Goal: Task Accomplishment & Management: Complete application form

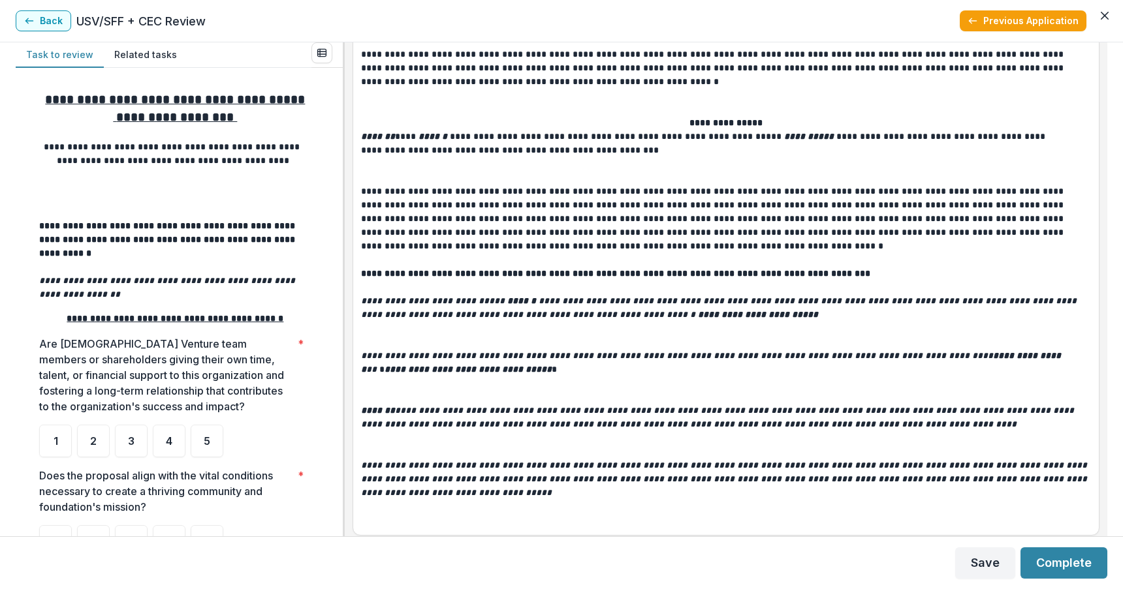
scroll to position [4754, 0]
click at [1107, 488] on div "**********" at bounding box center [561, 289] width 1123 height 494
drag, startPoint x: 1107, startPoint y: 488, endPoint x: 1106, endPoint y: 503, distance: 15.0
click at [1106, 503] on div "**********" at bounding box center [561, 289] width 1123 height 494
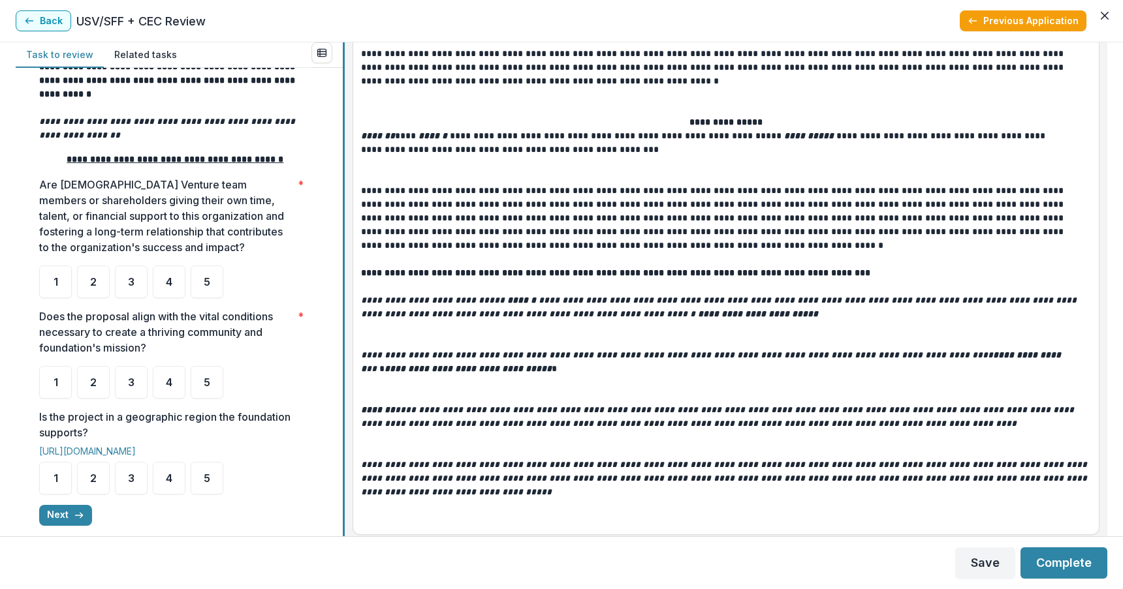
scroll to position [161, 0]
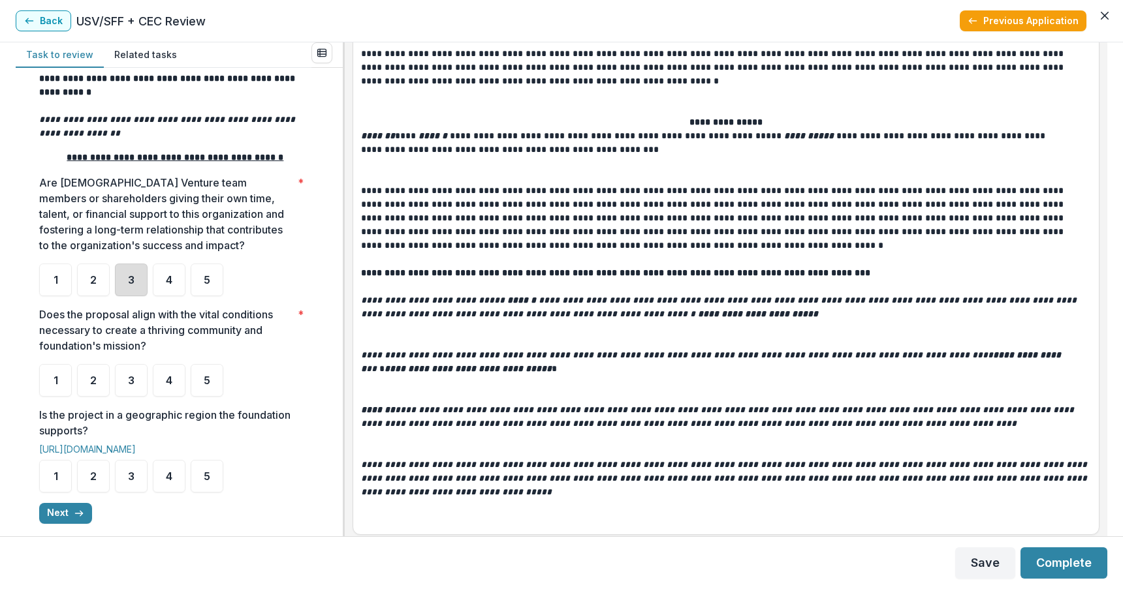
click at [136, 266] on div "3" at bounding box center [131, 280] width 33 height 33
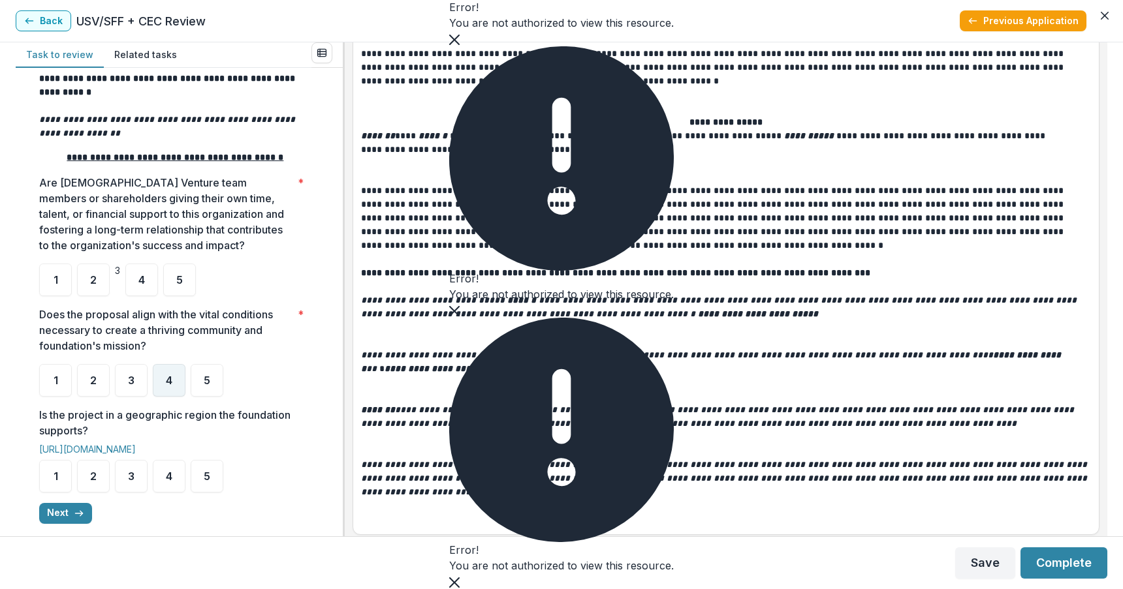
click at [169, 375] on span "4" at bounding box center [169, 380] width 7 height 10
click at [1084, 54] on div "**********" at bounding box center [725, 276] width 747 height 518
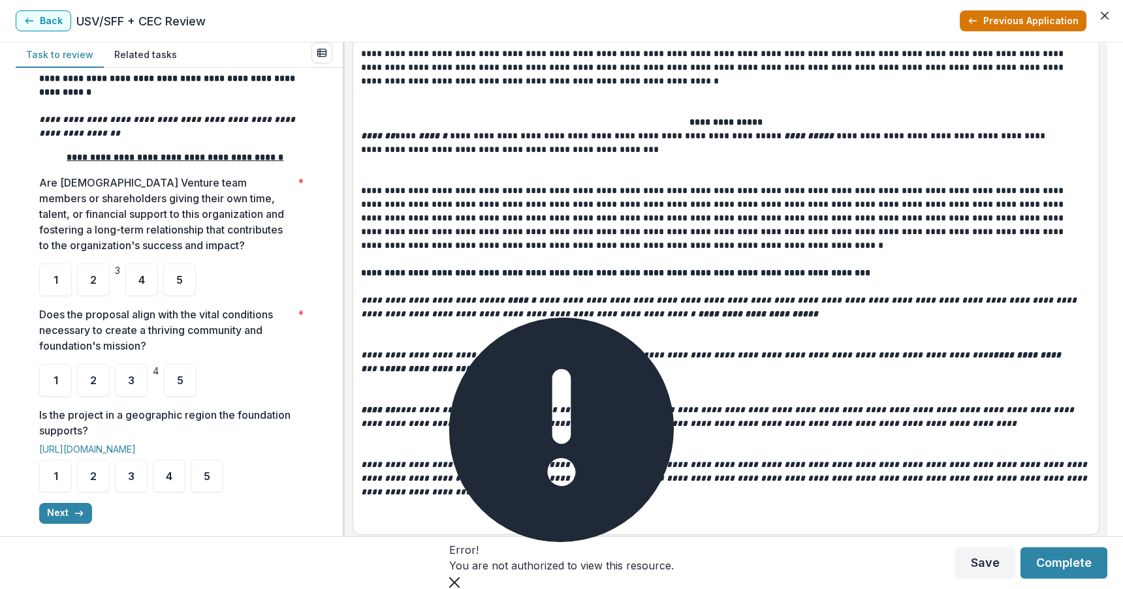
click at [1034, 21] on button "Previous Application" at bounding box center [1022, 20] width 127 height 21
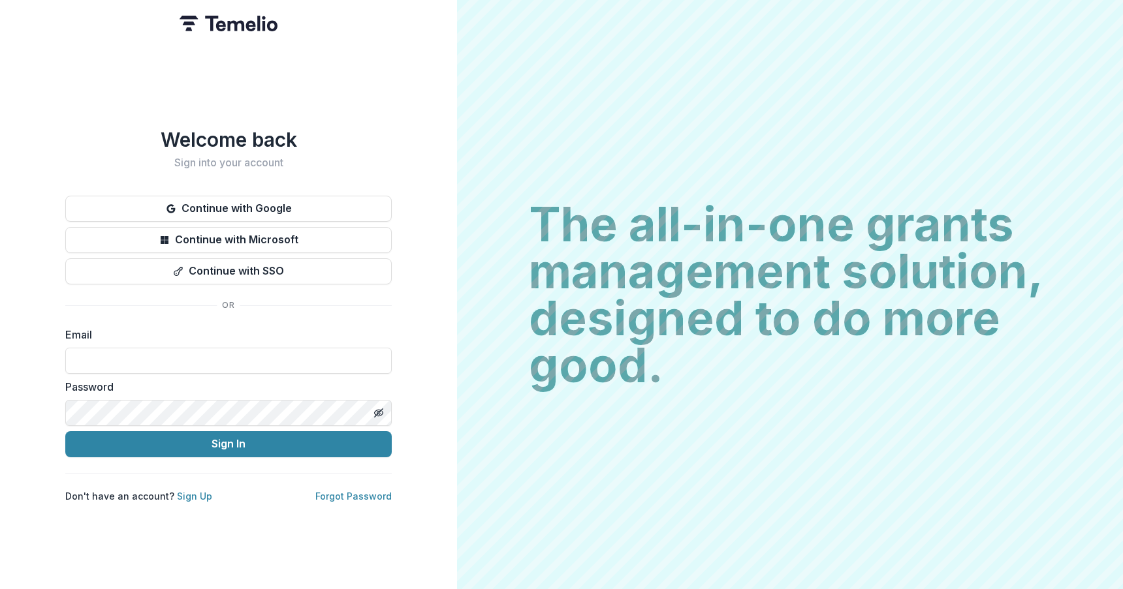
type input "**********"
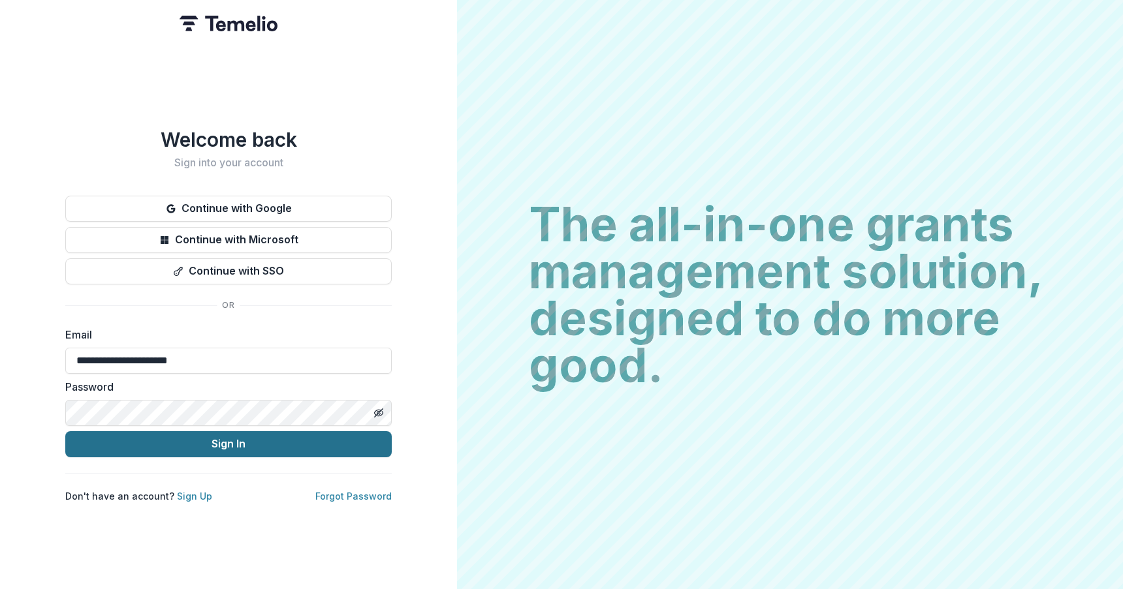
click at [186, 442] on button "Sign In" at bounding box center [228, 444] width 326 height 26
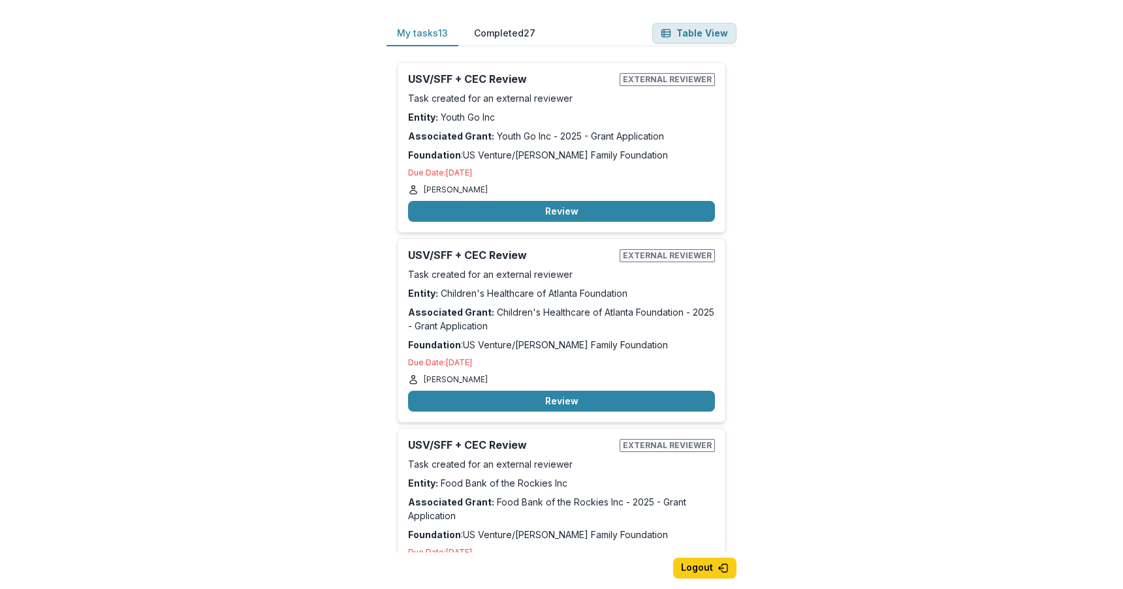
click at [680, 36] on button "Table View" at bounding box center [694, 33] width 84 height 21
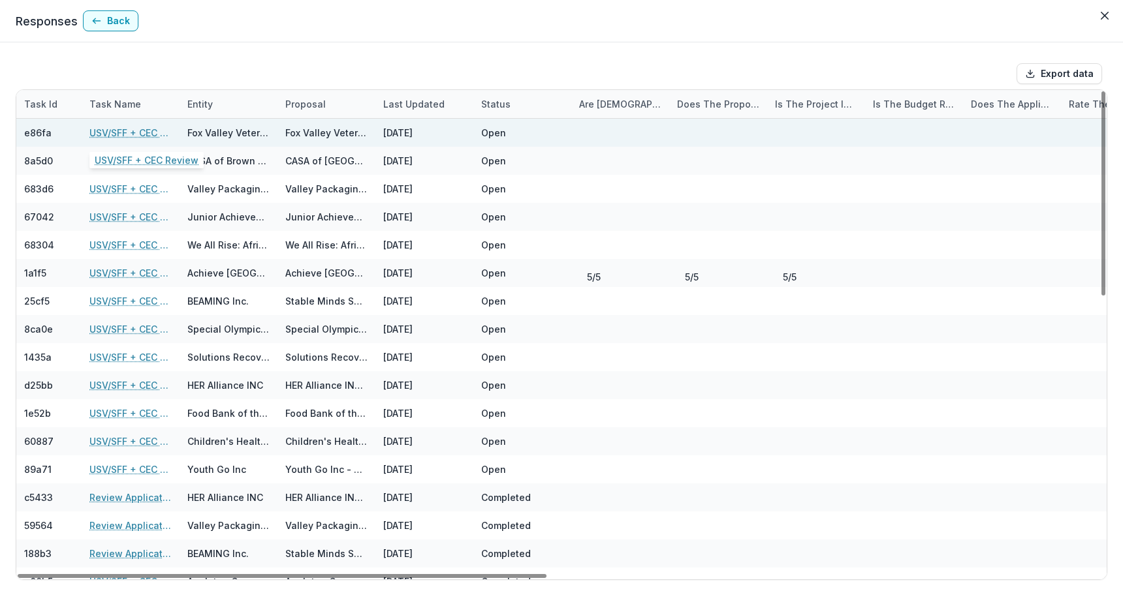
click at [120, 132] on link "USV/SFF + CEC Review" at bounding box center [130, 133] width 82 height 14
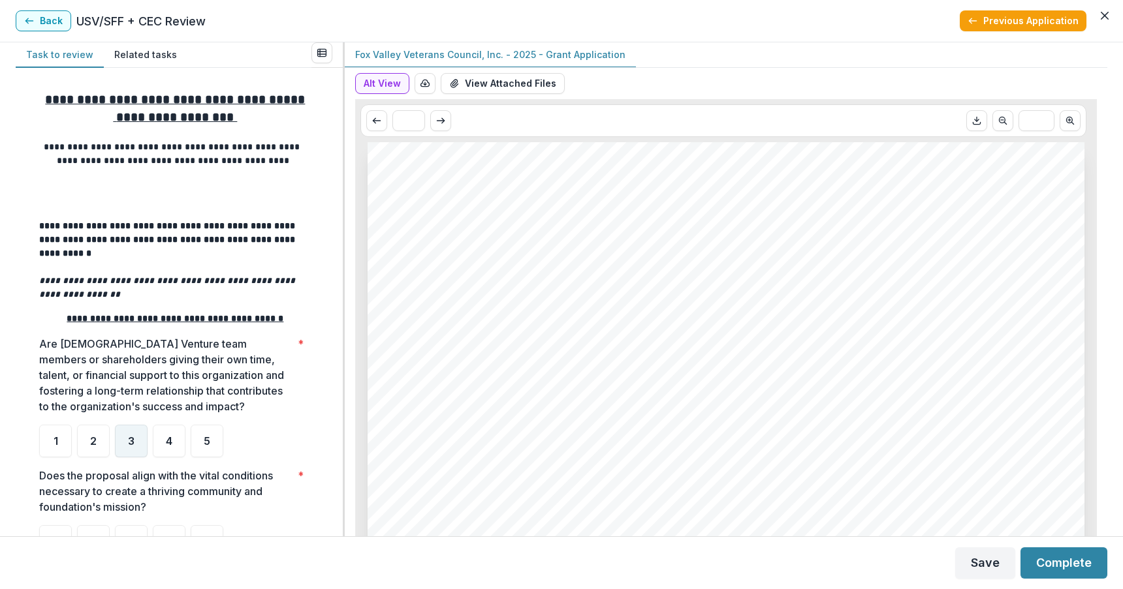
click at [132, 436] on span "3" at bounding box center [131, 441] width 7 height 10
click at [377, 80] on button "Alt View" at bounding box center [382, 83] width 54 height 21
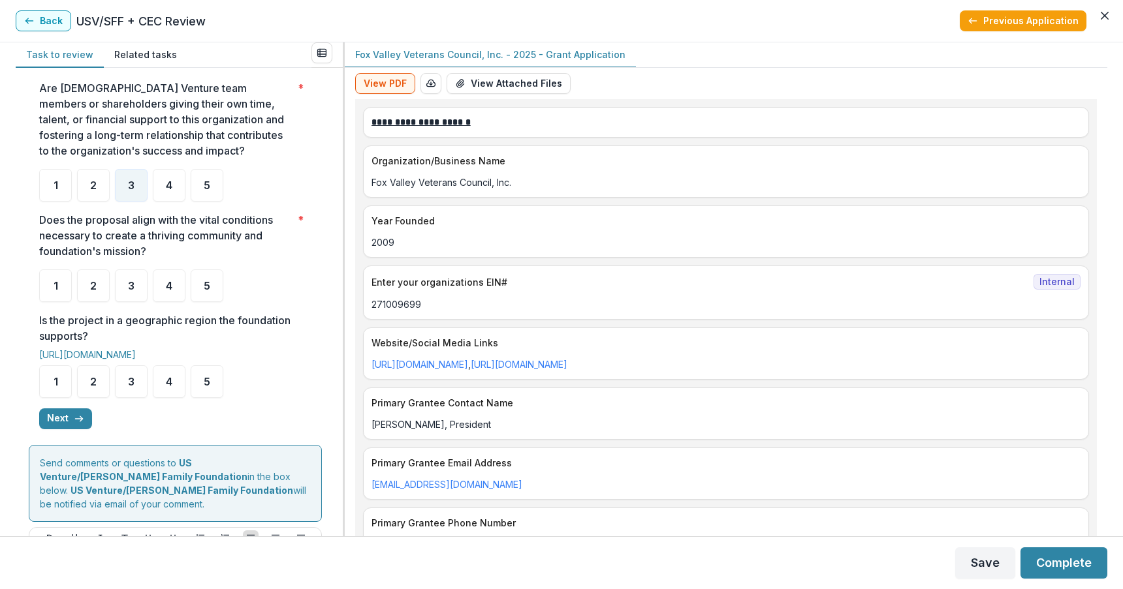
scroll to position [343, 0]
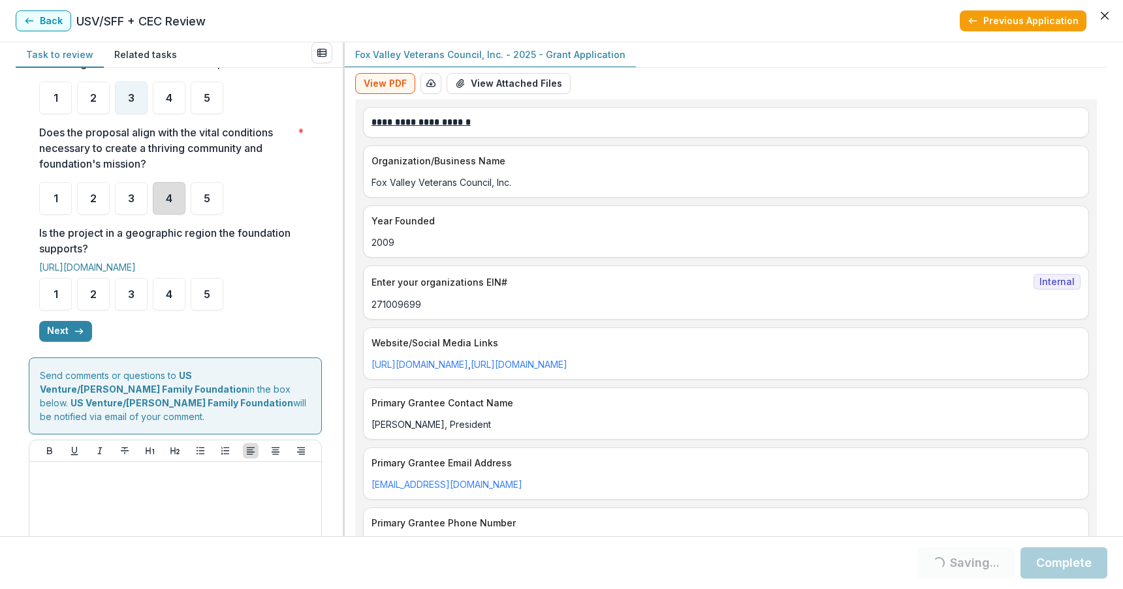
click at [174, 182] on div "4" at bounding box center [169, 198] width 33 height 33
drag, startPoint x: 68, startPoint y: 240, endPoint x: 99, endPoint y: 235, distance: 31.1
click at [99, 235] on p "Is the project in a geographic region the foundation supports?" at bounding box center [171, 240] width 264 height 31
click at [201, 281] on div "5" at bounding box center [207, 294] width 33 height 33
click at [172, 193] on span "4" at bounding box center [169, 198] width 7 height 10
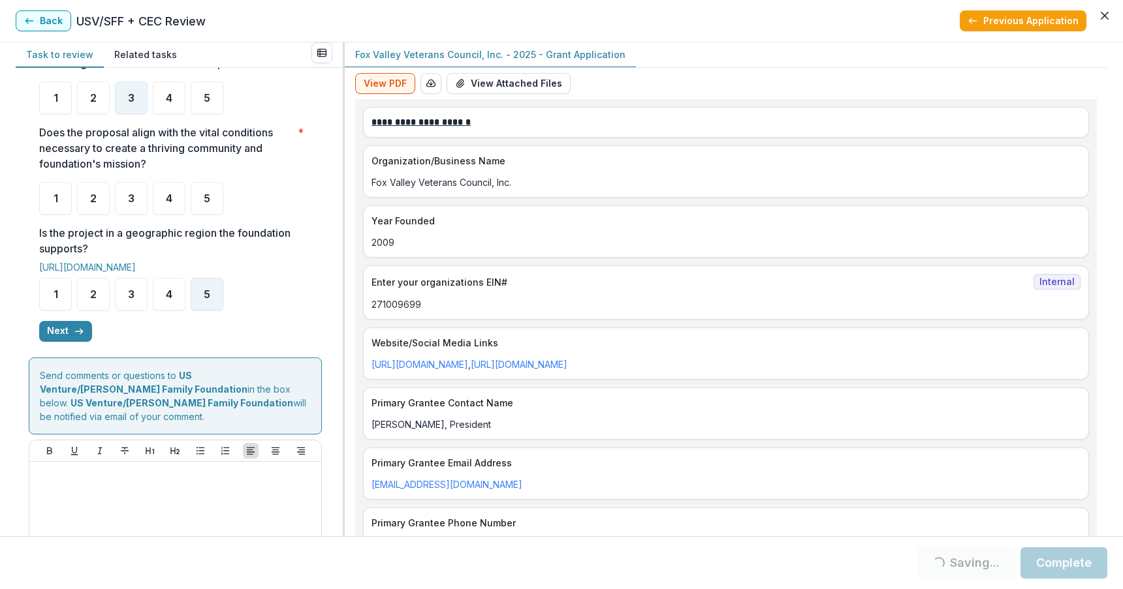
click at [208, 289] on span "5" at bounding box center [207, 294] width 7 height 10
click at [176, 194] on div "4" at bounding box center [169, 198] width 33 height 33
click at [60, 321] on button "Next" at bounding box center [65, 331] width 53 height 21
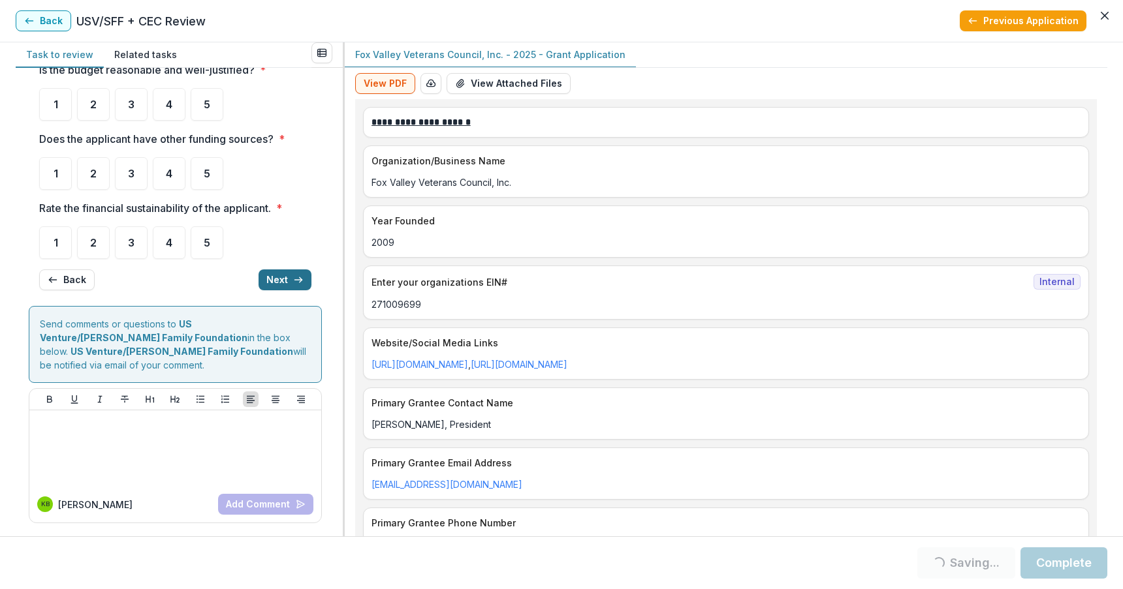
scroll to position [16, 0]
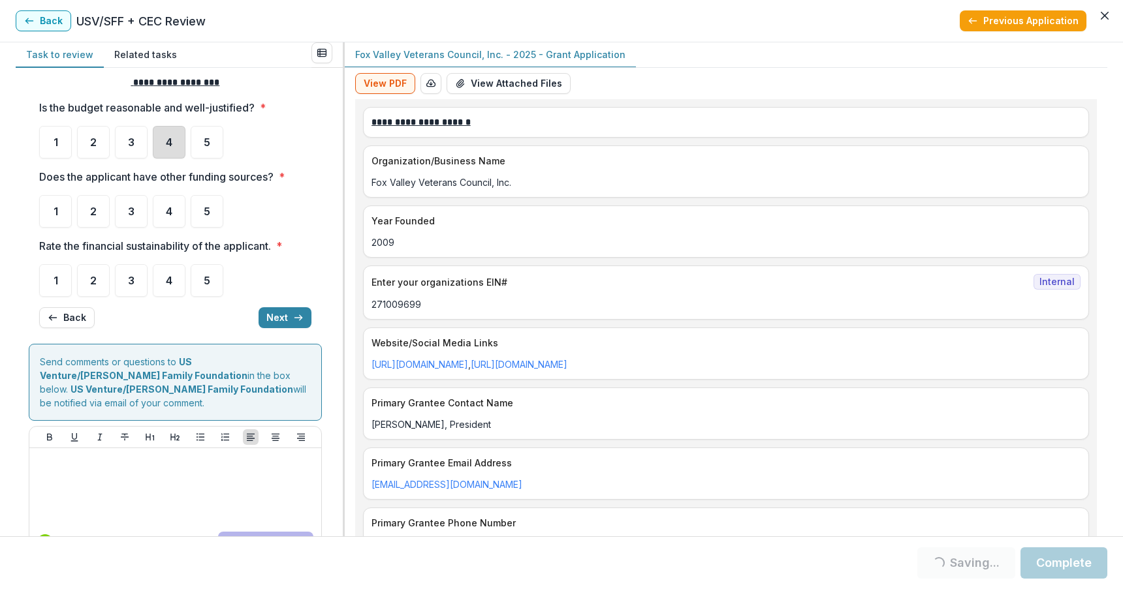
click at [166, 133] on div "4" at bounding box center [169, 142] width 33 height 33
click at [166, 211] on span "4" at bounding box center [169, 211] width 7 height 10
click at [174, 277] on div "4" at bounding box center [169, 280] width 33 height 33
click at [169, 206] on span "4" at bounding box center [169, 211] width 7 height 10
click at [268, 315] on button "Next" at bounding box center [284, 317] width 53 height 21
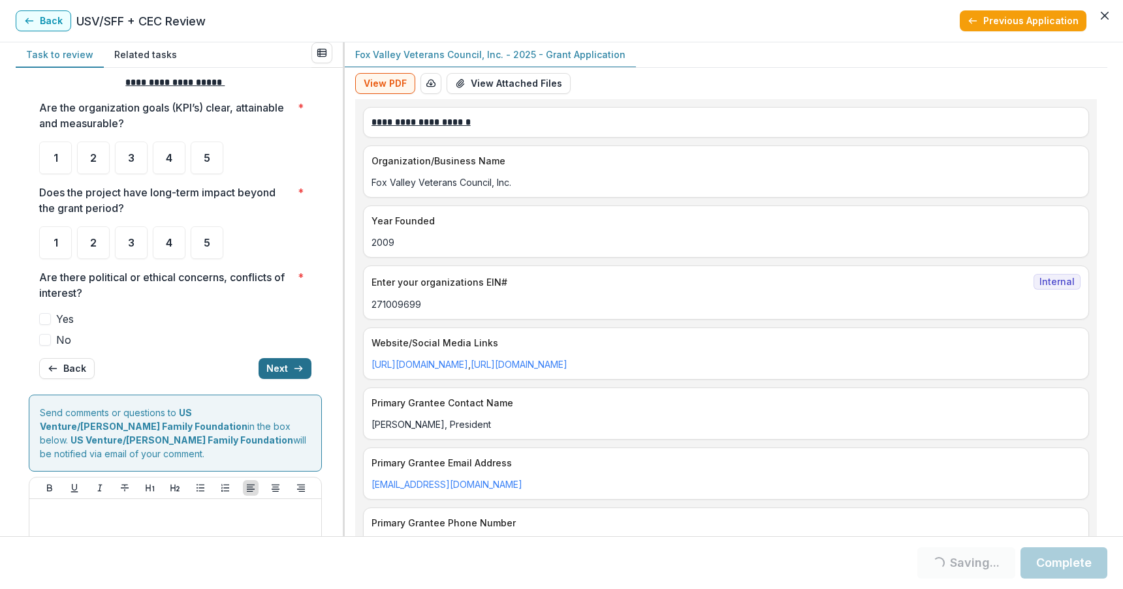
scroll to position [67, 0]
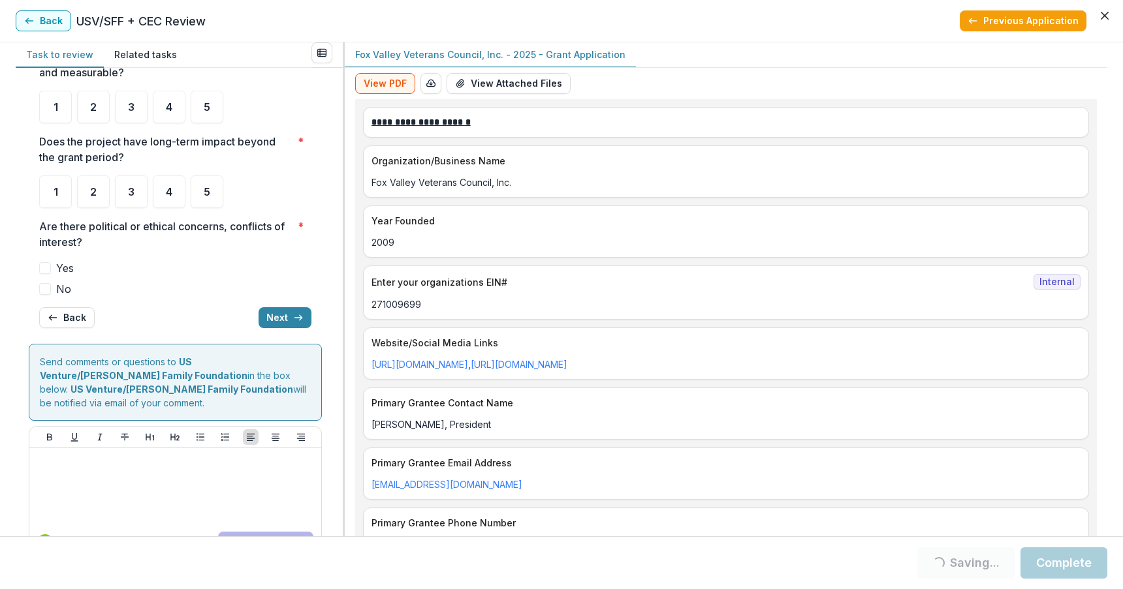
click at [337, 174] on div "**********" at bounding box center [179, 302] width 327 height 469
drag, startPoint x: 337, startPoint y: 174, endPoint x: 334, endPoint y: 93, distance: 81.0
click at [334, 93] on div "**********" at bounding box center [179, 302] width 327 height 469
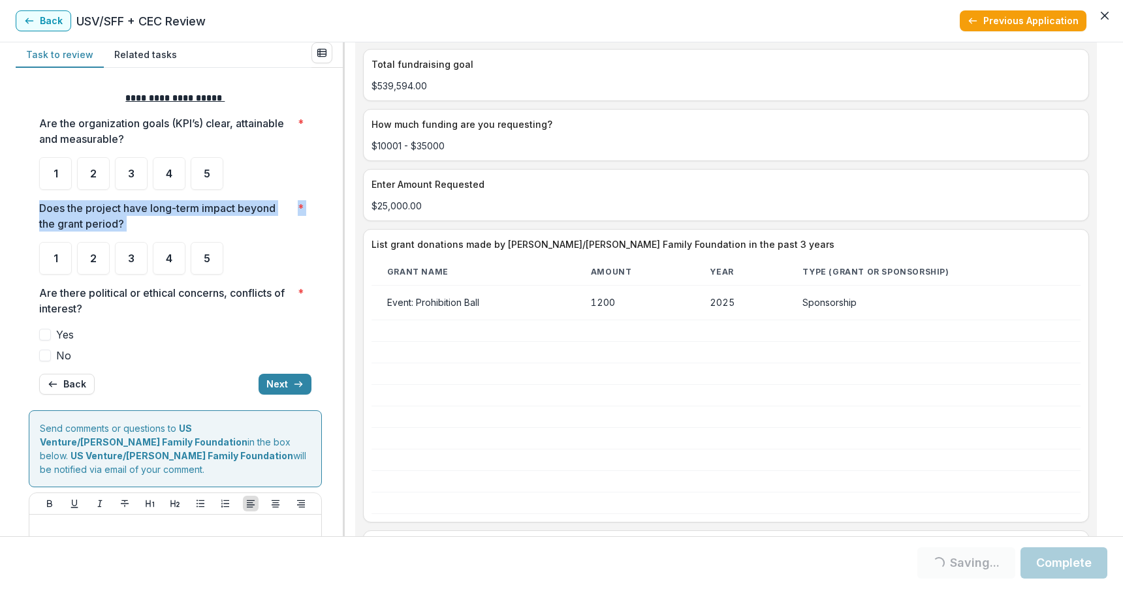
scroll to position [2551, 0]
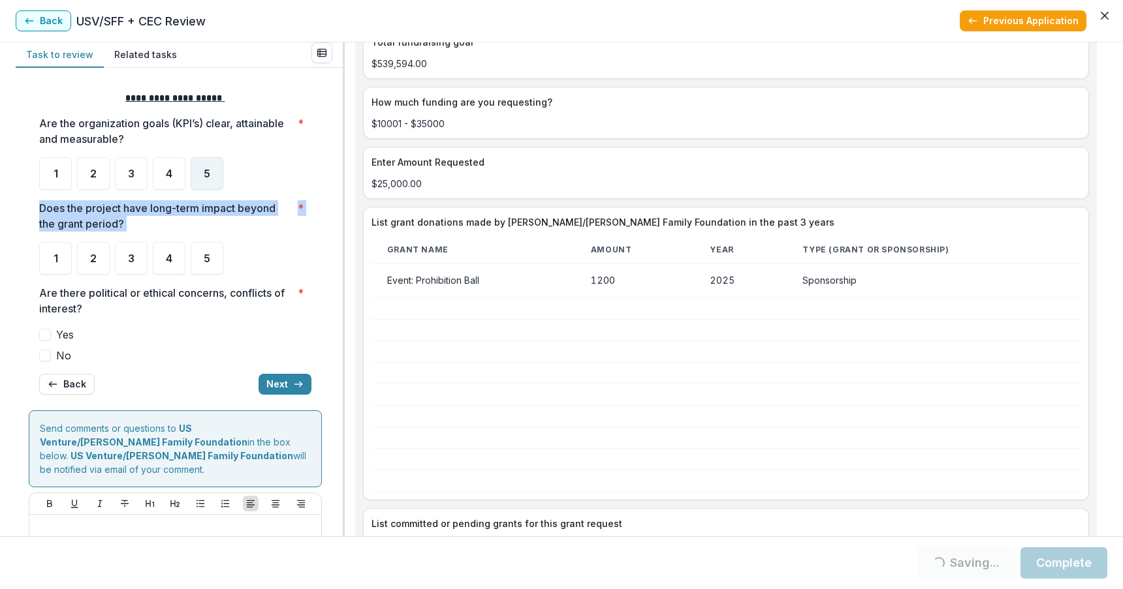
click at [209, 174] on span "5" at bounding box center [207, 173] width 7 height 10
click at [169, 259] on span "4" at bounding box center [169, 258] width 7 height 10
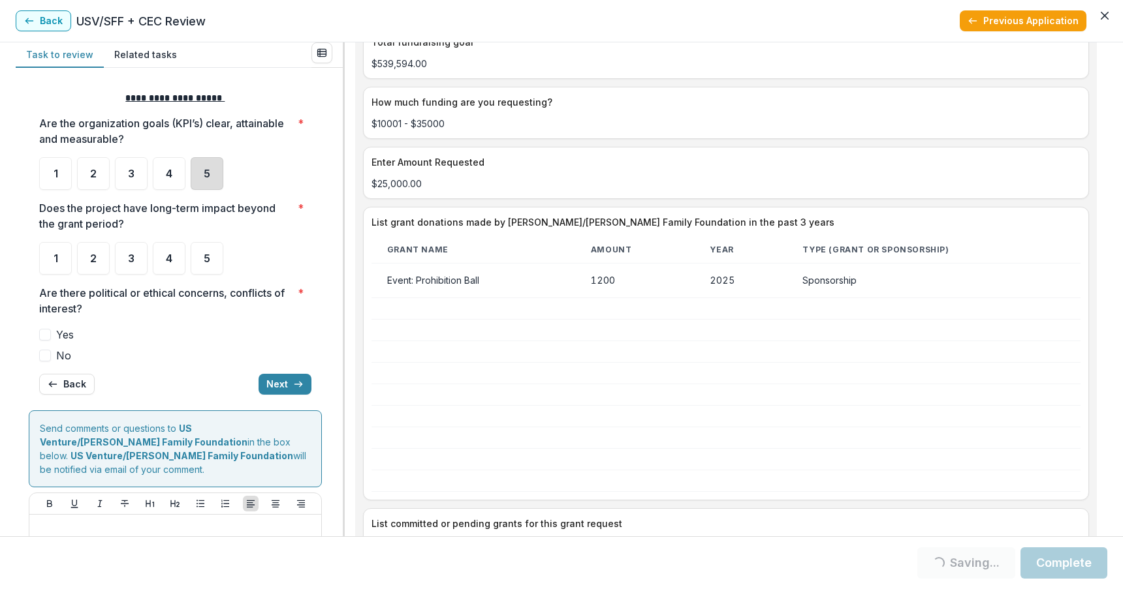
click at [203, 173] on div "5" at bounding box center [207, 173] width 33 height 33
click at [173, 256] on div "4" at bounding box center [169, 258] width 33 height 33
click at [211, 171] on div "5" at bounding box center [207, 173] width 33 height 33
click at [211, 266] on div "5" at bounding box center [207, 258] width 33 height 33
click at [271, 384] on button "Next" at bounding box center [284, 384] width 53 height 21
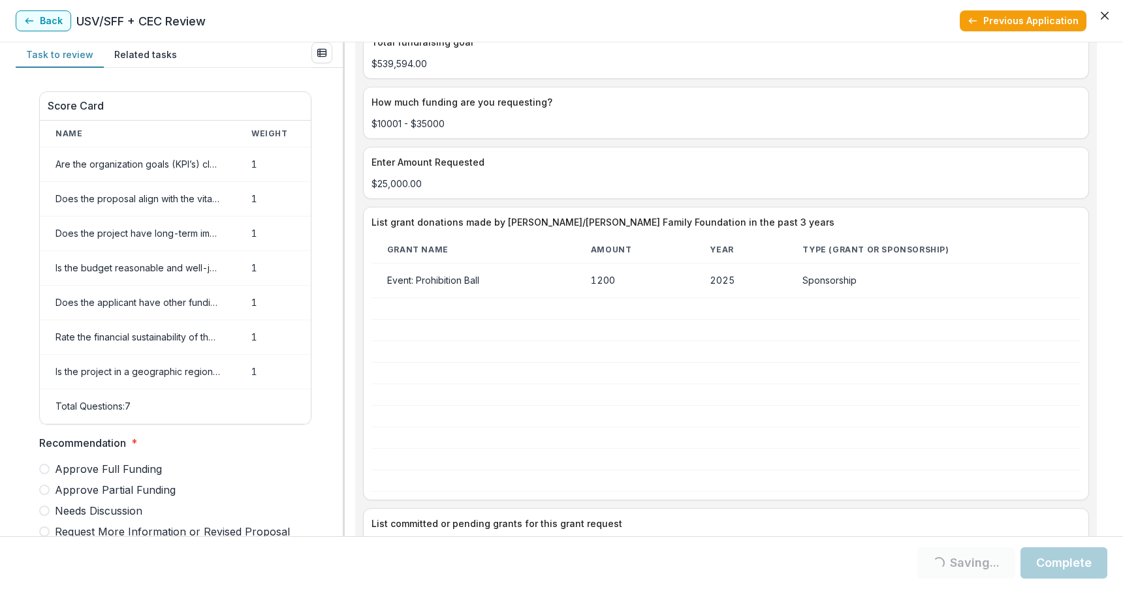
scroll to position [638, 0]
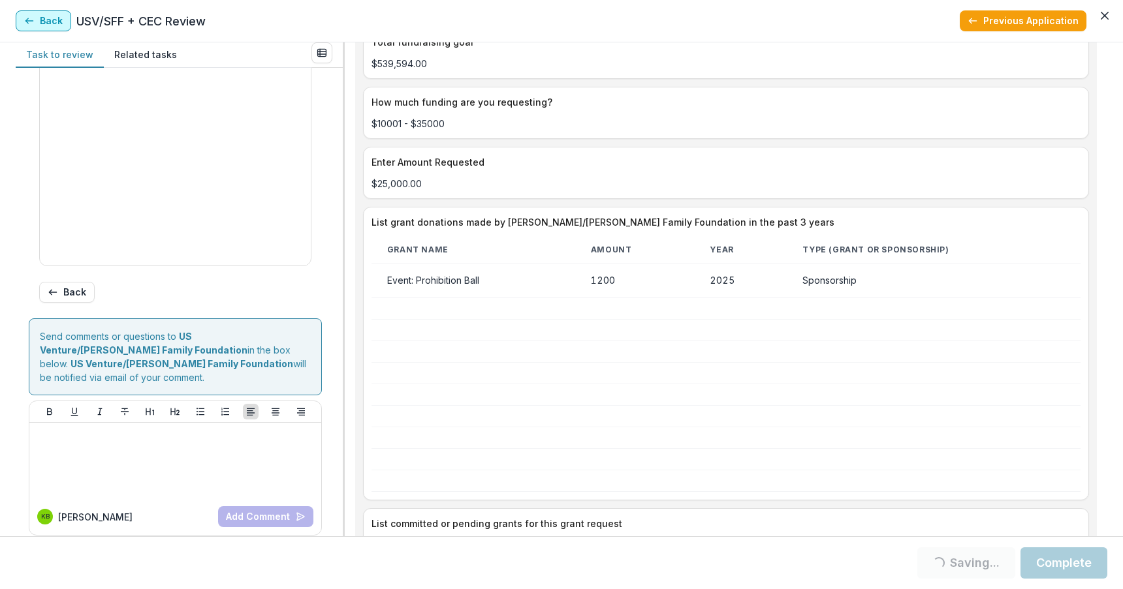
click at [39, 22] on button "Back" at bounding box center [43, 20] width 55 height 21
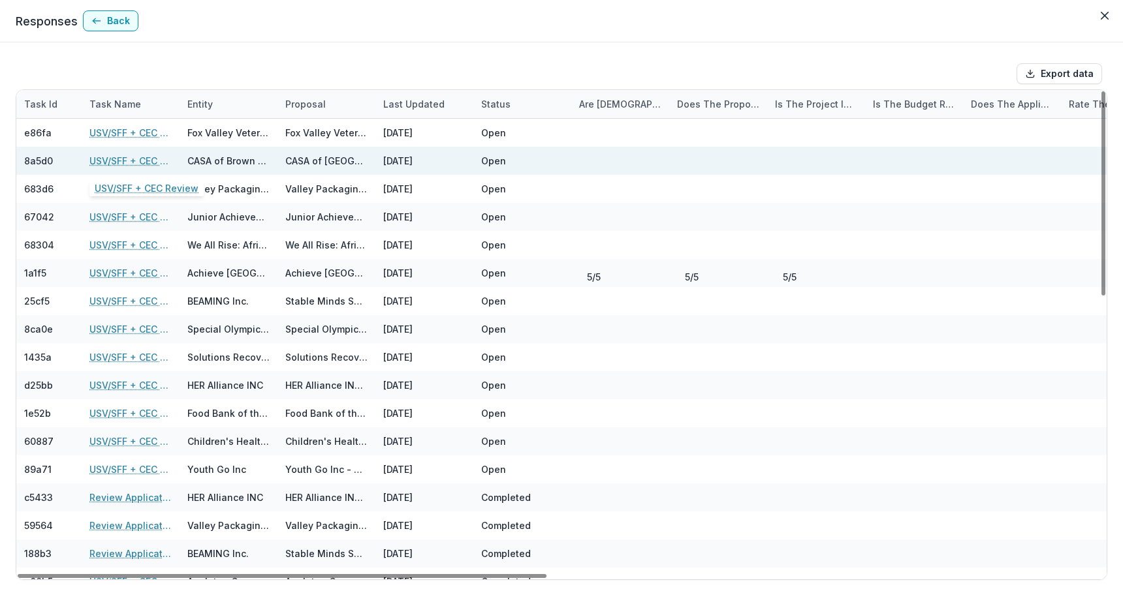
click at [120, 159] on link "USV/SFF + CEC Review" at bounding box center [130, 161] width 82 height 14
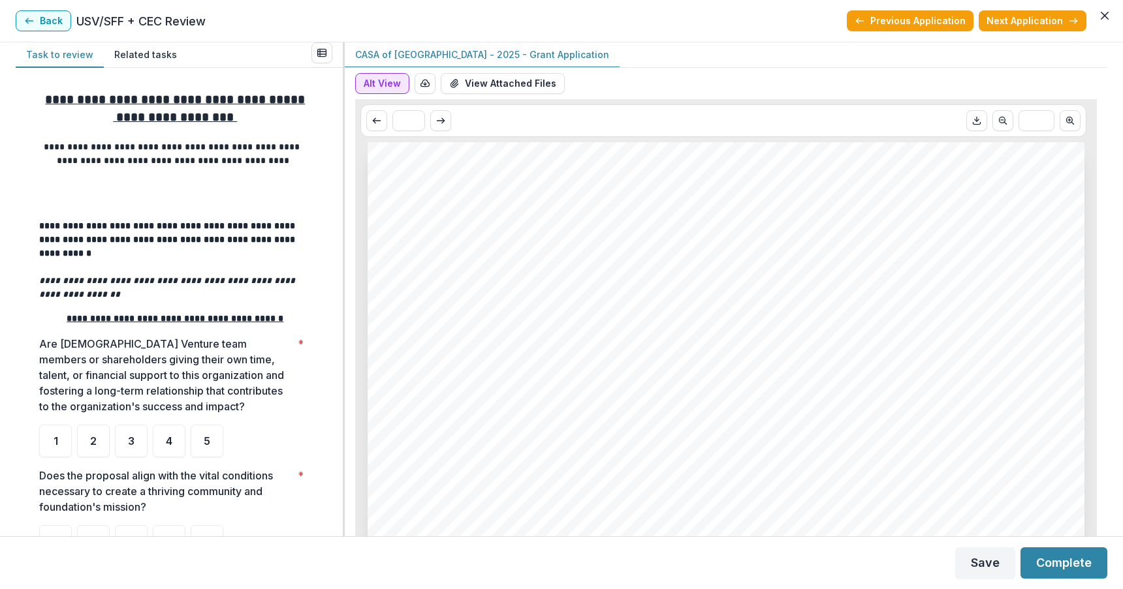
click at [375, 84] on button "Alt View" at bounding box center [382, 83] width 54 height 21
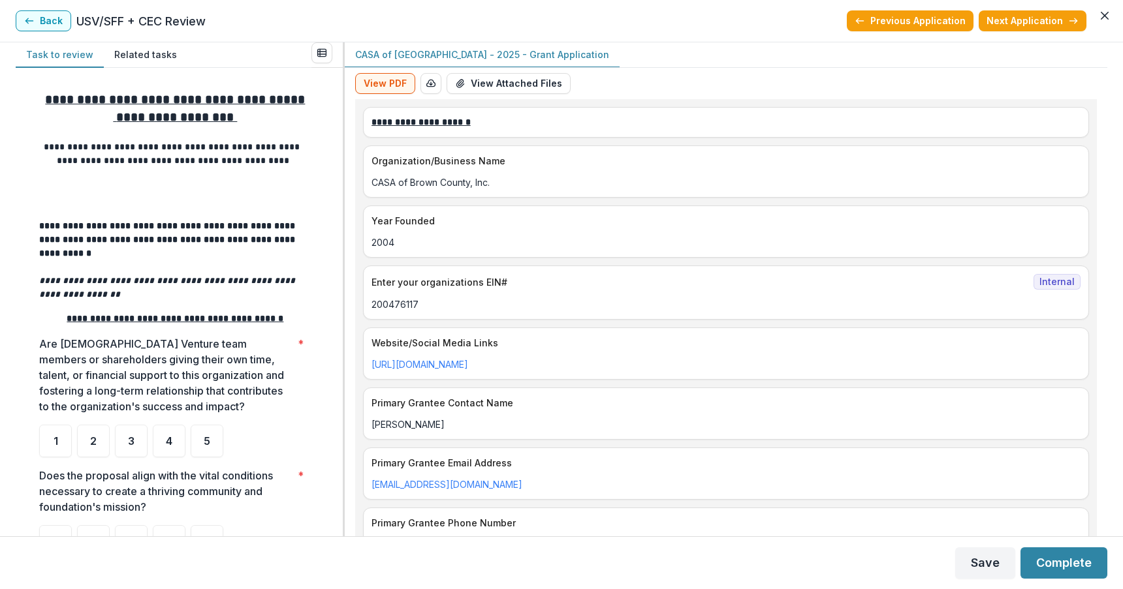
click at [1113, 325] on div "**********" at bounding box center [561, 289] width 1123 height 494
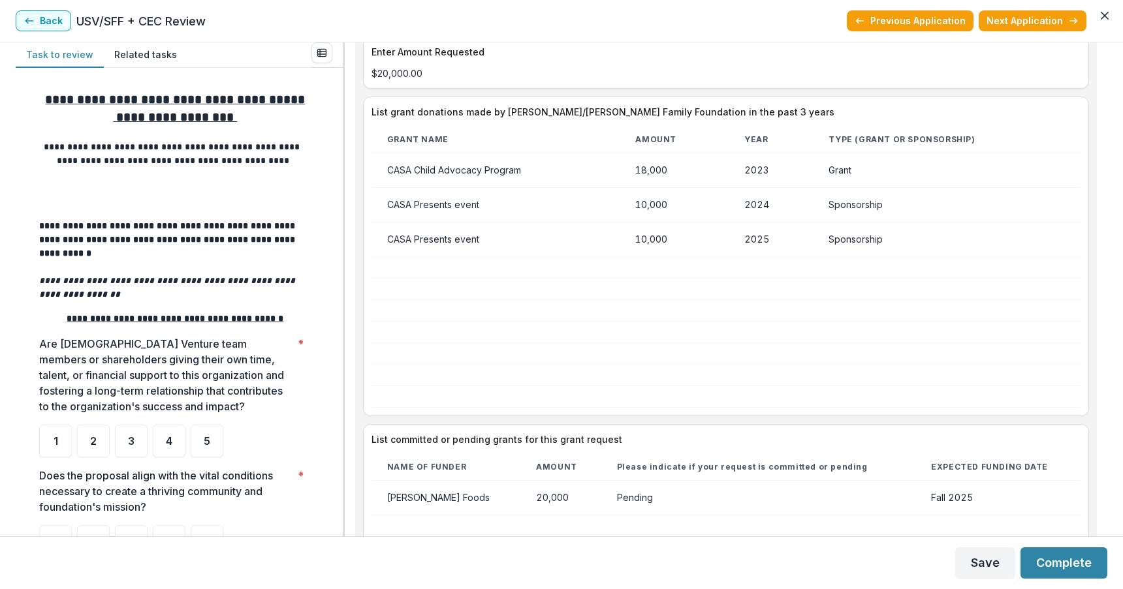
scroll to position [2284, 0]
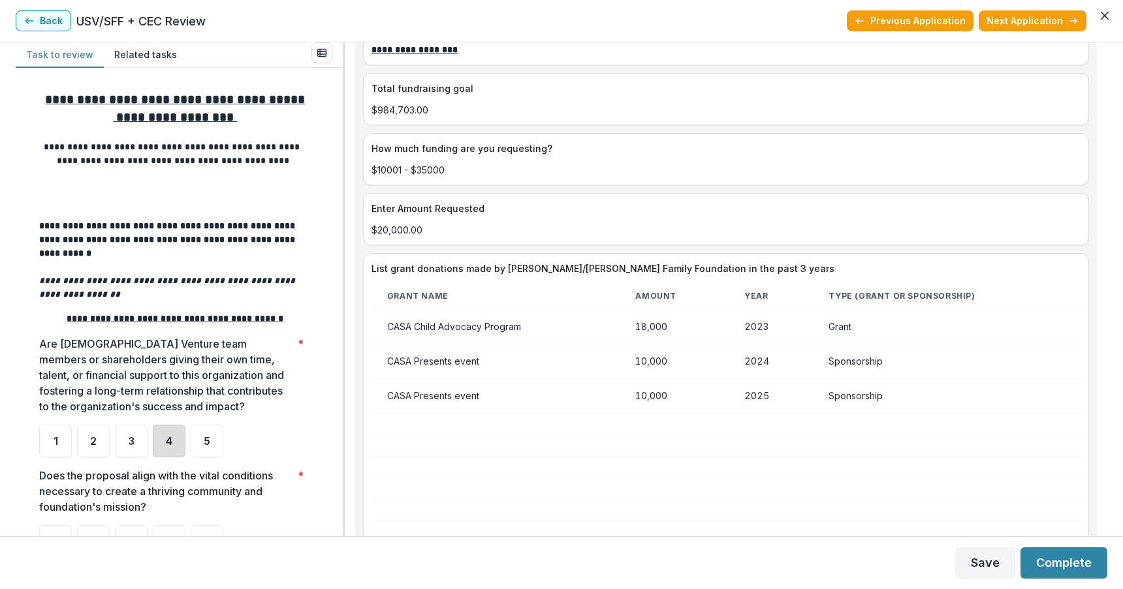
click at [171, 425] on div "4" at bounding box center [169, 441] width 33 height 33
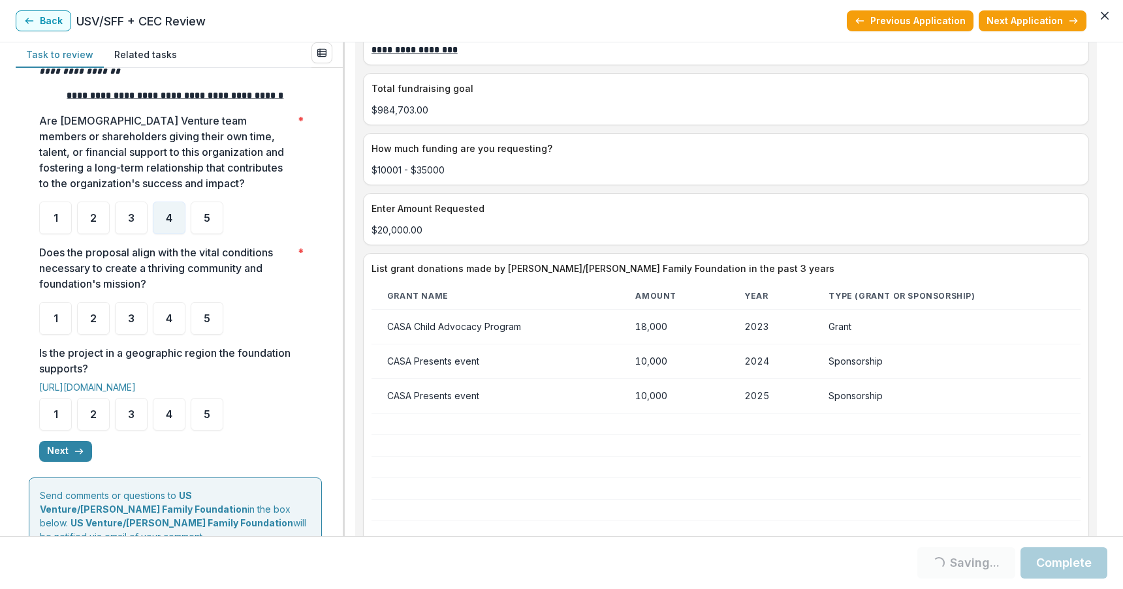
scroll to position [236, 0]
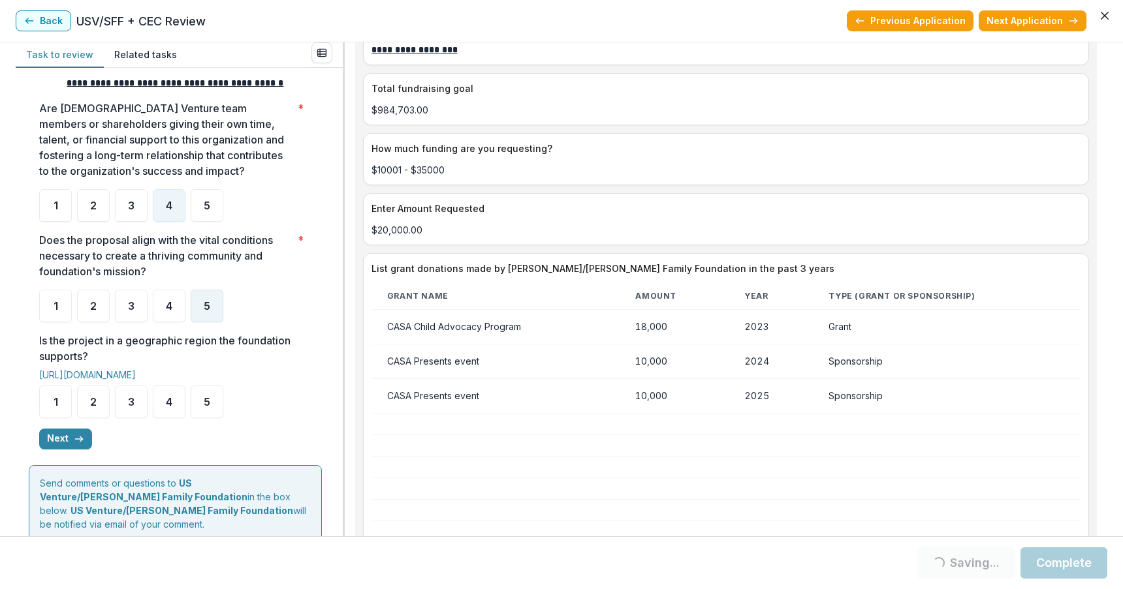
click at [208, 301] on span "5" at bounding box center [207, 306] width 7 height 10
click at [161, 394] on div "4" at bounding box center [169, 402] width 33 height 33
click at [196, 390] on div "5" at bounding box center [207, 402] width 33 height 33
click at [203, 386] on div "5" at bounding box center [207, 402] width 33 height 33
click at [76, 434] on icon "button" at bounding box center [79, 439] width 10 height 10
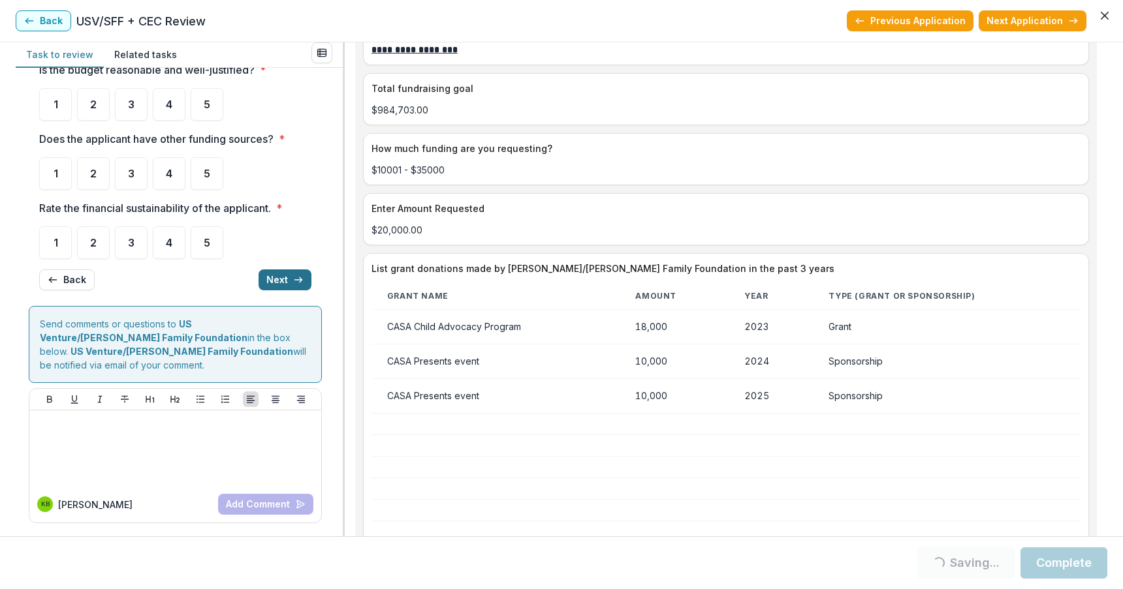
scroll to position [0, 0]
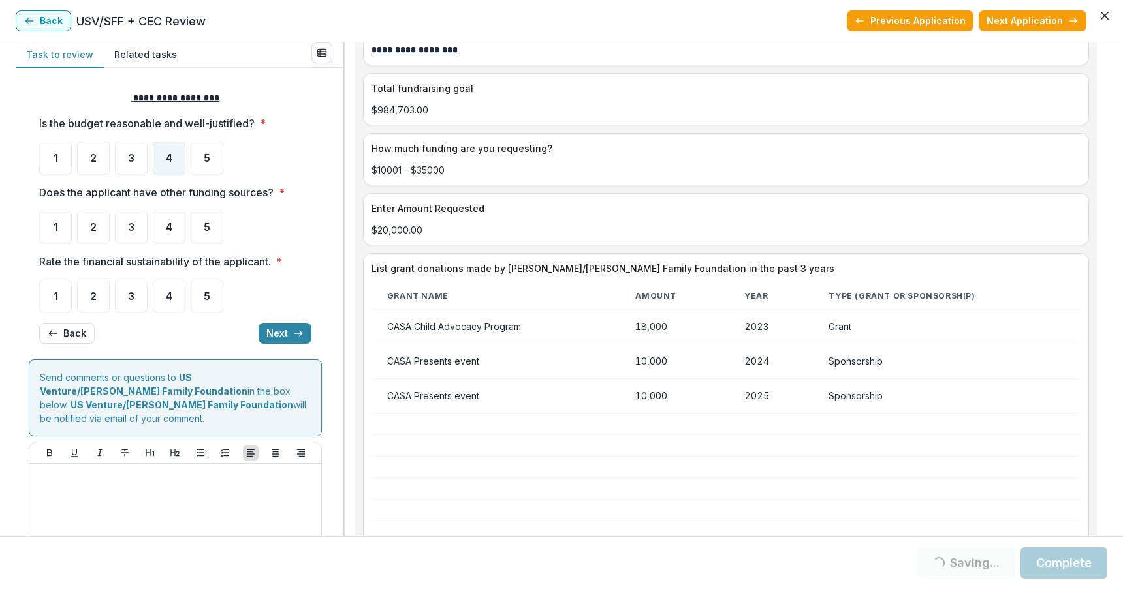
click at [168, 157] on span "4" at bounding box center [169, 158] width 7 height 10
click at [170, 227] on span "4" at bounding box center [169, 227] width 7 height 10
drag, startPoint x: 1107, startPoint y: 332, endPoint x: 1108, endPoint y: 340, distance: 8.5
click at [1108, 340] on div "**********" at bounding box center [561, 289] width 1123 height 494
click at [1105, 335] on div "**********" at bounding box center [561, 289] width 1123 height 494
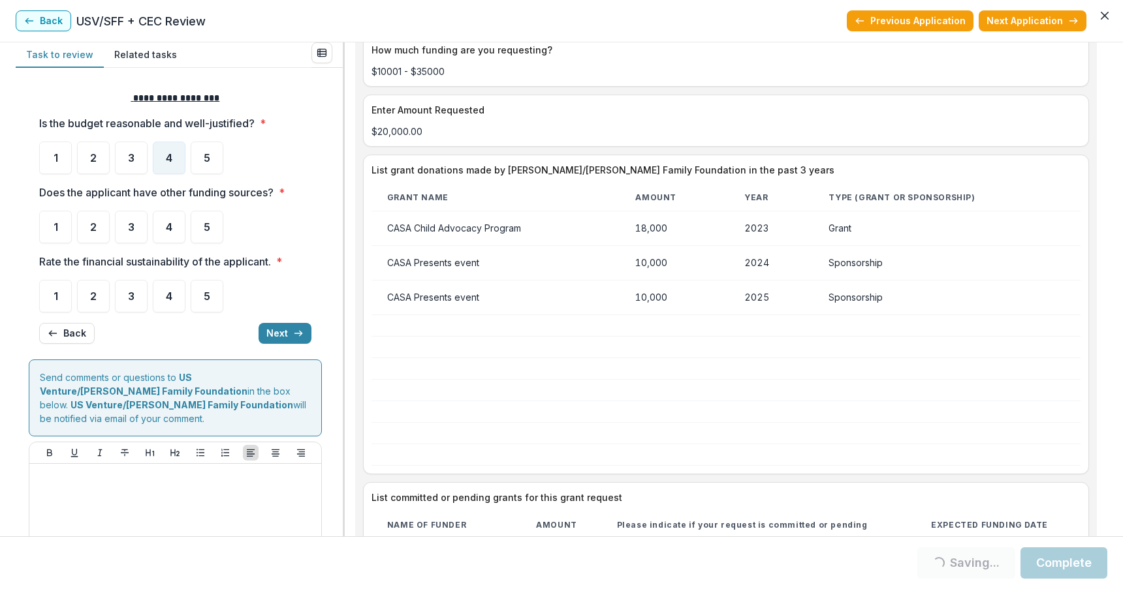
scroll to position [2342, 0]
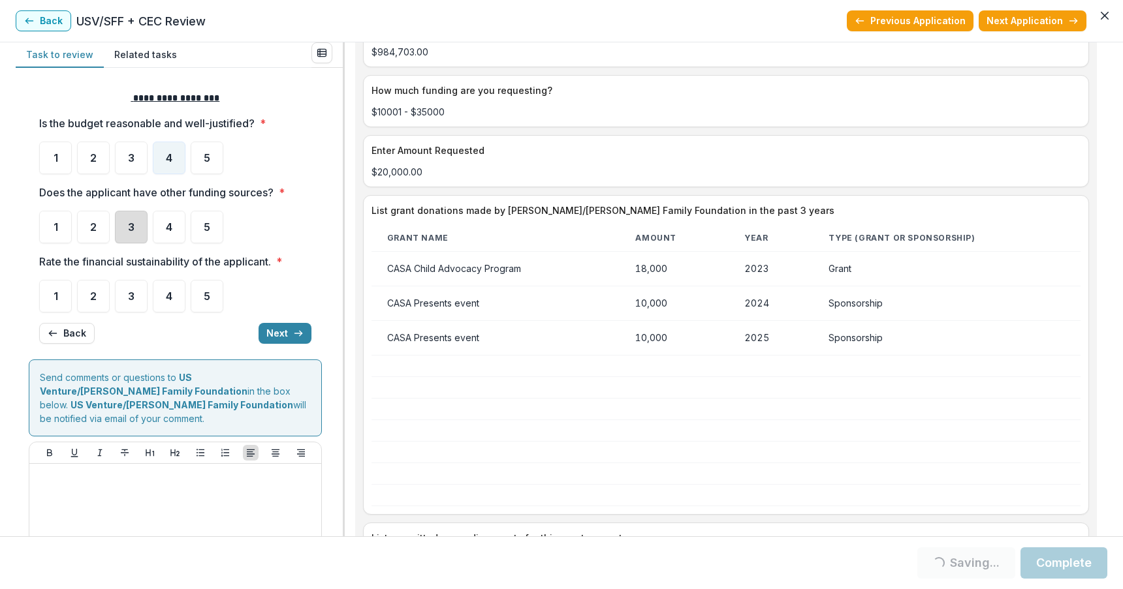
click at [136, 230] on div "3" at bounding box center [131, 227] width 33 height 33
click at [170, 292] on span "4" at bounding box center [169, 296] width 7 height 10
click at [131, 230] on span "3" at bounding box center [131, 227] width 7 height 10
click at [277, 334] on button "Next" at bounding box center [284, 333] width 53 height 21
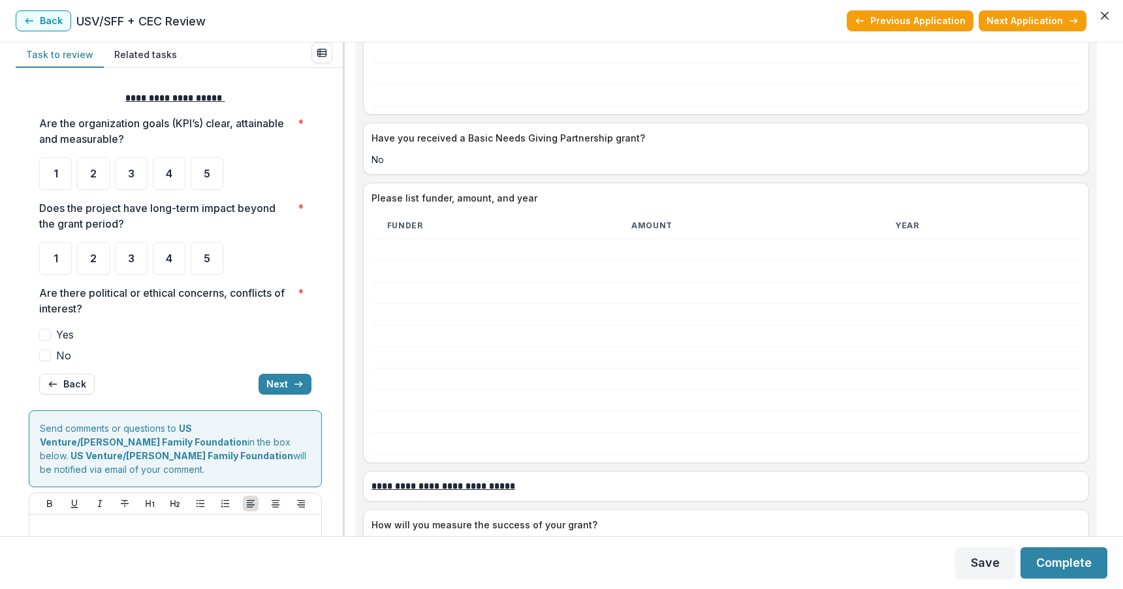
scroll to position [3107, 0]
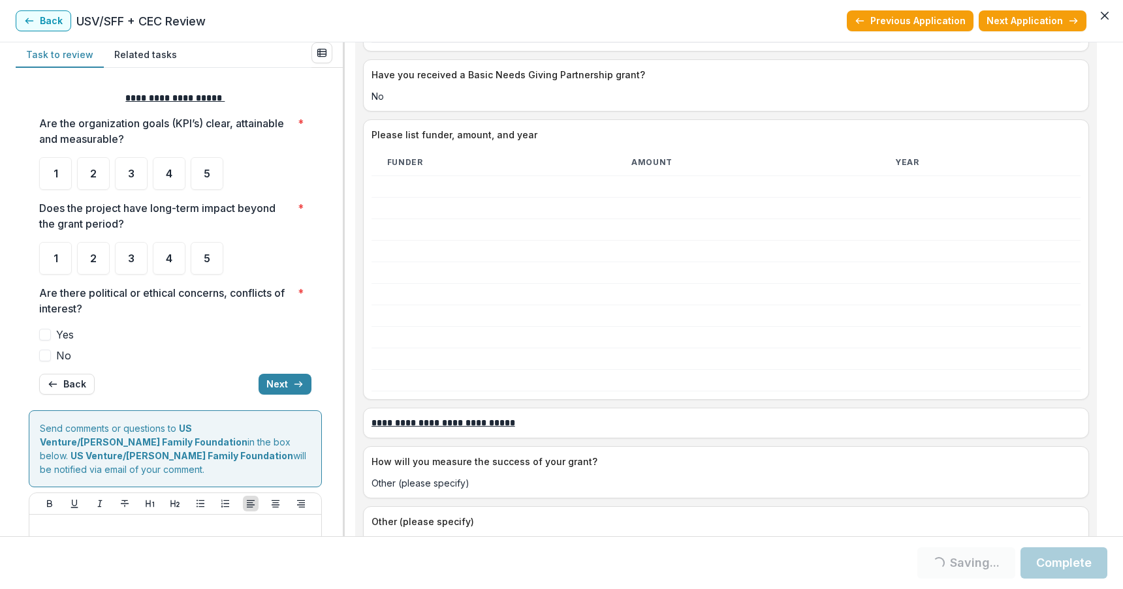
click at [1110, 220] on div "**********" at bounding box center [561, 289] width 1123 height 494
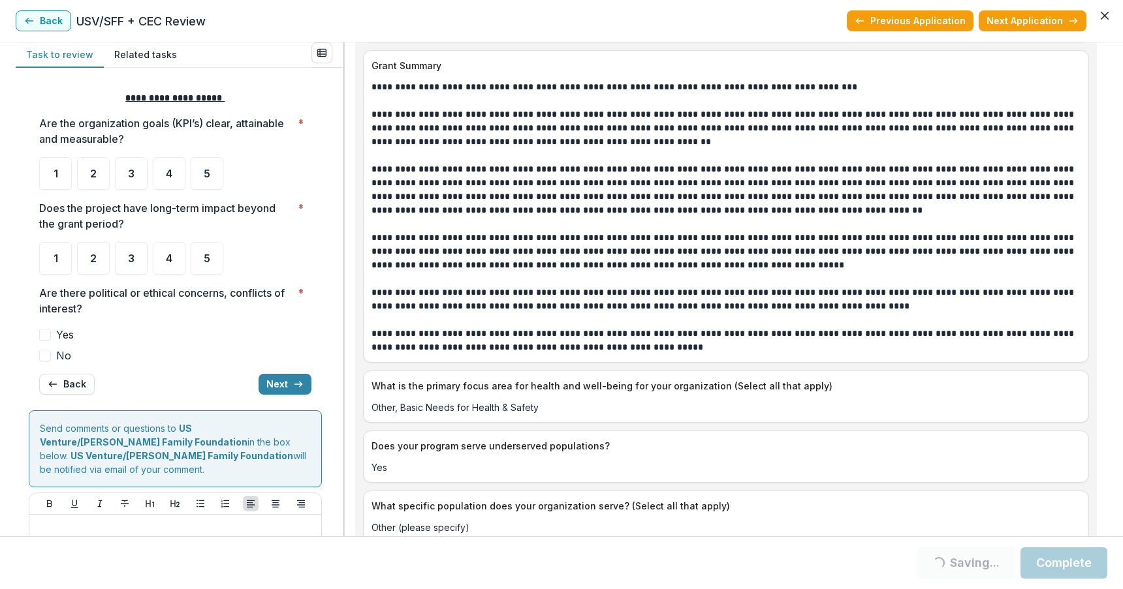
scroll to position [1517, 0]
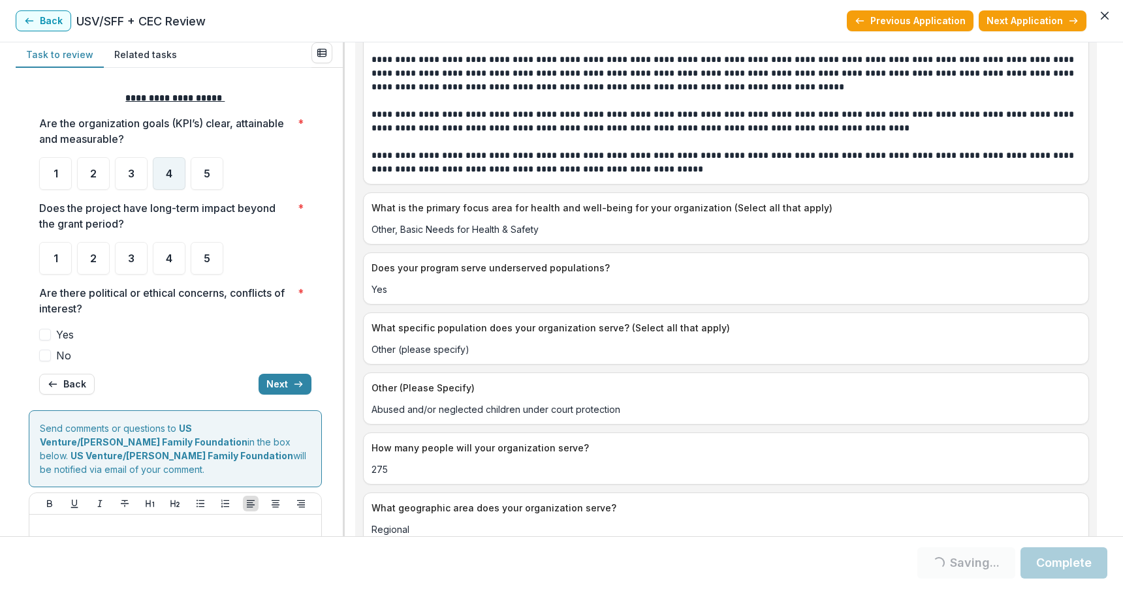
click at [166, 176] on span "4" at bounding box center [169, 173] width 7 height 10
click at [204, 258] on span "5" at bounding box center [207, 258] width 7 height 10
click at [201, 254] on div "5" at bounding box center [207, 258] width 33 height 33
click at [47, 353] on span at bounding box center [45, 356] width 12 height 12
click at [279, 381] on button "Next" at bounding box center [284, 384] width 53 height 21
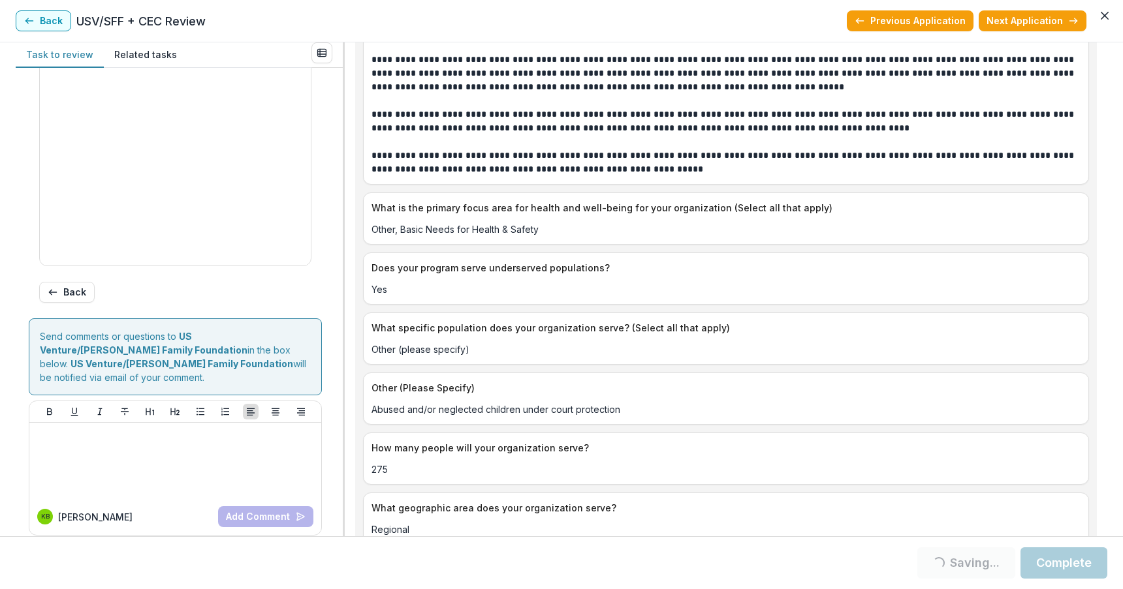
scroll to position [2370, 0]
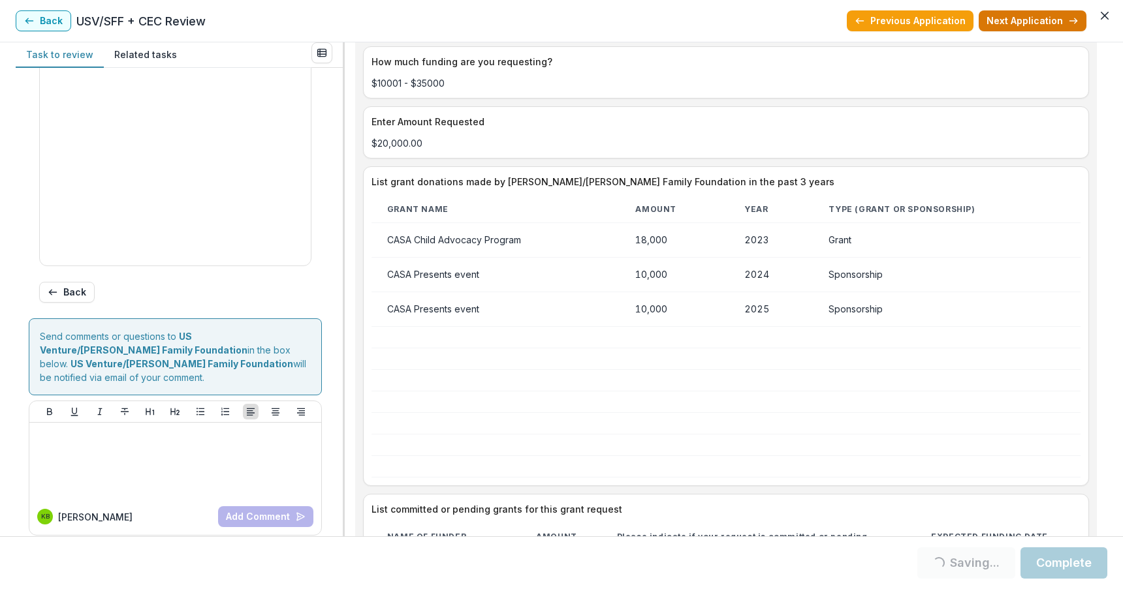
click at [1032, 17] on button "Next Application" at bounding box center [1032, 20] width 108 height 21
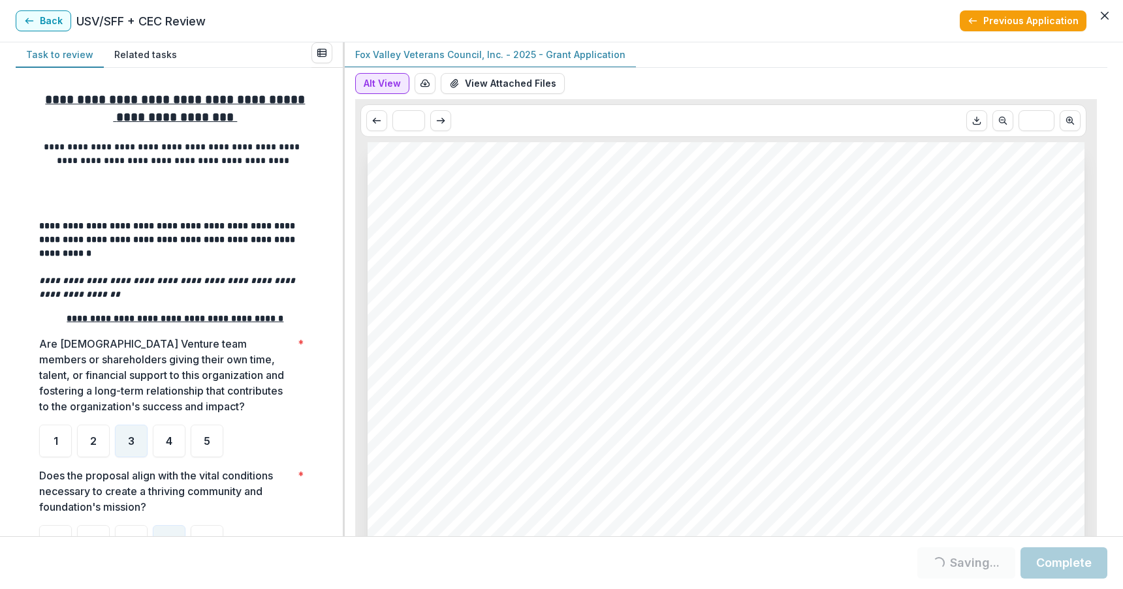
click at [369, 73] on button "Alt View" at bounding box center [382, 83] width 54 height 21
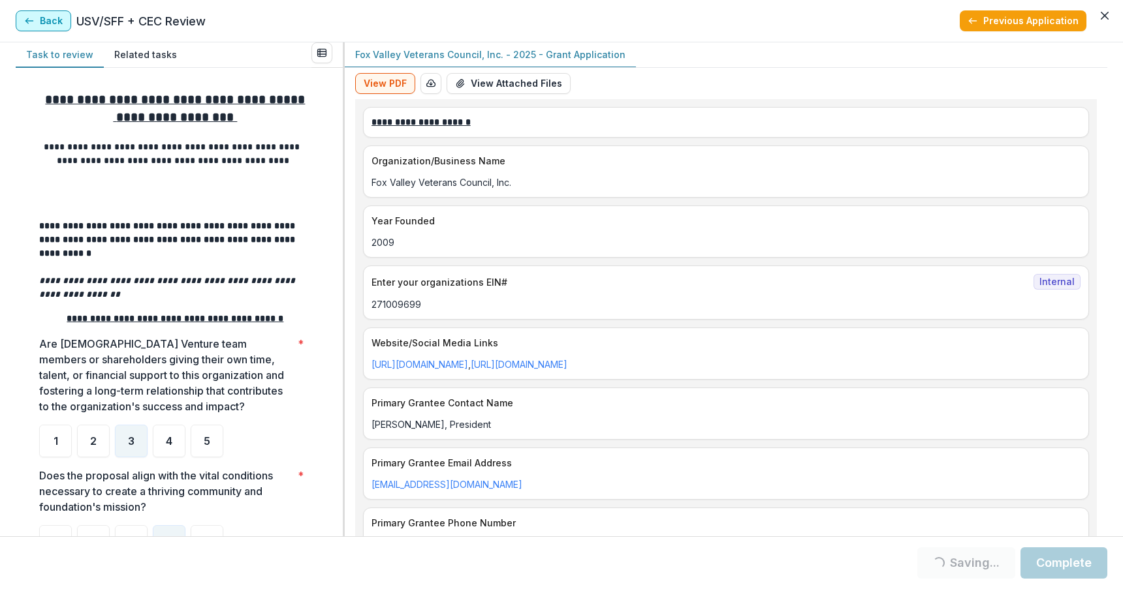
click at [42, 20] on button "Back" at bounding box center [43, 20] width 55 height 21
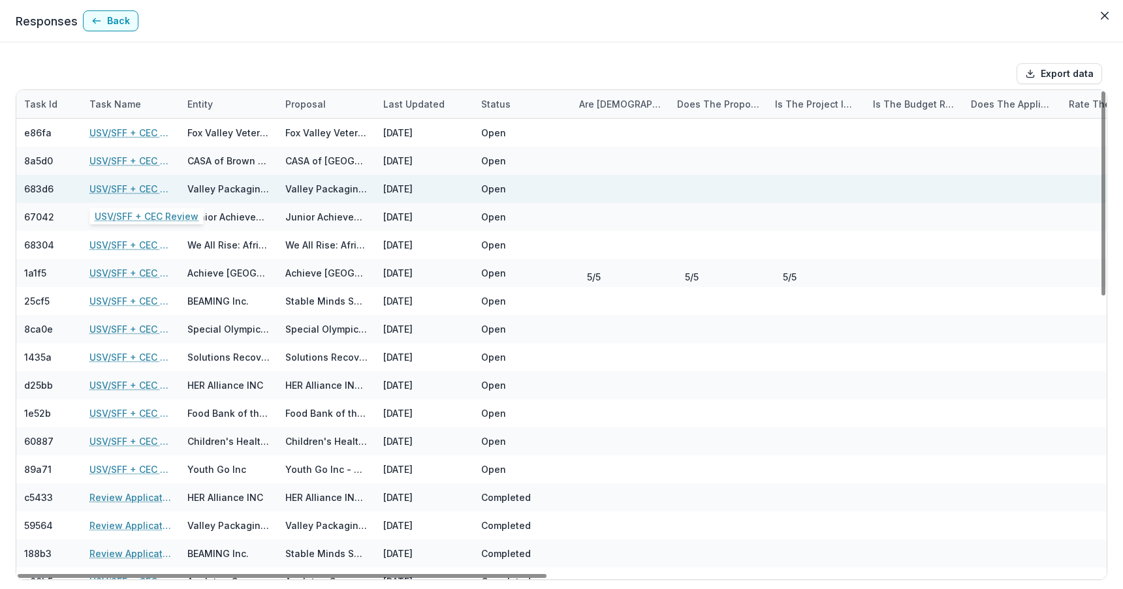
click at [120, 188] on link "USV/SFF + CEC Review" at bounding box center [130, 189] width 82 height 14
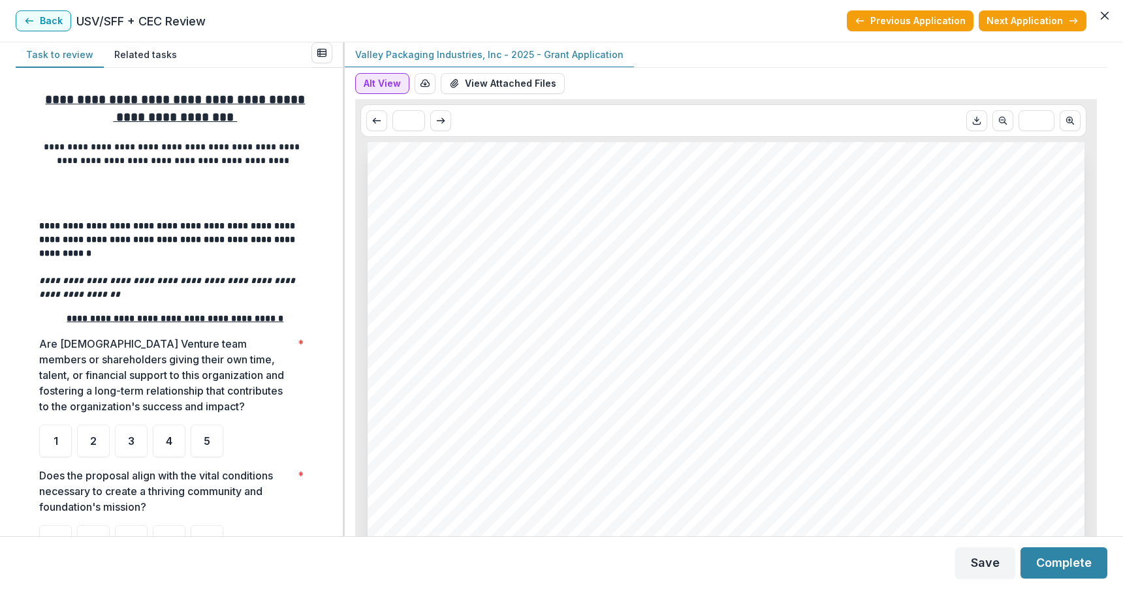
click at [384, 82] on button "Alt View" at bounding box center [382, 83] width 54 height 21
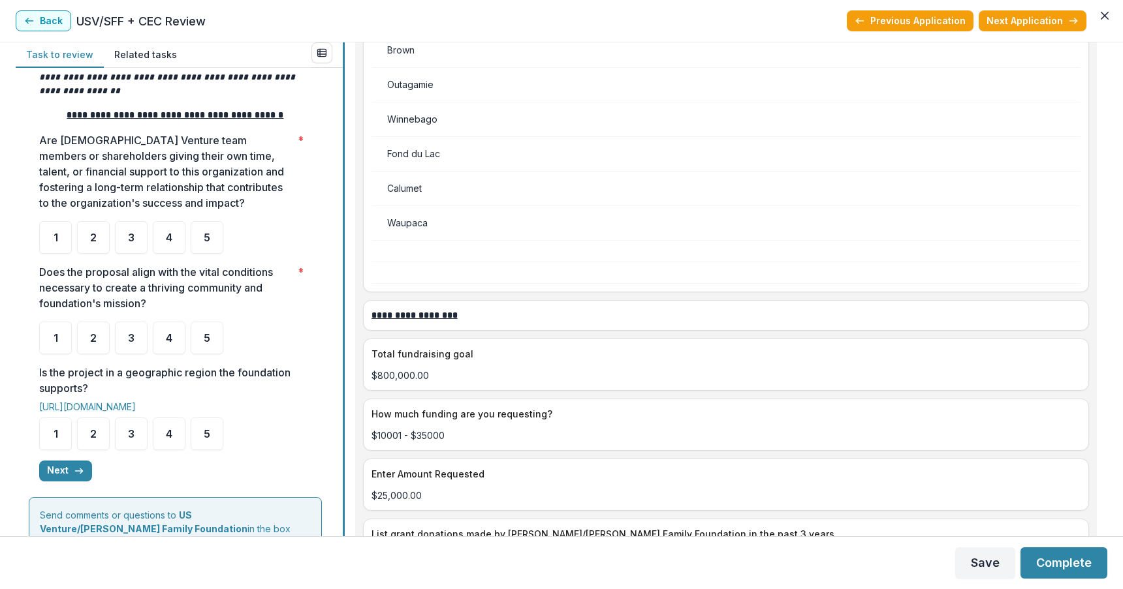
scroll to position [209, 0]
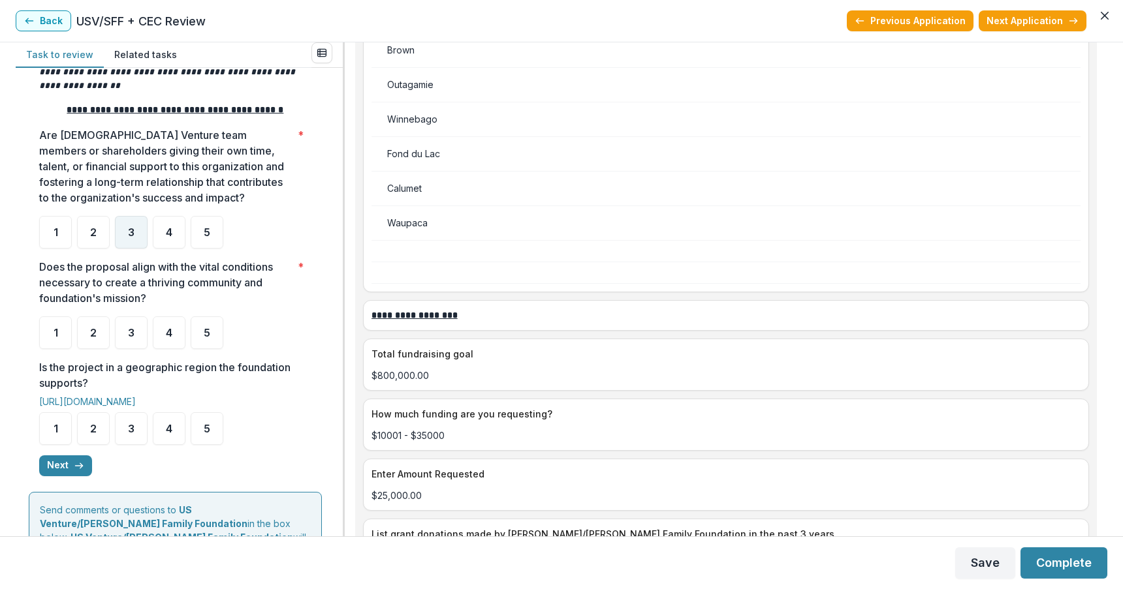
click at [128, 227] on span "3" at bounding box center [131, 232] width 7 height 10
click at [175, 320] on div "4" at bounding box center [169, 333] width 33 height 33
click at [203, 413] on div "5" at bounding box center [207, 428] width 33 height 33
click at [78, 461] on icon "button" at bounding box center [79, 466] width 10 height 10
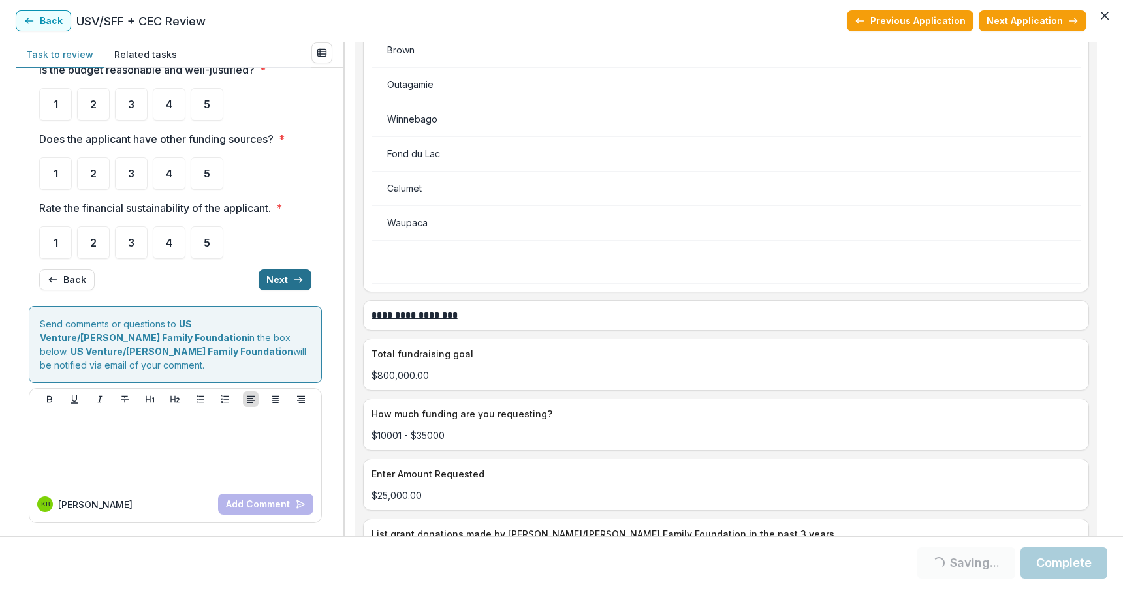
scroll to position [0, 0]
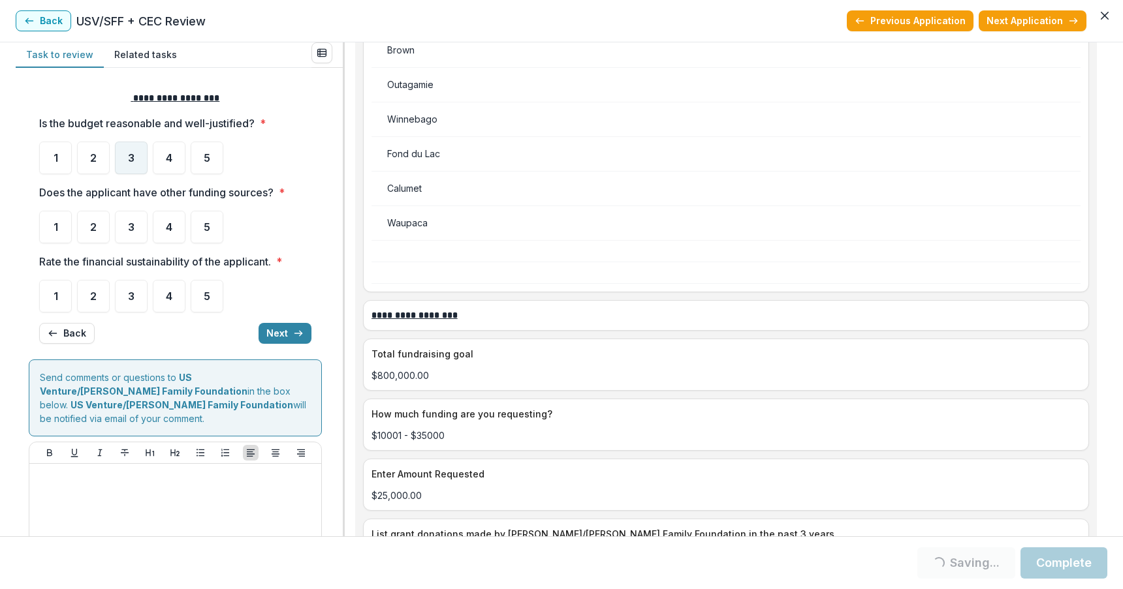
click at [128, 155] on span "3" at bounding box center [131, 158] width 7 height 10
click at [130, 162] on span "3" at bounding box center [131, 158] width 7 height 10
click at [176, 226] on div "4" at bounding box center [169, 227] width 33 height 33
click at [130, 151] on div "3" at bounding box center [131, 158] width 33 height 33
click at [131, 150] on div "3" at bounding box center [131, 158] width 33 height 33
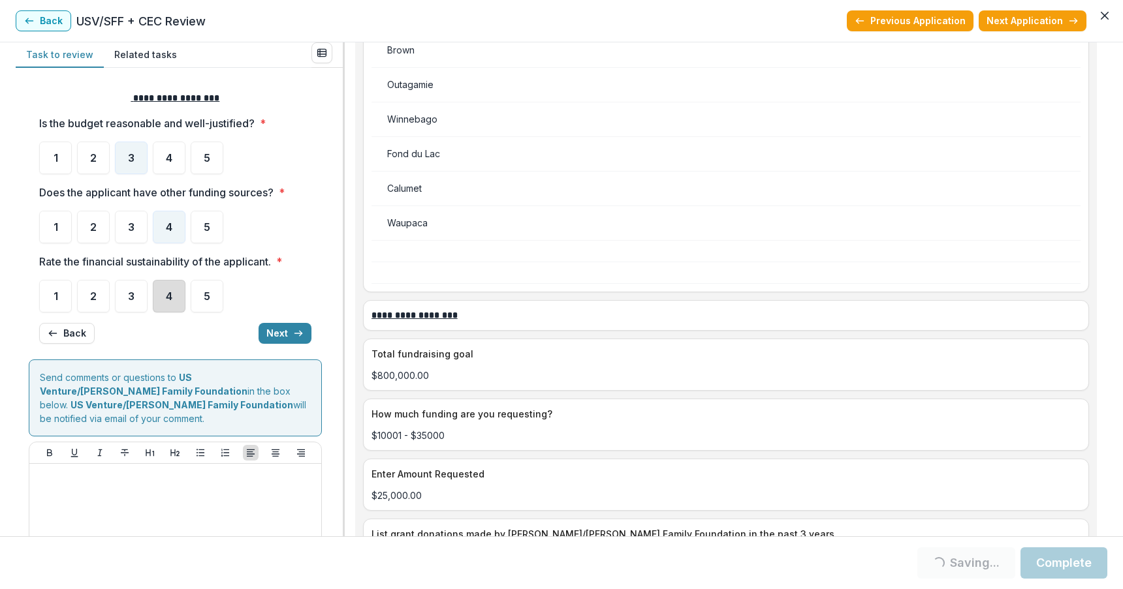
click at [174, 296] on div "4" at bounding box center [169, 296] width 33 height 33
click at [264, 332] on button "Next" at bounding box center [284, 333] width 53 height 21
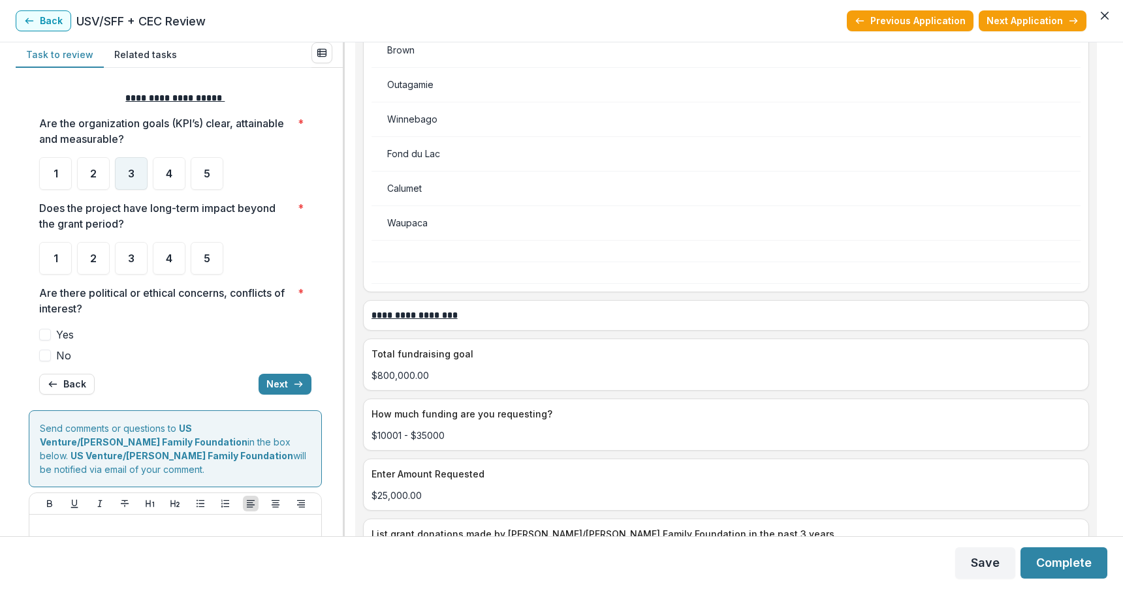
click at [129, 170] on span "3" at bounding box center [131, 173] width 7 height 10
click at [174, 262] on div "4" at bounding box center [169, 258] width 33 height 33
click at [209, 245] on div "5" at bounding box center [207, 258] width 33 height 33
click at [166, 175] on span "4" at bounding box center [169, 173] width 7 height 10
click at [46, 355] on span at bounding box center [45, 356] width 12 height 12
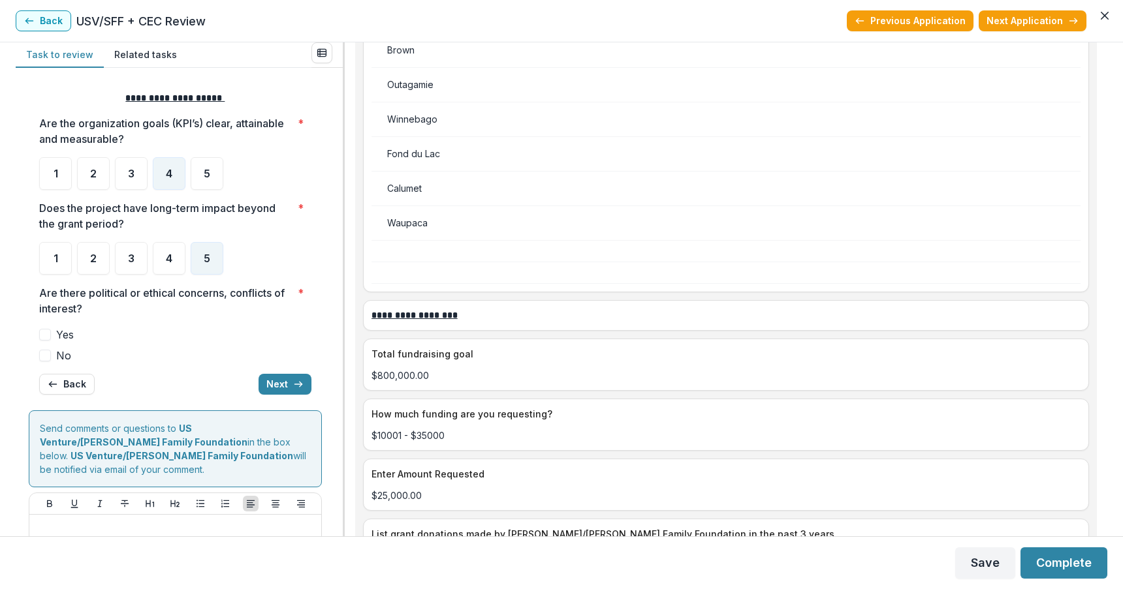
click at [46, 352] on span at bounding box center [45, 356] width 12 height 12
click at [43, 355] on span at bounding box center [45, 356] width 12 height 12
click at [284, 382] on button "Next" at bounding box center [284, 384] width 53 height 21
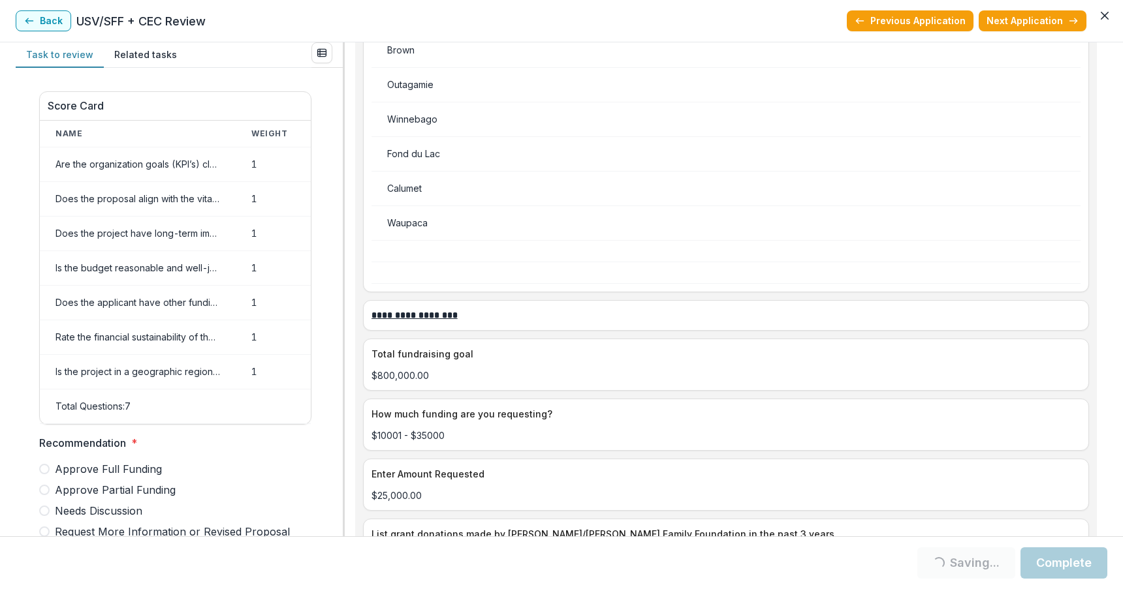
scroll to position [638, 0]
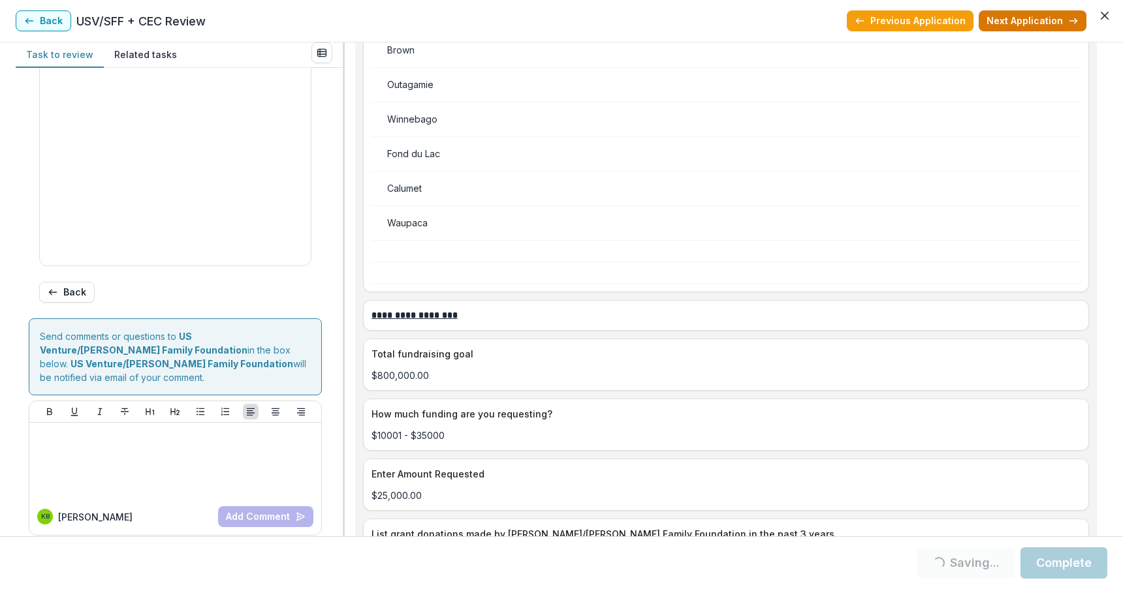
click at [1012, 23] on button "Next Application" at bounding box center [1032, 20] width 108 height 21
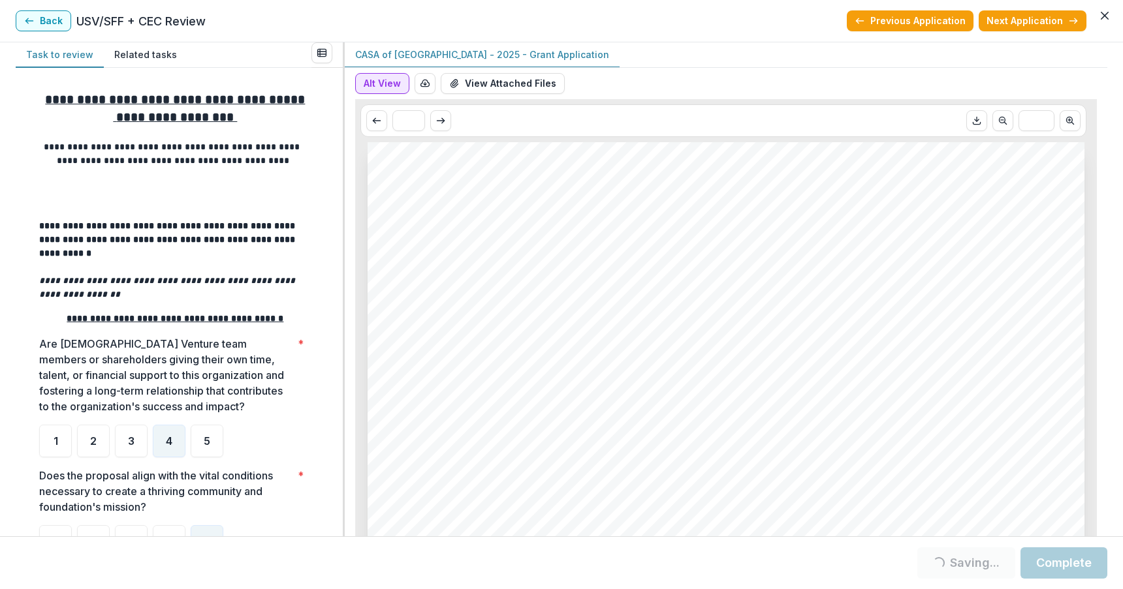
click at [369, 80] on button "Alt View" at bounding box center [382, 83] width 54 height 21
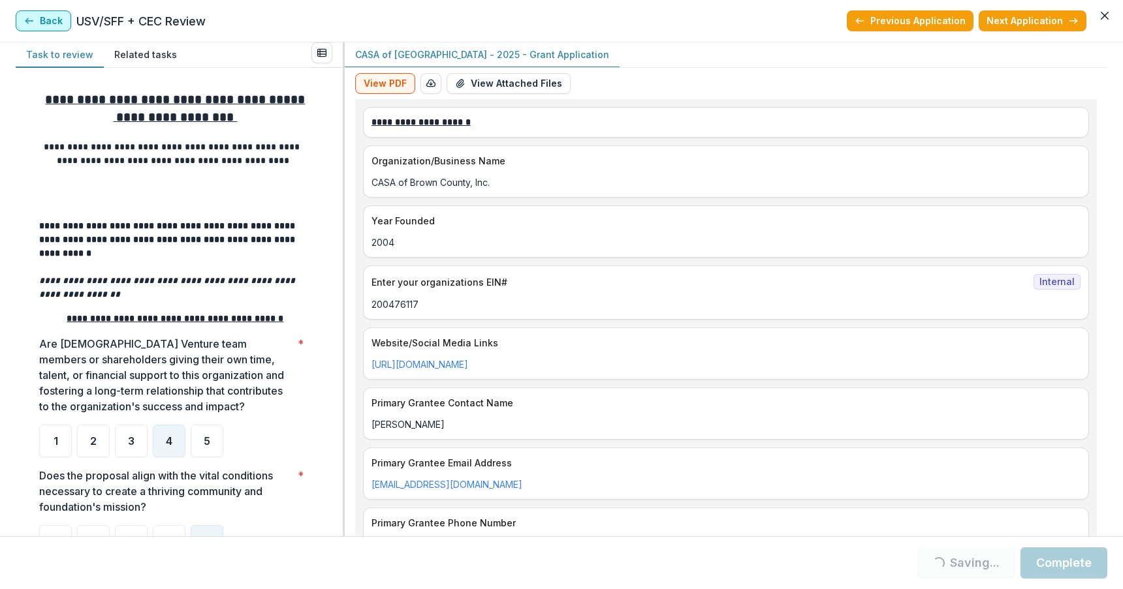
click at [52, 23] on button "Back" at bounding box center [43, 20] width 55 height 21
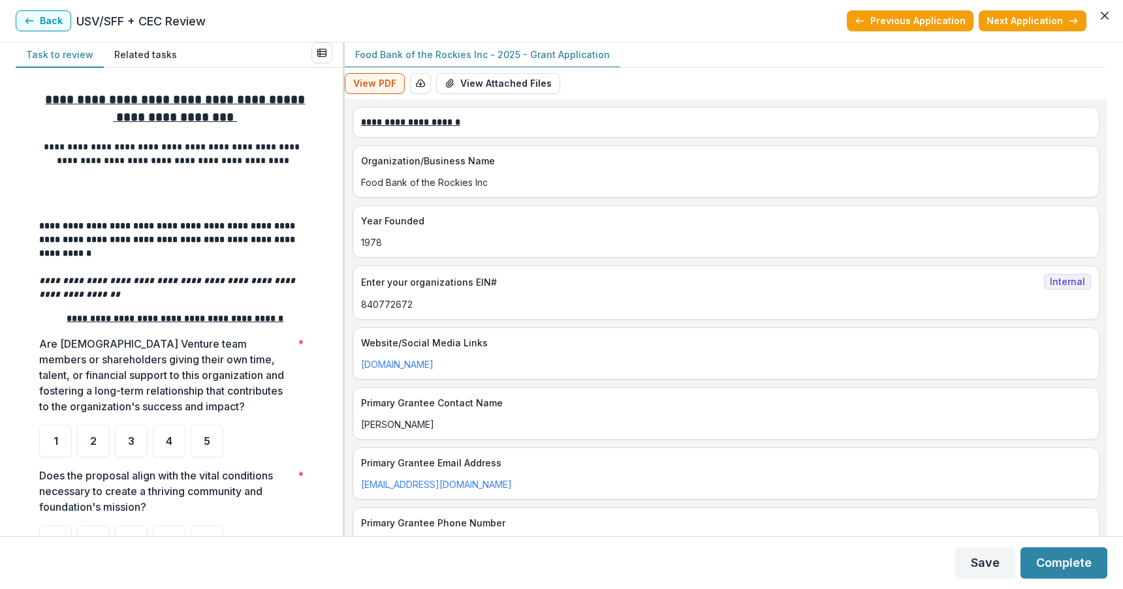
scroll to position [865, 0]
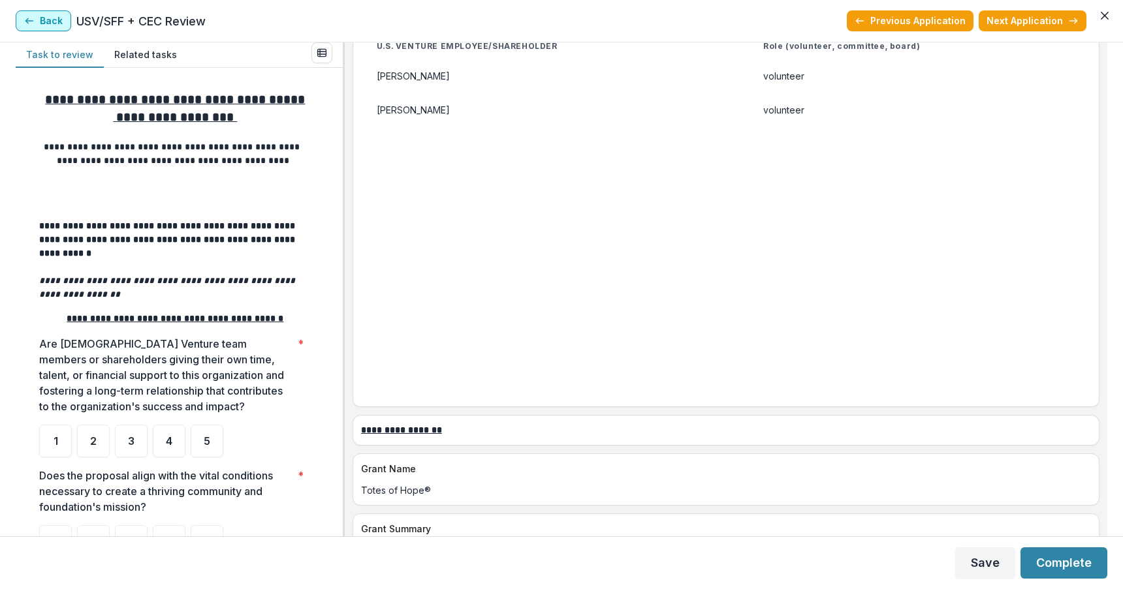
click at [45, 15] on button "Back" at bounding box center [43, 20] width 55 height 21
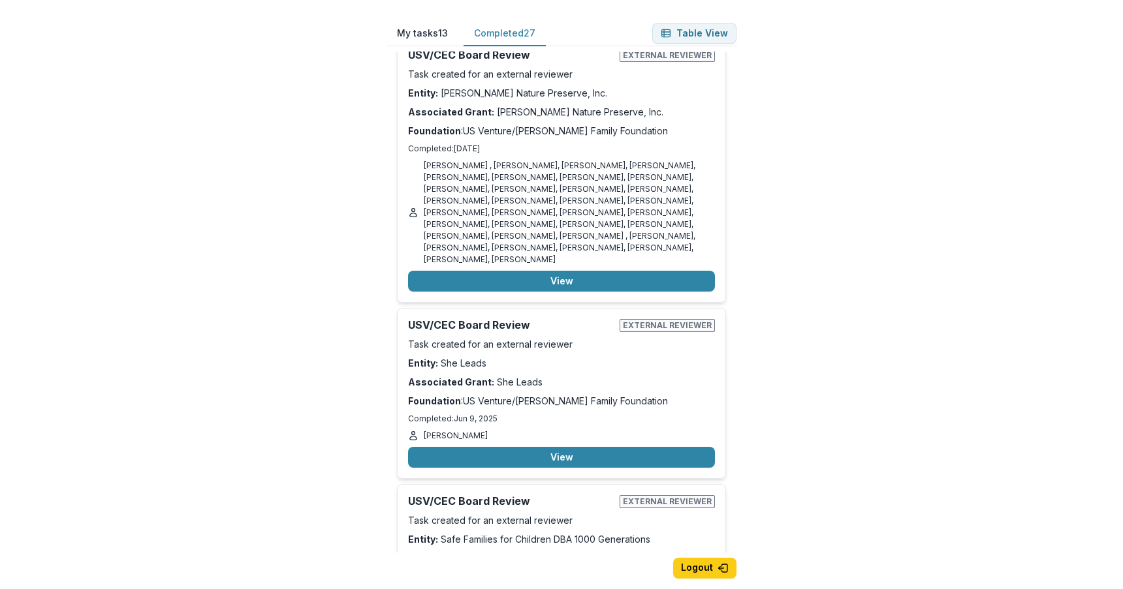
click at [486, 37] on button "Completed 27" at bounding box center [504, 33] width 82 height 25
click at [696, 39] on button "Table View" at bounding box center [694, 33] width 84 height 21
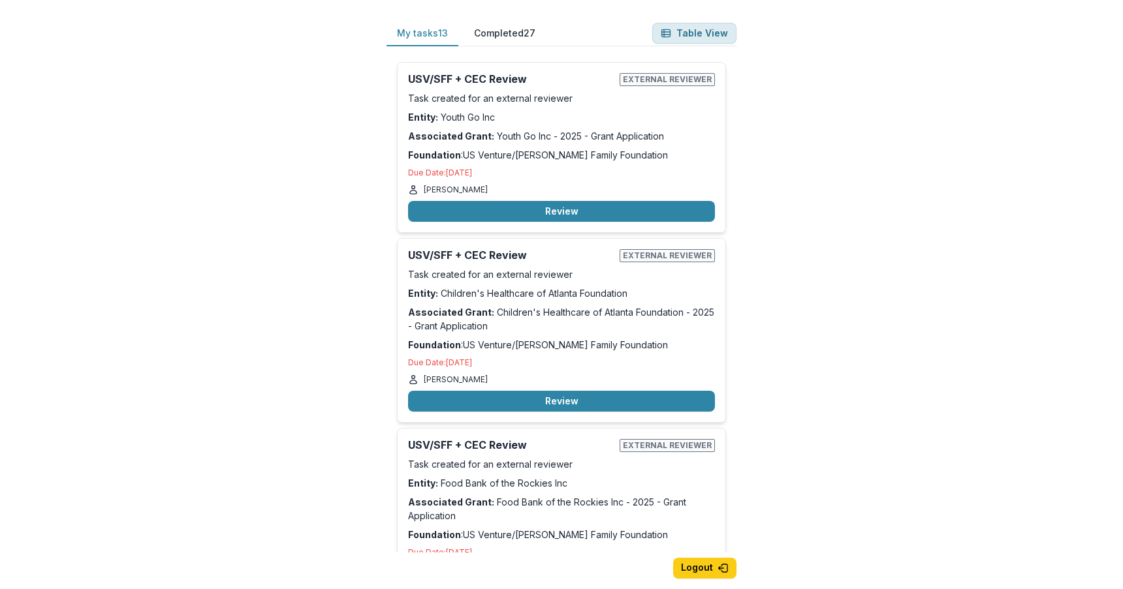
click at [678, 34] on button "Table View" at bounding box center [694, 33] width 84 height 21
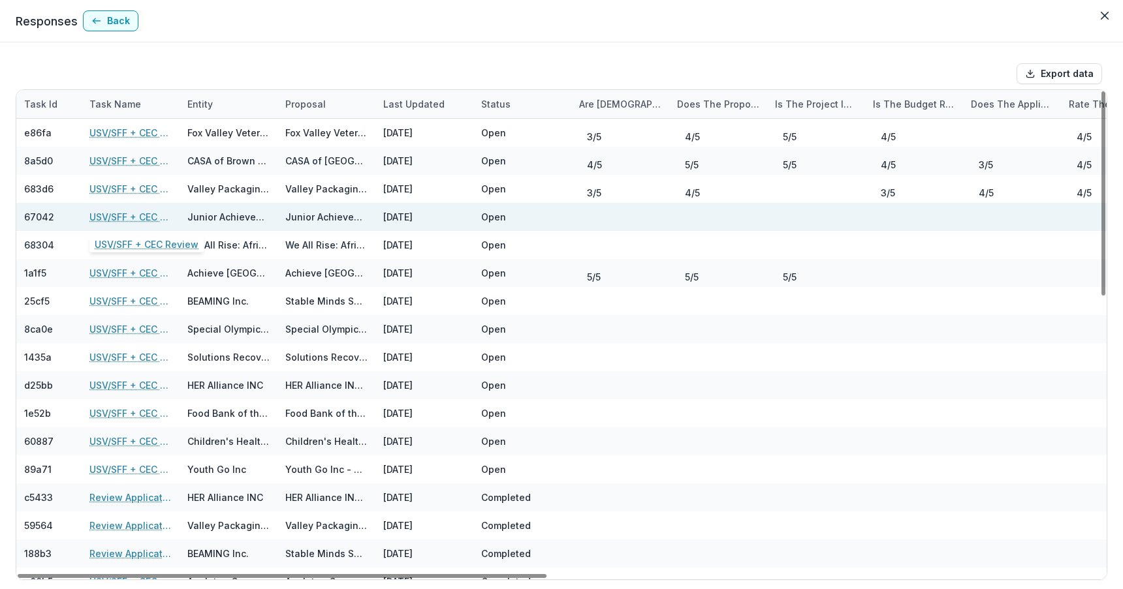
click at [127, 213] on link "USV/SFF + CEC Review" at bounding box center [130, 217] width 82 height 14
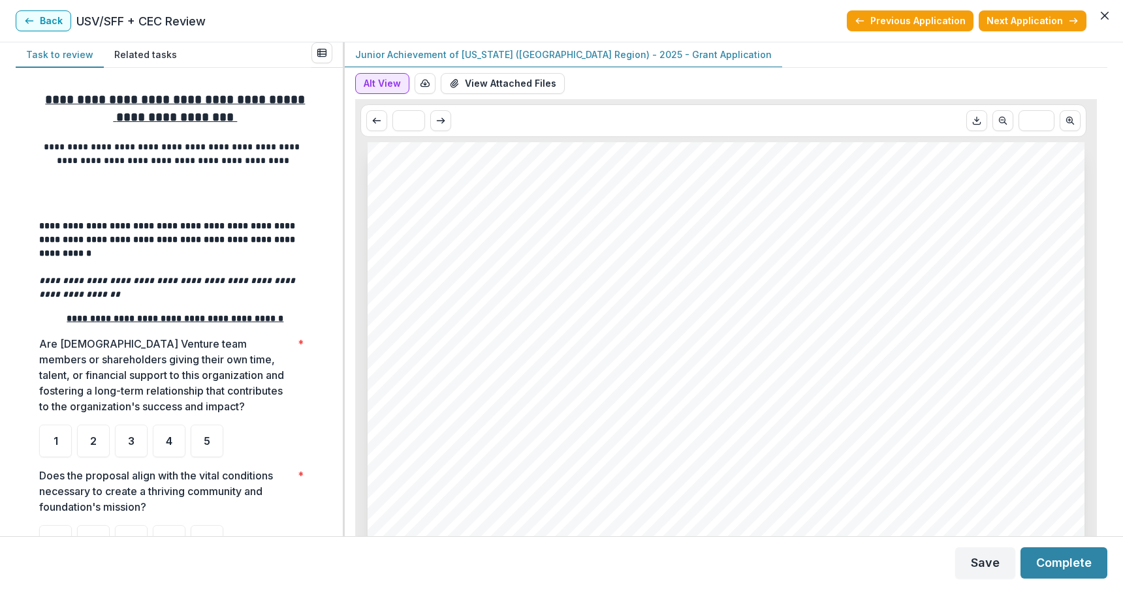
click at [379, 84] on button "Alt View" at bounding box center [382, 83] width 54 height 21
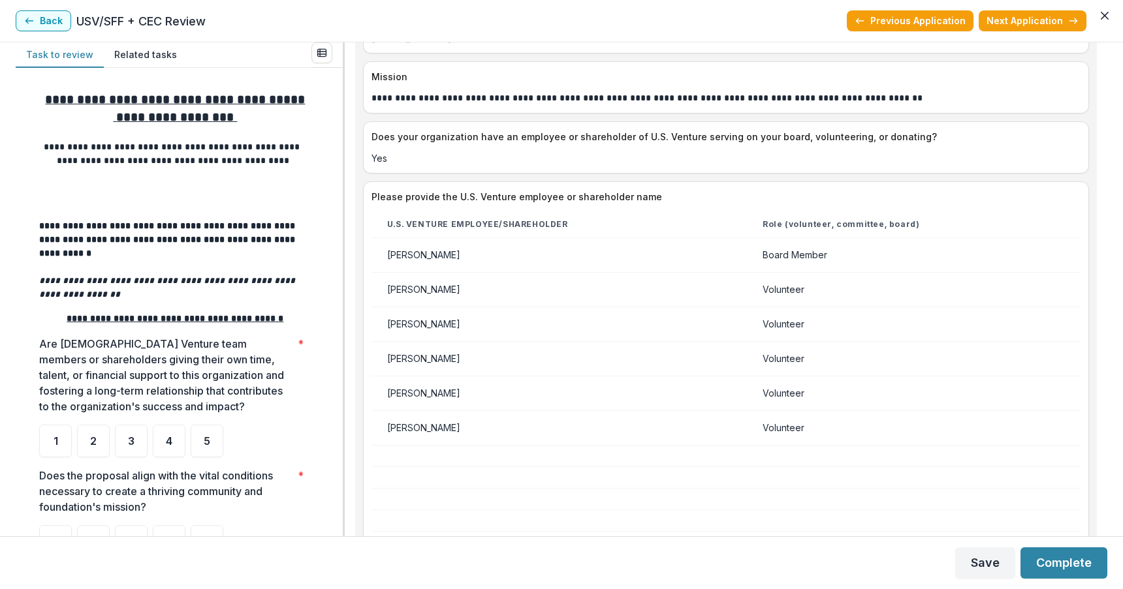
scroll to position [765, 0]
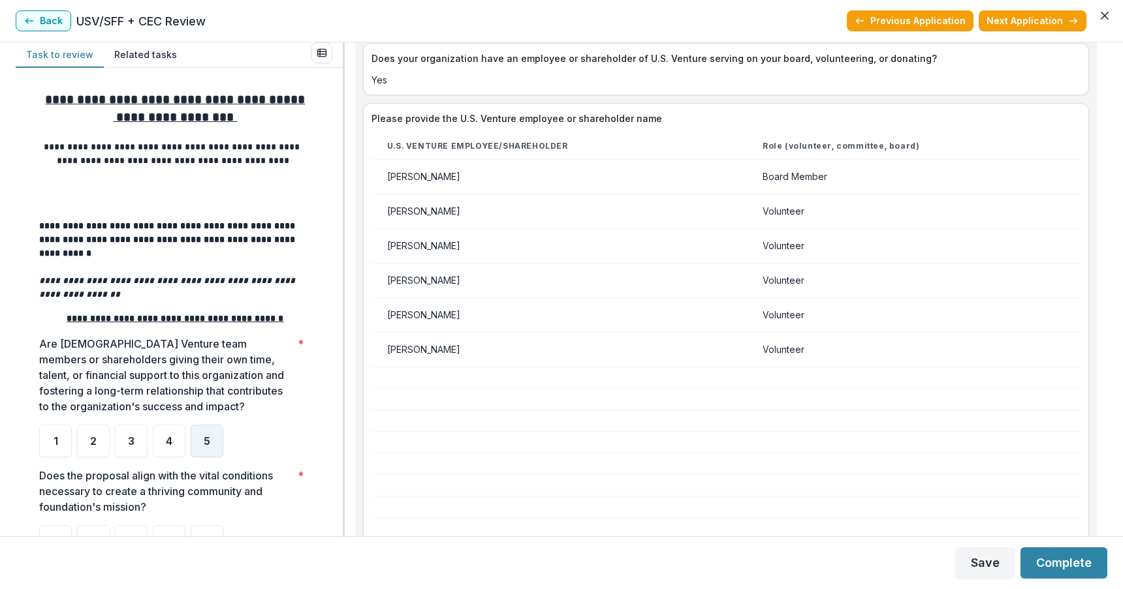
click at [207, 436] on span "5" at bounding box center [207, 441] width 7 height 10
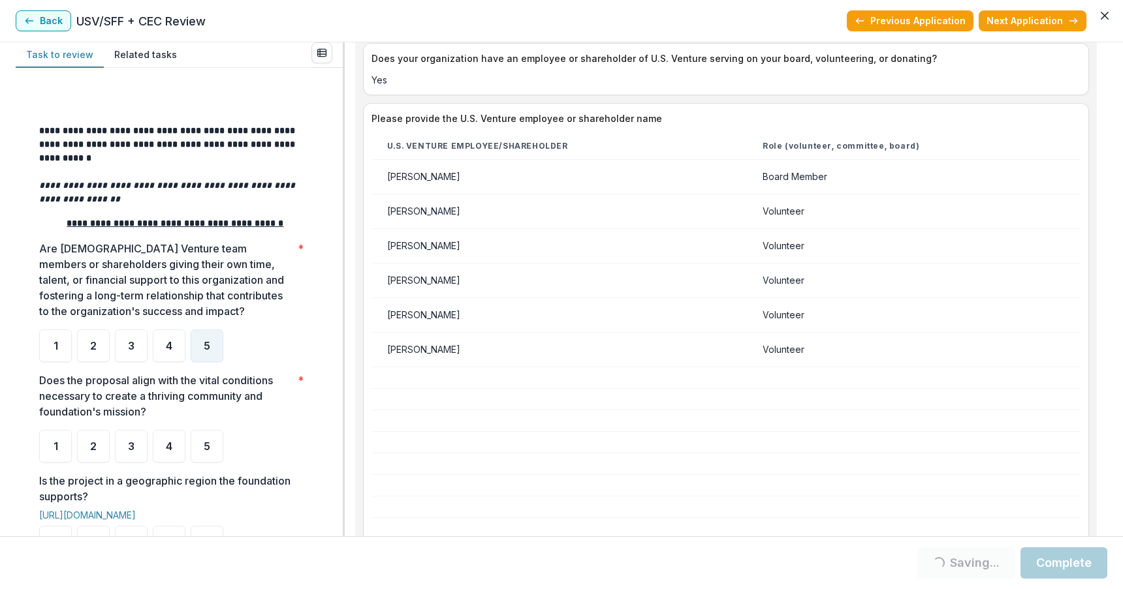
scroll to position [245, 0]
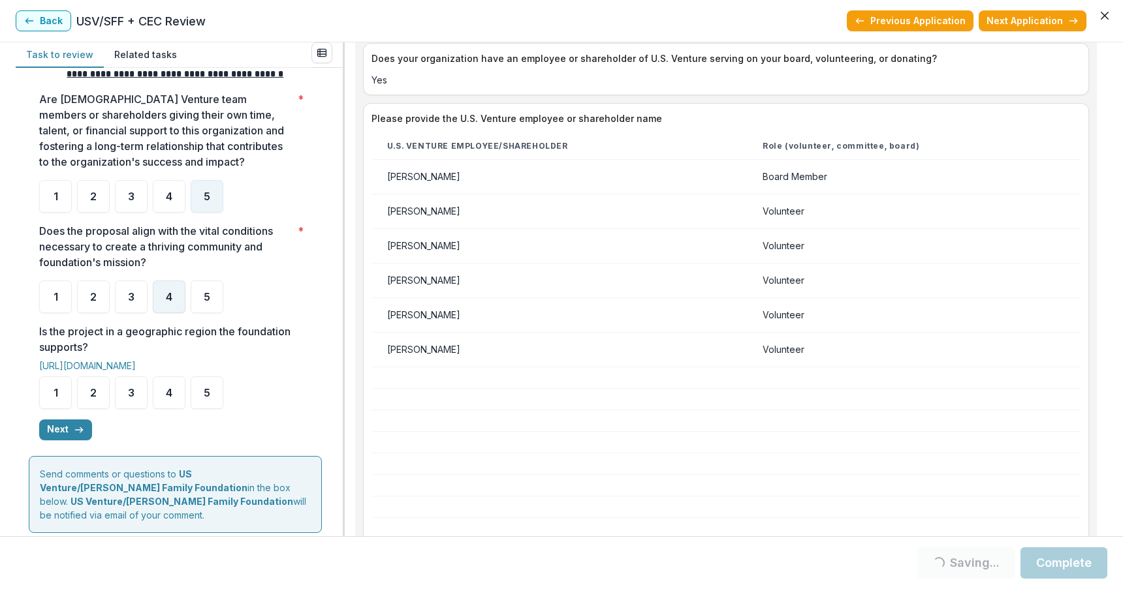
click at [172, 292] on span "4" at bounding box center [169, 297] width 7 height 10
click at [208, 388] on span "5" at bounding box center [207, 393] width 7 height 10
click at [70, 420] on button "Next" at bounding box center [65, 430] width 53 height 21
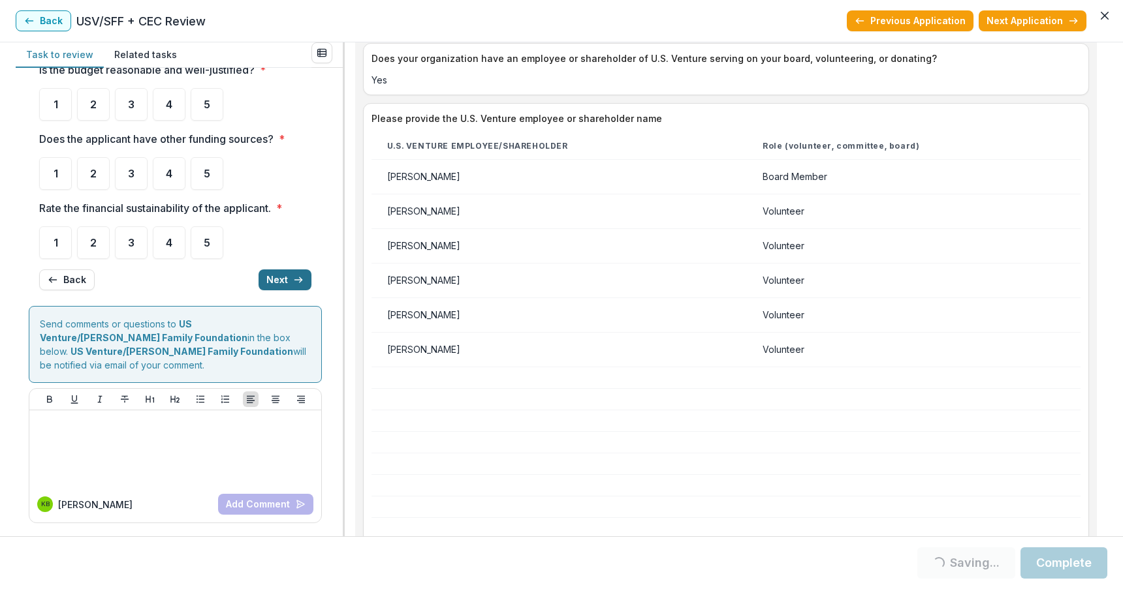
scroll to position [0, 0]
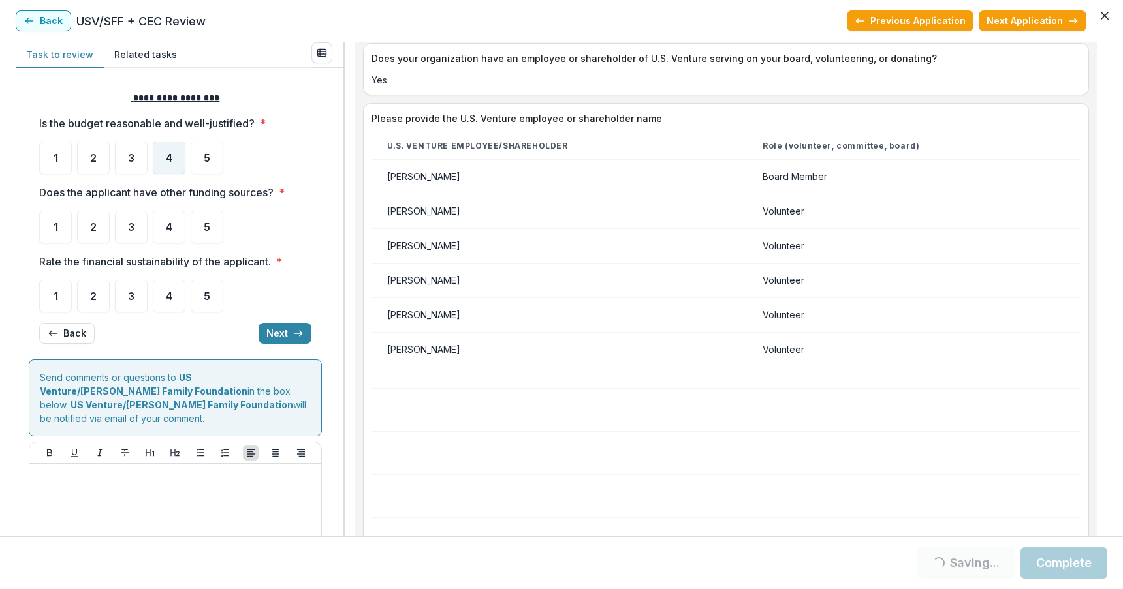
click at [172, 157] on span "4" at bounding box center [169, 158] width 7 height 10
click at [166, 219] on div "4" at bounding box center [169, 227] width 33 height 33
click at [208, 226] on span "5" at bounding box center [207, 227] width 7 height 10
click at [203, 298] on div "5" at bounding box center [207, 296] width 33 height 33
click at [213, 298] on div "5" at bounding box center [207, 296] width 33 height 33
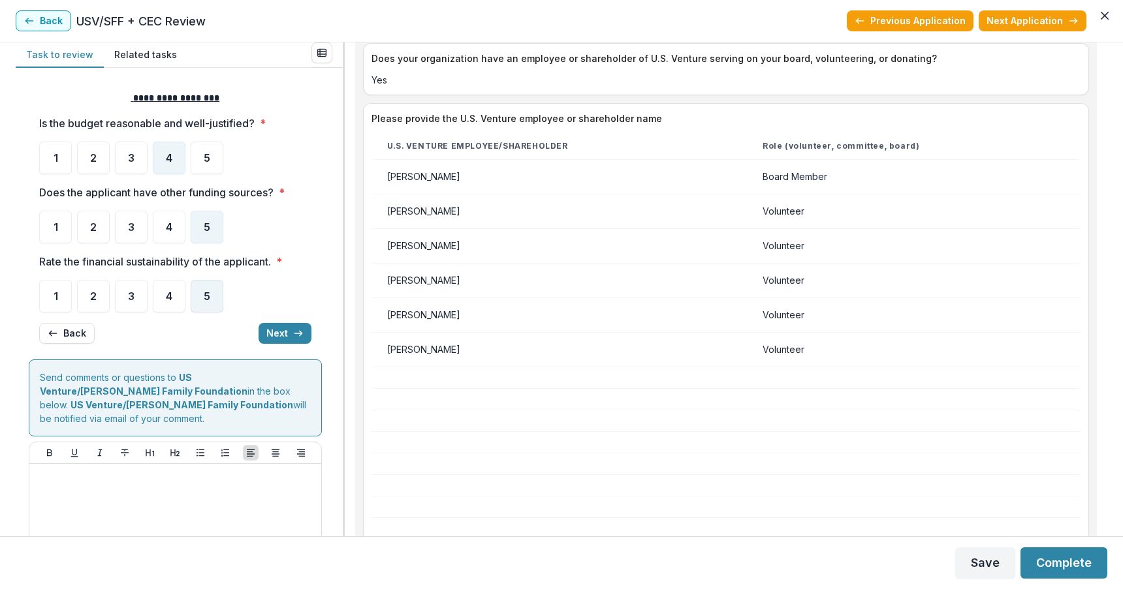
click at [207, 300] on span "5" at bounding box center [207, 296] width 7 height 10
click at [273, 335] on button "Next" at bounding box center [284, 333] width 53 height 21
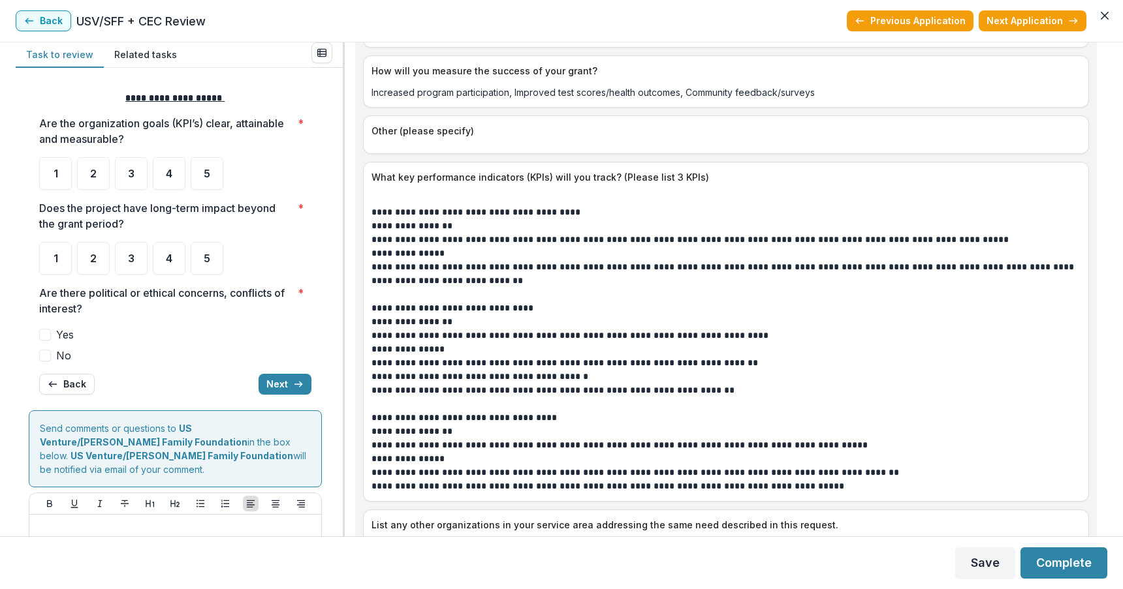
scroll to position [3566, 0]
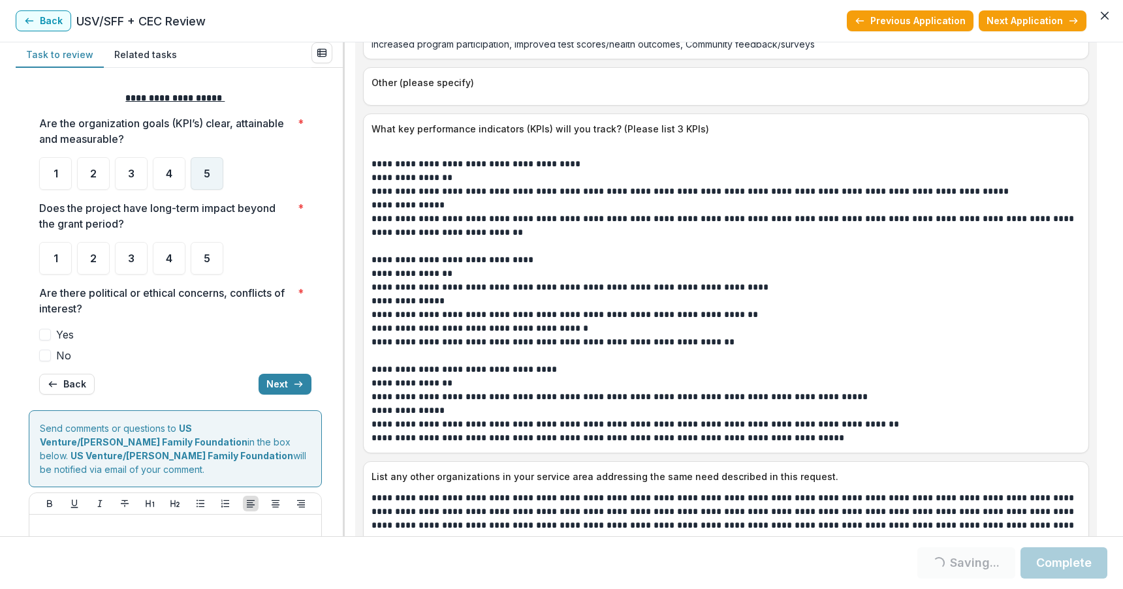
click at [203, 170] on div "5" at bounding box center [207, 173] width 33 height 33
click at [161, 251] on div "4" at bounding box center [169, 258] width 33 height 33
click at [44, 354] on span at bounding box center [45, 356] width 12 height 12
click at [281, 384] on button "Next" at bounding box center [284, 384] width 53 height 21
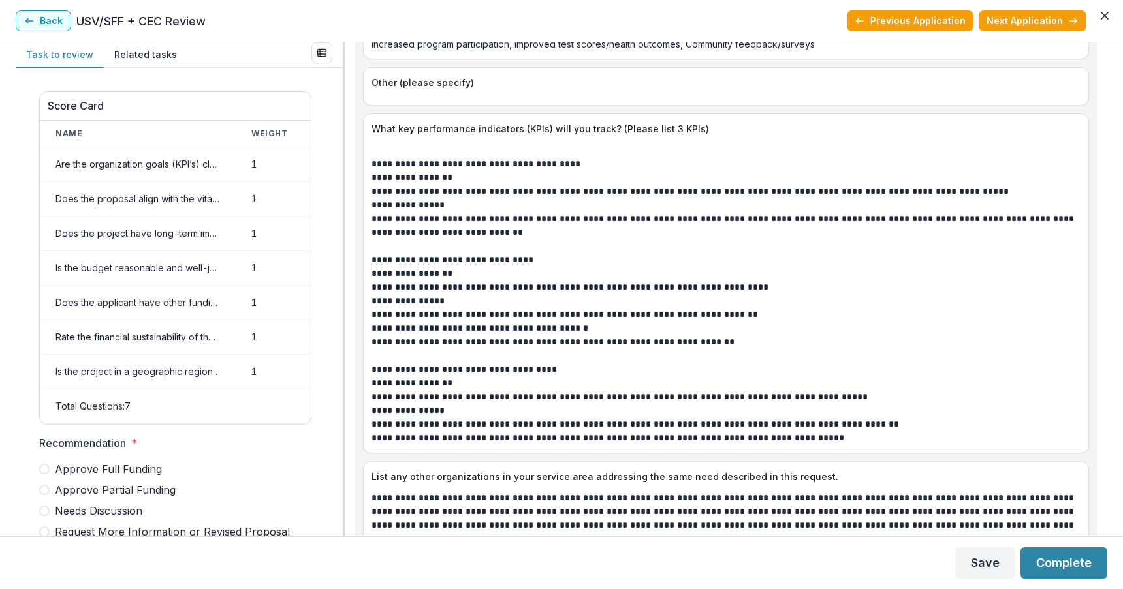
scroll to position [638, 0]
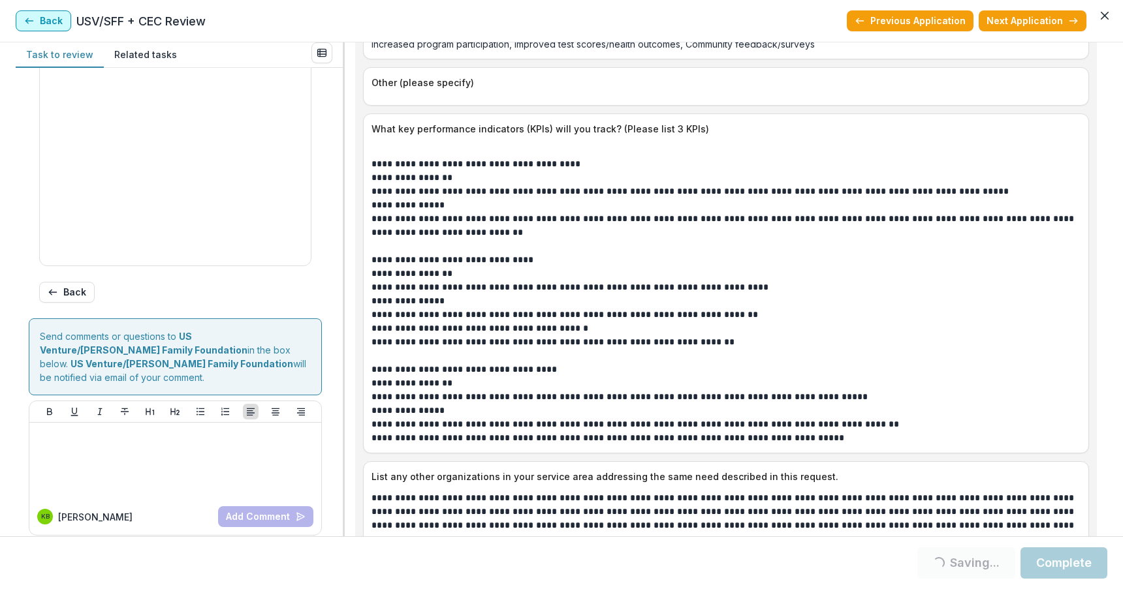
click at [48, 16] on button "Back" at bounding box center [43, 20] width 55 height 21
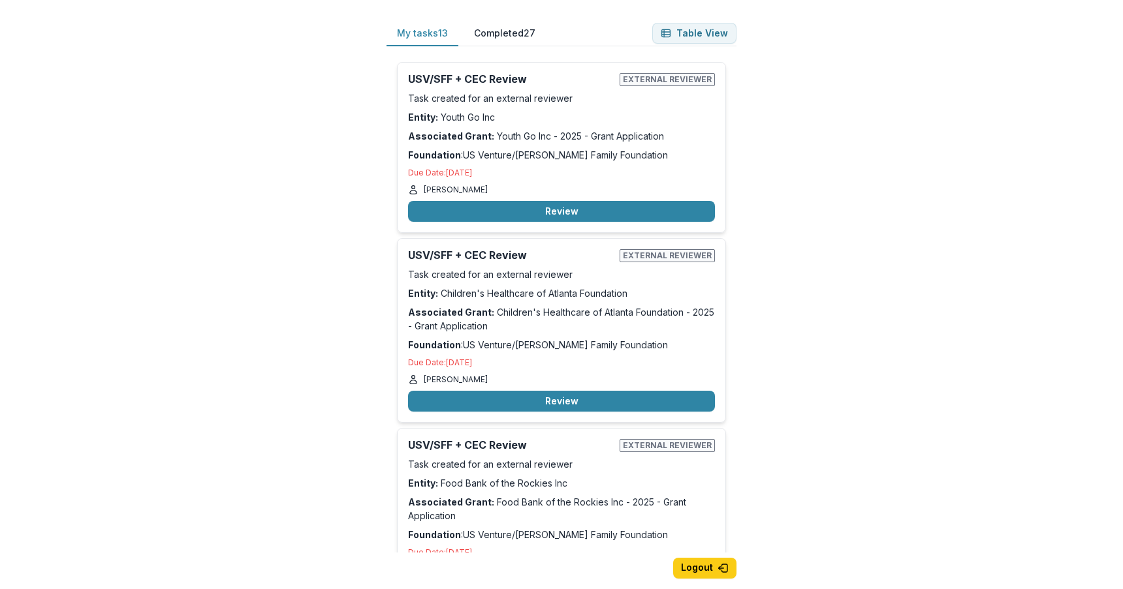
click at [683, 29] on button "Table View" at bounding box center [694, 33] width 84 height 21
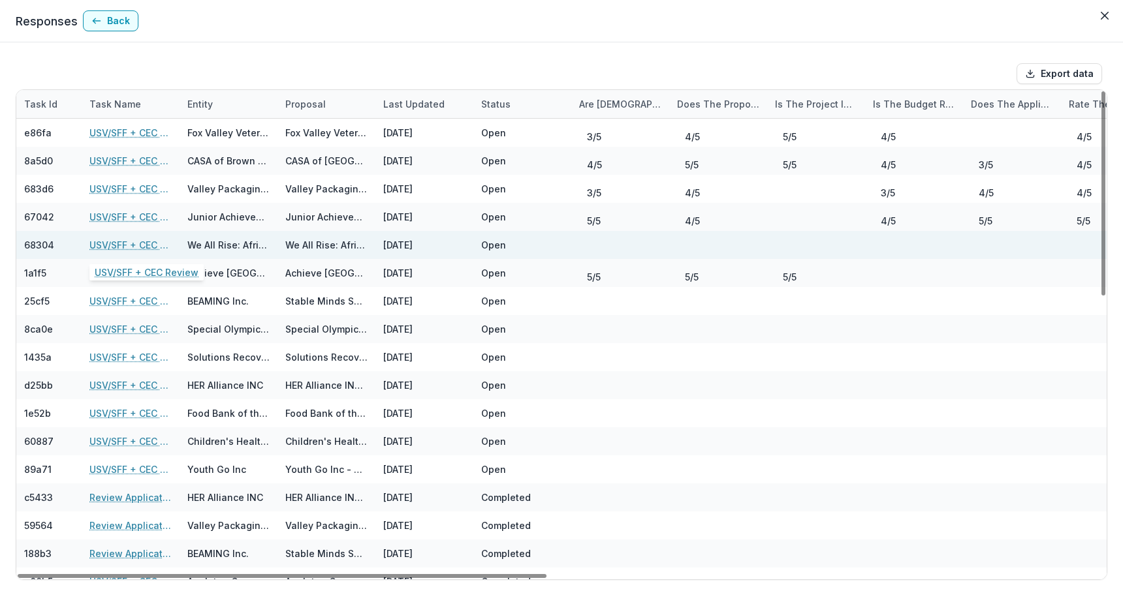
click at [131, 244] on link "USV/SFF + CEC Review" at bounding box center [130, 245] width 82 height 14
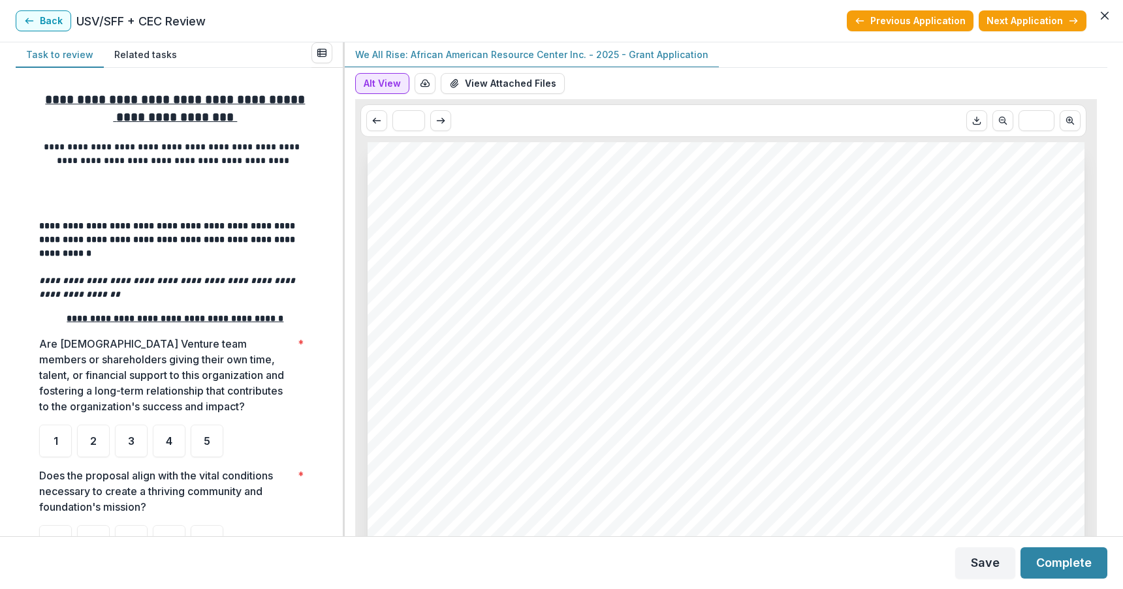
click at [375, 80] on button "Alt View" at bounding box center [382, 83] width 54 height 21
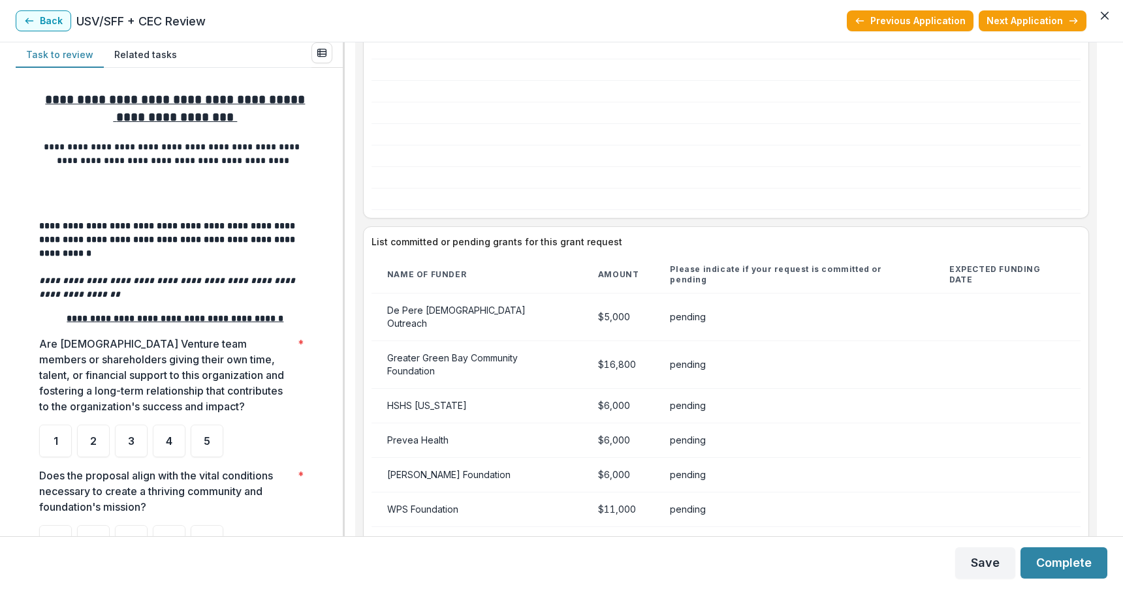
scroll to position [2765, 0]
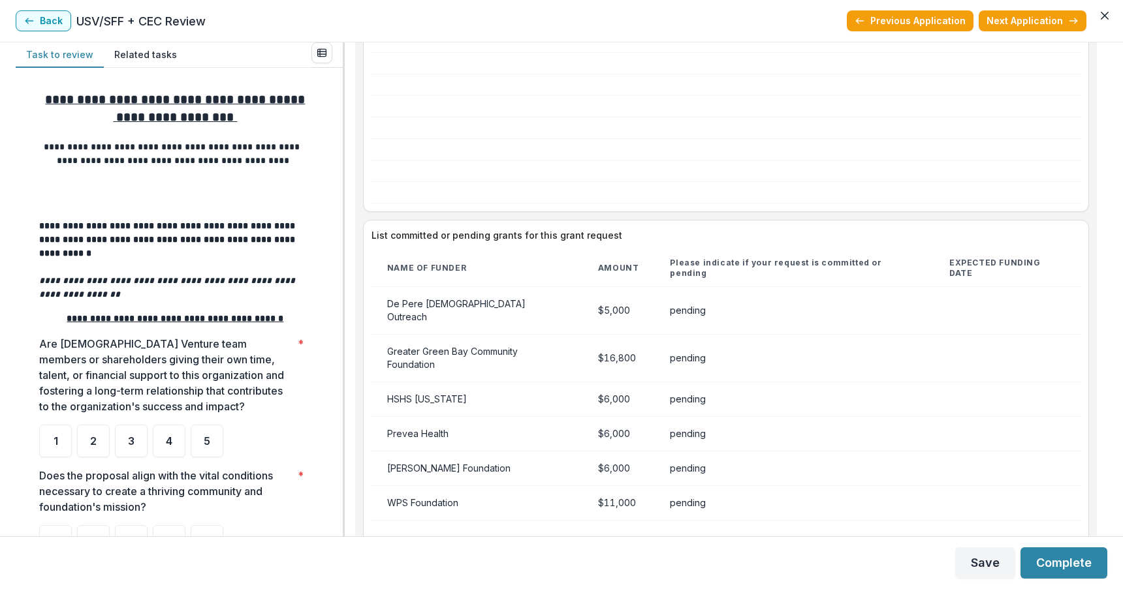
click at [1105, 337] on div "**********" at bounding box center [561, 289] width 1123 height 494
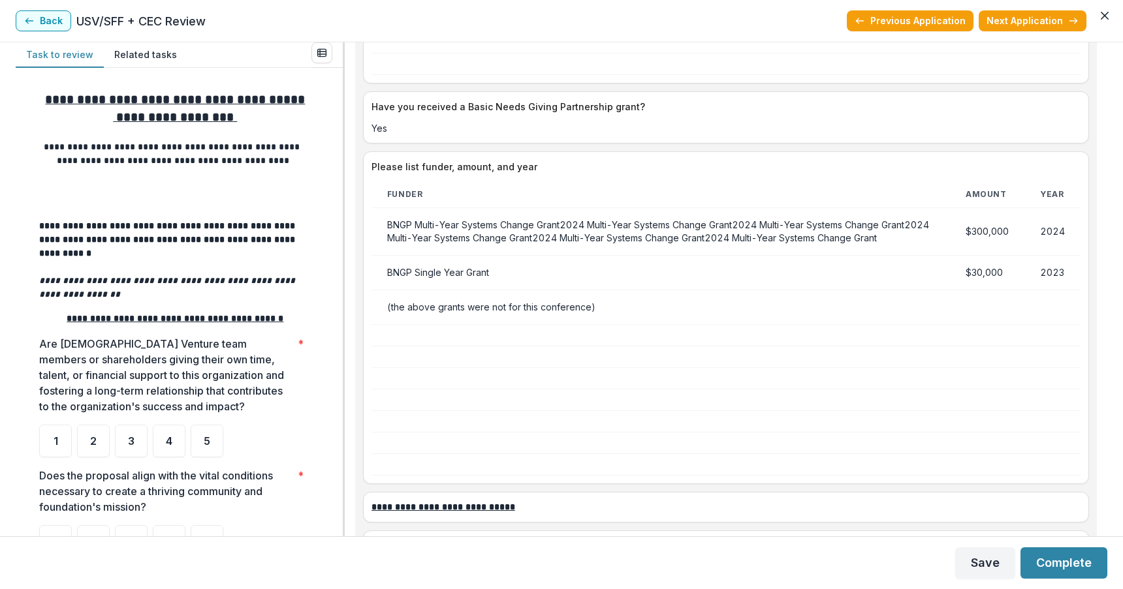
scroll to position [3317, 0]
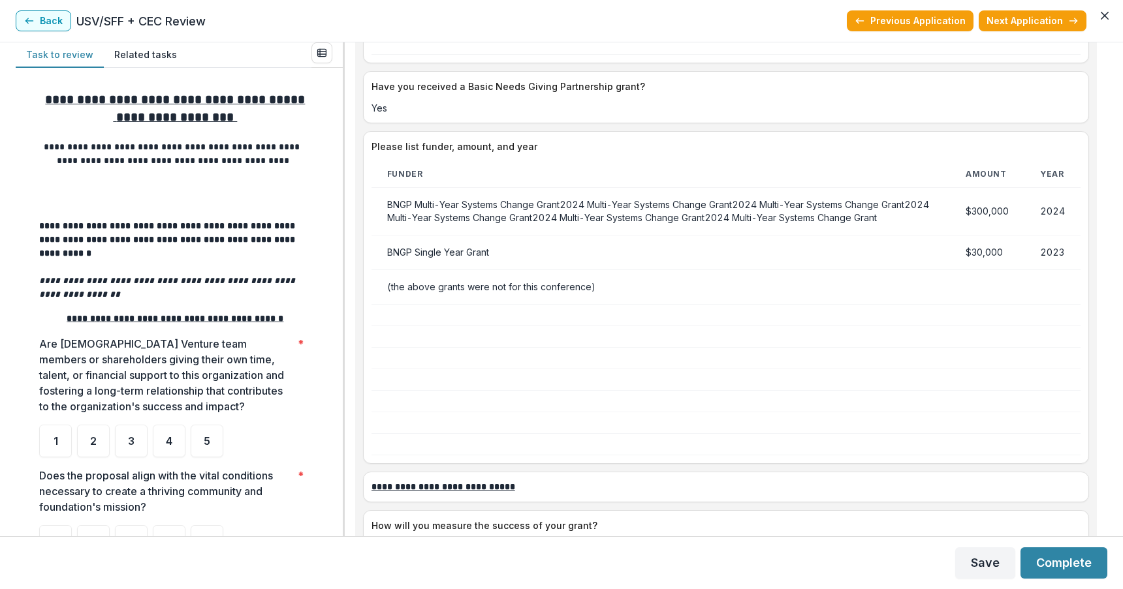
click at [1106, 395] on div "**********" at bounding box center [561, 289] width 1123 height 494
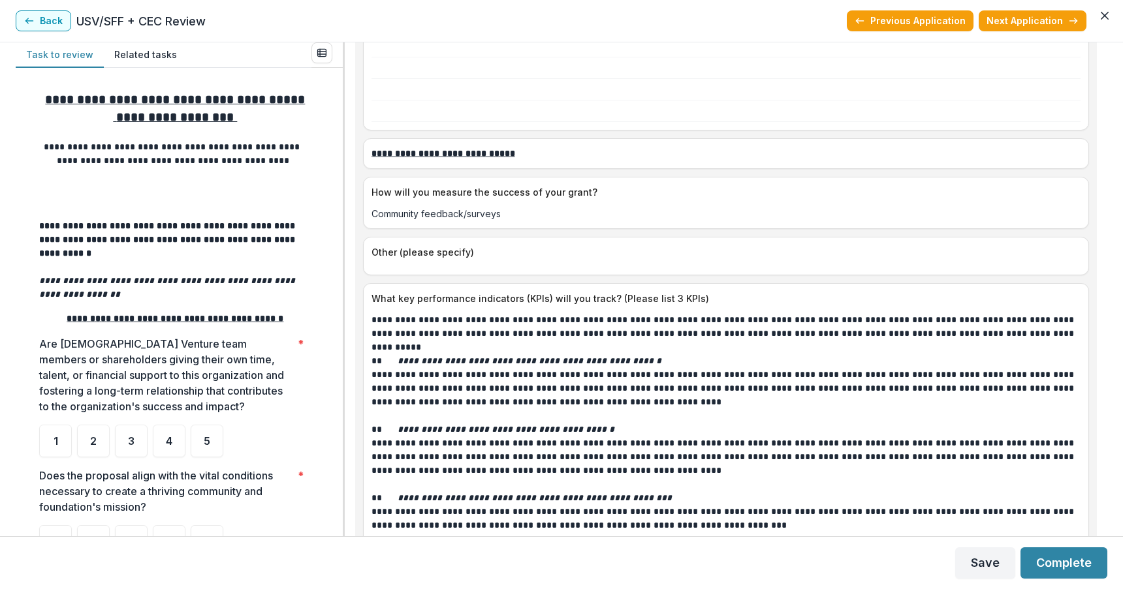
scroll to position [3657, 0]
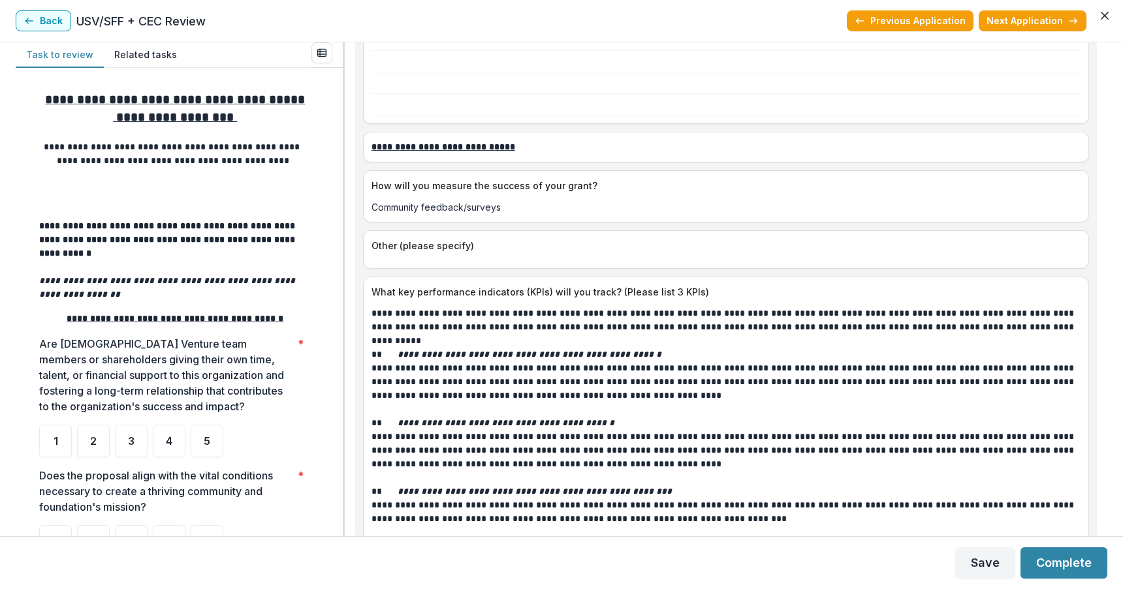
click at [1104, 426] on div "**********" at bounding box center [561, 289] width 1123 height 494
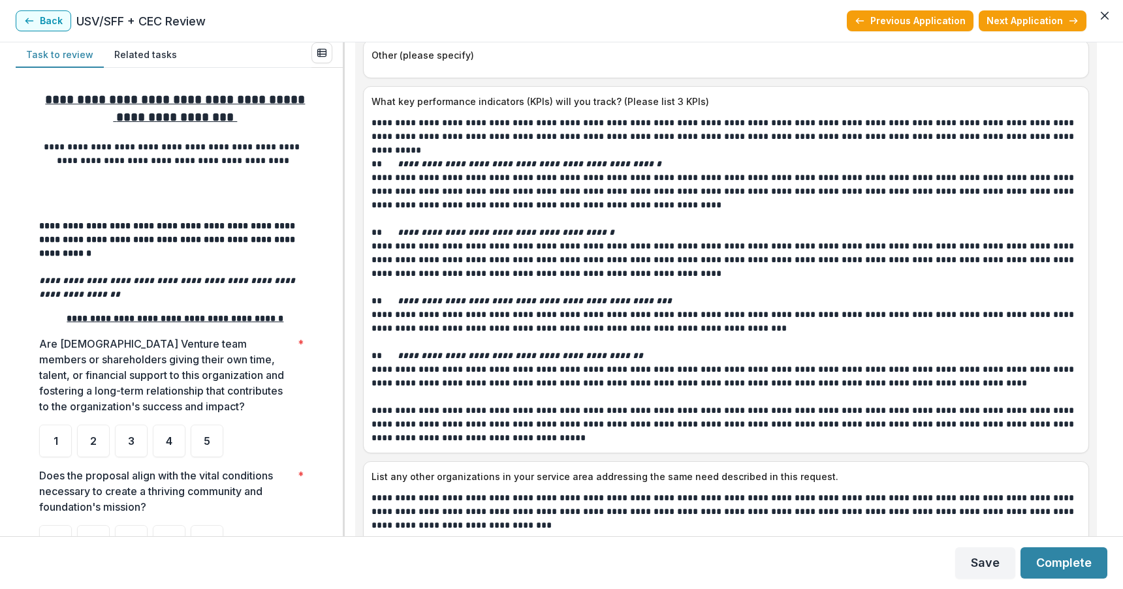
scroll to position [3956, 0]
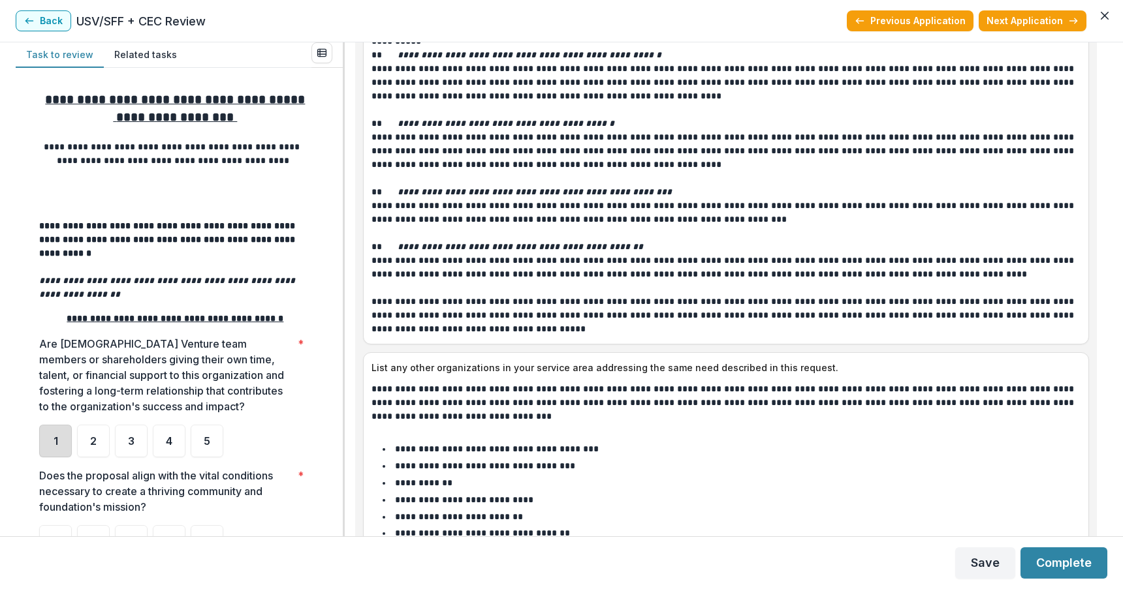
click at [53, 433] on div "1" at bounding box center [55, 441] width 33 height 33
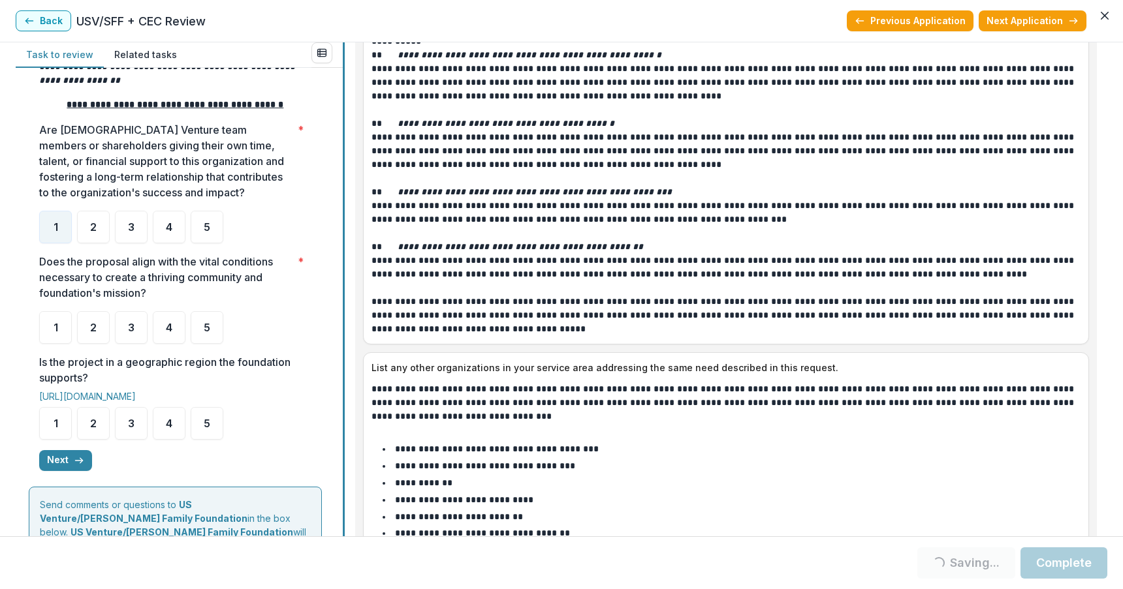
scroll to position [220, 0]
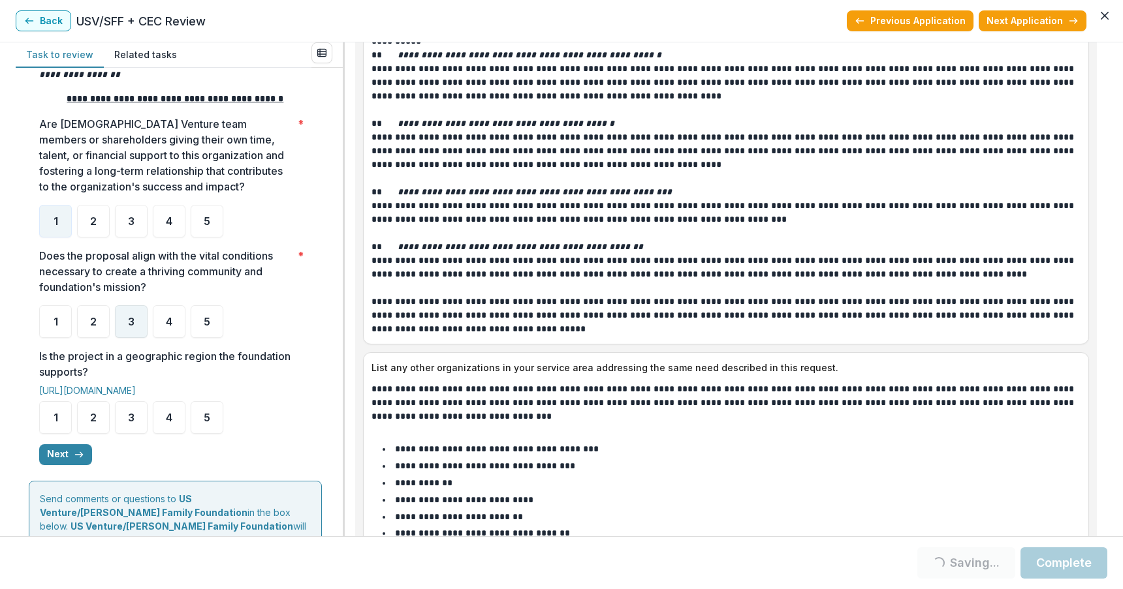
click at [134, 317] on span "3" at bounding box center [131, 322] width 7 height 10
click at [200, 404] on div "5" at bounding box center [207, 417] width 33 height 33
click at [132, 317] on span "3" at bounding box center [131, 322] width 7 height 10
click at [204, 412] on span "5" at bounding box center [207, 417] width 7 height 10
click at [57, 444] on button "Next" at bounding box center [65, 454] width 53 height 21
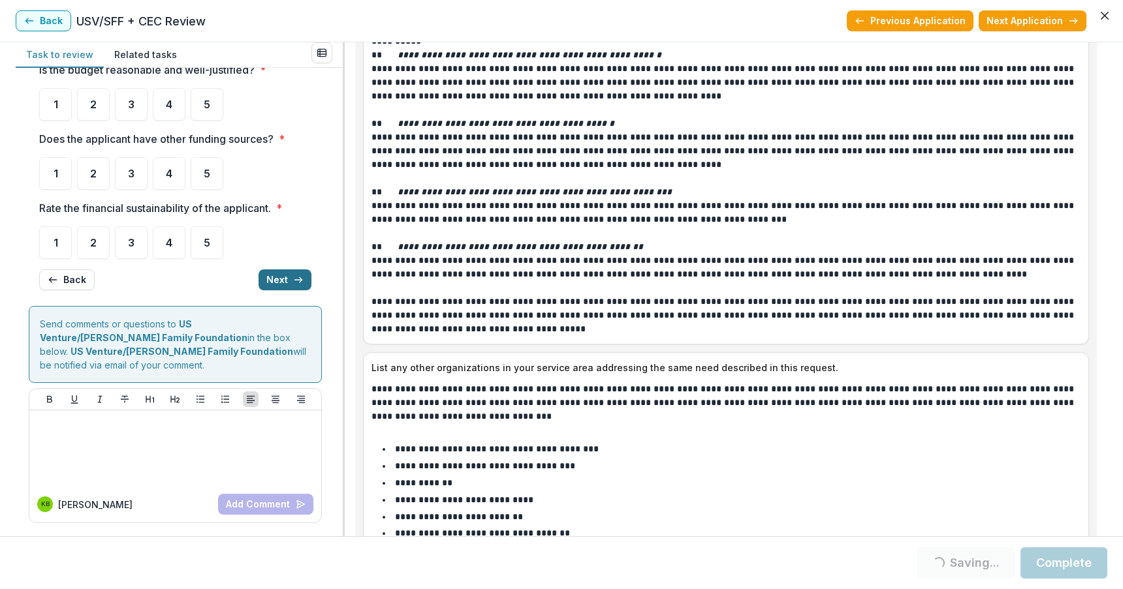
scroll to position [0, 0]
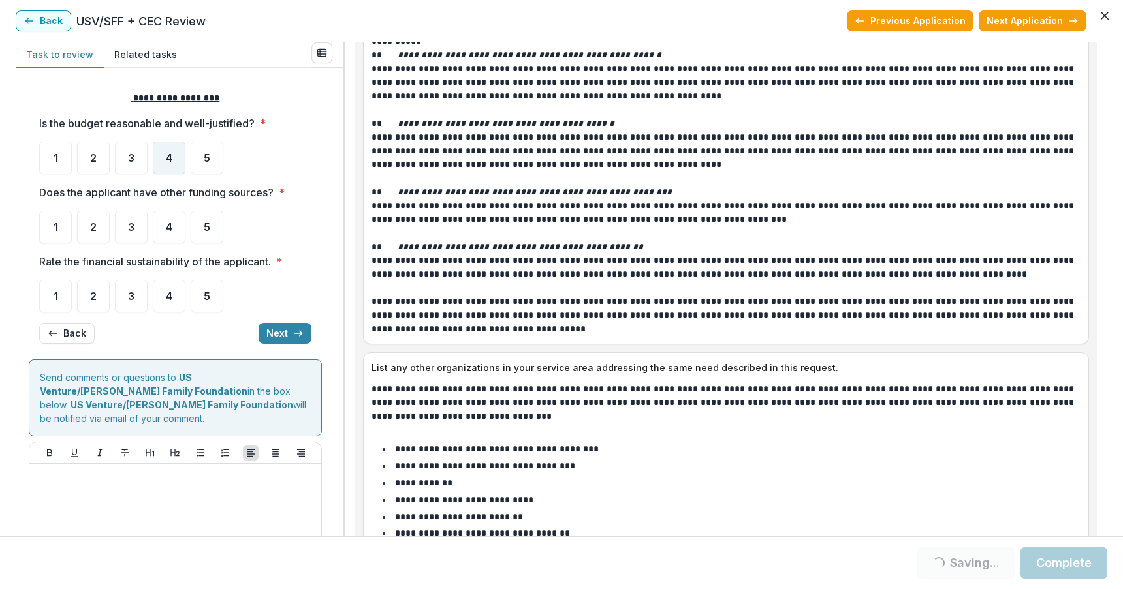
click at [169, 153] on span "4" at bounding box center [169, 158] width 7 height 10
click at [203, 226] on div "5" at bounding box center [207, 227] width 33 height 33
click at [138, 293] on div "3" at bounding box center [131, 296] width 33 height 33
click at [272, 335] on button "Next" at bounding box center [284, 333] width 53 height 21
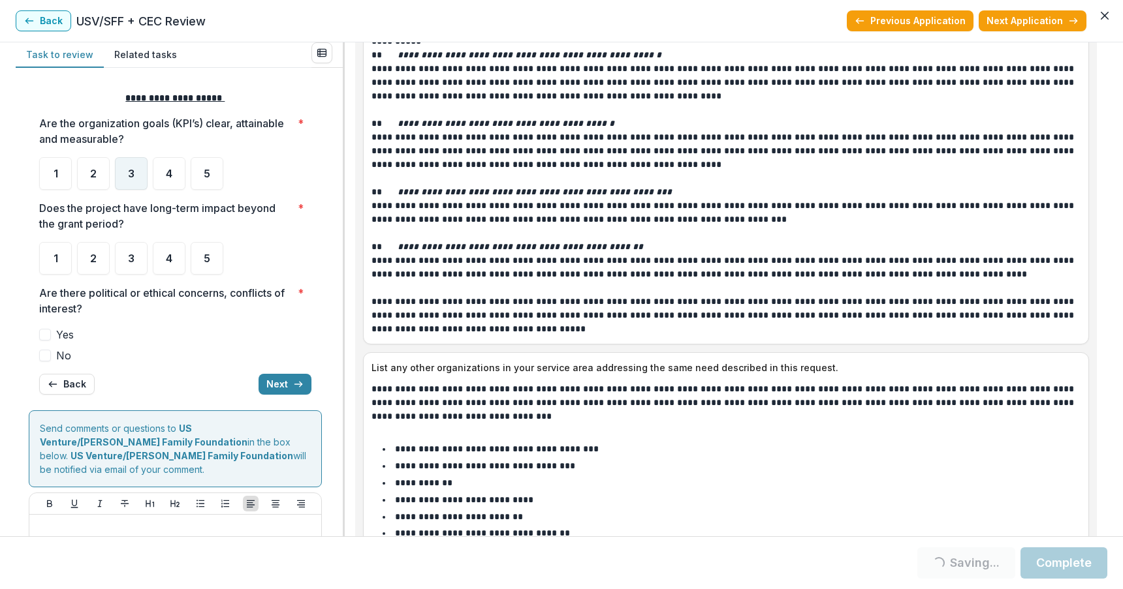
click at [126, 170] on div "3" at bounding box center [131, 173] width 33 height 33
click at [134, 260] on span "3" at bounding box center [131, 258] width 7 height 10
click at [132, 253] on span "3" at bounding box center [131, 258] width 7 height 10
click at [44, 358] on span at bounding box center [45, 356] width 12 height 12
click at [272, 380] on button "Next" at bounding box center [284, 384] width 53 height 21
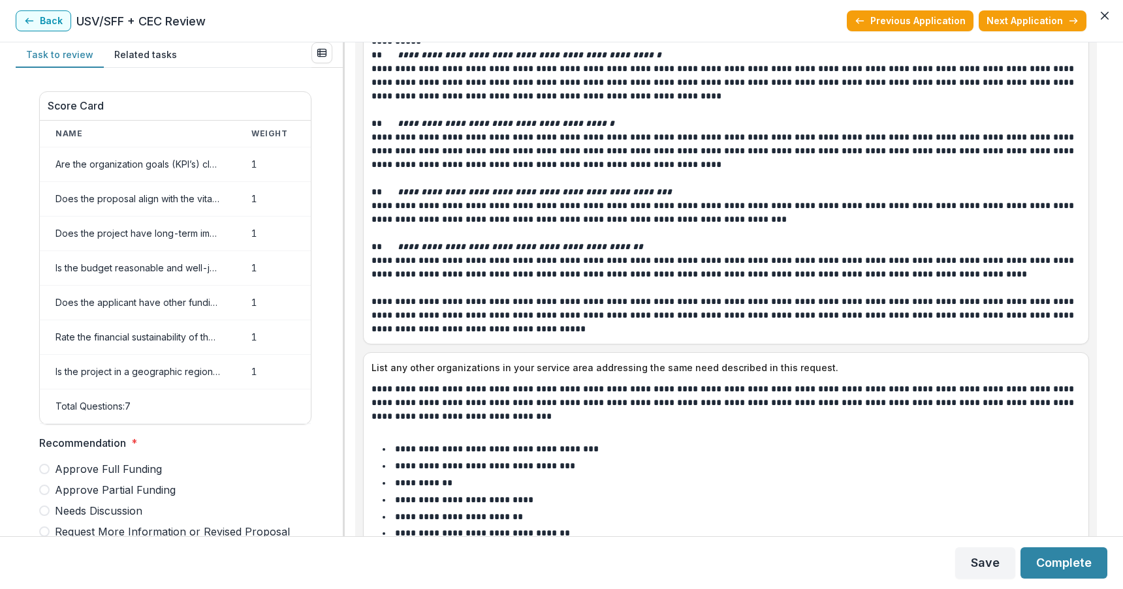
scroll to position [638, 0]
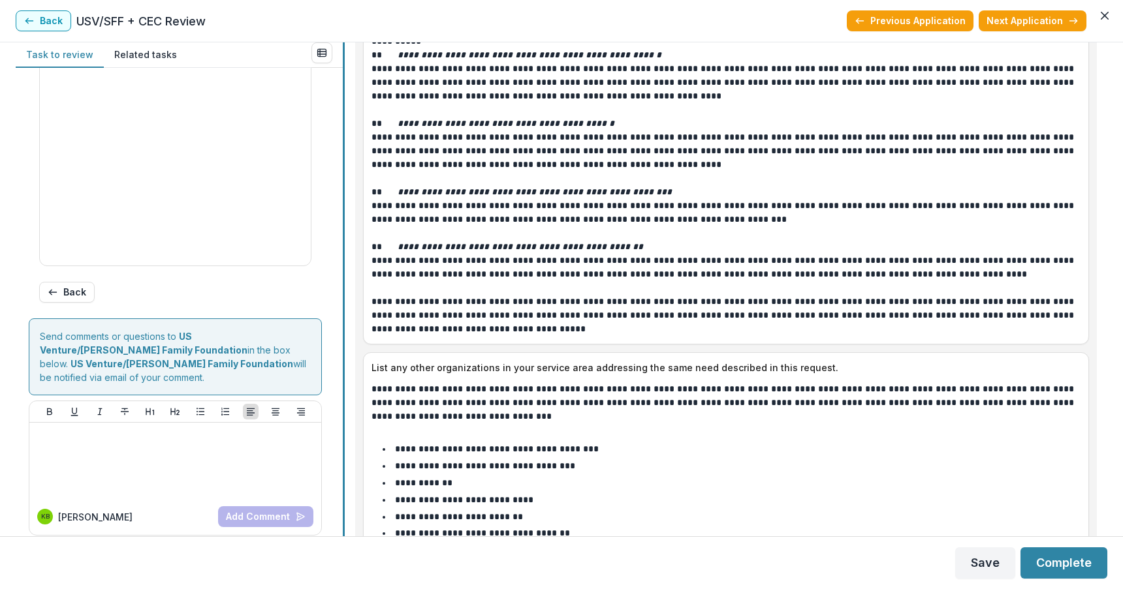
click at [340, 241] on div "Task to review Related tasks Score Card Name Weight Score Are the organization …" at bounding box center [561, 289] width 1091 height 494
click at [337, 194] on div "Score Card Name Weight Score Are the organization goals (KPI’s) clear, attainab…" at bounding box center [179, 302] width 327 height 469
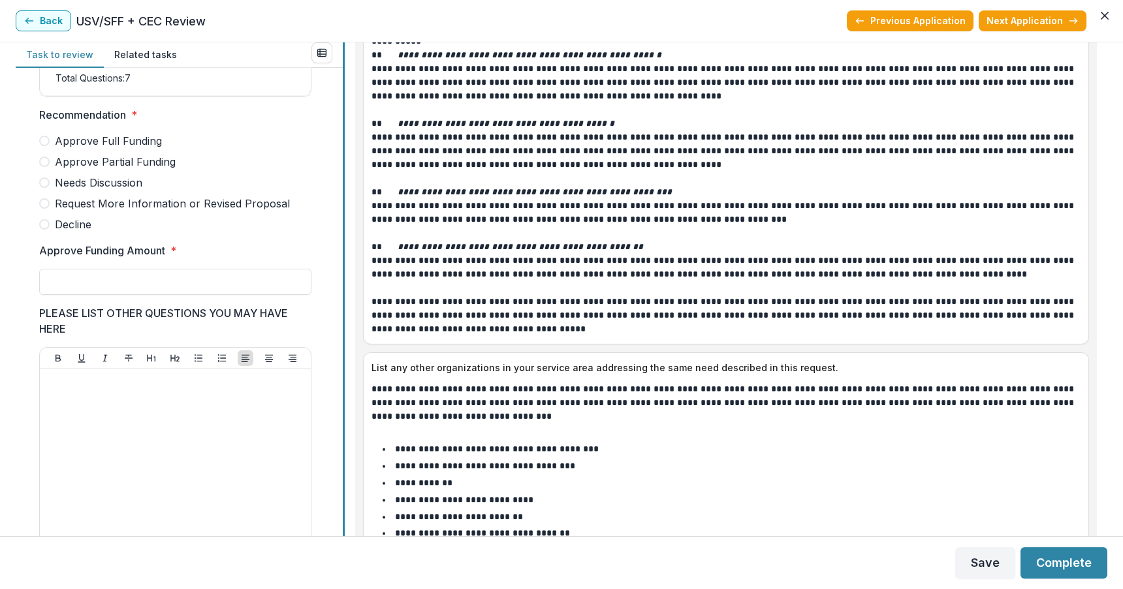
scroll to position [331, 0]
click at [44, 227] on span at bounding box center [44, 222] width 10 height 10
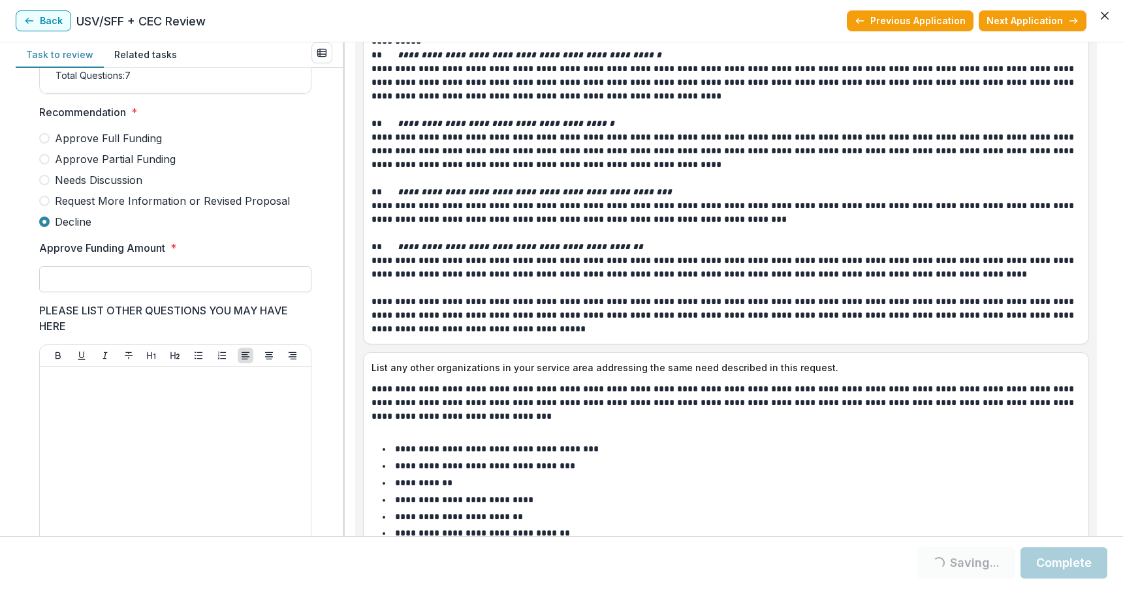
click at [64, 287] on input "Approve Funding Amount *" at bounding box center [175, 279] width 272 height 26
type input "**"
click at [72, 409] on div at bounding box center [175, 470] width 260 height 196
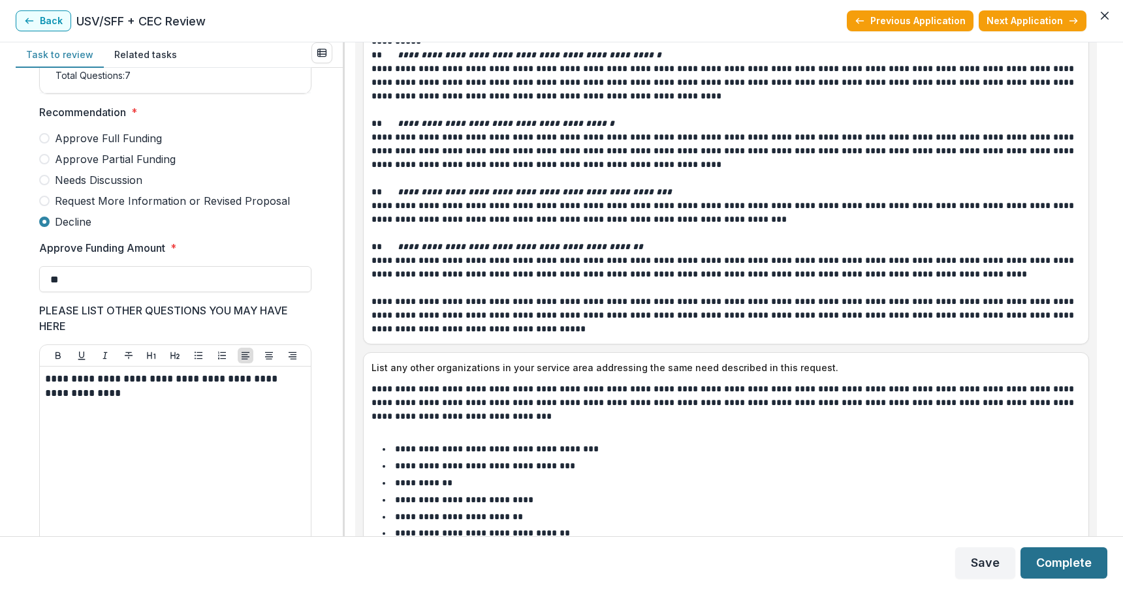
click at [1055, 557] on button "Complete" at bounding box center [1063, 563] width 87 height 31
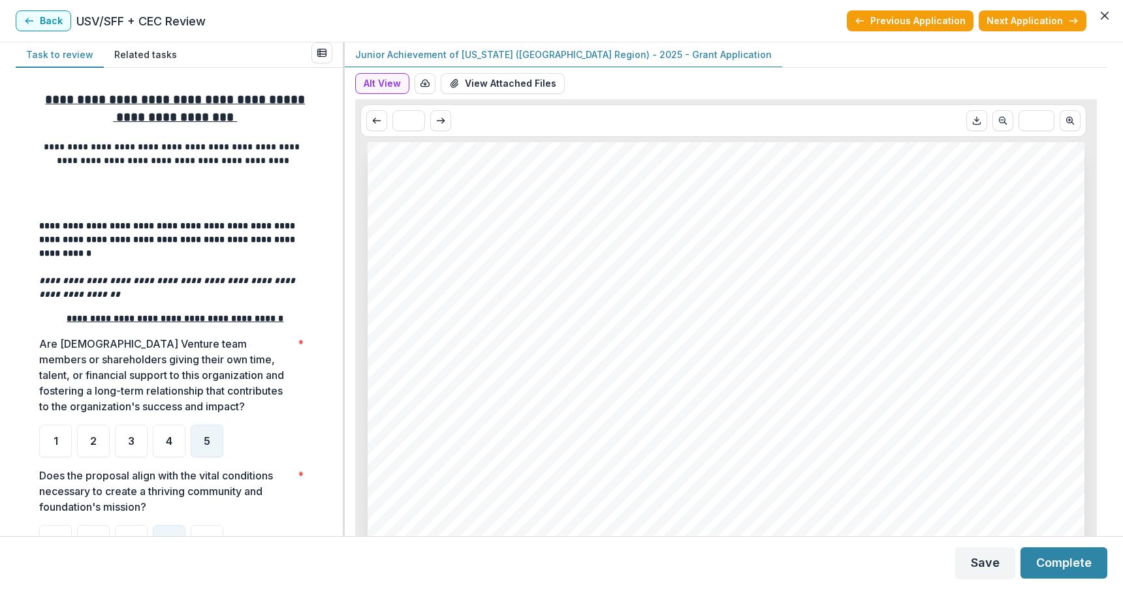
click at [379, 84] on button "Alt View" at bounding box center [382, 83] width 54 height 21
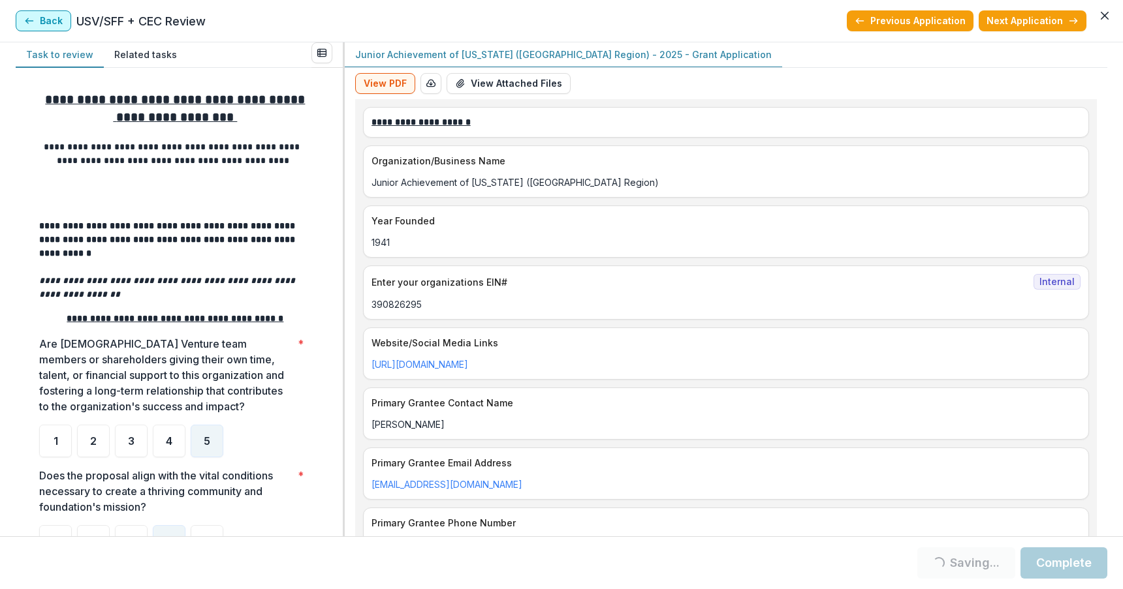
click at [36, 26] on button "Back" at bounding box center [43, 20] width 55 height 21
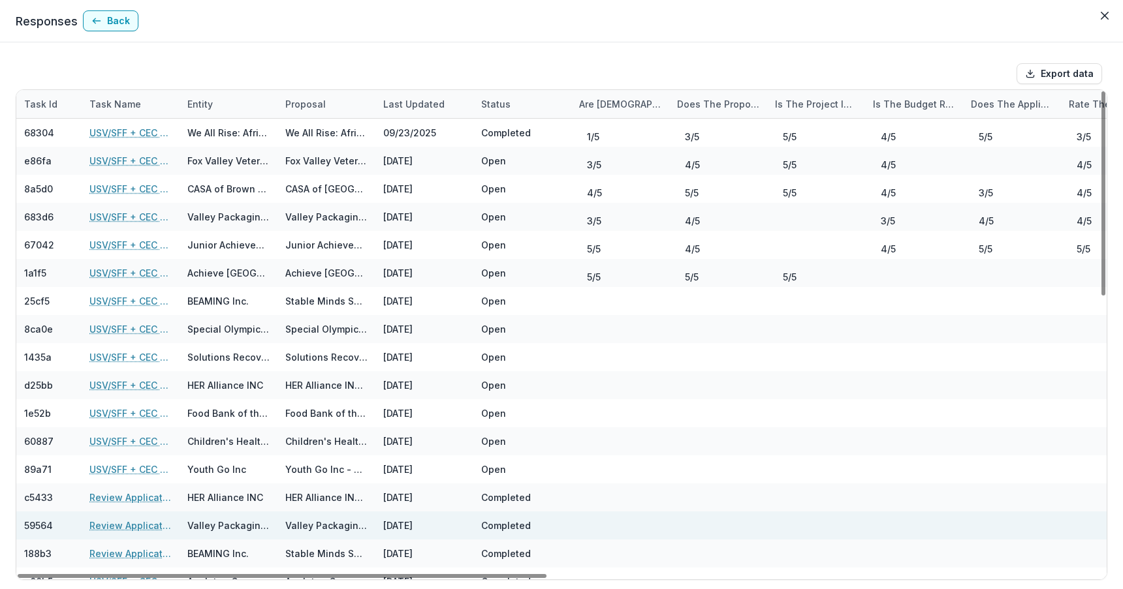
drag, startPoint x: 290, startPoint y: 576, endPoint x: 214, endPoint y: 529, distance: 89.5
click at [214, 574] on div at bounding box center [282, 576] width 529 height 4
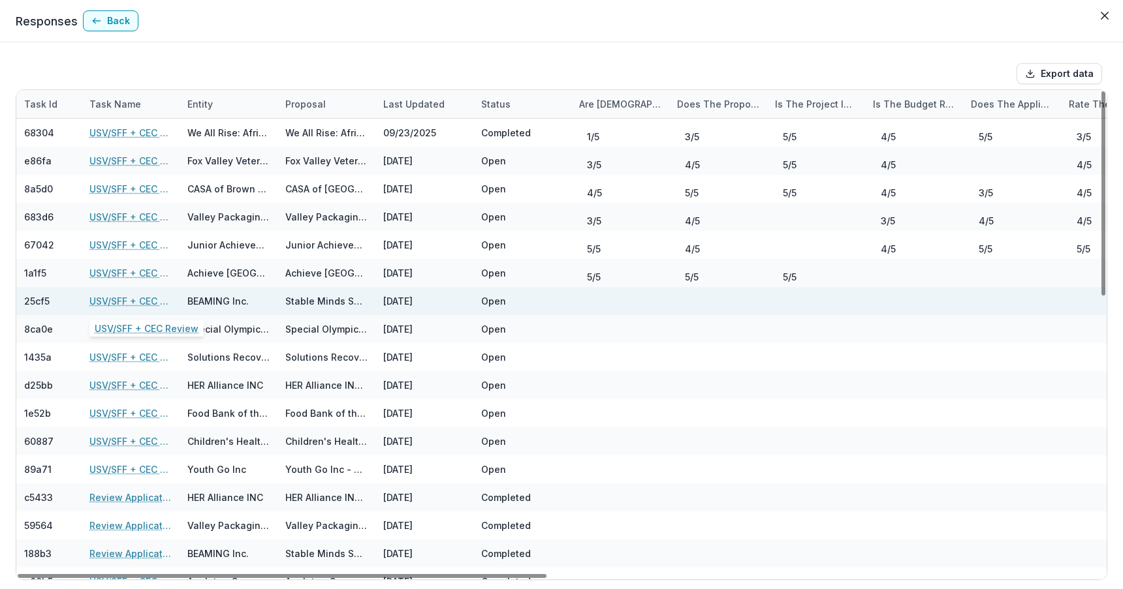
click at [121, 303] on link "USV/SFF + CEC Review" at bounding box center [130, 301] width 82 height 14
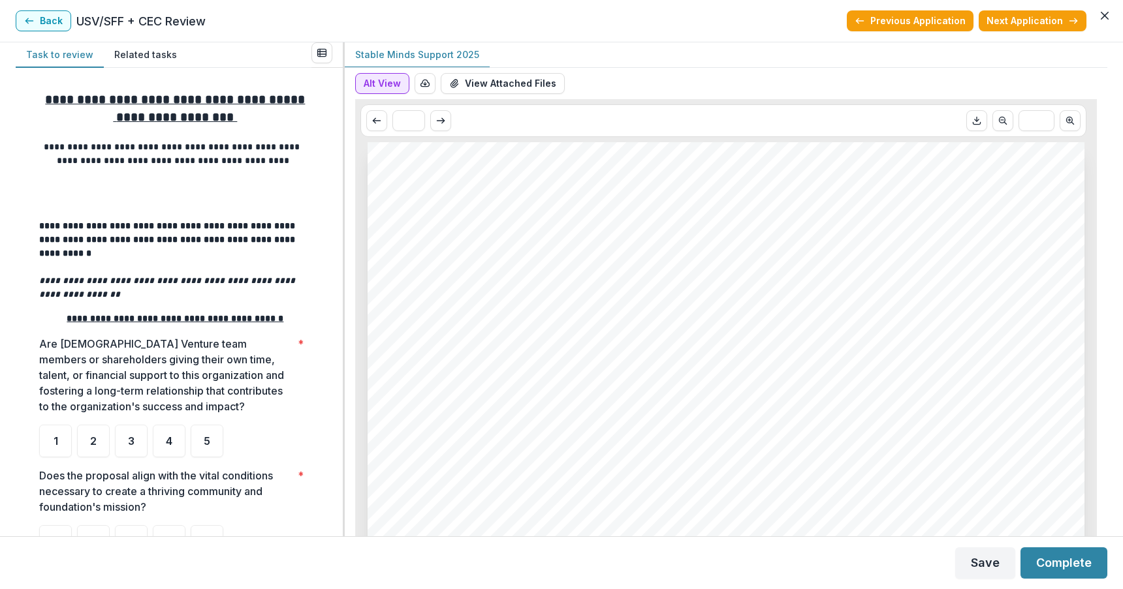
click at [379, 82] on button "Alt View" at bounding box center [382, 83] width 54 height 21
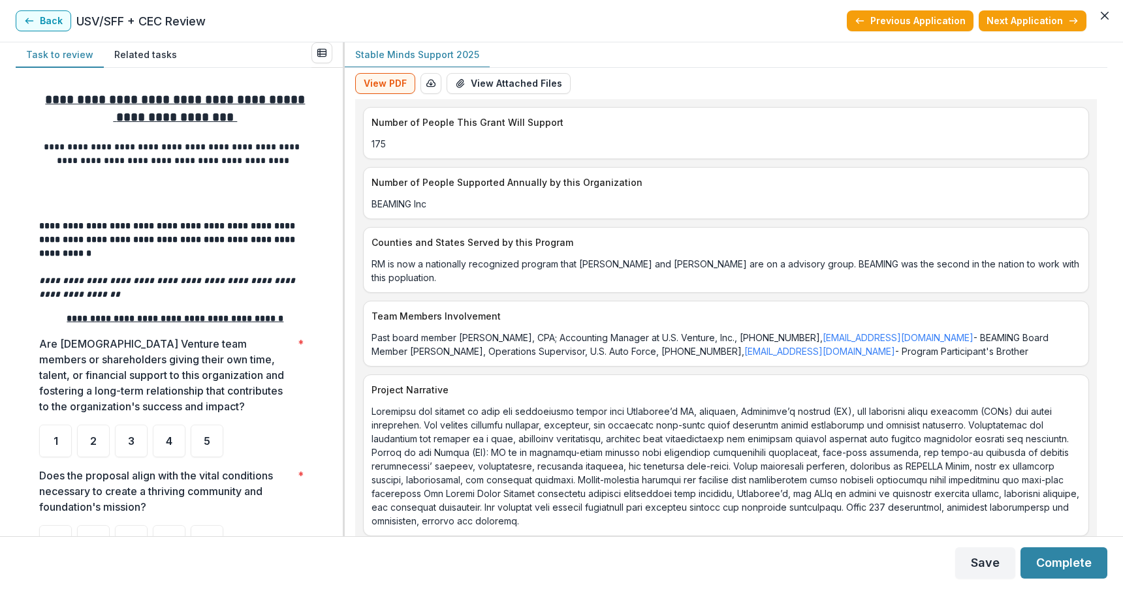
click at [1104, 136] on div "**********" at bounding box center [561, 289] width 1123 height 494
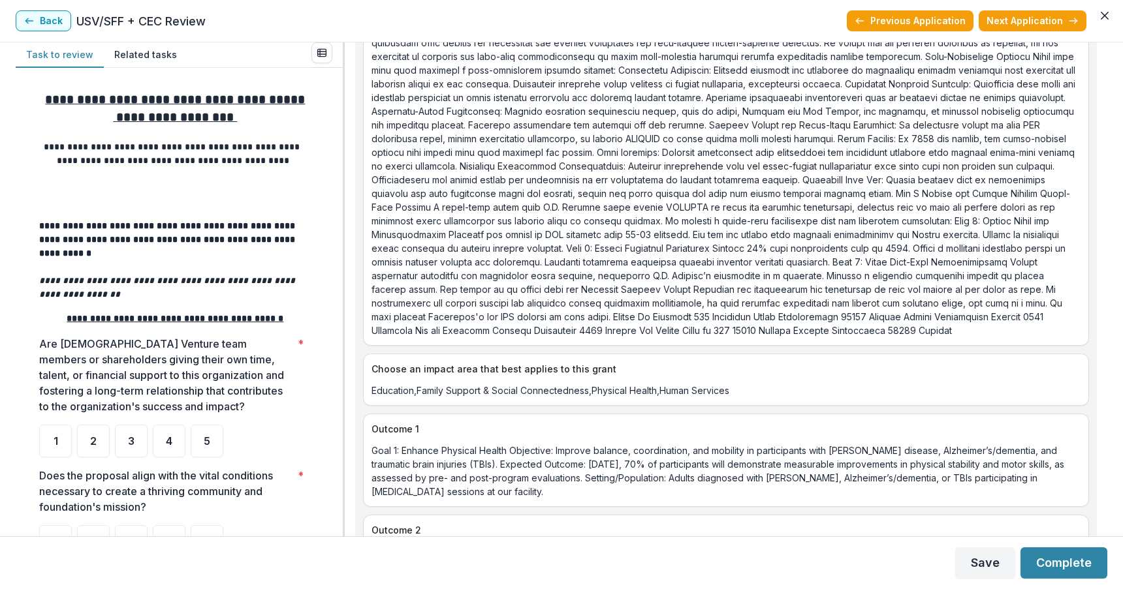
scroll to position [1220, 0]
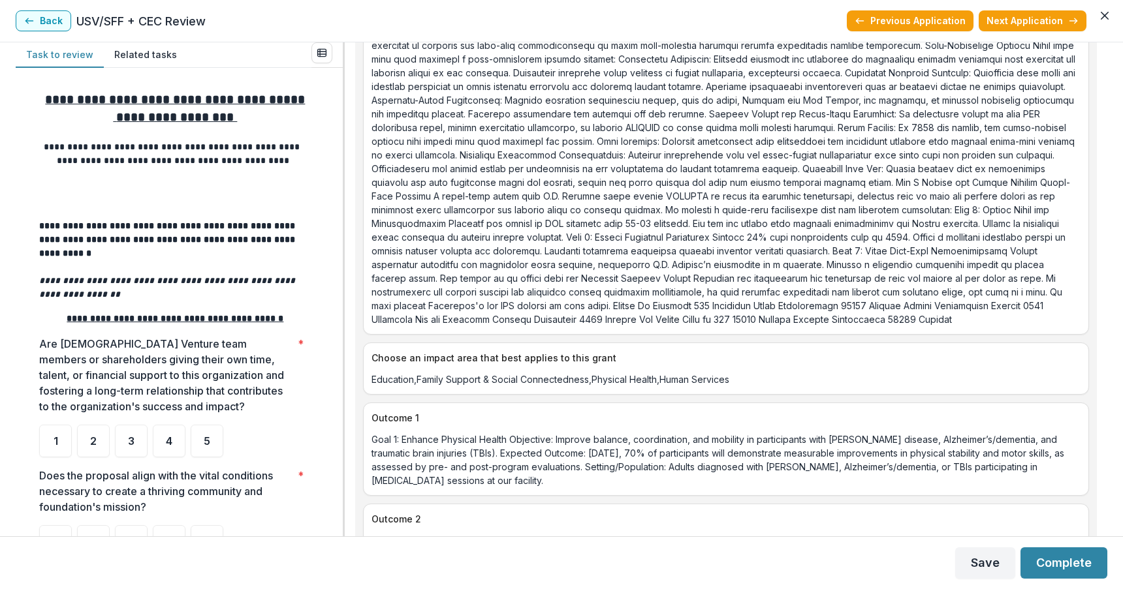
drag, startPoint x: 1107, startPoint y: 405, endPoint x: 1106, endPoint y: 414, distance: 9.8
click at [1106, 414] on div "**********" at bounding box center [561, 289] width 1123 height 494
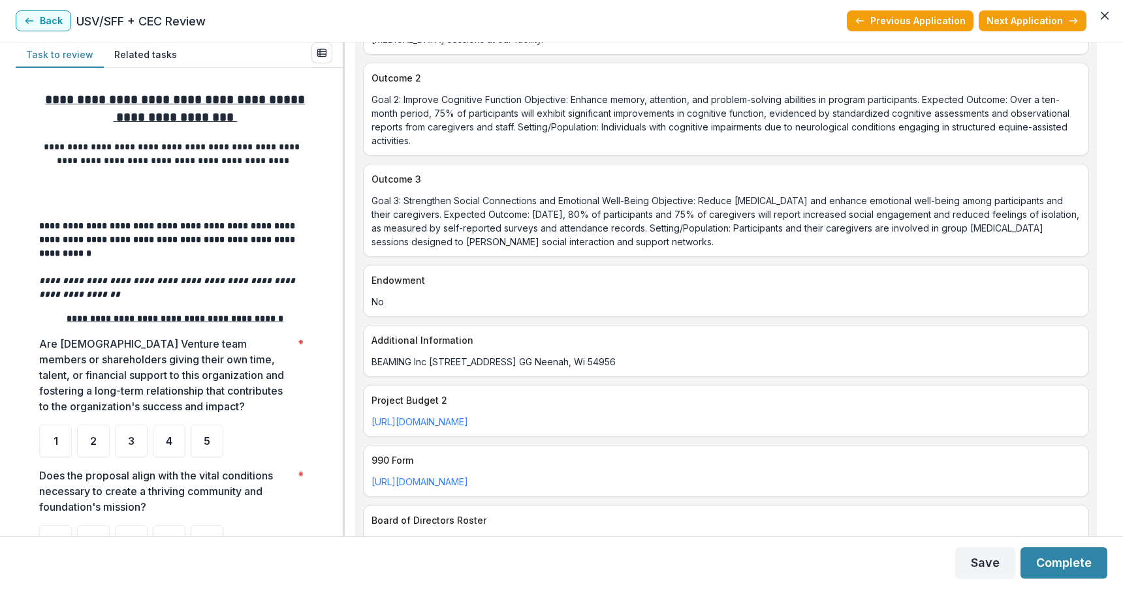
scroll to position [1664, 0]
click at [91, 425] on div "2" at bounding box center [93, 441] width 33 height 33
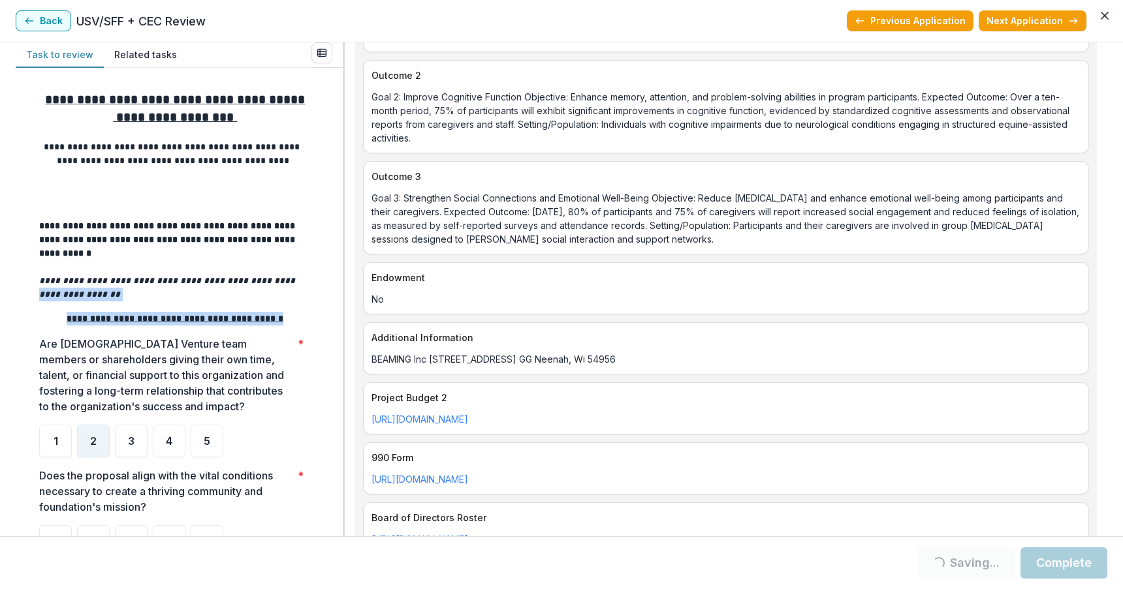
drag, startPoint x: 338, startPoint y: 268, endPoint x: 339, endPoint y: 296, distance: 28.7
click at [339, 296] on div "**********" at bounding box center [179, 302] width 327 height 469
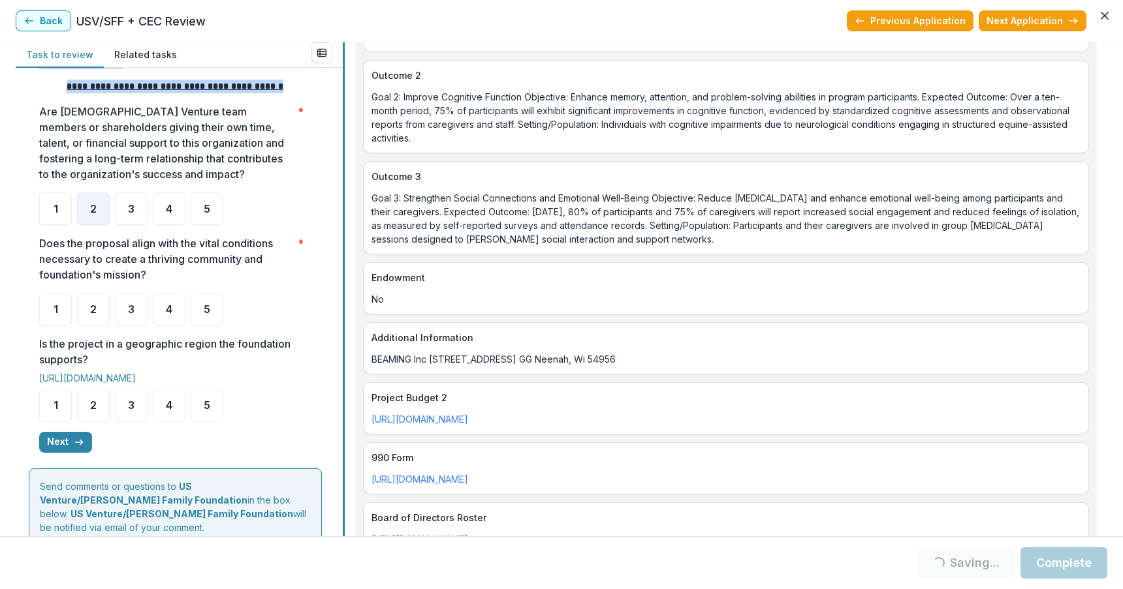
scroll to position [234, 0]
click at [166, 303] on span "4" at bounding box center [169, 308] width 7 height 10
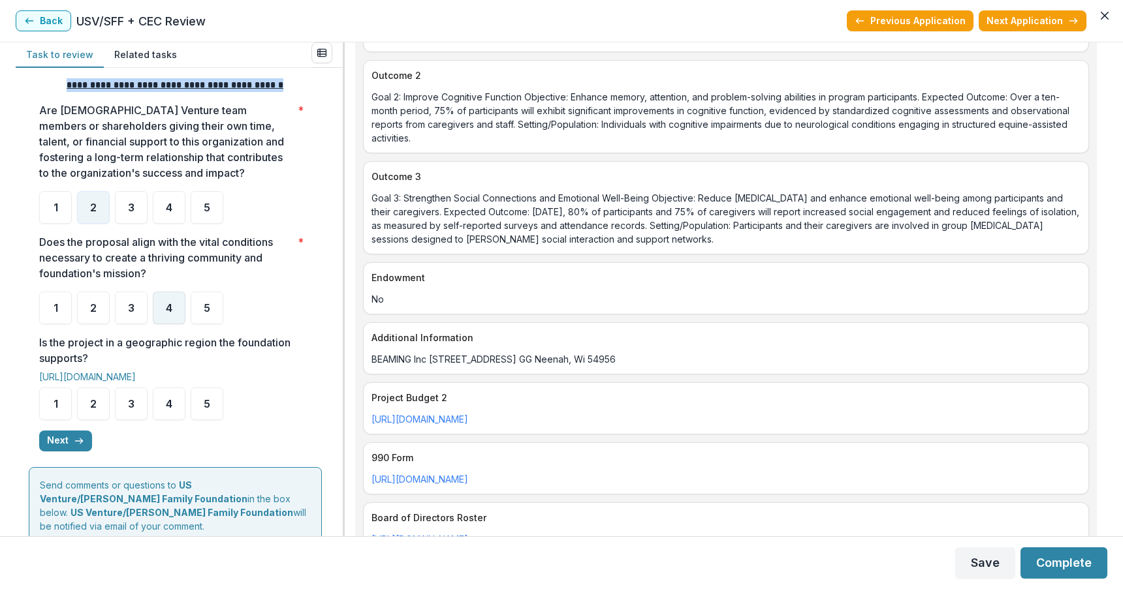
click at [166, 303] on span "4" at bounding box center [169, 308] width 7 height 10
click at [166, 399] on span "4" at bounding box center [169, 404] width 7 height 10
click at [209, 399] on span "5" at bounding box center [207, 404] width 7 height 10
click at [65, 431] on button "Next" at bounding box center [65, 441] width 53 height 21
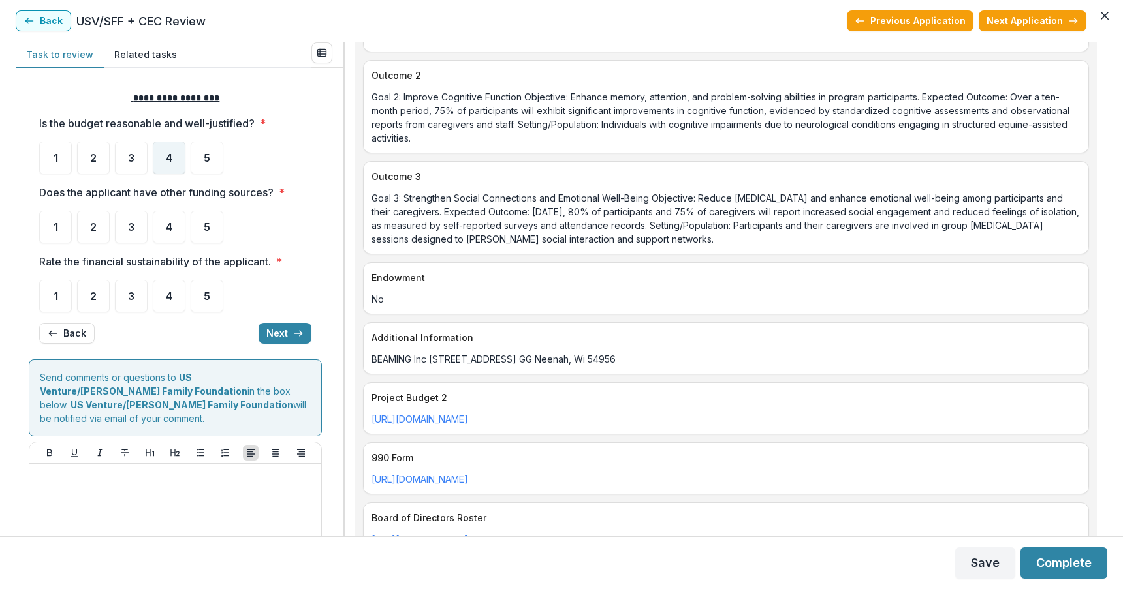
click at [173, 153] on div "4" at bounding box center [169, 158] width 33 height 33
click at [175, 221] on div "4" at bounding box center [169, 227] width 33 height 33
click at [128, 292] on span "3" at bounding box center [131, 296] width 7 height 10
click at [129, 294] on span "3" at bounding box center [131, 296] width 7 height 10
click at [273, 335] on button "Next" at bounding box center [284, 333] width 53 height 21
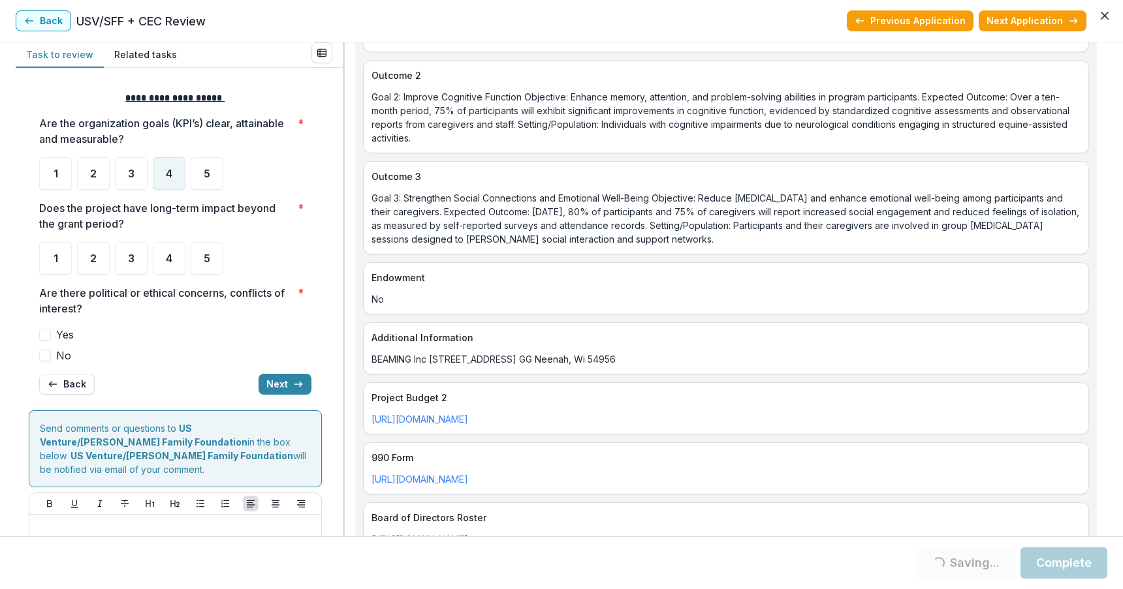
click at [168, 171] on span "4" at bounding box center [169, 173] width 7 height 10
click at [125, 174] on div "3" at bounding box center [131, 173] width 33 height 33
click at [175, 257] on div "4" at bounding box center [169, 258] width 33 height 33
click at [44, 353] on span at bounding box center [45, 356] width 12 height 12
click at [49, 352] on span at bounding box center [45, 356] width 12 height 12
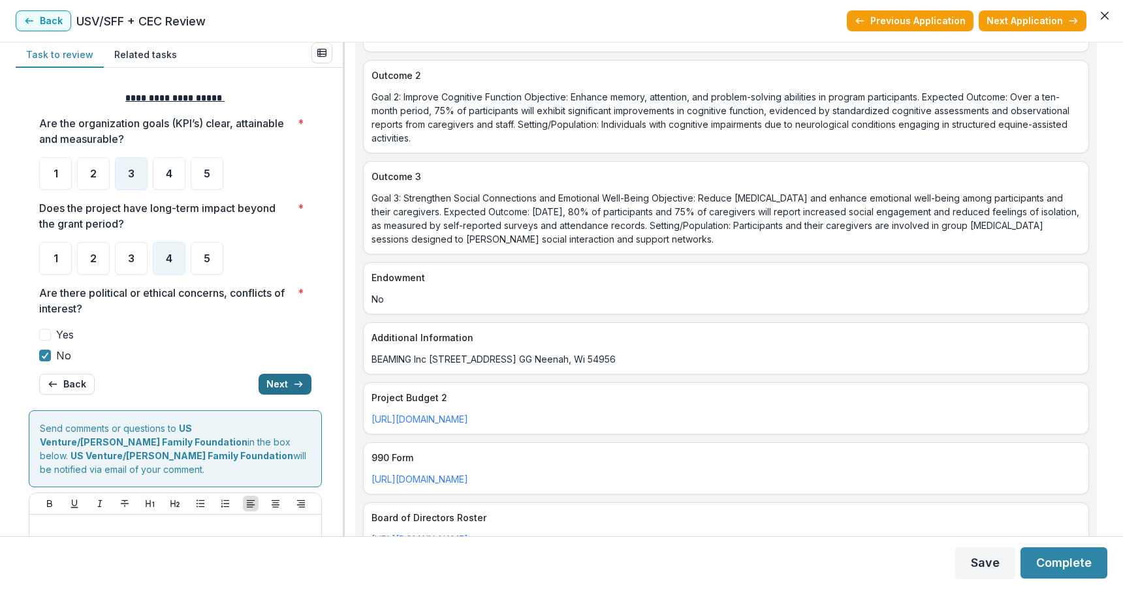
drag, startPoint x: 251, startPoint y: 381, endPoint x: 273, endPoint y: 382, distance: 22.9
click at [273, 382] on div "Back Next" at bounding box center [175, 384] width 272 height 21
click at [273, 382] on button "Next" at bounding box center [284, 384] width 53 height 21
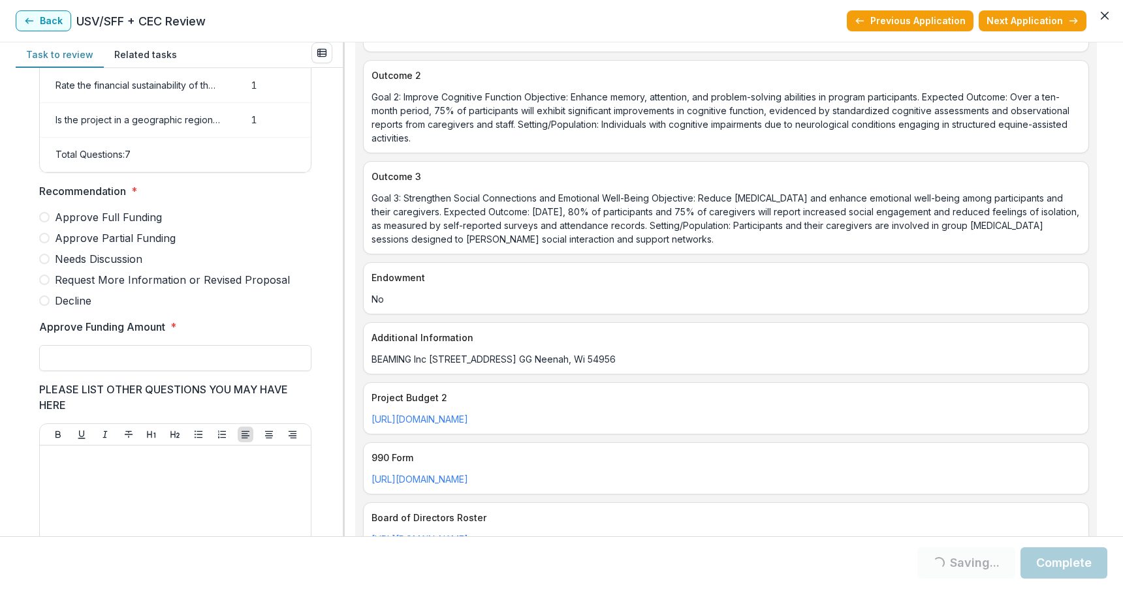
scroll to position [57, 0]
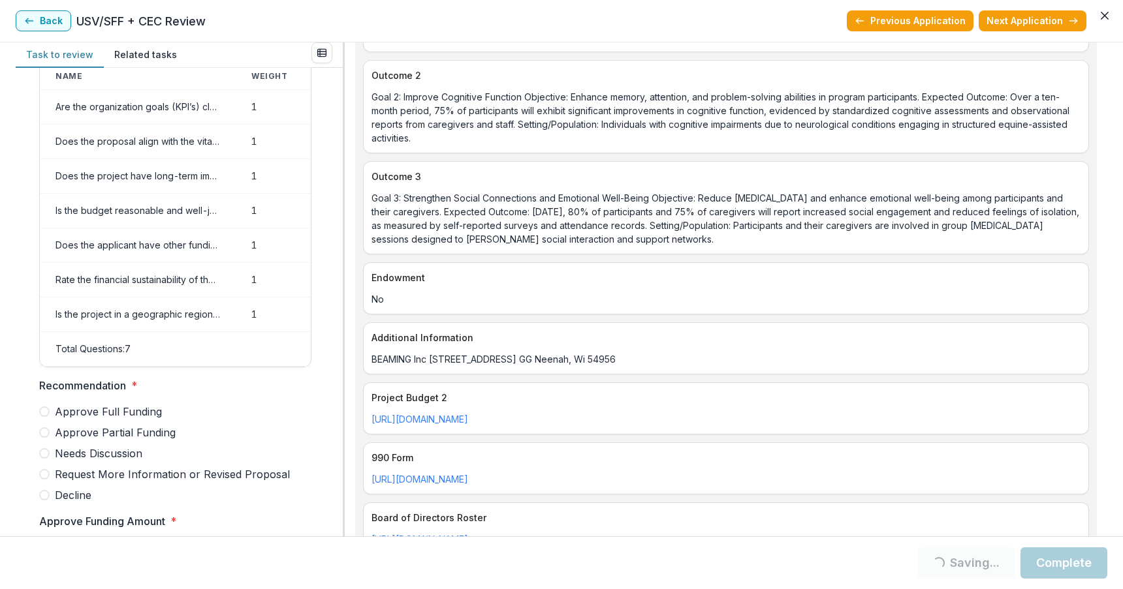
click at [43, 501] on span at bounding box center [44, 495] width 10 height 10
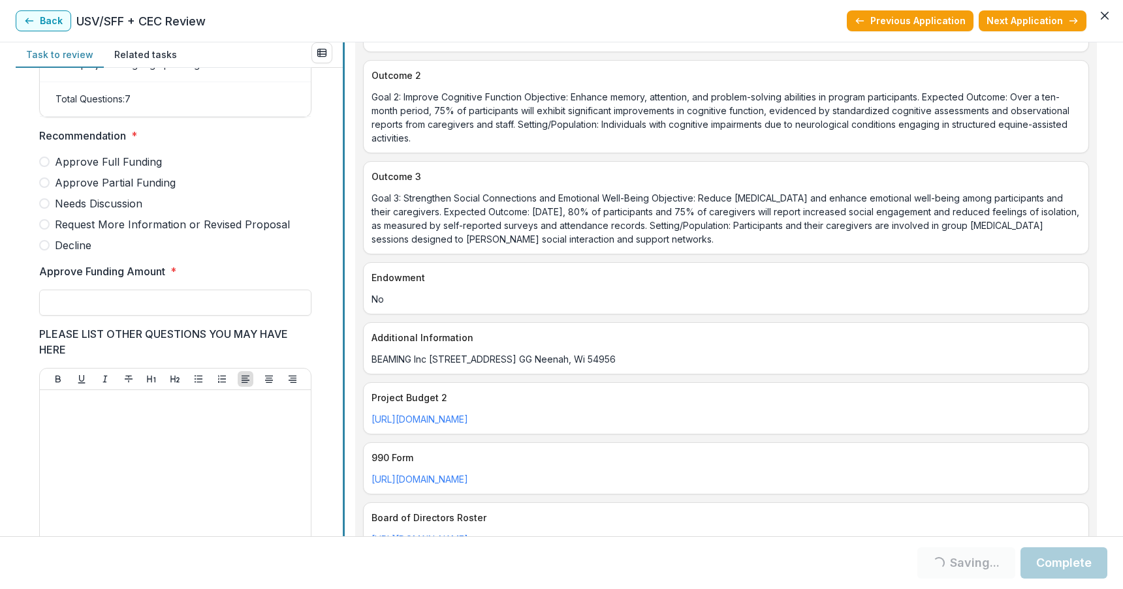
scroll to position [308, 0]
click at [43, 250] on span at bounding box center [44, 245] width 10 height 10
click at [61, 309] on input "Approve Funding Amount *" at bounding box center [175, 302] width 272 height 26
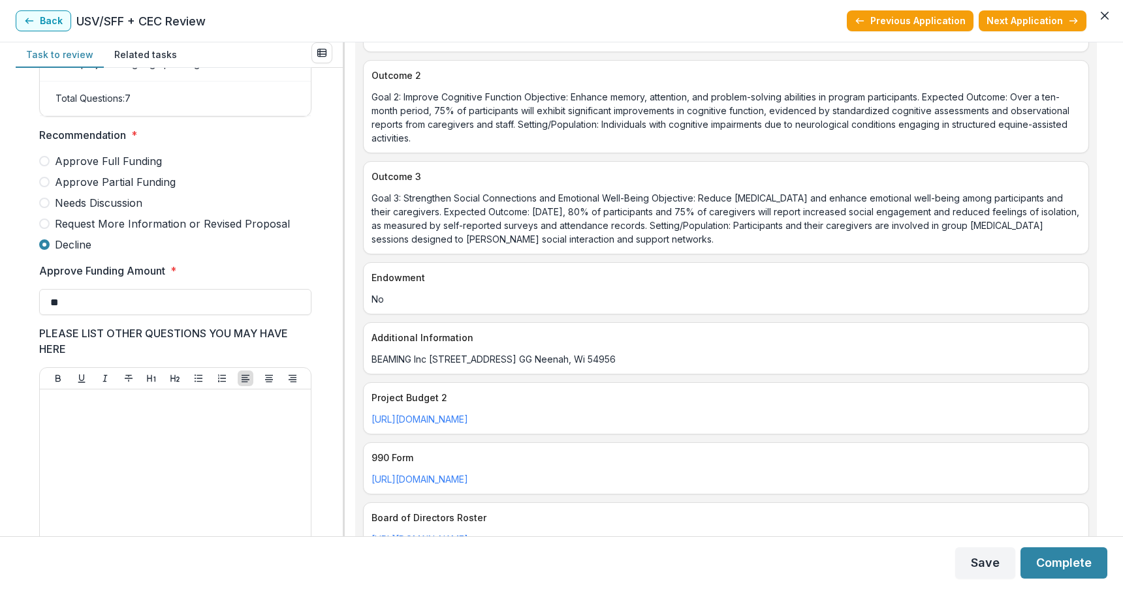
type input "**"
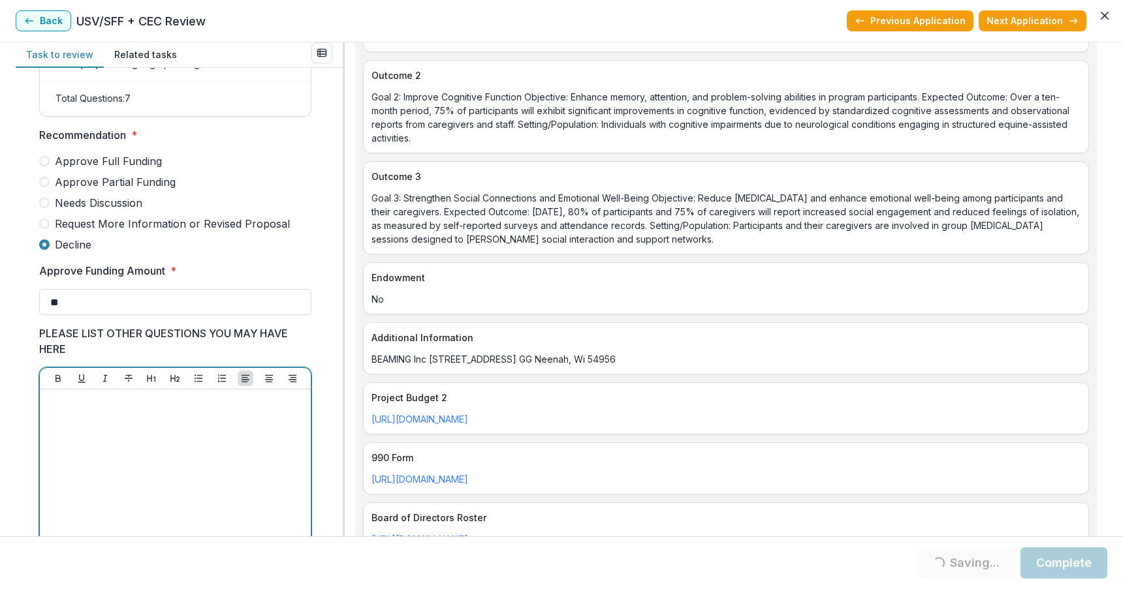
click at [290, 422] on div at bounding box center [175, 493] width 260 height 196
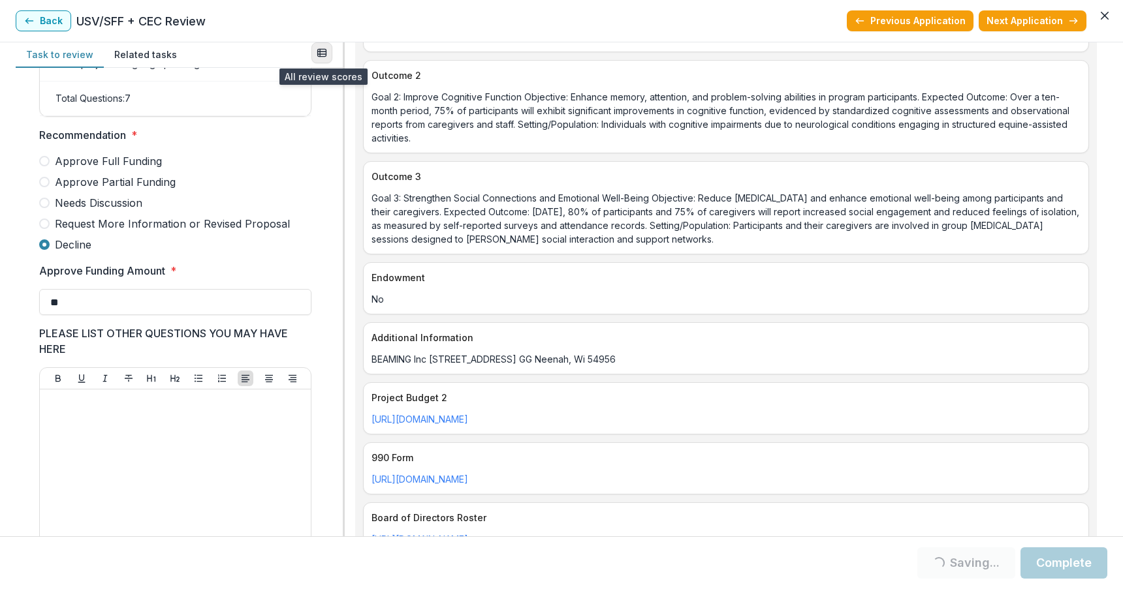
click at [324, 51] on icon "View all reviews" at bounding box center [322, 53] width 10 height 10
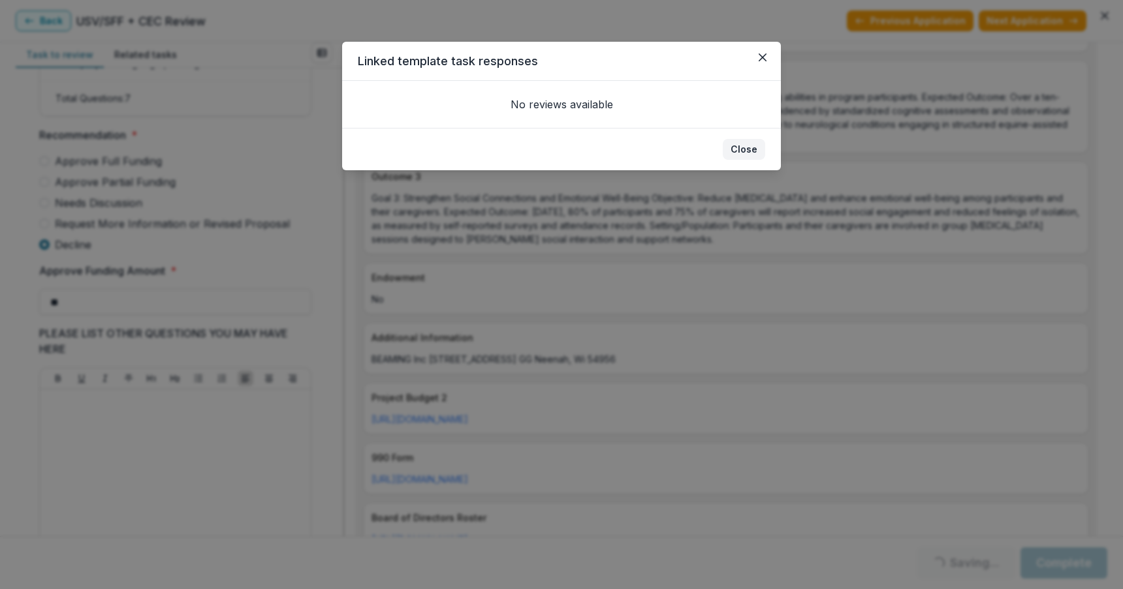
click at [739, 143] on button "Close" at bounding box center [744, 149] width 42 height 21
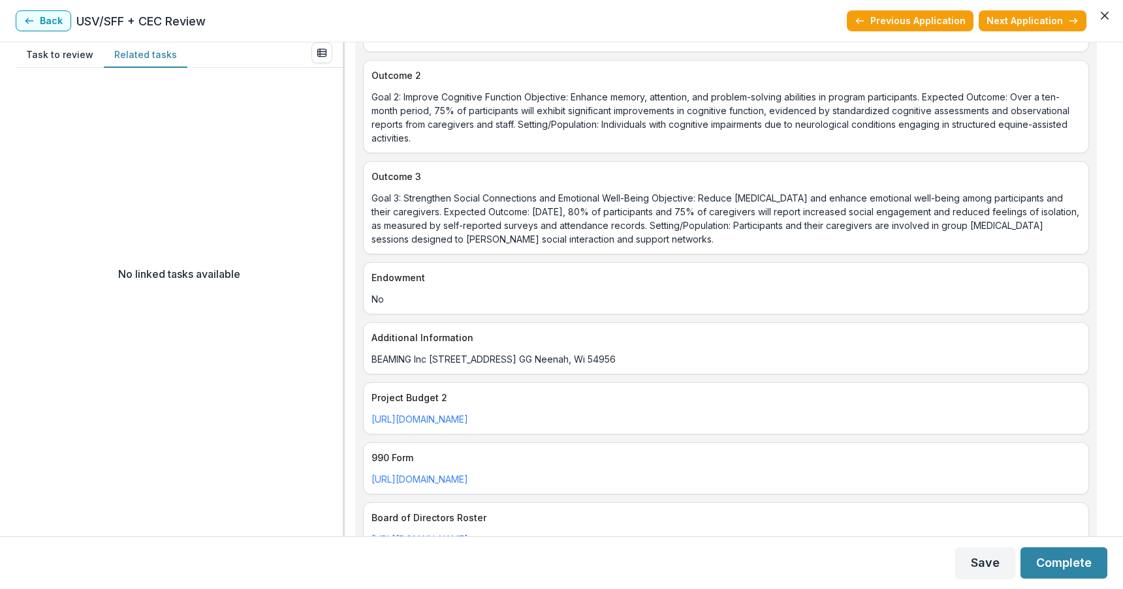
click at [129, 52] on button "Related tasks" at bounding box center [146, 54] width 84 height 25
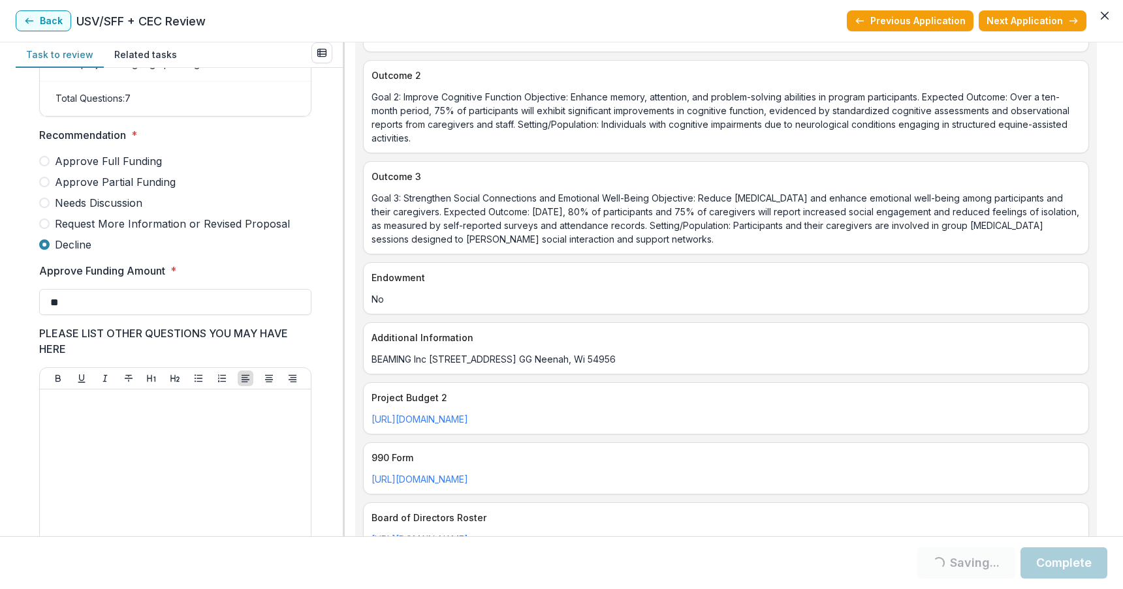
click at [56, 56] on button "Task to review" at bounding box center [60, 54] width 88 height 25
click at [39, 22] on button "Back" at bounding box center [43, 20] width 55 height 21
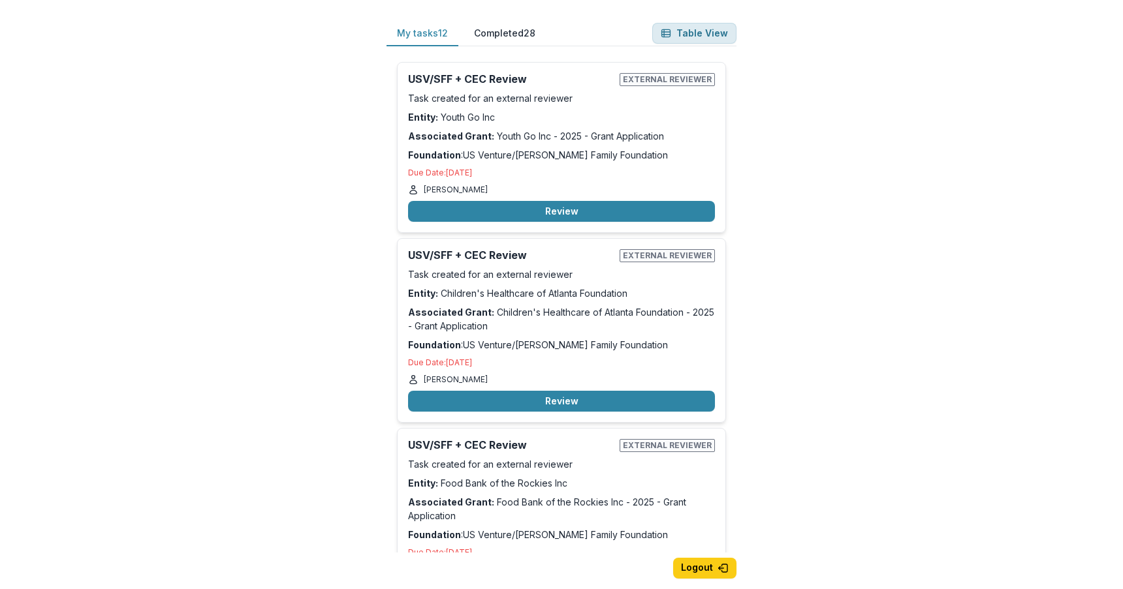
click at [696, 34] on button "Table View" at bounding box center [694, 33] width 84 height 21
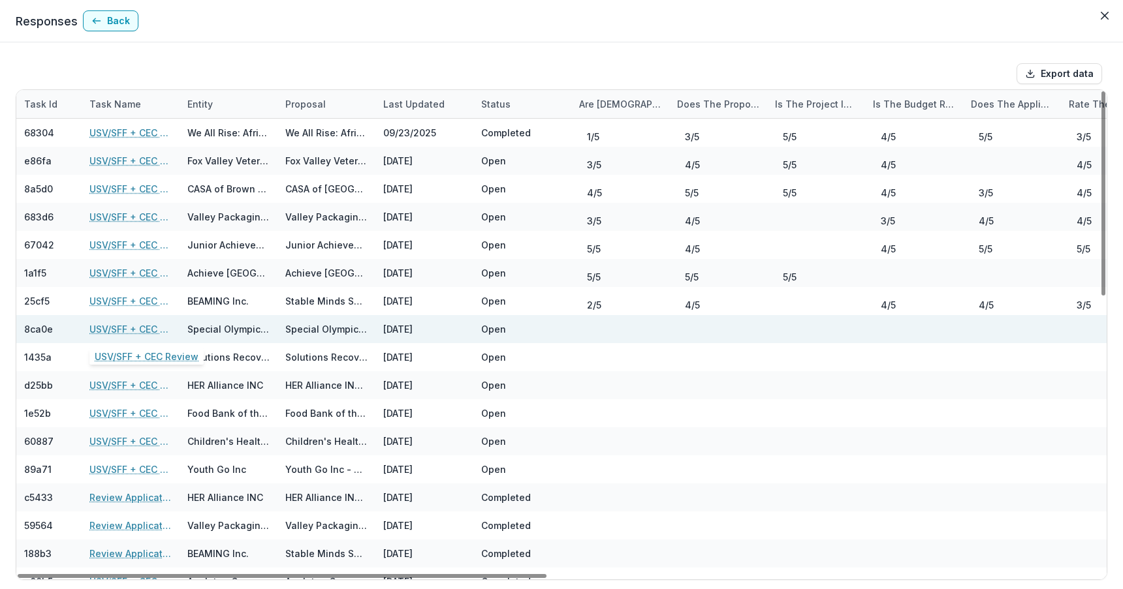
click at [136, 329] on link "USV/SFF + CEC Review" at bounding box center [130, 329] width 82 height 14
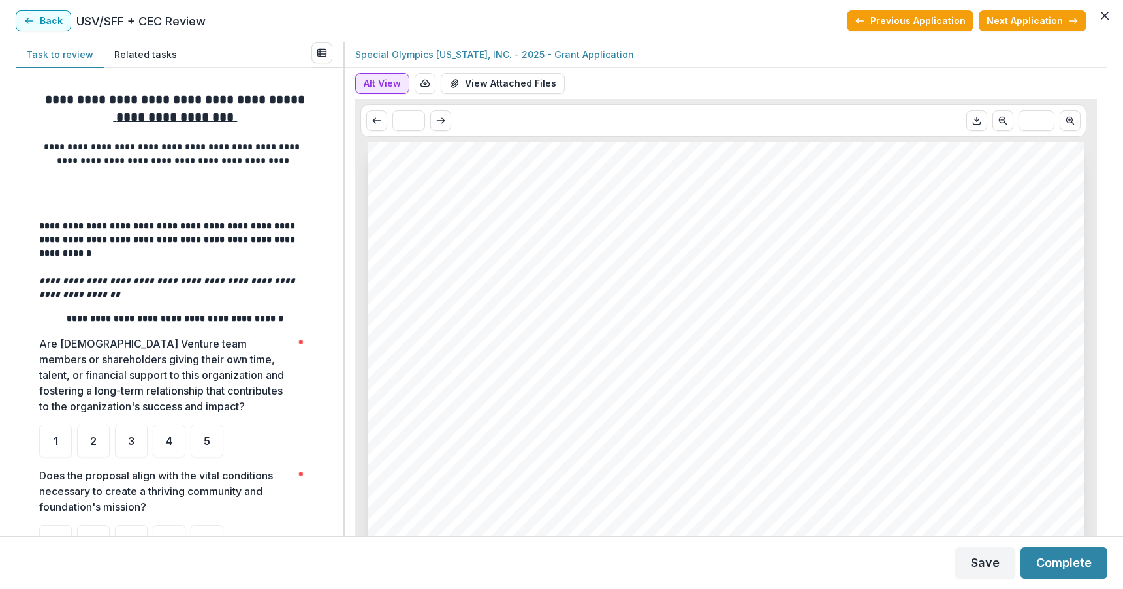
click at [391, 84] on button "Alt View" at bounding box center [382, 83] width 54 height 21
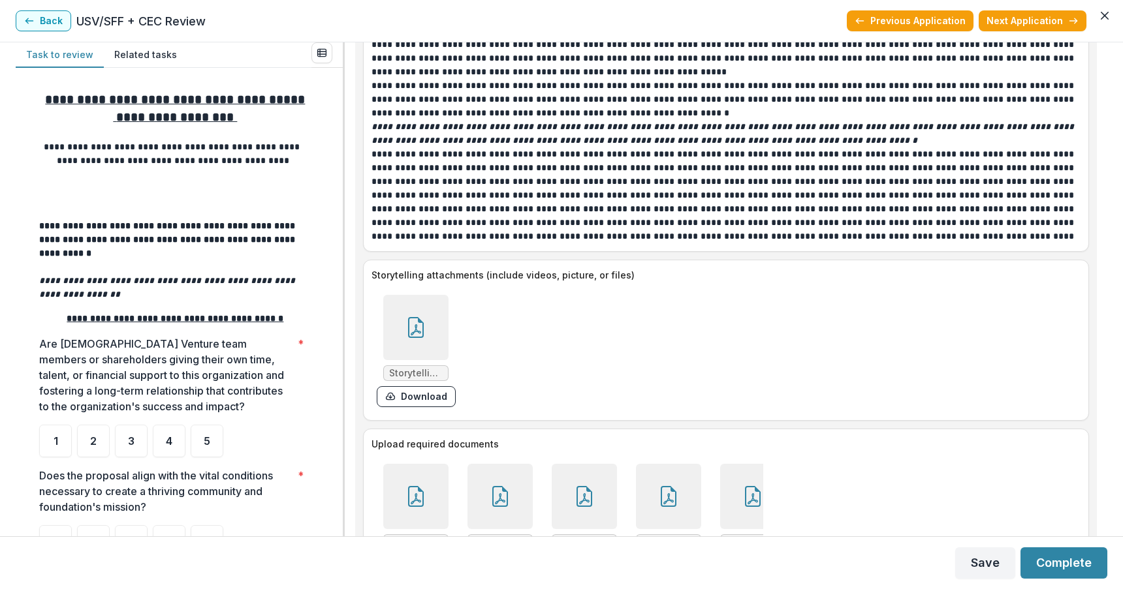
scroll to position [4027, 0]
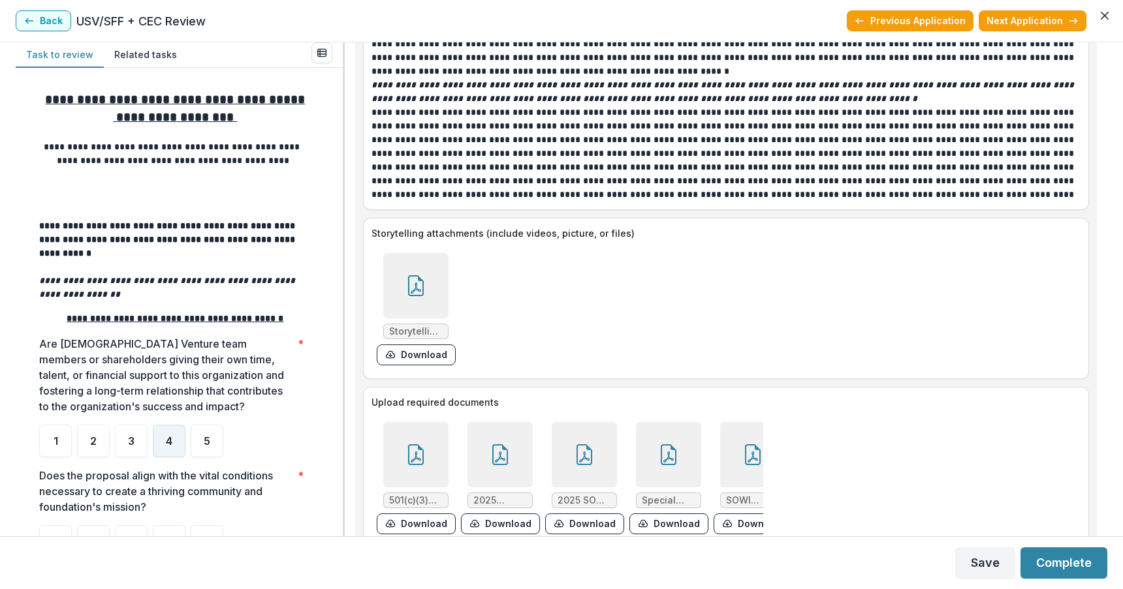
click at [164, 429] on div "4" at bounding box center [169, 441] width 33 height 33
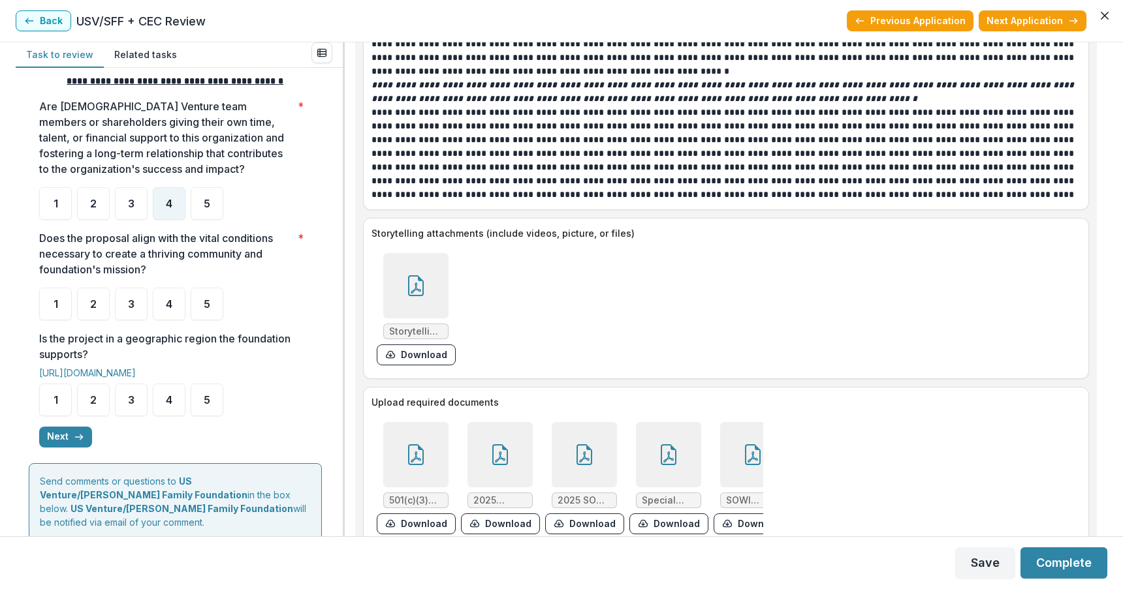
scroll to position [241, 0]
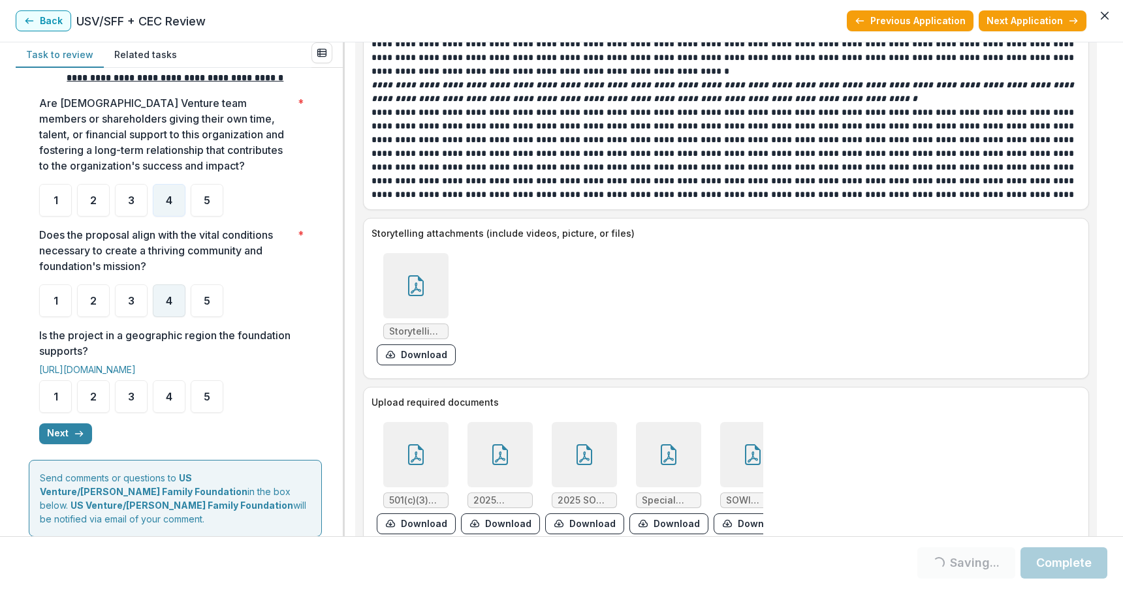
click at [168, 296] on span "4" at bounding box center [169, 301] width 7 height 10
click at [203, 381] on div "5" at bounding box center [207, 397] width 33 height 33
click at [211, 381] on div "5" at bounding box center [207, 397] width 33 height 33
click at [70, 424] on button "Next" at bounding box center [65, 434] width 53 height 21
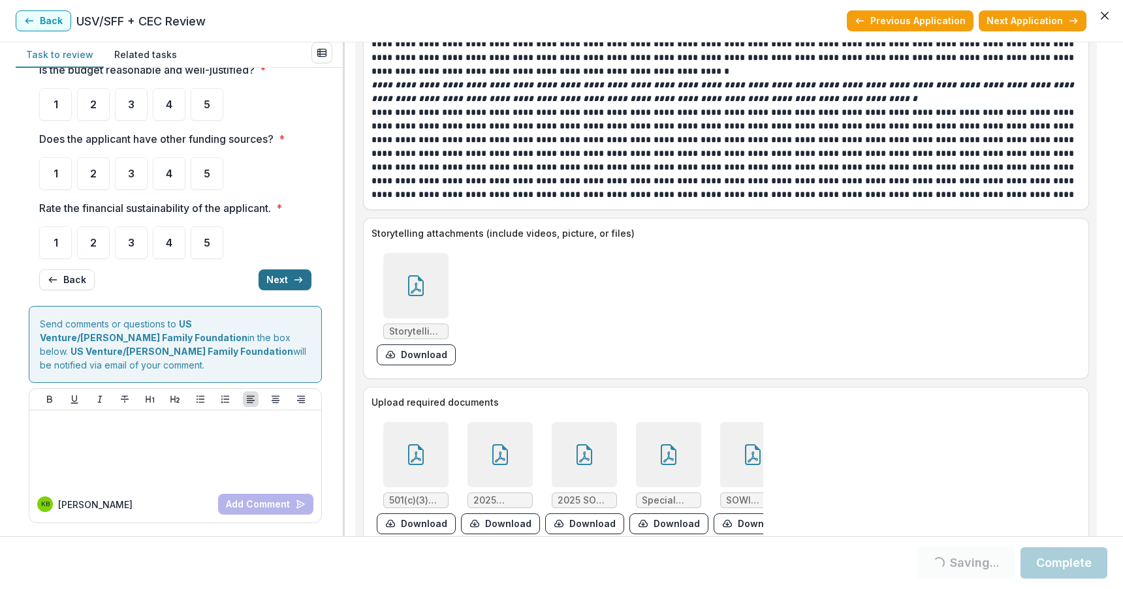
scroll to position [0, 0]
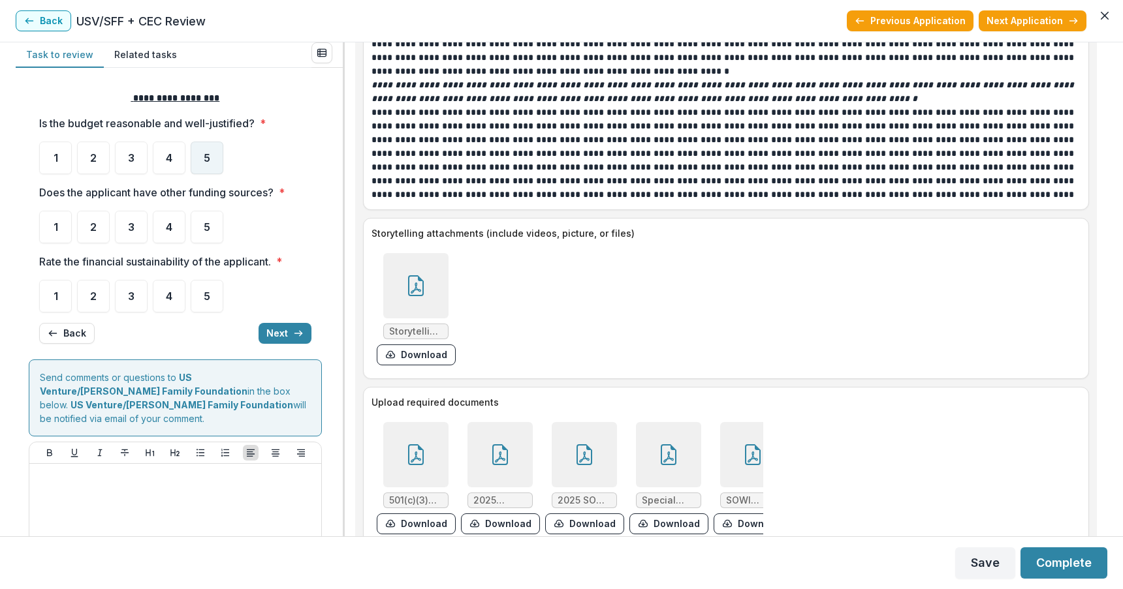
click at [208, 150] on div "5" at bounding box center [207, 158] width 33 height 33
click at [204, 216] on div "5" at bounding box center [207, 227] width 33 height 33
click at [204, 298] on span "5" at bounding box center [207, 296] width 7 height 10
click at [198, 294] on div "5" at bounding box center [207, 296] width 33 height 33
click at [276, 326] on button "Next" at bounding box center [284, 333] width 53 height 21
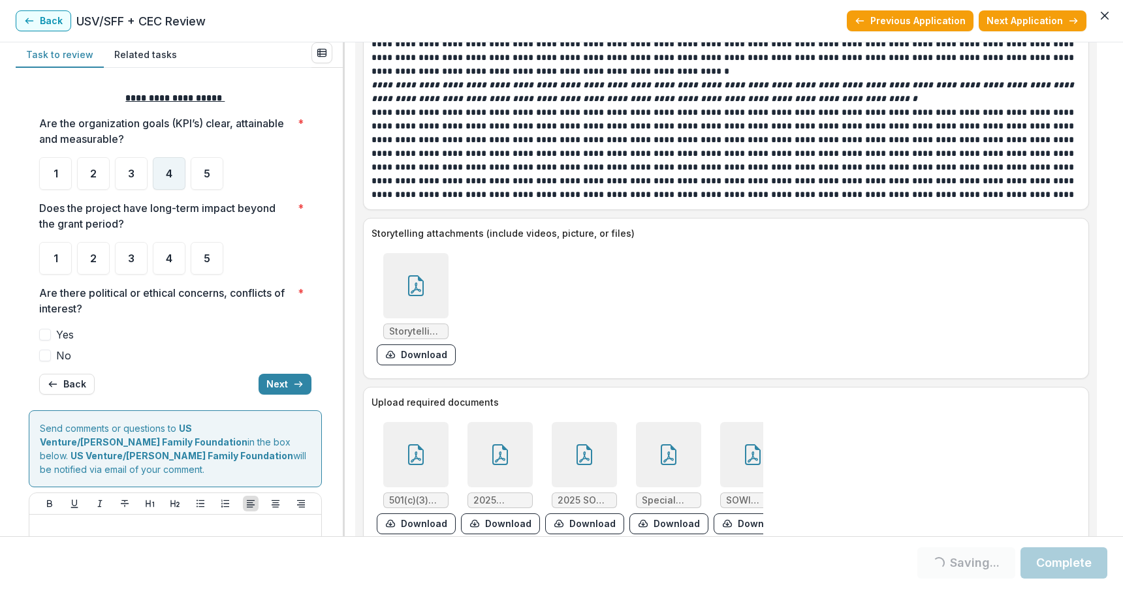
click at [166, 172] on span "4" at bounding box center [169, 173] width 7 height 10
click at [176, 256] on div "4" at bounding box center [169, 258] width 33 height 33
click at [44, 352] on span at bounding box center [45, 356] width 12 height 12
click at [281, 384] on button "Next" at bounding box center [284, 384] width 53 height 21
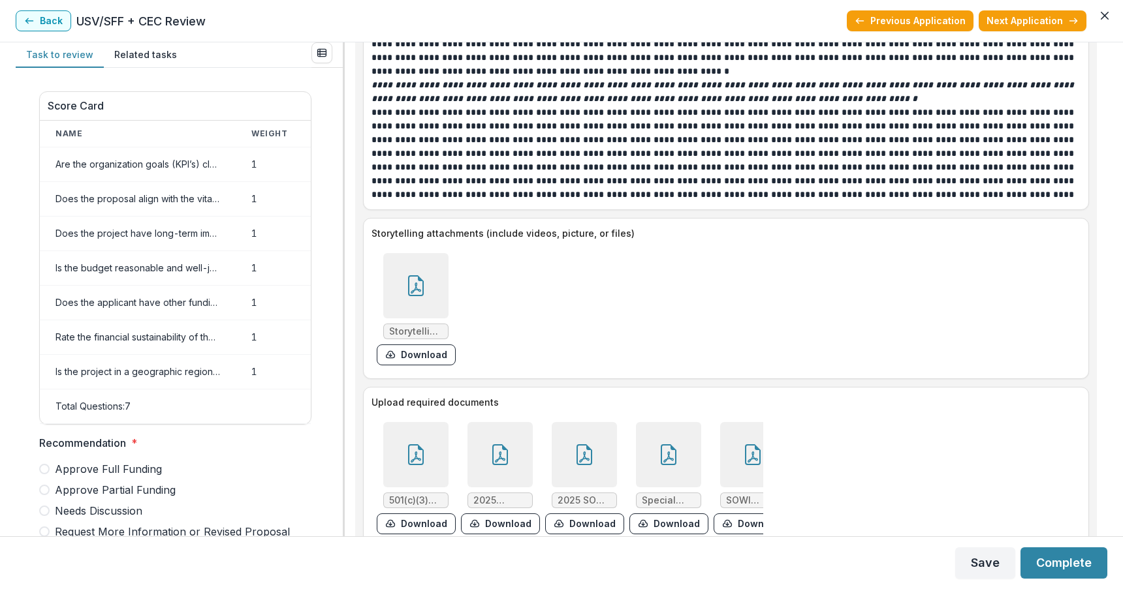
scroll to position [638, 0]
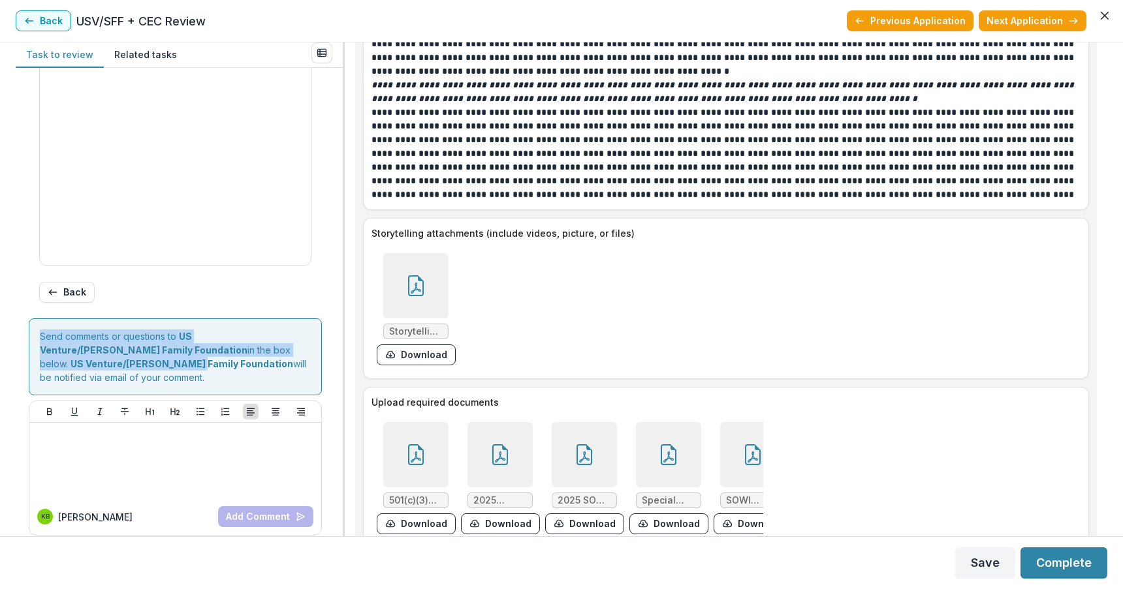
drag, startPoint x: 338, startPoint y: 354, endPoint x: 341, endPoint y: 199, distance: 154.7
click at [341, 199] on div "Score Card Name Weight Score Are the organization goals (KPI’s) clear, attainab…" at bounding box center [179, 302] width 327 height 469
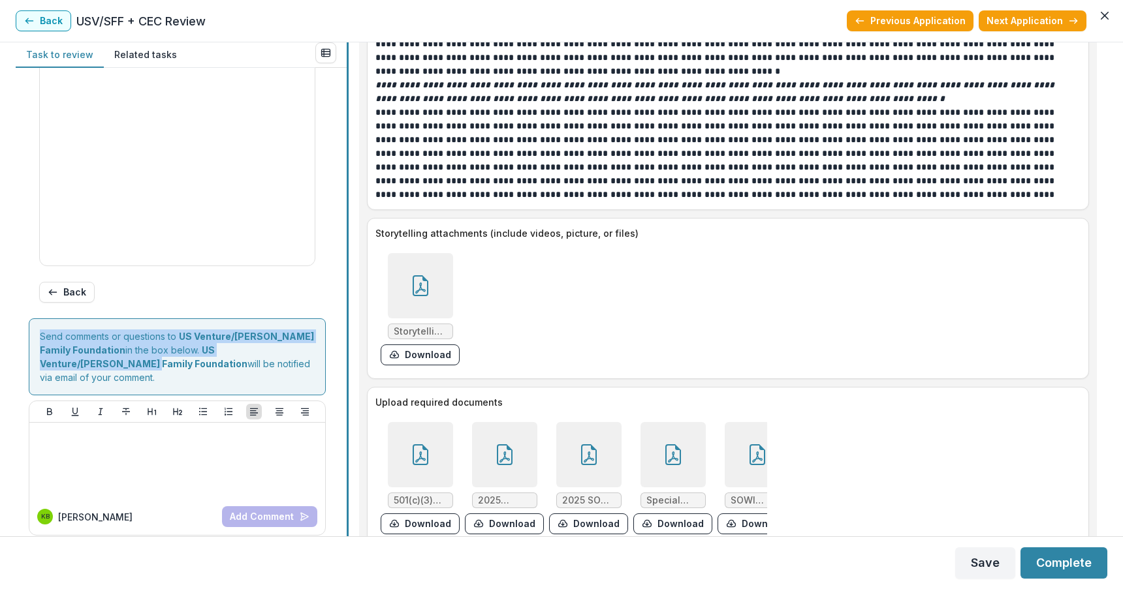
click at [348, 199] on div at bounding box center [348, 289] width 2 height 494
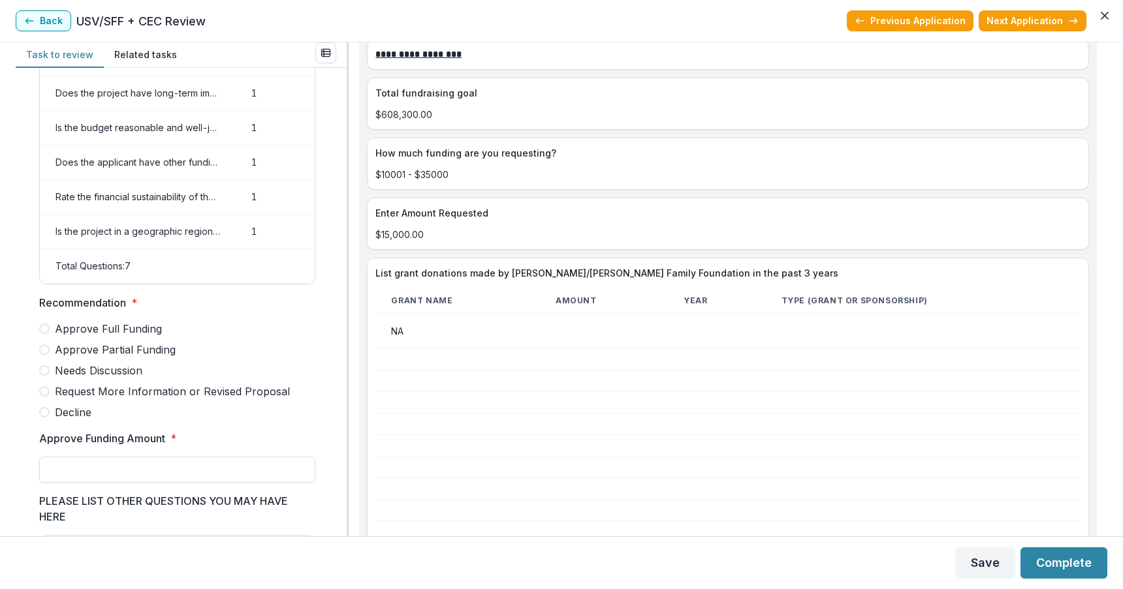
scroll to position [2294, 0]
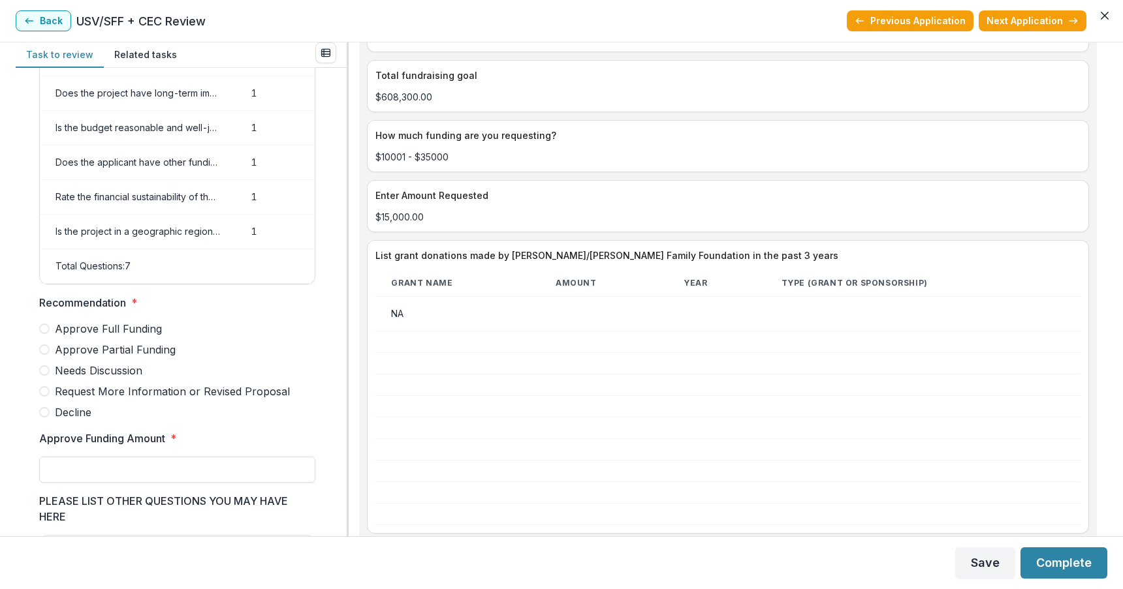
click at [45, 334] on span at bounding box center [44, 329] width 10 height 10
click at [78, 481] on input "Approve Funding Amount *" at bounding box center [177, 470] width 276 height 26
type input "*******"
click at [1048, 565] on button "Complete" at bounding box center [1063, 563] width 87 height 31
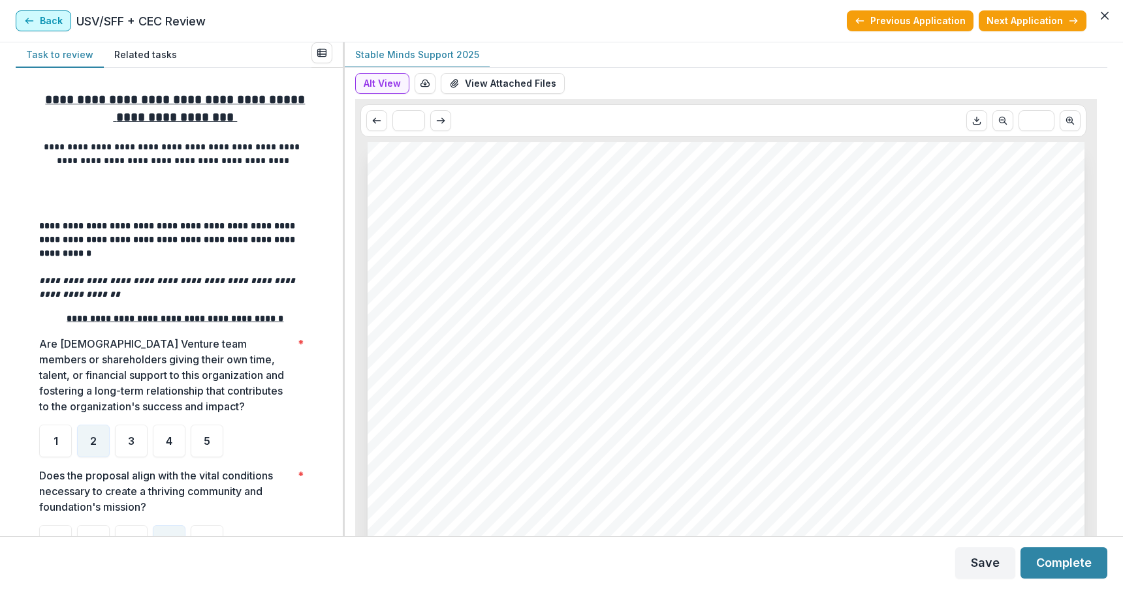
click at [36, 18] on button "Back" at bounding box center [43, 20] width 55 height 21
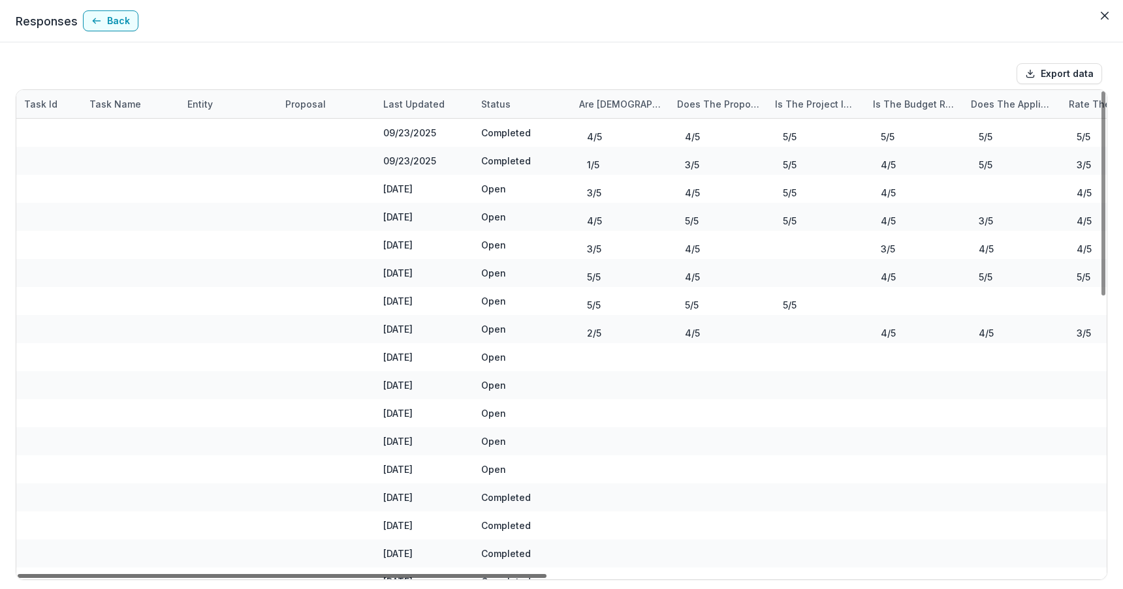
drag, startPoint x: 474, startPoint y: 574, endPoint x: 895, endPoint y: 589, distance: 420.6
click at [546, 578] on div at bounding box center [282, 576] width 529 height 4
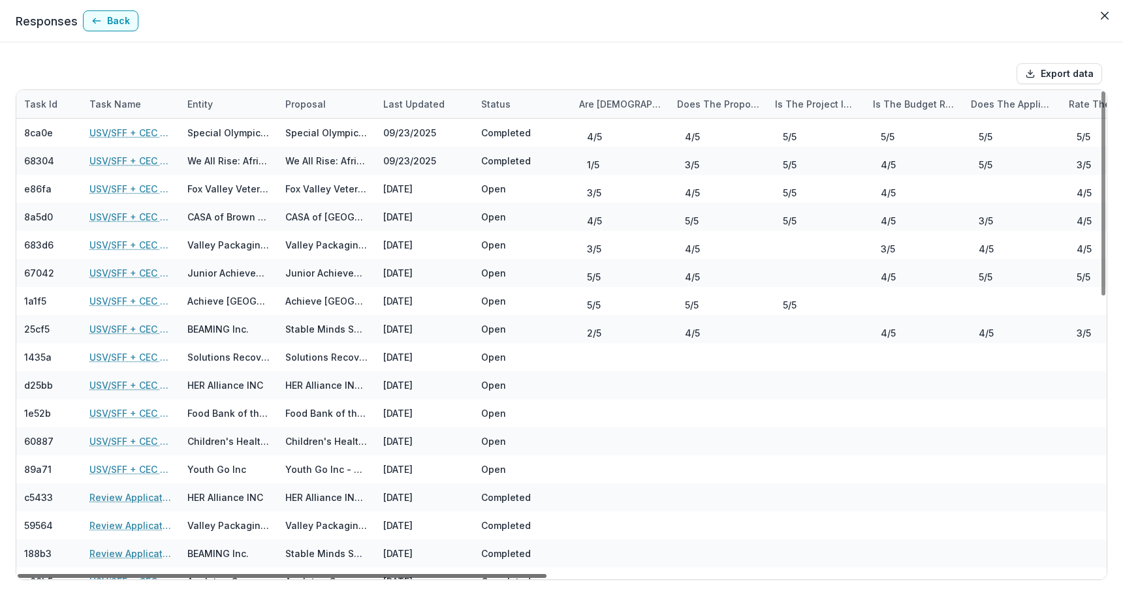
drag, startPoint x: 711, startPoint y: 574, endPoint x: 274, endPoint y: 512, distance: 440.9
click at [274, 574] on div at bounding box center [282, 576] width 529 height 4
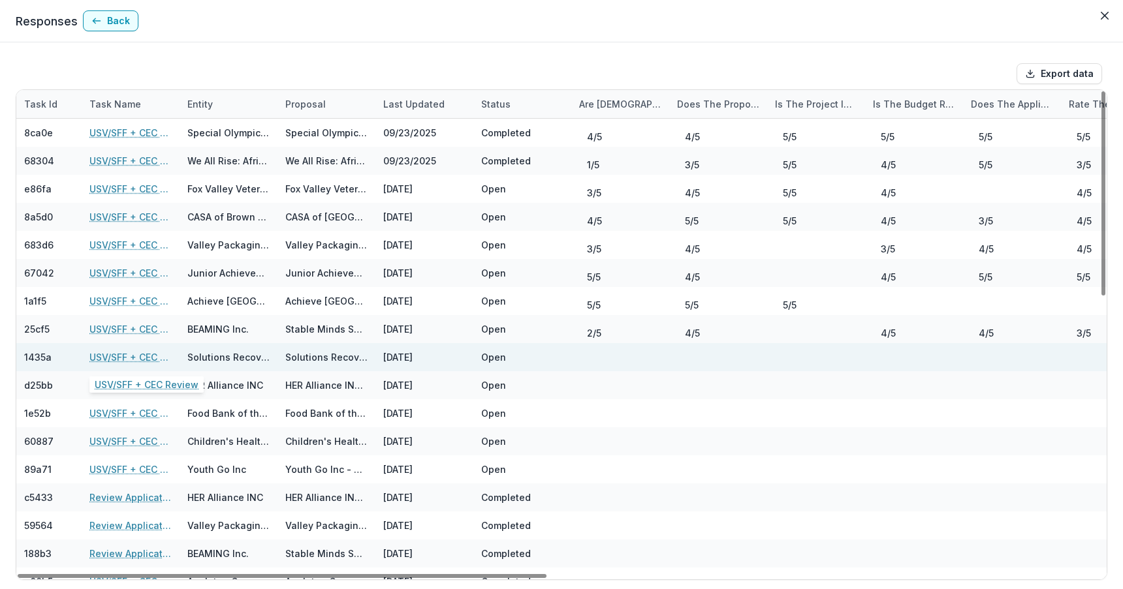
click at [120, 358] on link "USV/SFF + CEC Review" at bounding box center [130, 357] width 82 height 14
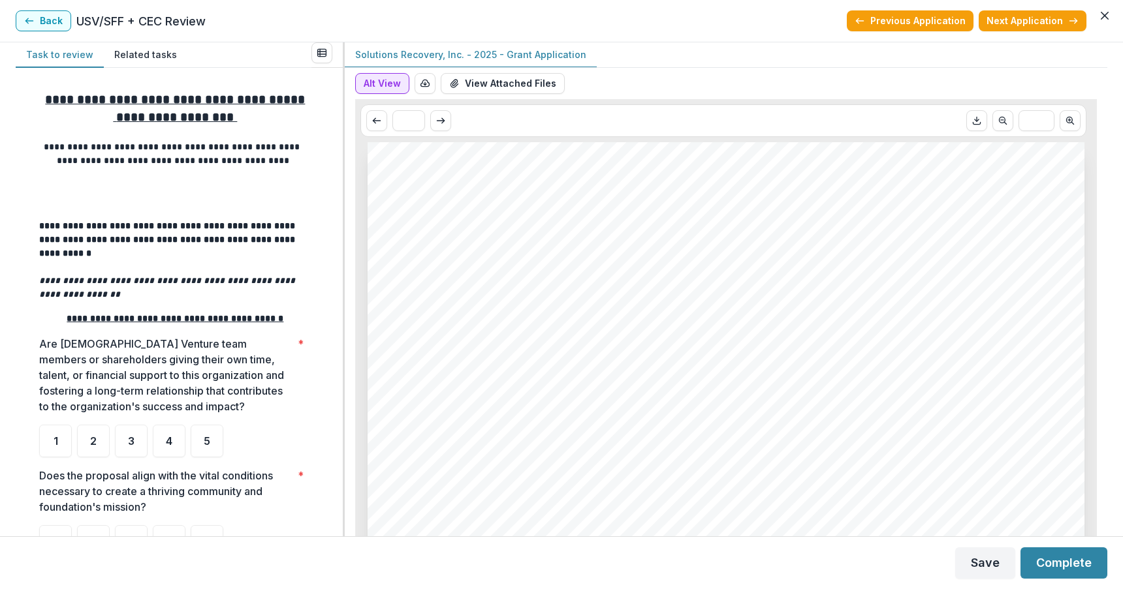
click at [375, 80] on button "Alt View" at bounding box center [382, 83] width 54 height 21
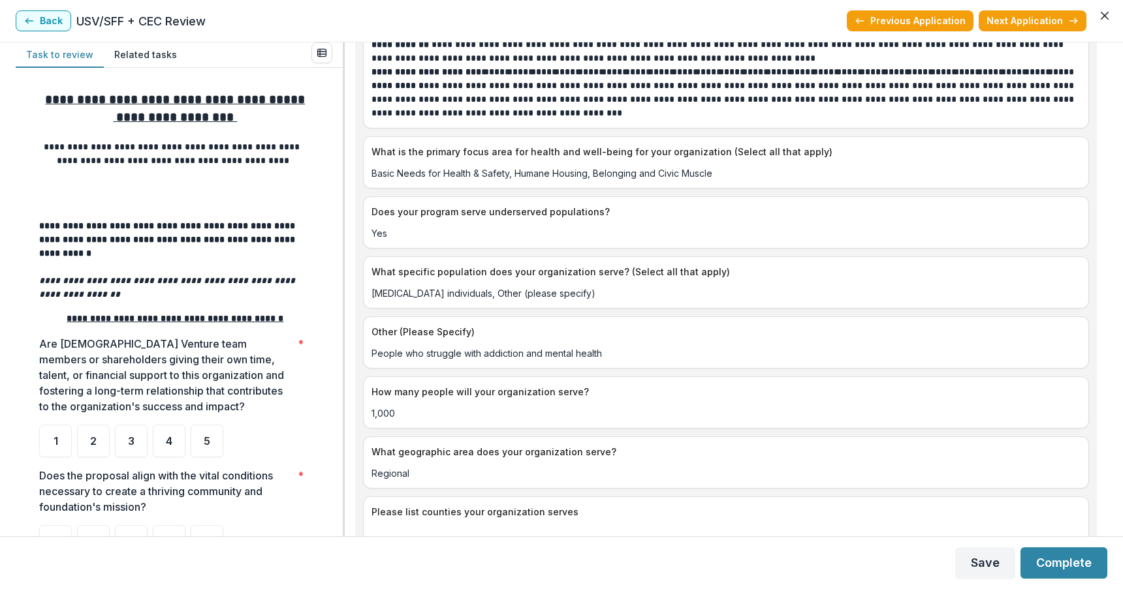
scroll to position [1608, 0]
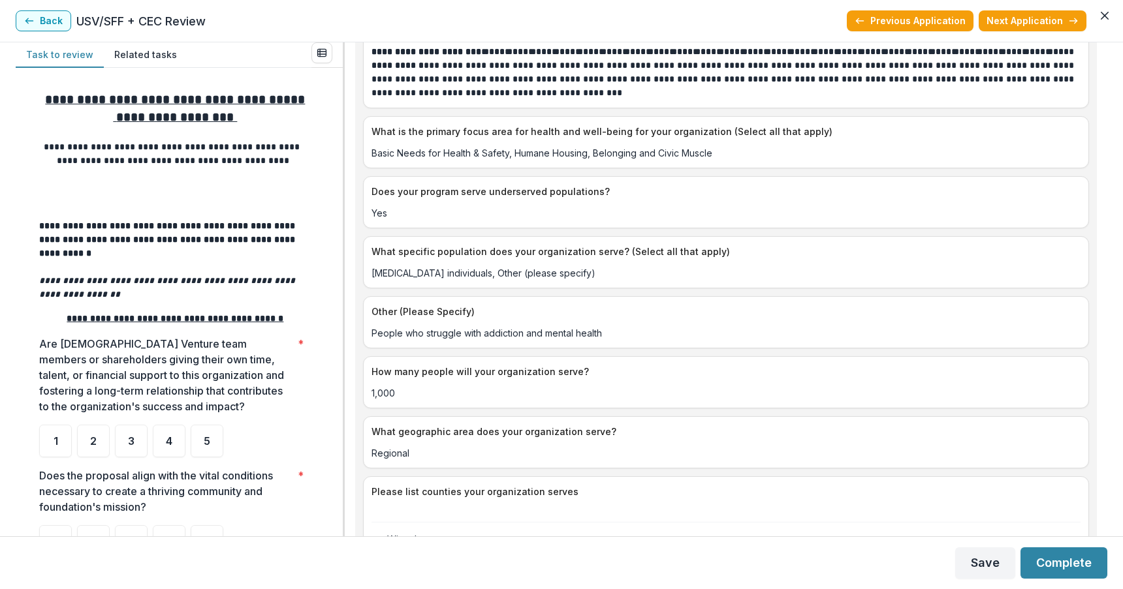
click at [1108, 226] on div "**********" at bounding box center [561, 289] width 1123 height 494
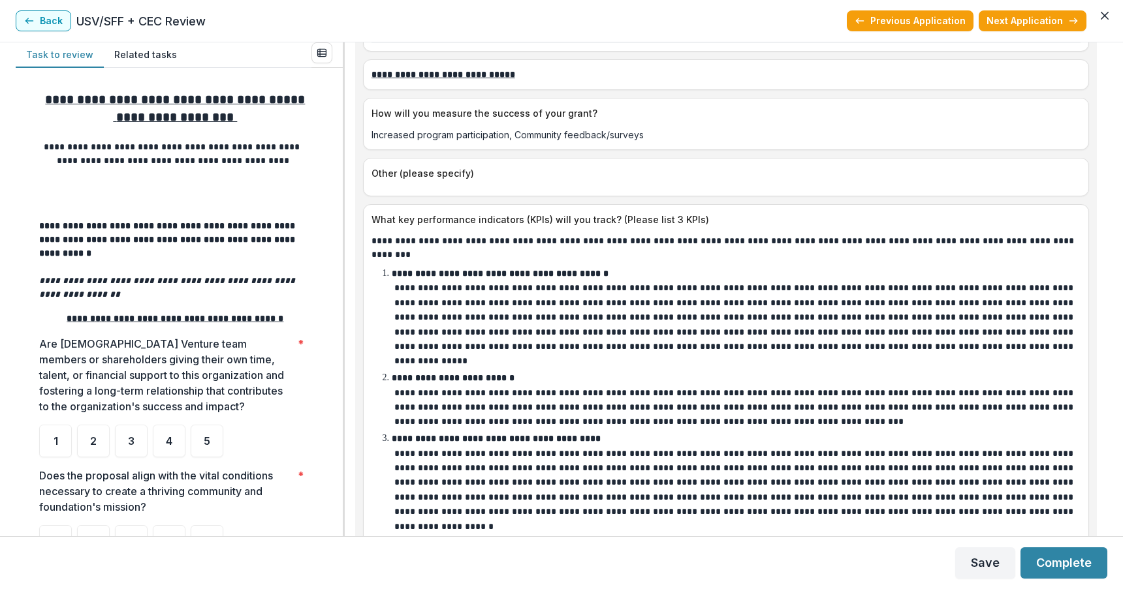
scroll to position [3624, 0]
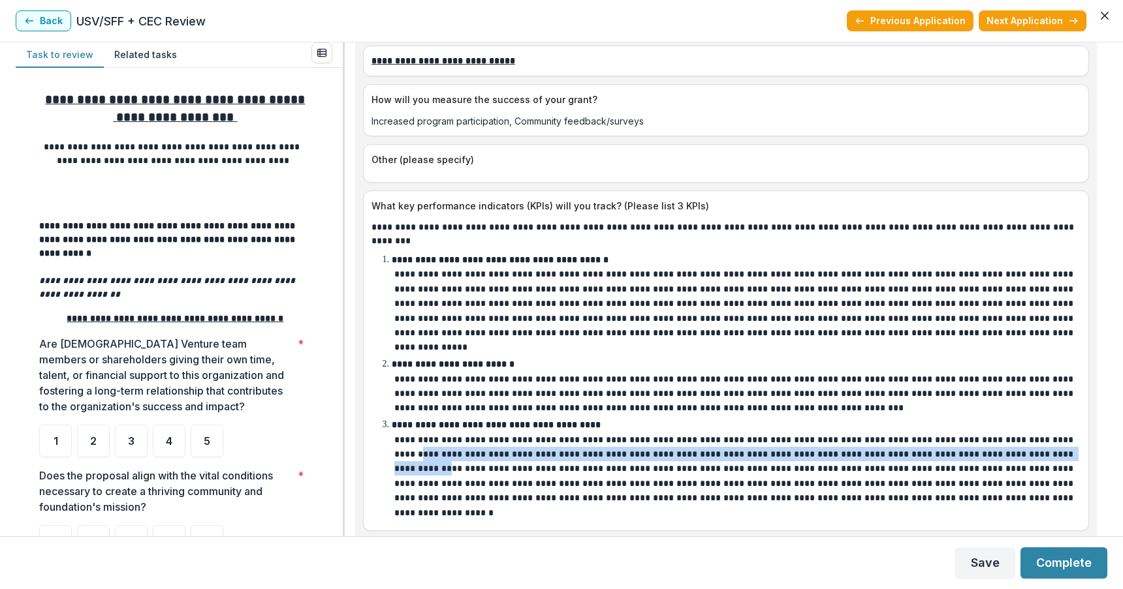
click at [1106, 418] on div "**********" at bounding box center [726, 289] width 762 height 494
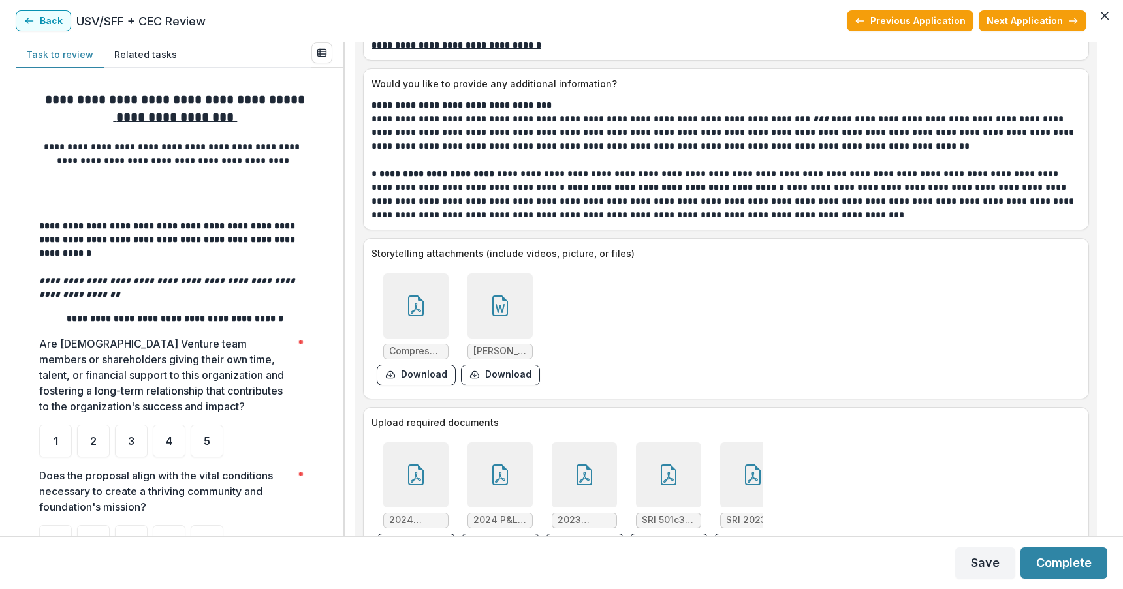
scroll to position [4666, 0]
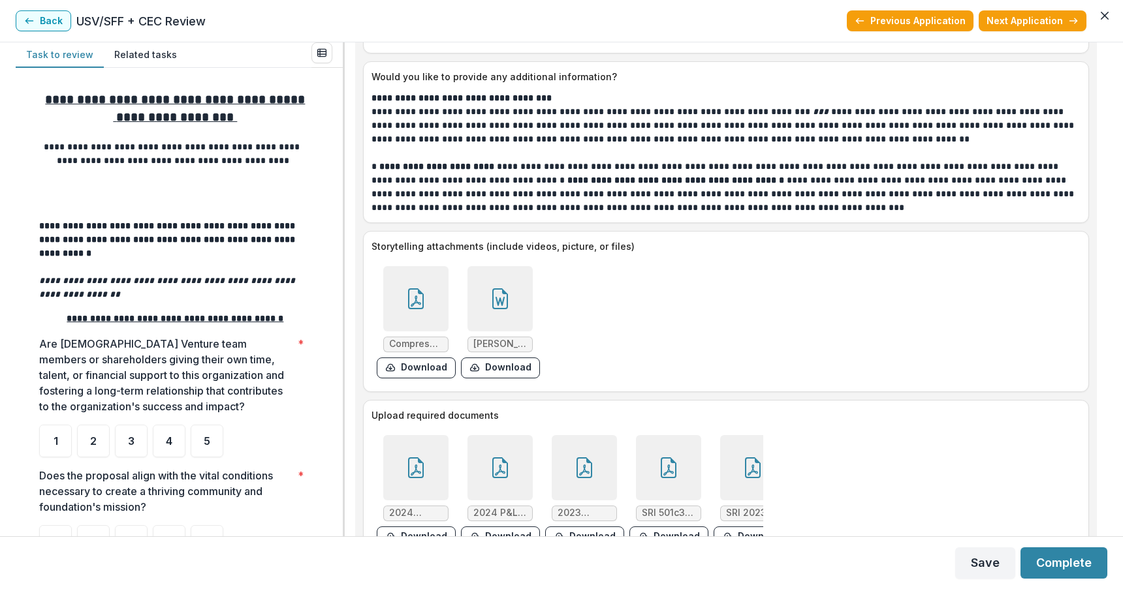
click at [422, 288] on icon at bounding box center [416, 298] width 16 height 21
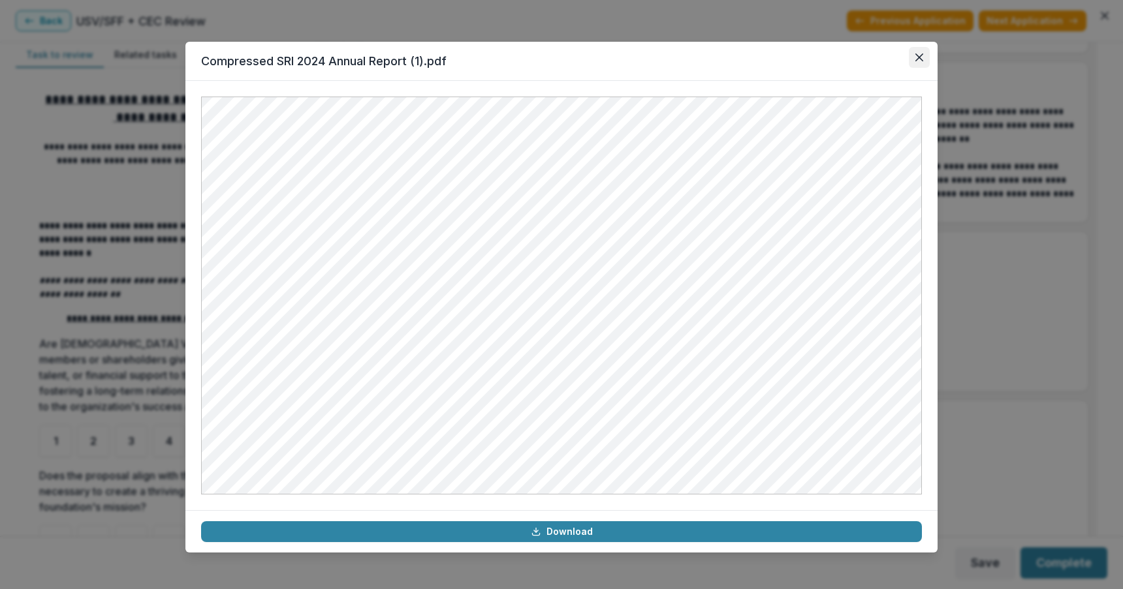
click at [918, 52] on button "Close" at bounding box center [919, 57] width 21 height 21
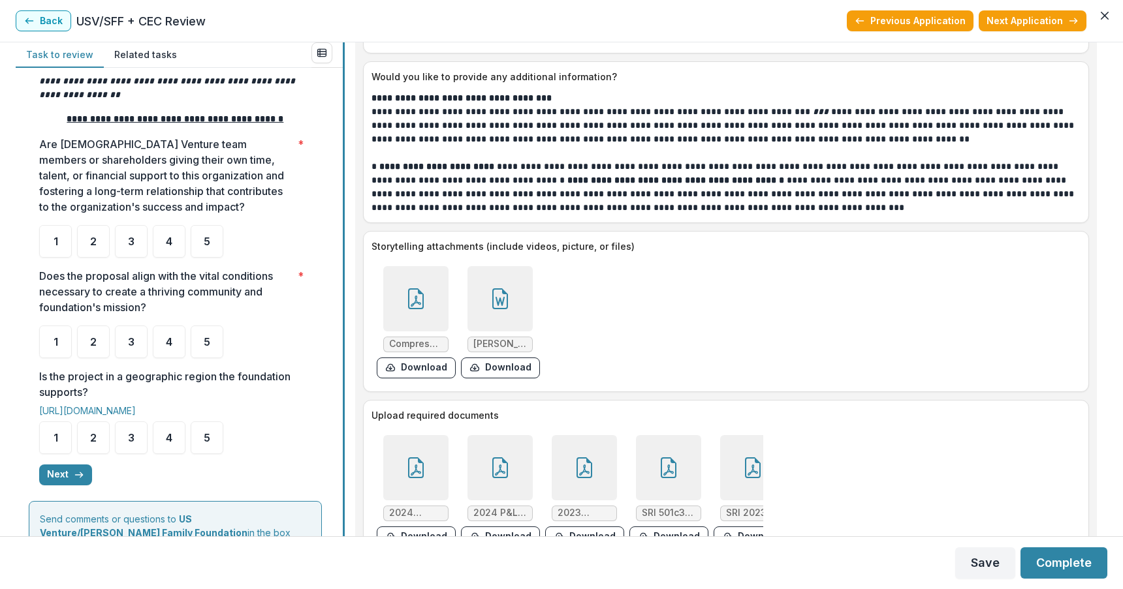
scroll to position [204, 0]
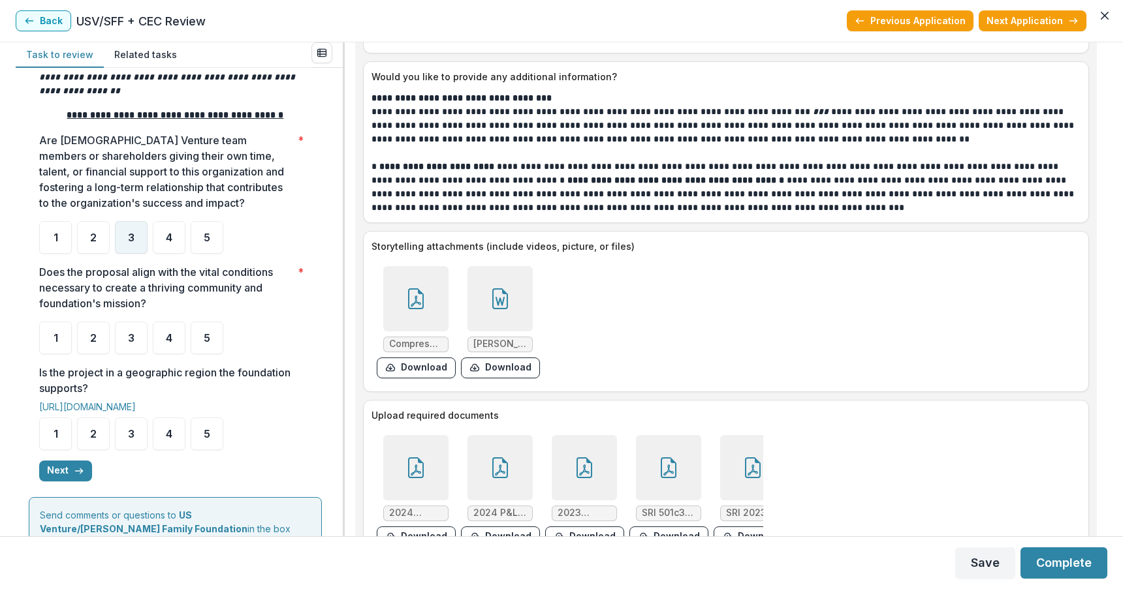
click at [138, 222] on div "3" at bounding box center [131, 237] width 33 height 33
click at [164, 323] on div "4" at bounding box center [169, 338] width 33 height 33
click at [166, 429] on span "4" at bounding box center [169, 434] width 7 height 10
click at [167, 429] on span "4" at bounding box center [169, 434] width 7 height 10
click at [175, 420] on div "4" at bounding box center [169, 434] width 33 height 33
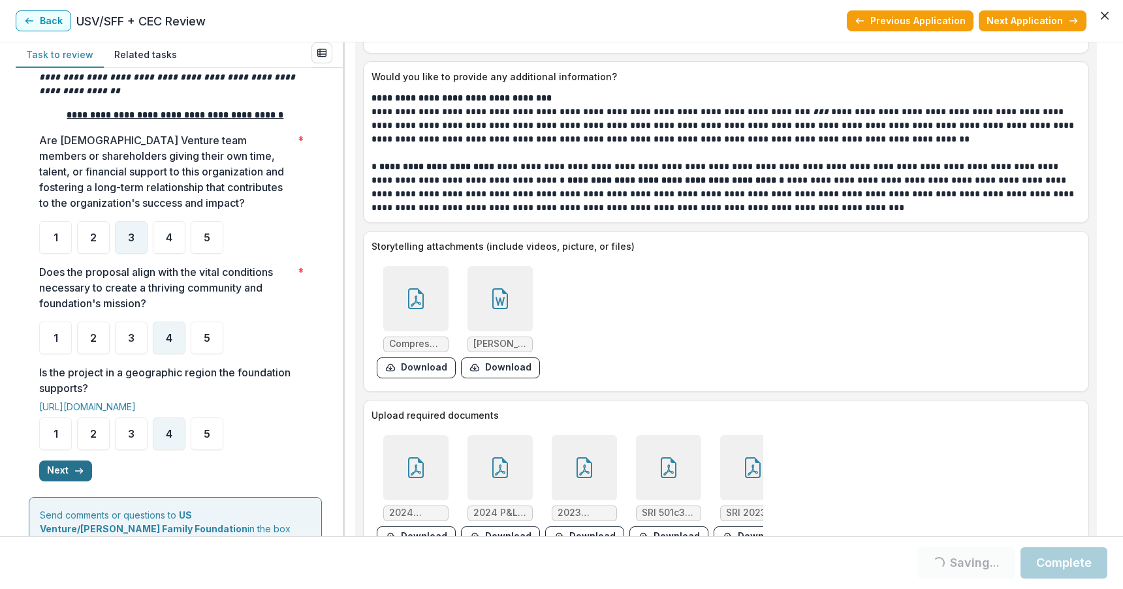
click at [63, 461] on button "Next" at bounding box center [65, 471] width 53 height 21
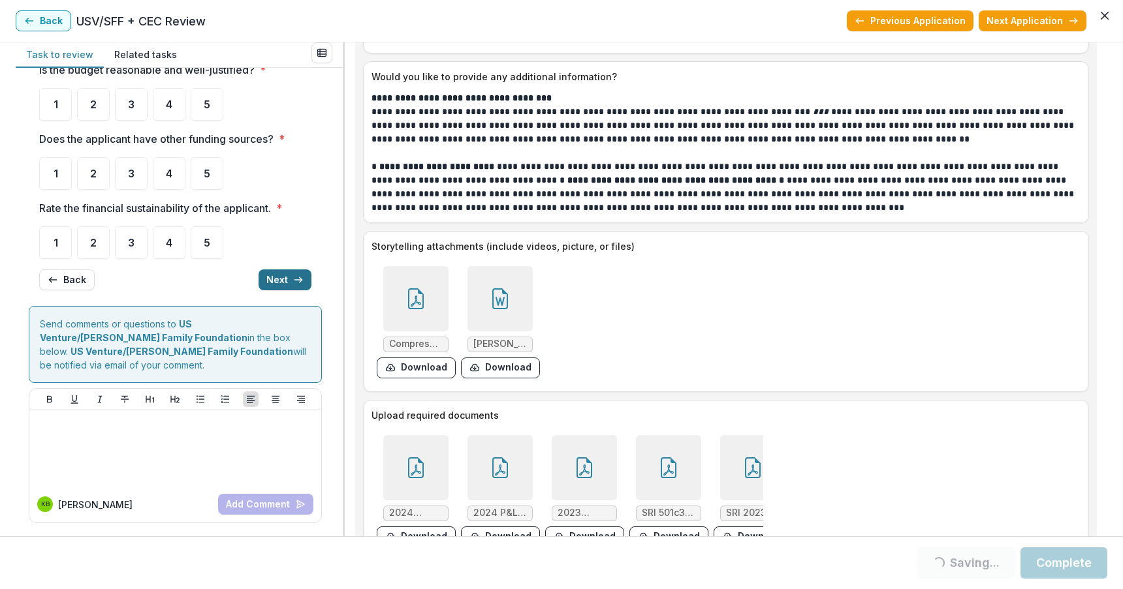
scroll to position [0, 0]
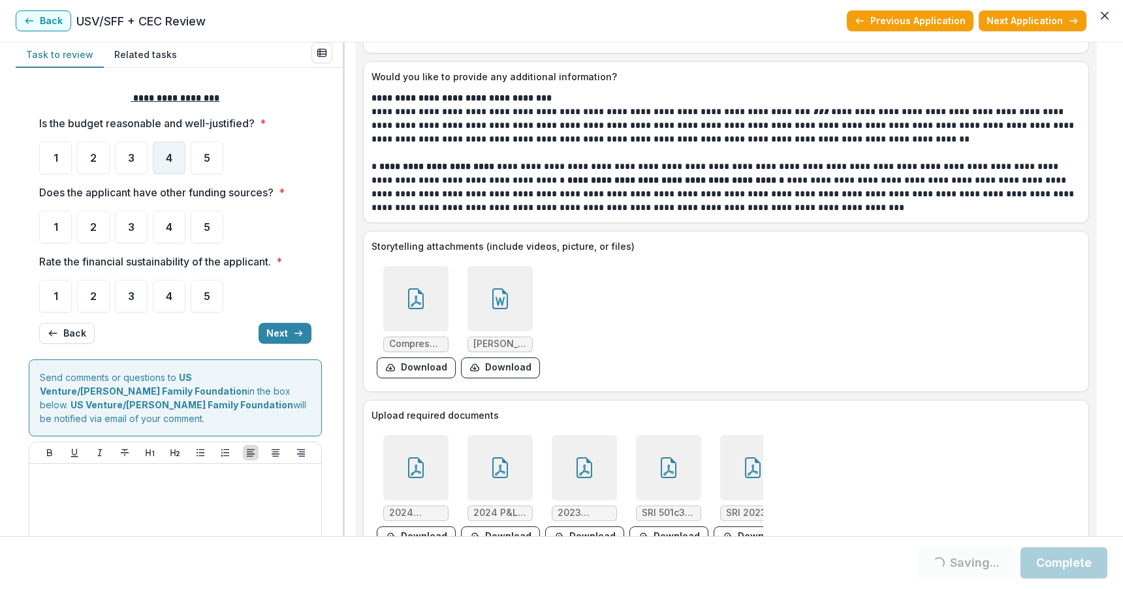
click at [164, 153] on div "4" at bounding box center [169, 158] width 33 height 33
click at [200, 226] on div "5" at bounding box center [207, 227] width 33 height 33
click at [135, 294] on div "3" at bounding box center [131, 296] width 33 height 33
click at [274, 335] on button "Next" at bounding box center [284, 333] width 53 height 21
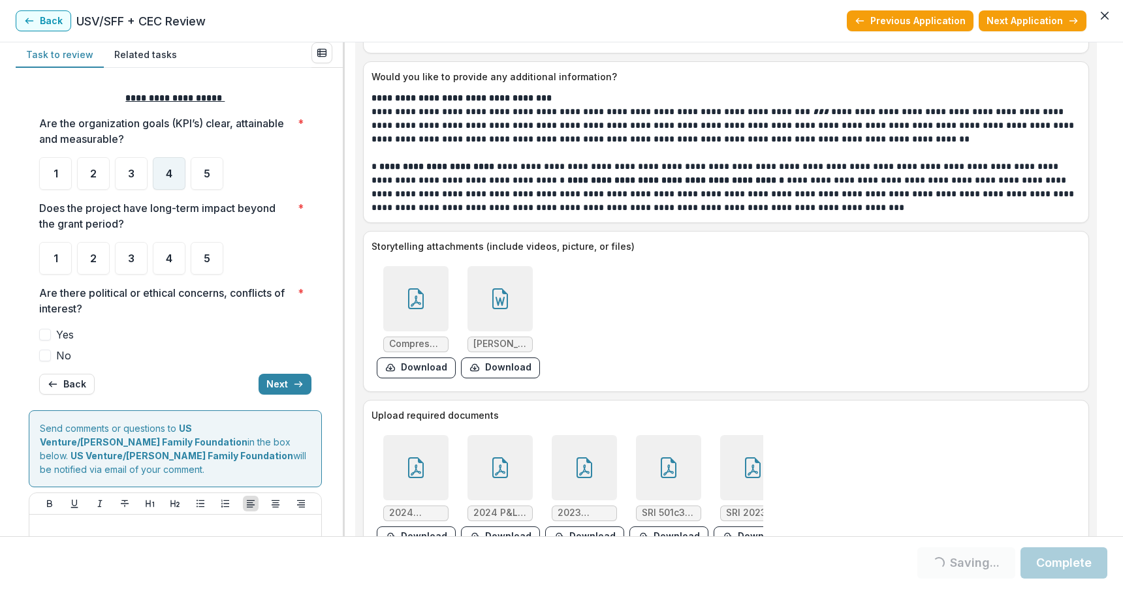
click at [161, 168] on div "4" at bounding box center [169, 173] width 33 height 33
click at [172, 261] on span "4" at bounding box center [169, 258] width 7 height 10
click at [45, 354] on span at bounding box center [45, 356] width 12 height 12
click at [275, 382] on button "Next" at bounding box center [284, 384] width 53 height 21
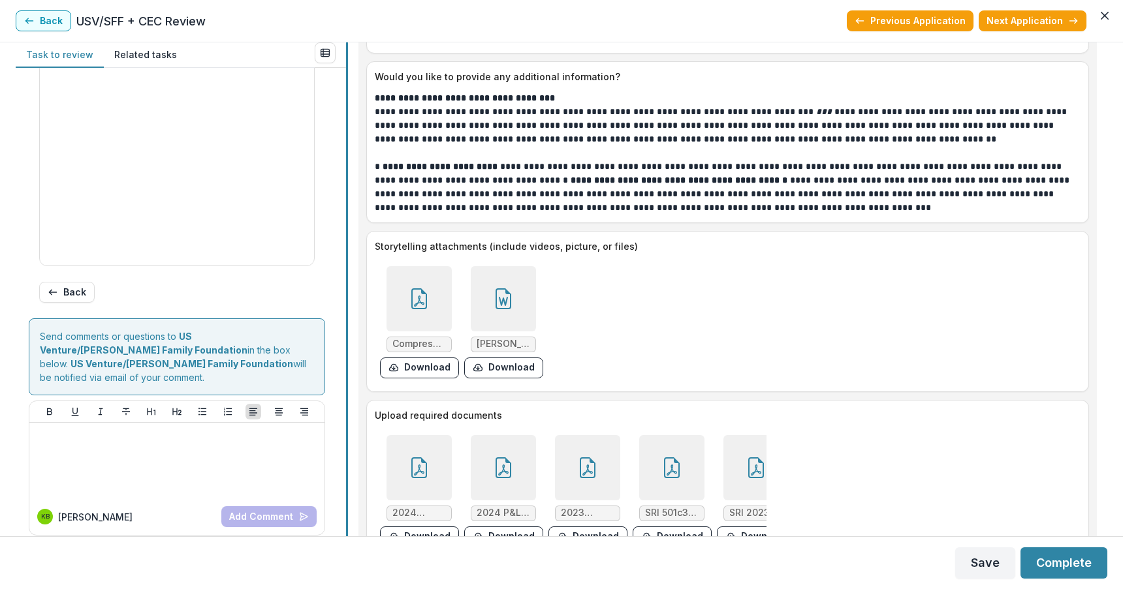
scroll to position [4680, 0]
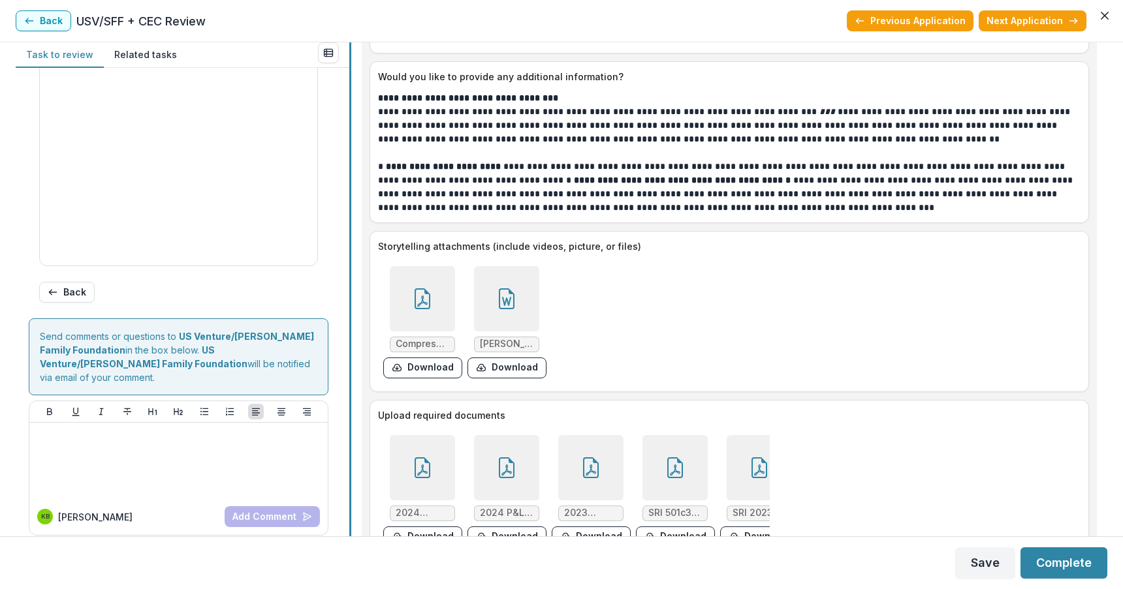
click at [347, 181] on div "Task to review Related tasks Score Card Name Weight Score Are the organization …" at bounding box center [561, 289] width 1091 height 494
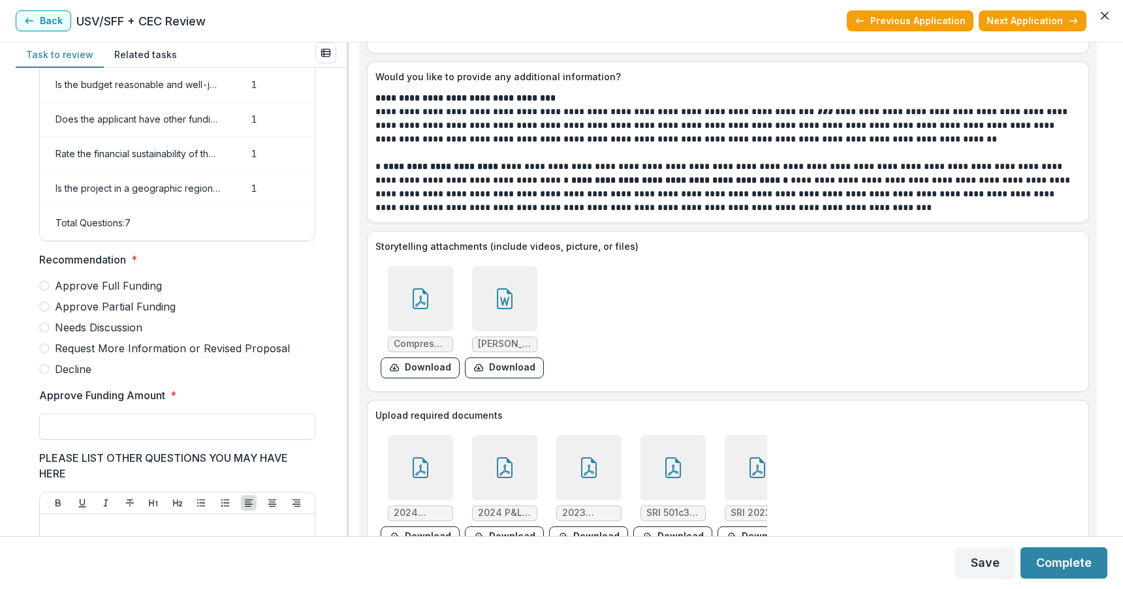
scroll to position [180, 0]
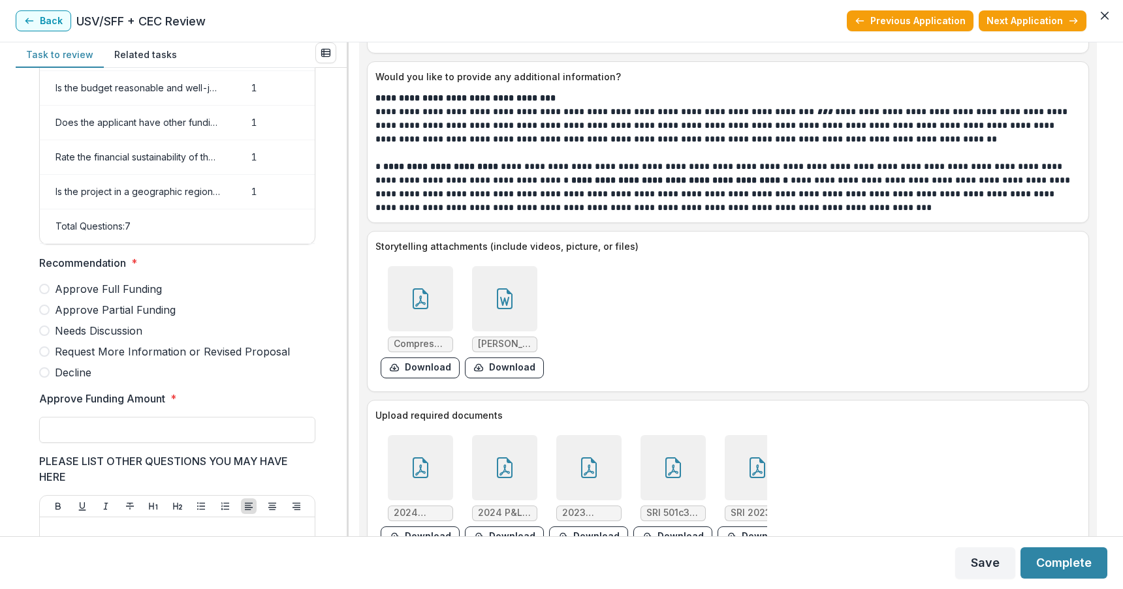
click at [1110, 347] on div "Task to review Related tasks Score Card Name Weight Score Are the organization …" at bounding box center [561, 289] width 1123 height 494
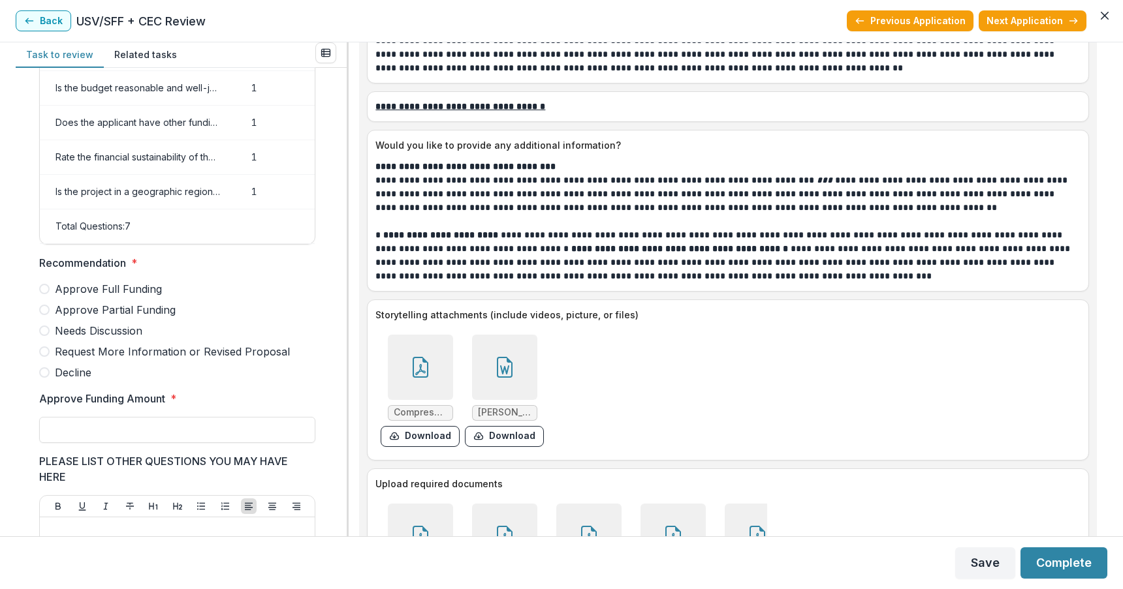
scroll to position [4680, 0]
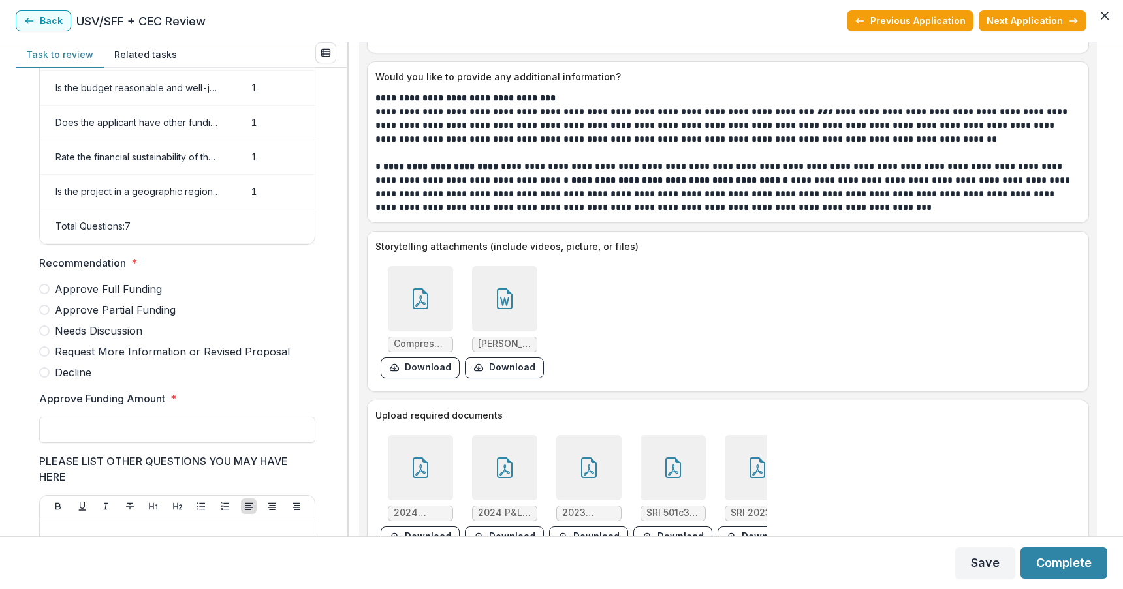
click at [500, 297] on icon at bounding box center [504, 301] width 9 height 9
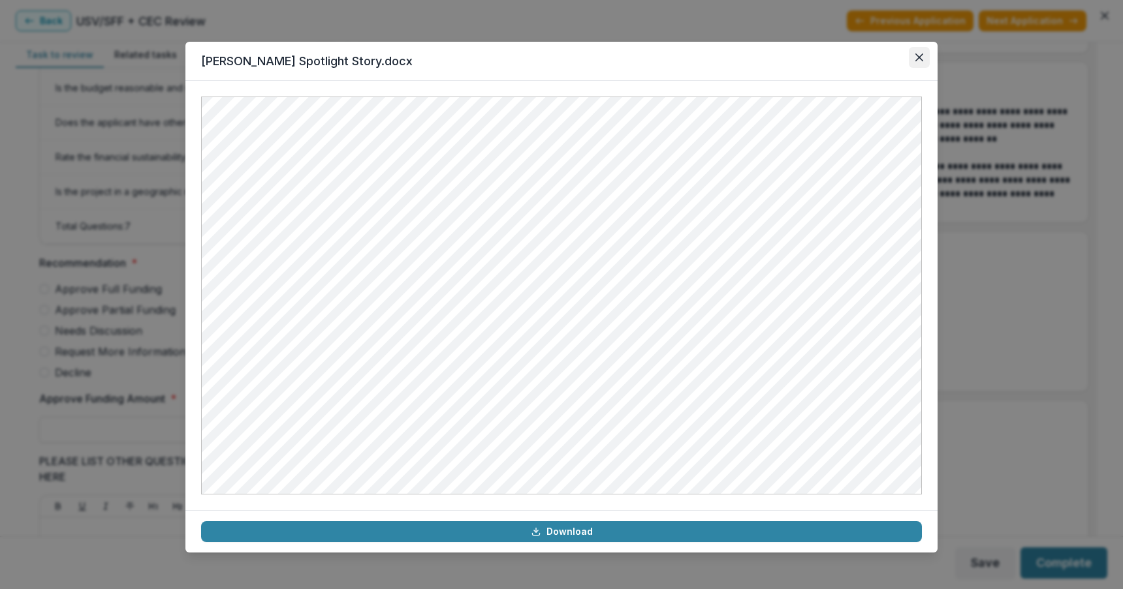
click at [920, 58] on icon "Close" at bounding box center [919, 58] width 8 height 8
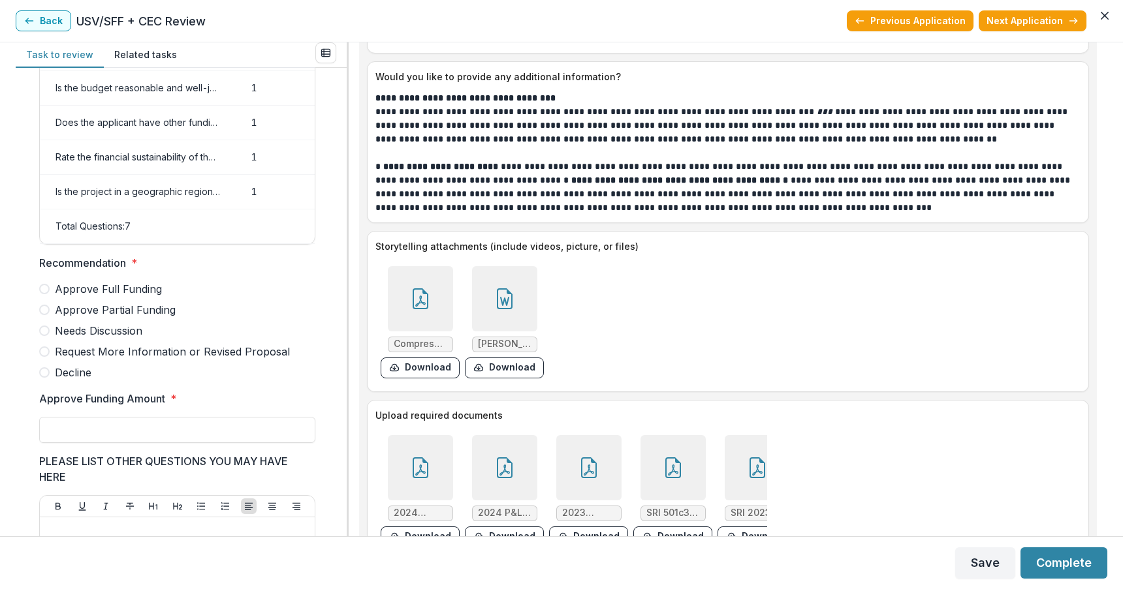
click at [44, 315] on span at bounding box center [44, 310] width 10 height 10
click at [97, 443] on input "Approve Funding Amount *" at bounding box center [177, 430] width 276 height 26
type input "*******"
click at [1056, 562] on button "Complete" at bounding box center [1063, 563] width 87 height 31
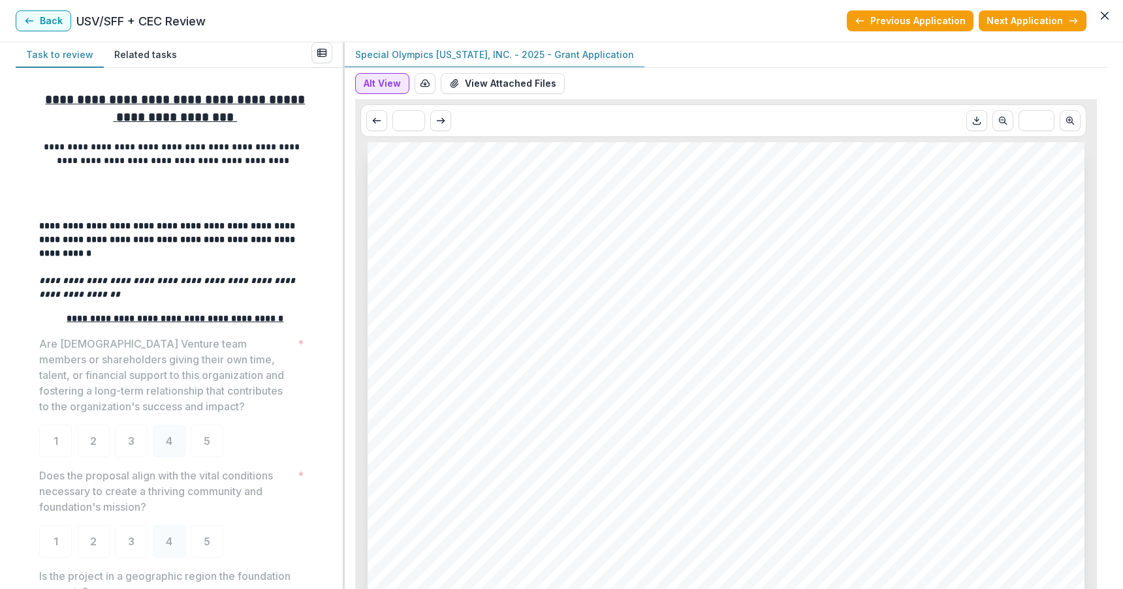
click at [374, 82] on button "Alt View" at bounding box center [382, 83] width 54 height 21
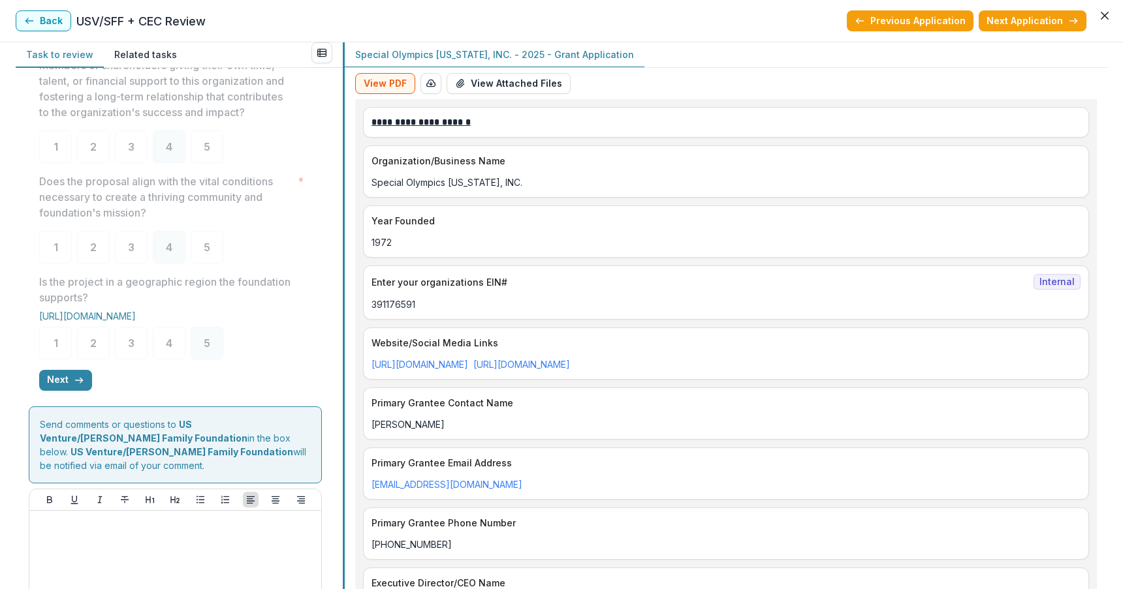
scroll to position [315, 0]
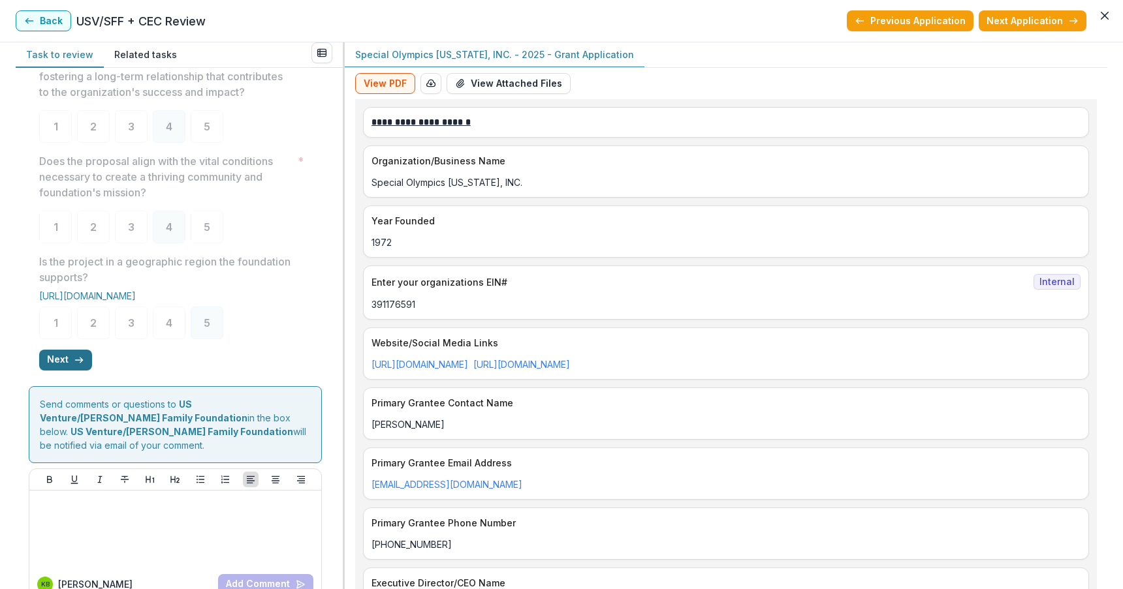
click at [68, 350] on button "Next" at bounding box center [65, 360] width 53 height 21
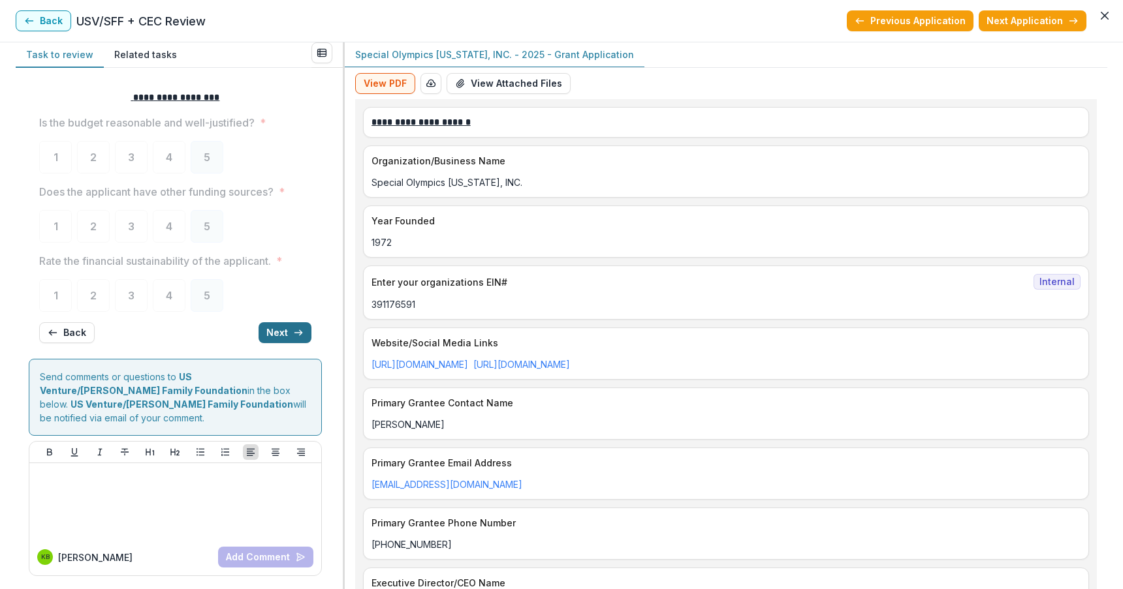
scroll to position [0, 0]
click at [273, 337] on button "Next" at bounding box center [284, 333] width 53 height 21
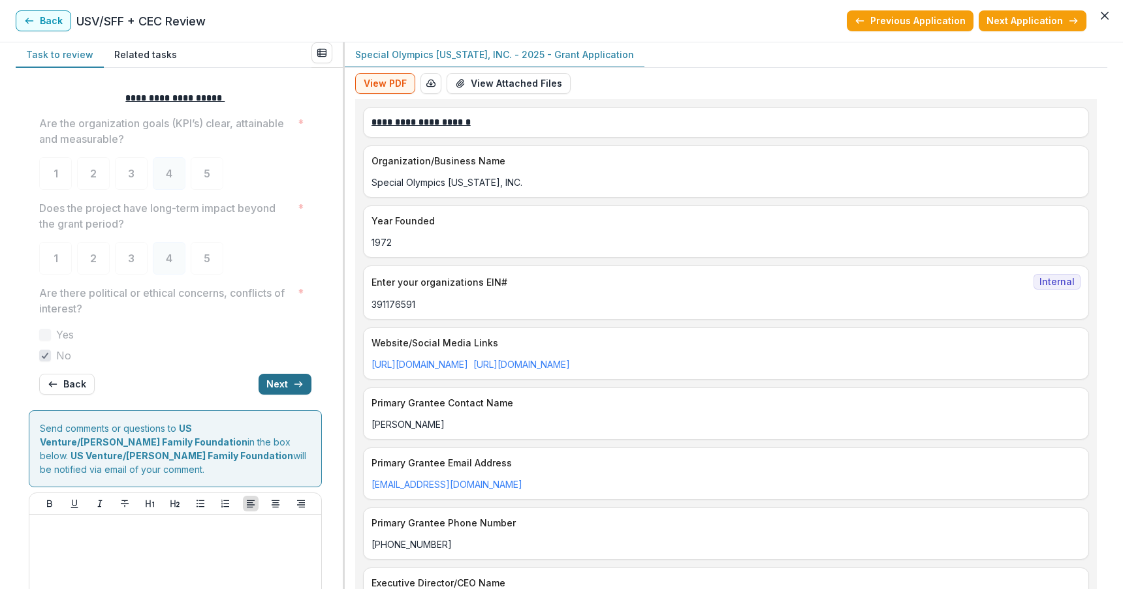
click at [270, 380] on button "Next" at bounding box center [284, 384] width 53 height 21
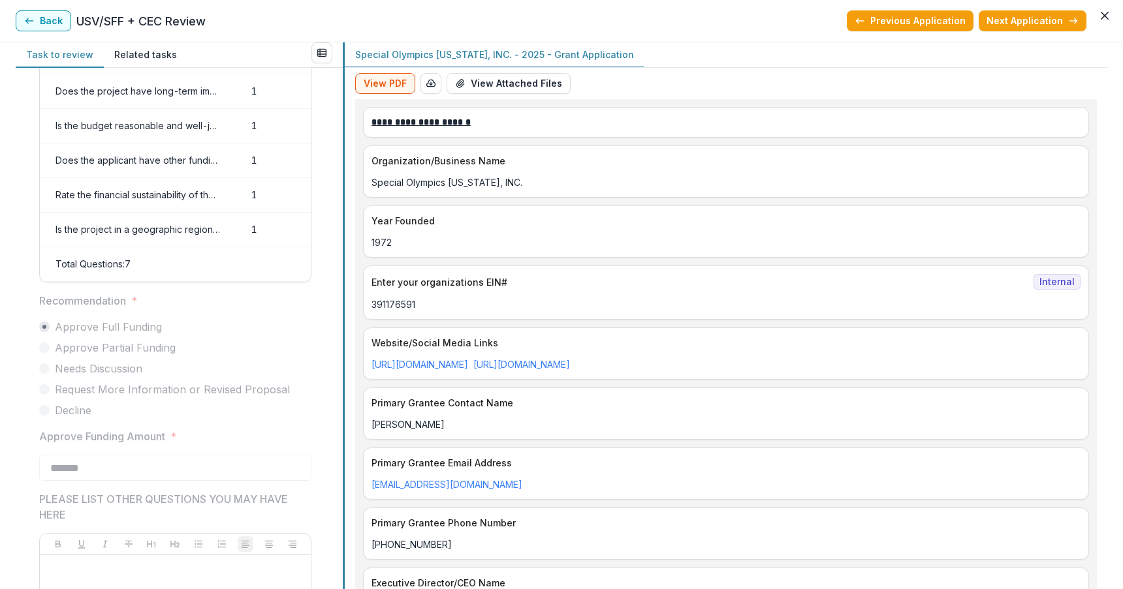
scroll to position [163, 0]
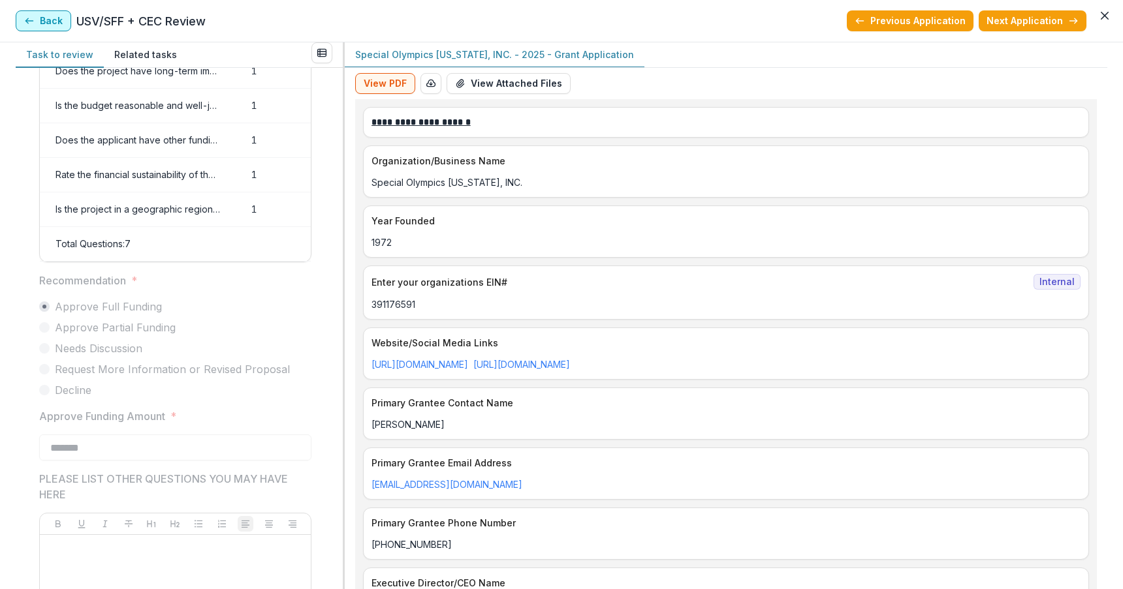
click at [52, 23] on button "Back" at bounding box center [43, 20] width 55 height 21
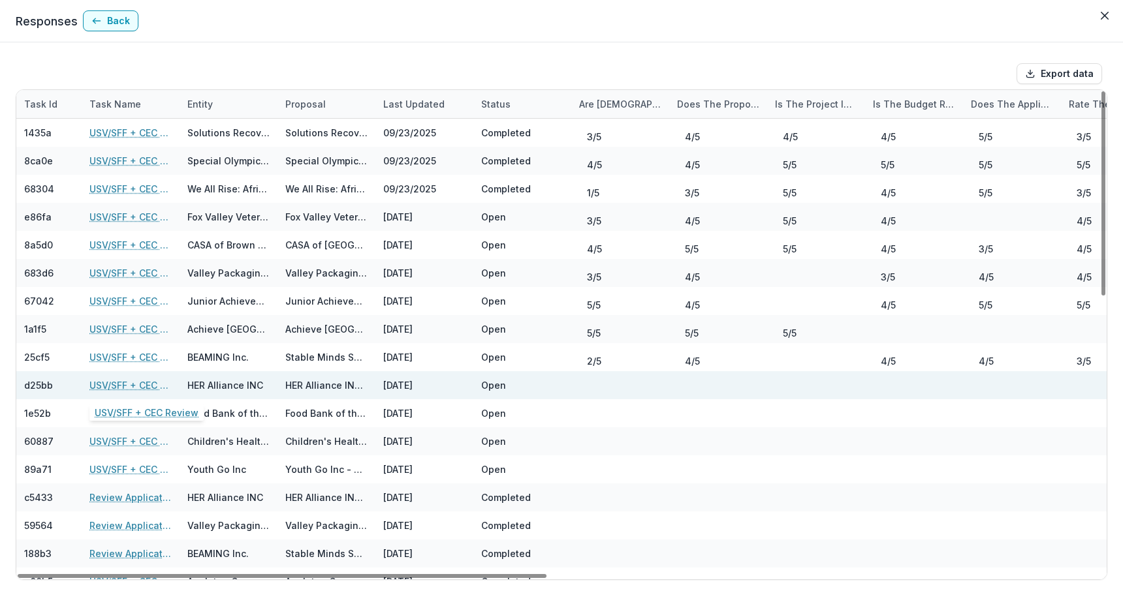
click at [112, 386] on link "USV/SFF + CEC Review" at bounding box center [130, 386] width 82 height 14
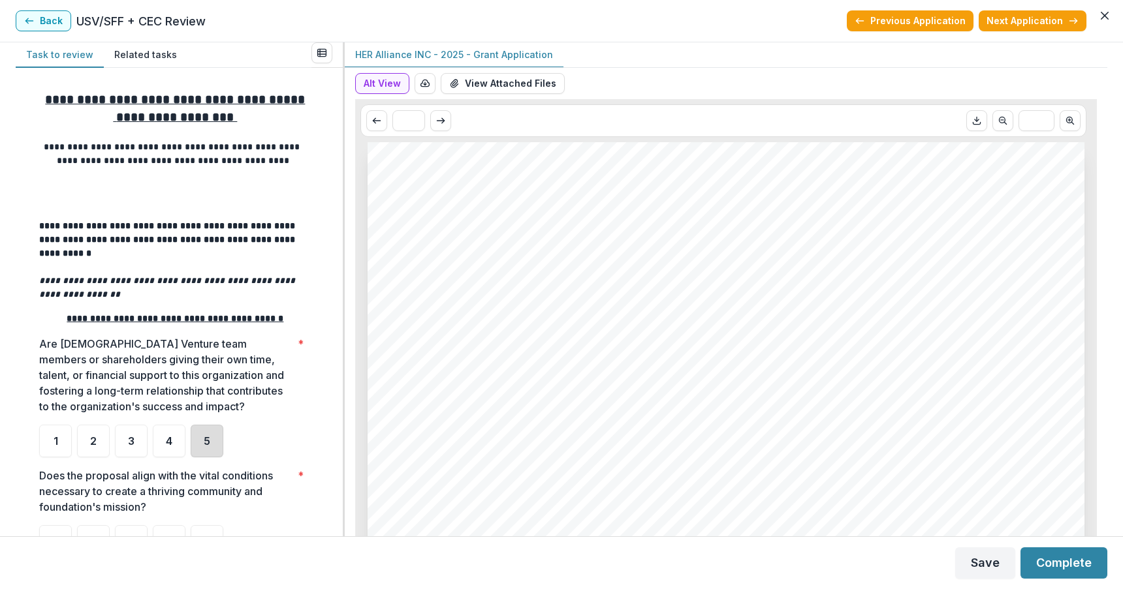
click at [210, 425] on div "5" at bounding box center [207, 441] width 33 height 33
click at [204, 525] on div "5" at bounding box center [207, 541] width 33 height 33
click at [341, 311] on div "**********" at bounding box center [561, 289] width 1091 height 494
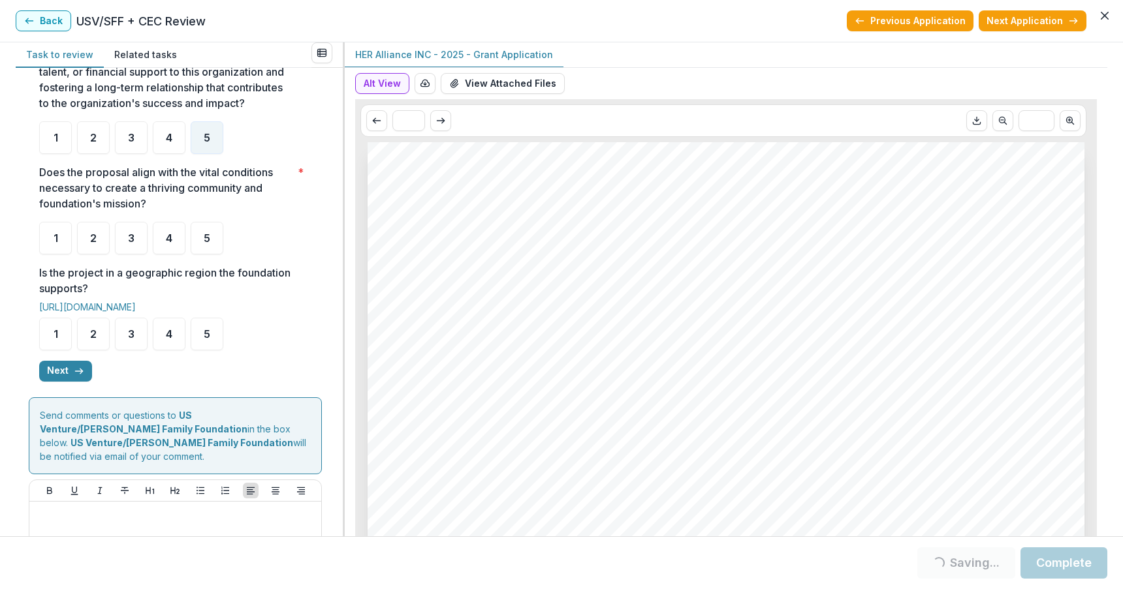
scroll to position [306, 0]
click at [200, 221] on div "5" at bounding box center [207, 235] width 33 height 33
click at [196, 320] on div "5" at bounding box center [207, 331] width 33 height 33
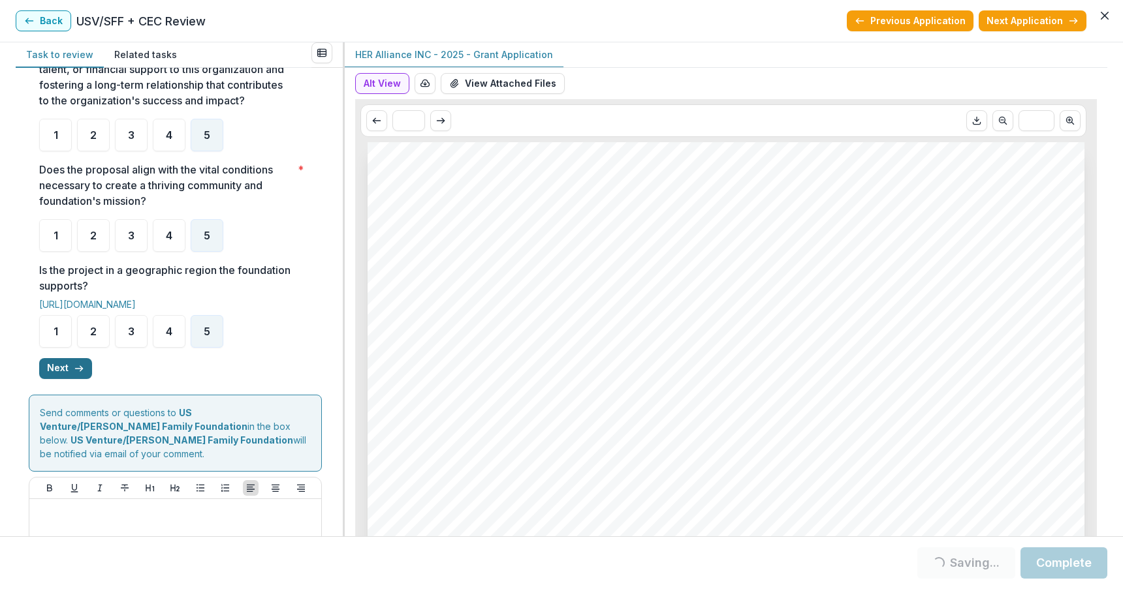
click at [51, 358] on button "Next" at bounding box center [65, 368] width 53 height 21
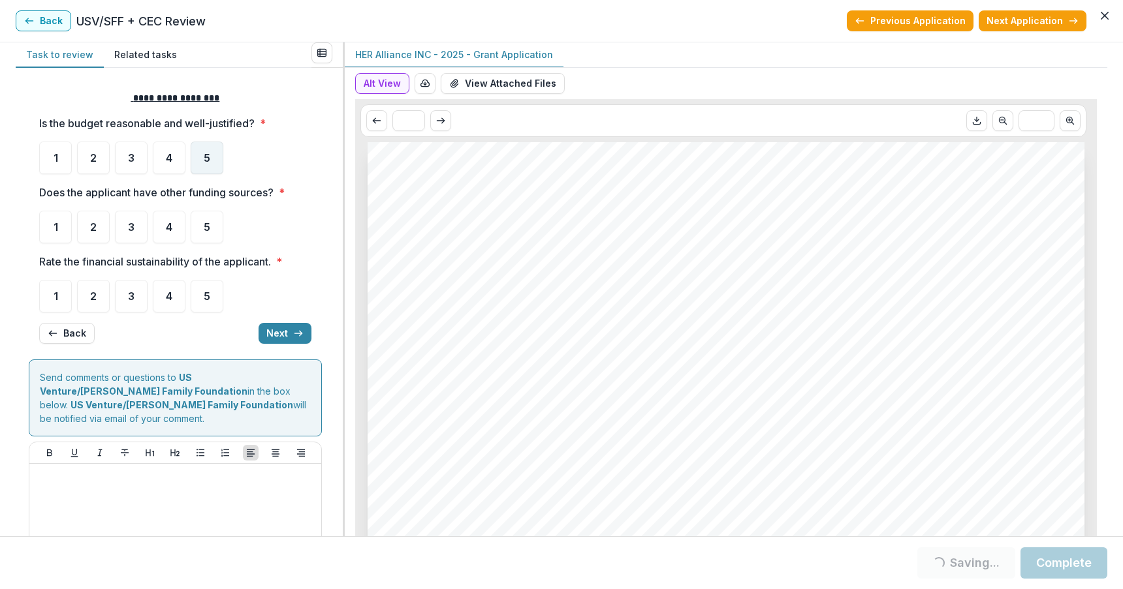
click at [209, 158] on span "5" at bounding box center [207, 158] width 7 height 10
click at [168, 225] on span "4" at bounding box center [169, 227] width 7 height 10
click at [168, 222] on span "4" at bounding box center [169, 227] width 7 height 10
click at [168, 295] on span "4" at bounding box center [169, 296] width 7 height 10
click at [169, 300] on span "4" at bounding box center [169, 296] width 7 height 10
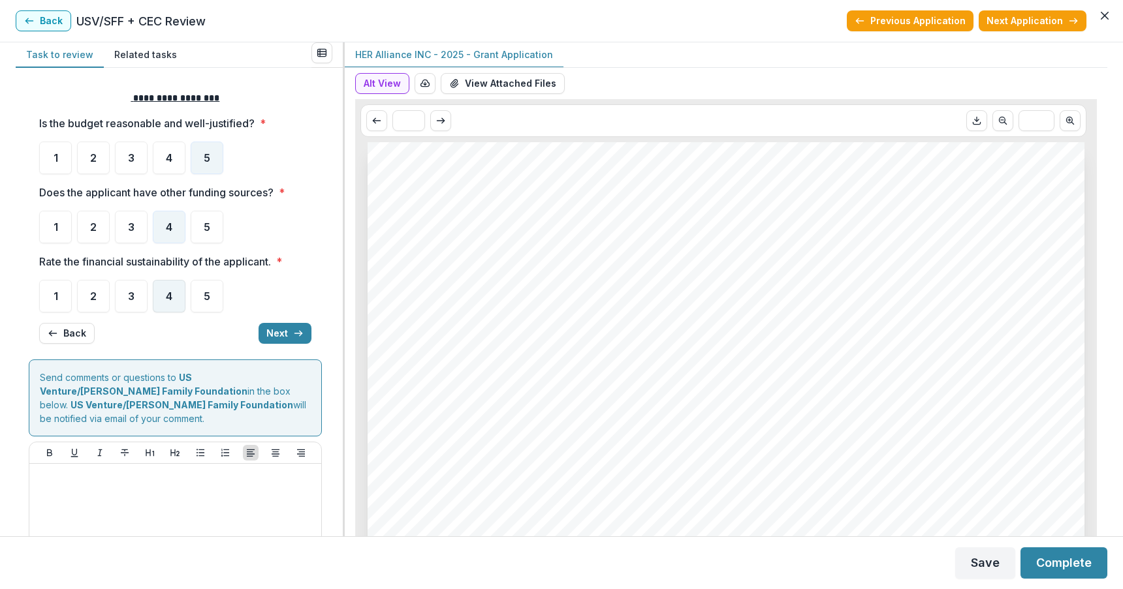
click at [168, 288] on div "4" at bounding box center [169, 296] width 33 height 33
click at [272, 328] on button "Next" at bounding box center [284, 333] width 53 height 21
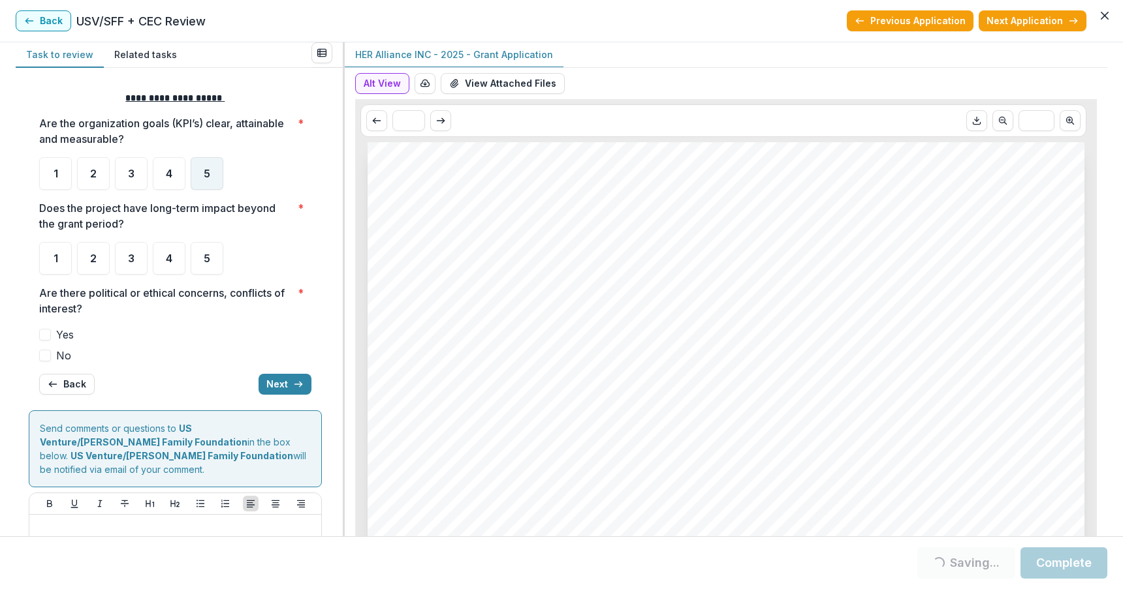
click at [207, 175] on span "5" at bounding box center [207, 173] width 7 height 10
click at [208, 168] on span "5" at bounding box center [207, 173] width 7 height 10
click at [206, 255] on span "5" at bounding box center [207, 258] width 7 height 10
click at [42, 355] on span at bounding box center [45, 356] width 12 height 12
click at [274, 382] on button "Next" at bounding box center [284, 384] width 53 height 21
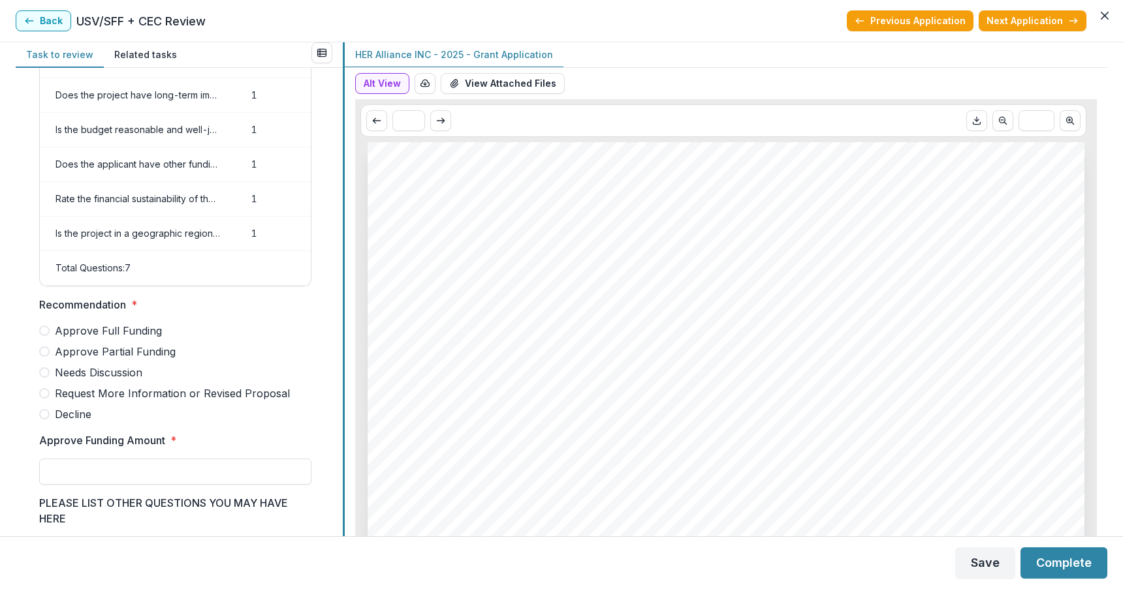
scroll to position [151, 0]
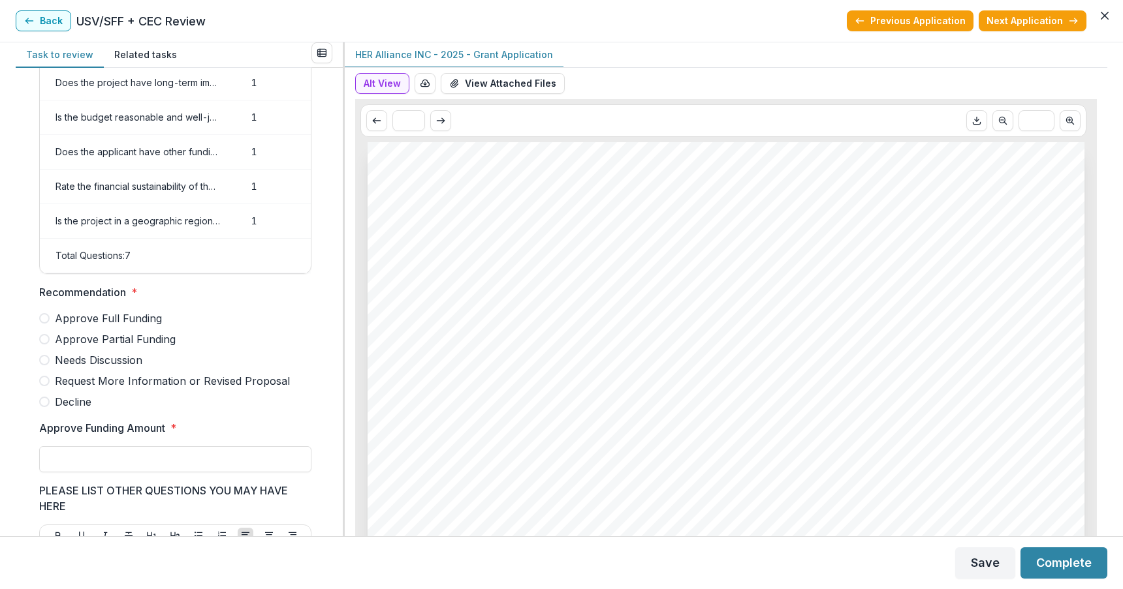
click at [44, 324] on span at bounding box center [44, 318] width 10 height 10
click at [378, 84] on button "Alt View" at bounding box center [382, 83] width 54 height 21
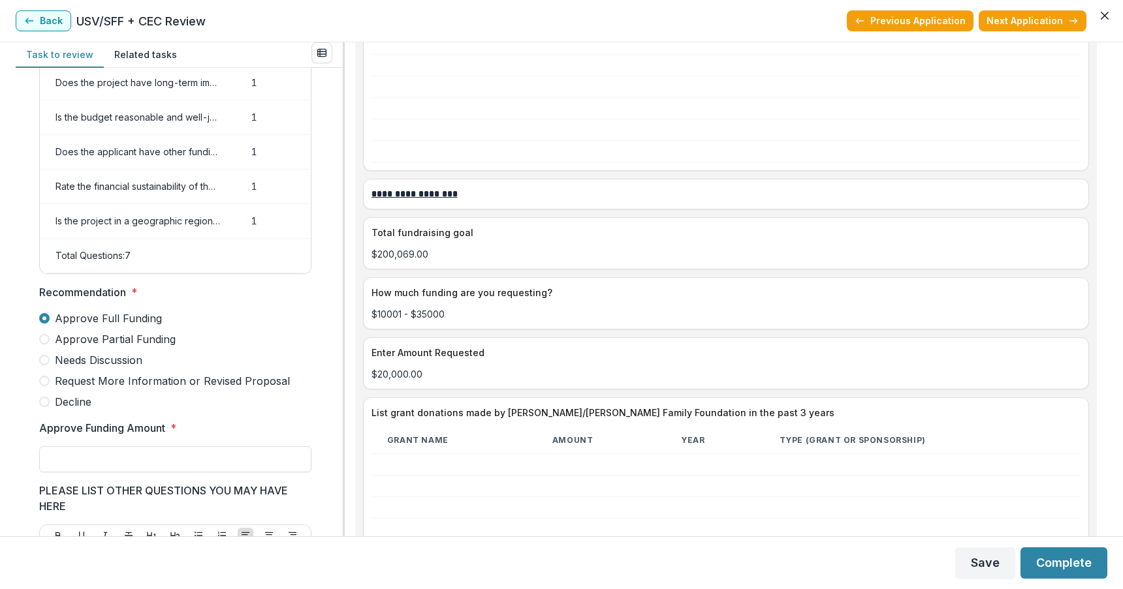
scroll to position [2192, 0]
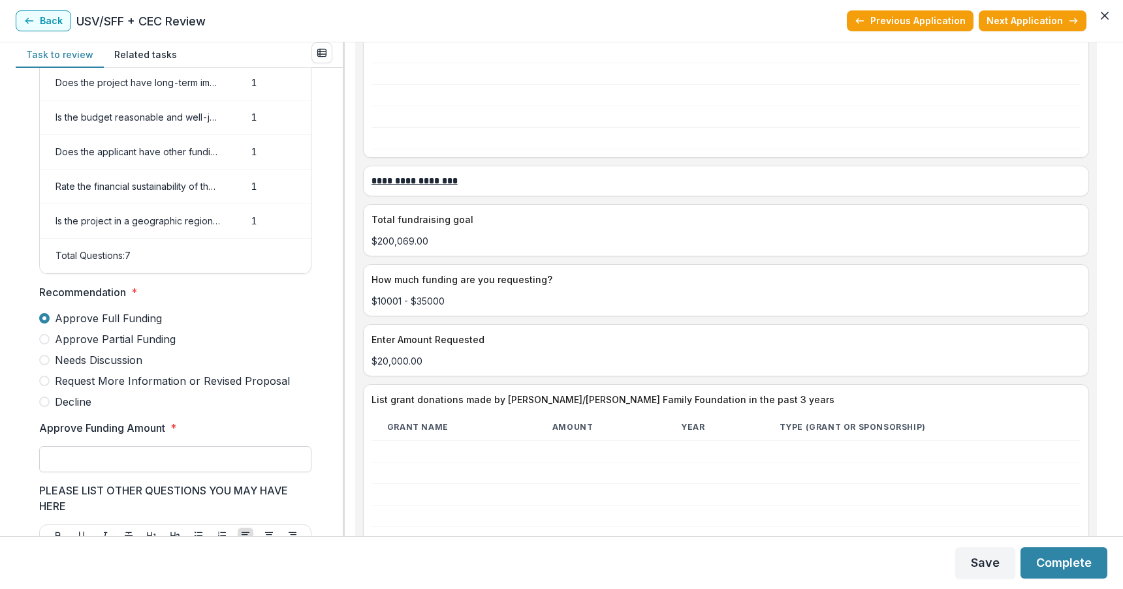
click at [204, 473] on input "Approve Funding Amount *" at bounding box center [175, 459] width 272 height 26
type input "*******"
click at [1055, 561] on button "Complete" at bounding box center [1063, 563] width 87 height 31
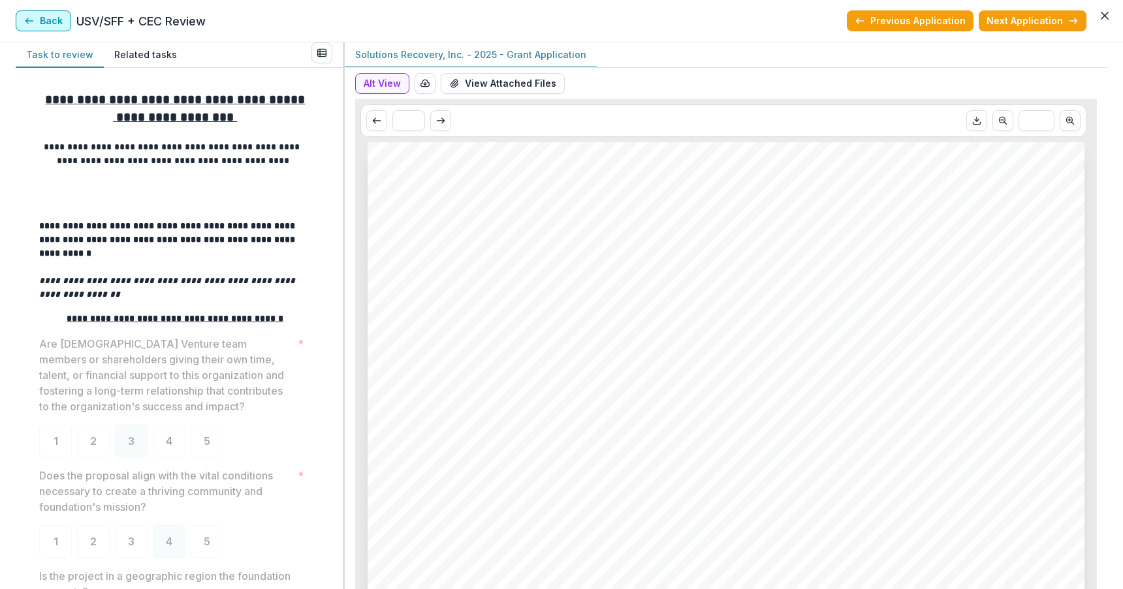
click at [26, 19] on icon "button" at bounding box center [29, 21] width 10 height 10
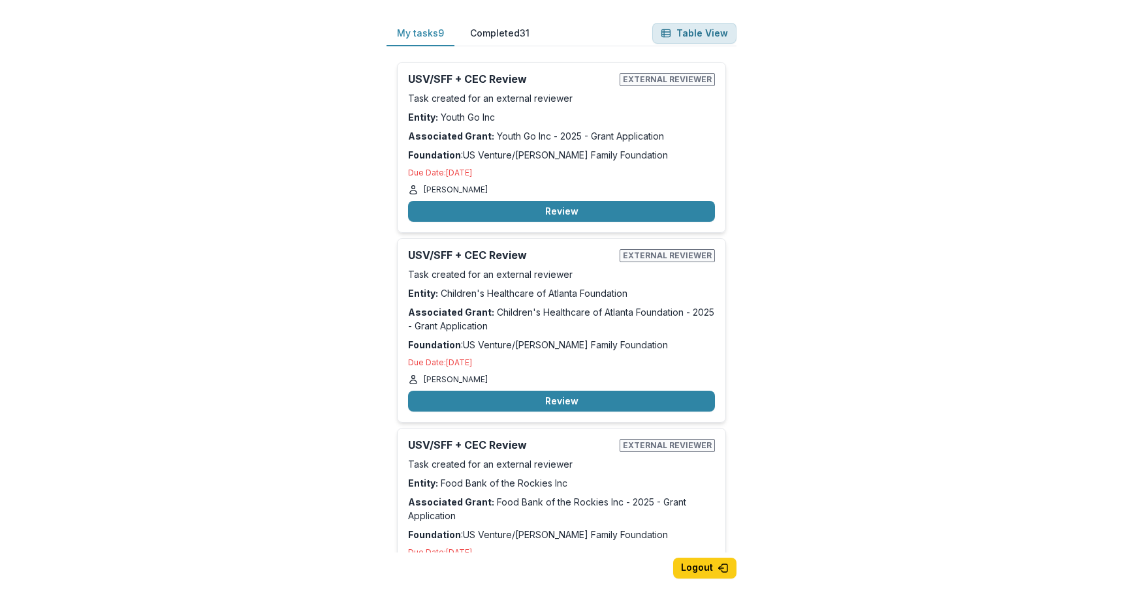
click at [691, 32] on button "Table View" at bounding box center [694, 33] width 84 height 21
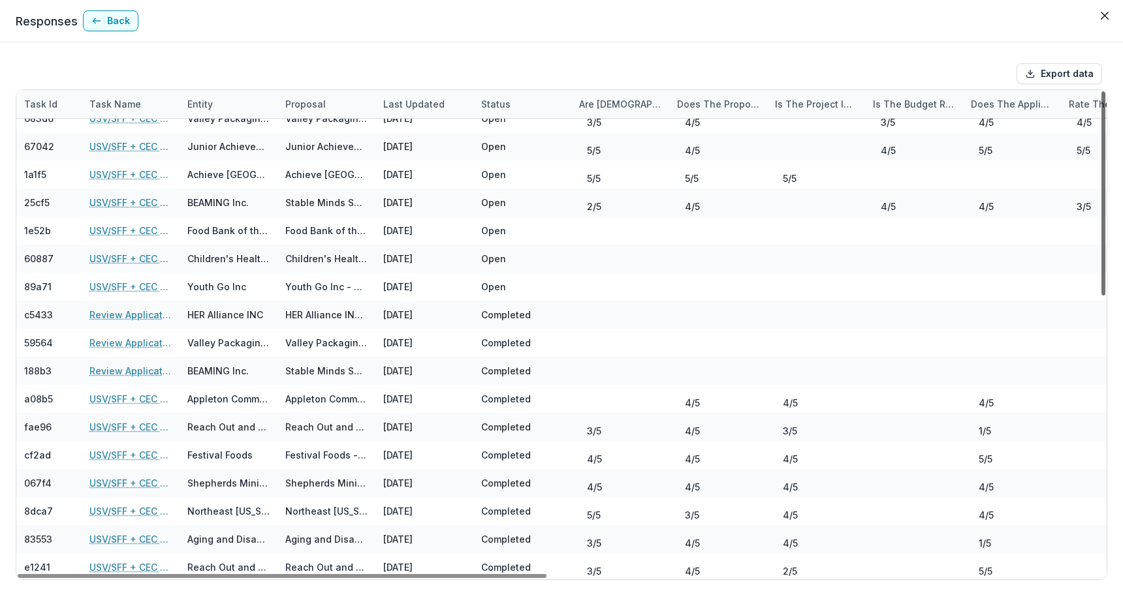
scroll to position [186, 0]
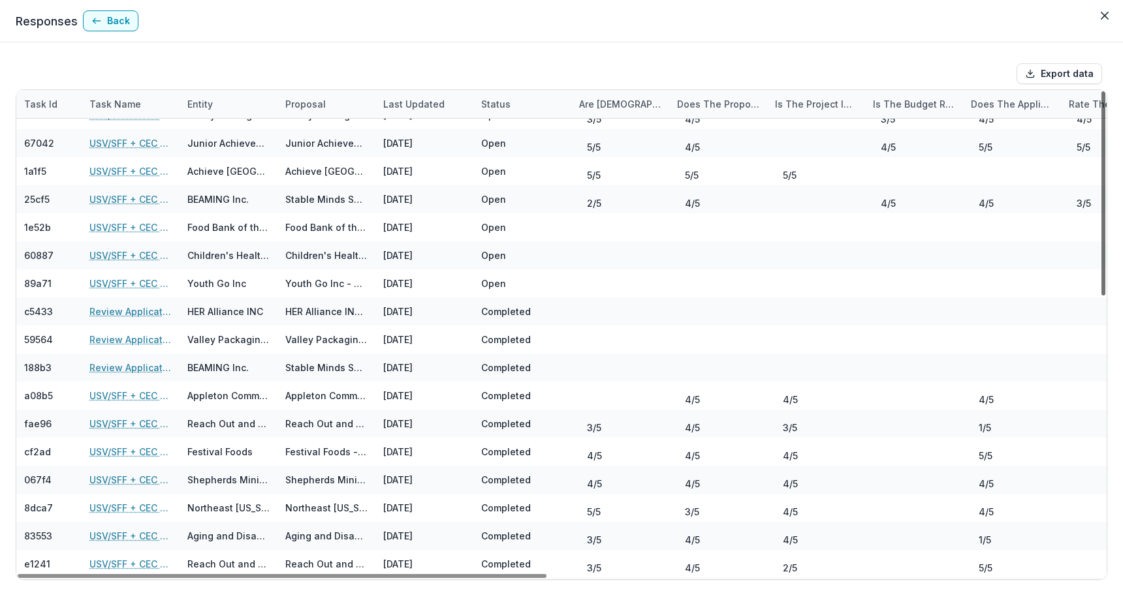
drag, startPoint x: 1098, startPoint y: 277, endPoint x: 1102, endPoint y: 355, distance: 77.8
click at [1102, 296] on div at bounding box center [1103, 193] width 4 height 204
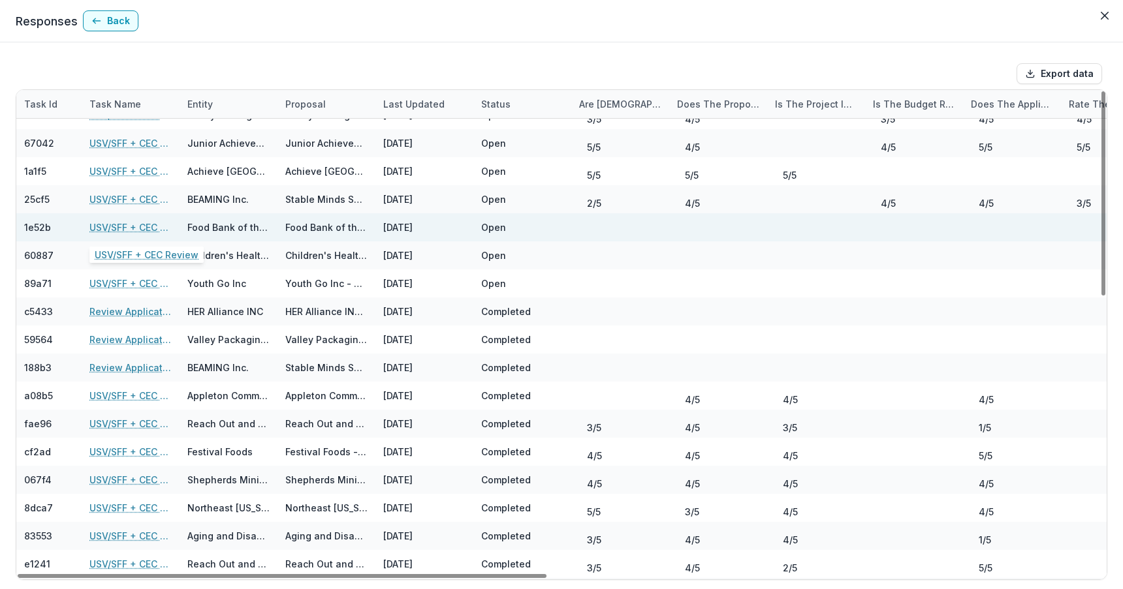
click at [112, 224] on link "USV/SFF + CEC Review" at bounding box center [130, 228] width 82 height 14
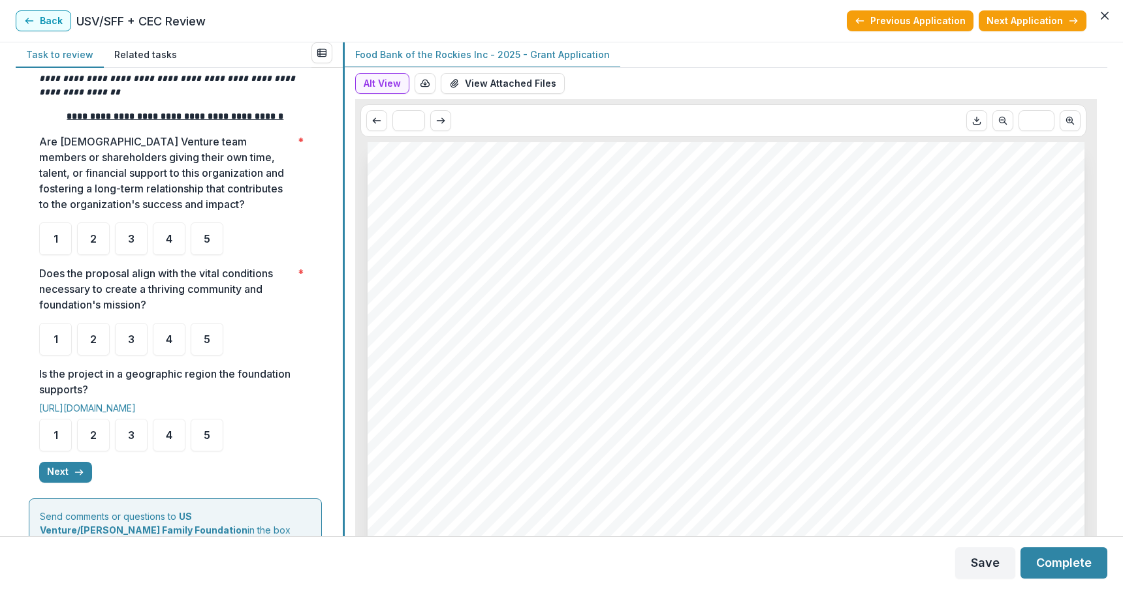
scroll to position [207, 0]
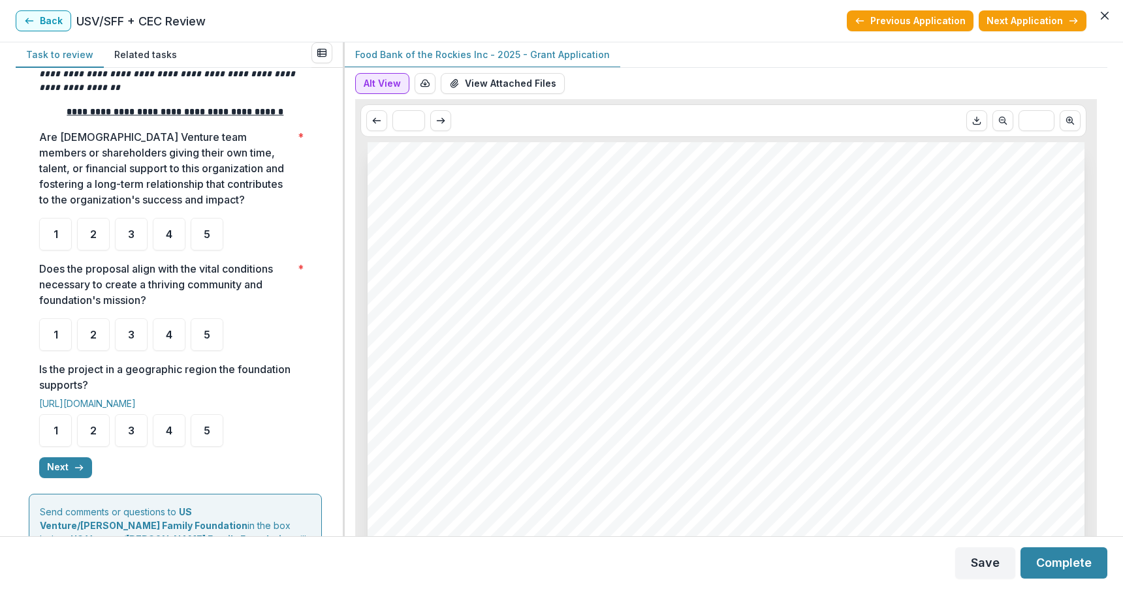
click at [389, 78] on button "Alt View" at bounding box center [382, 83] width 54 height 21
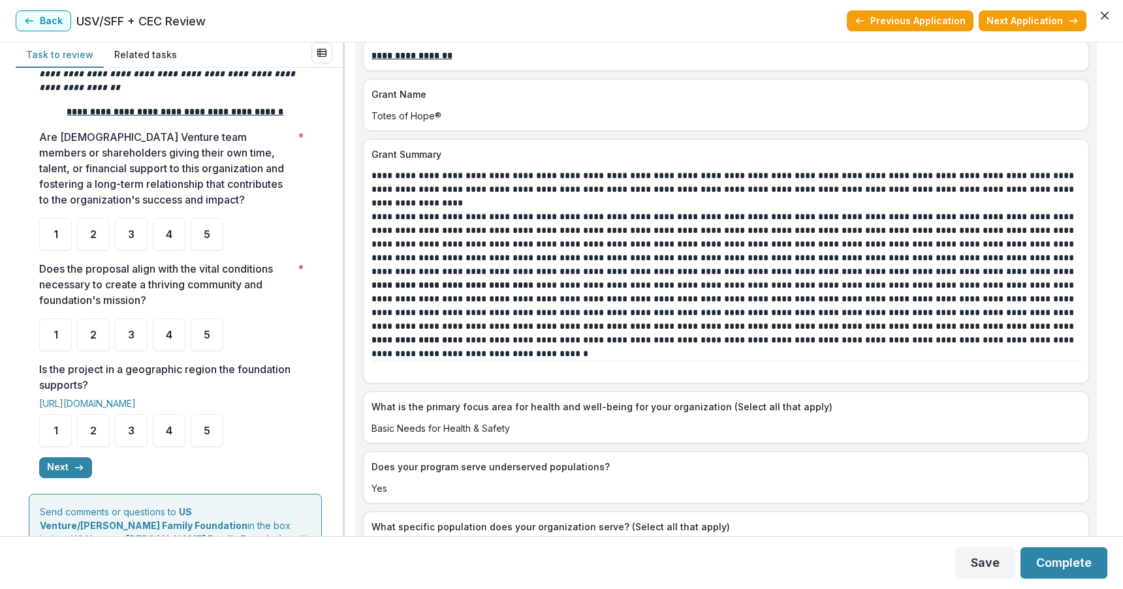
scroll to position [1267, 0]
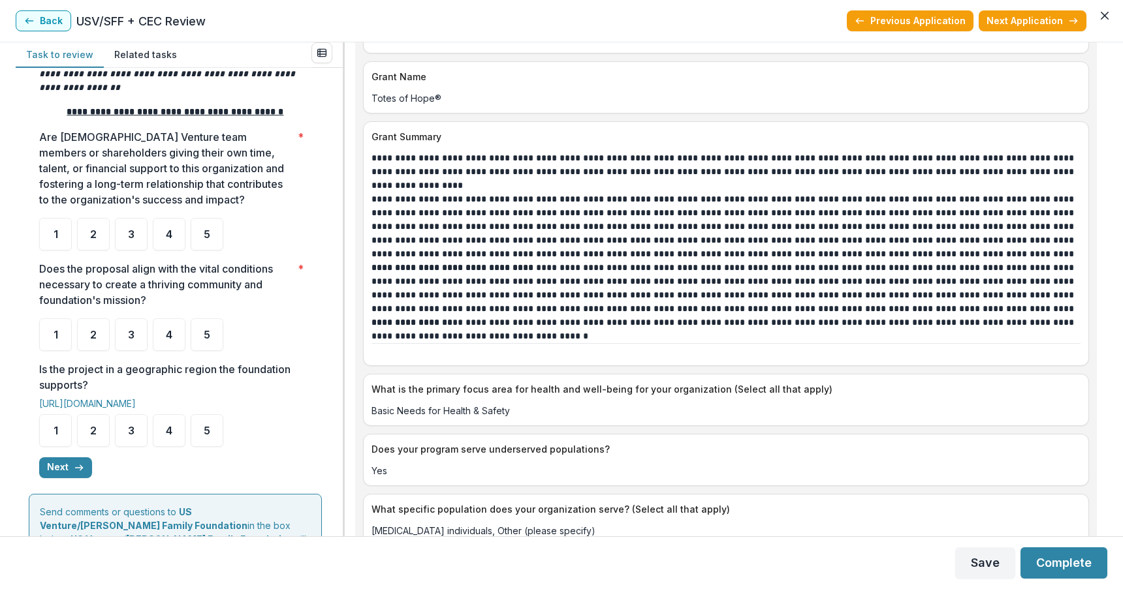
click at [1104, 225] on div "**********" at bounding box center [726, 289] width 762 height 494
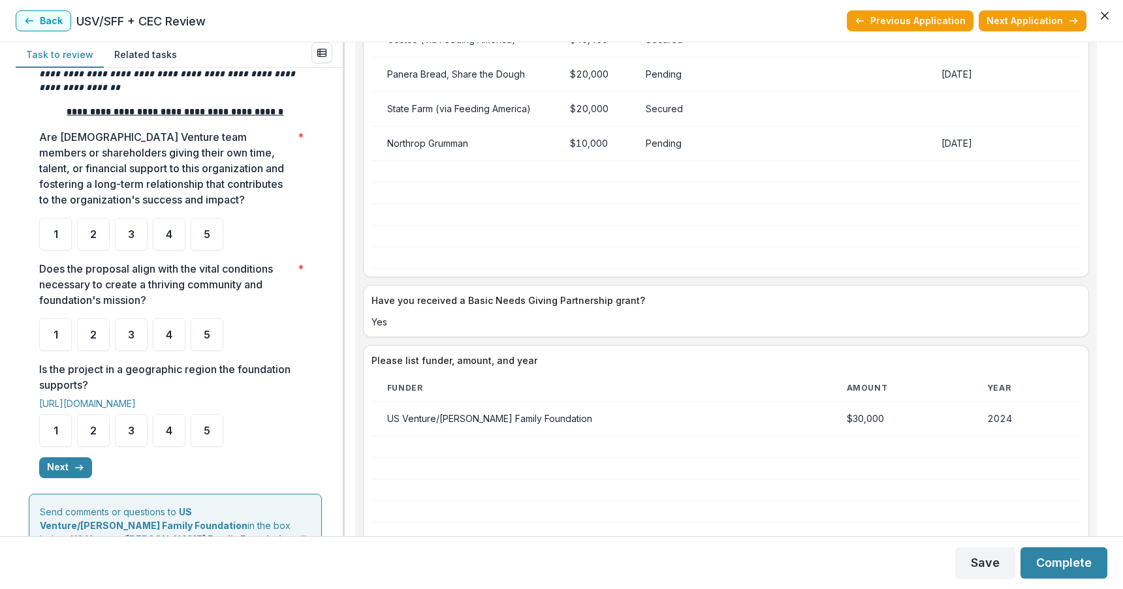
scroll to position [2899, 0]
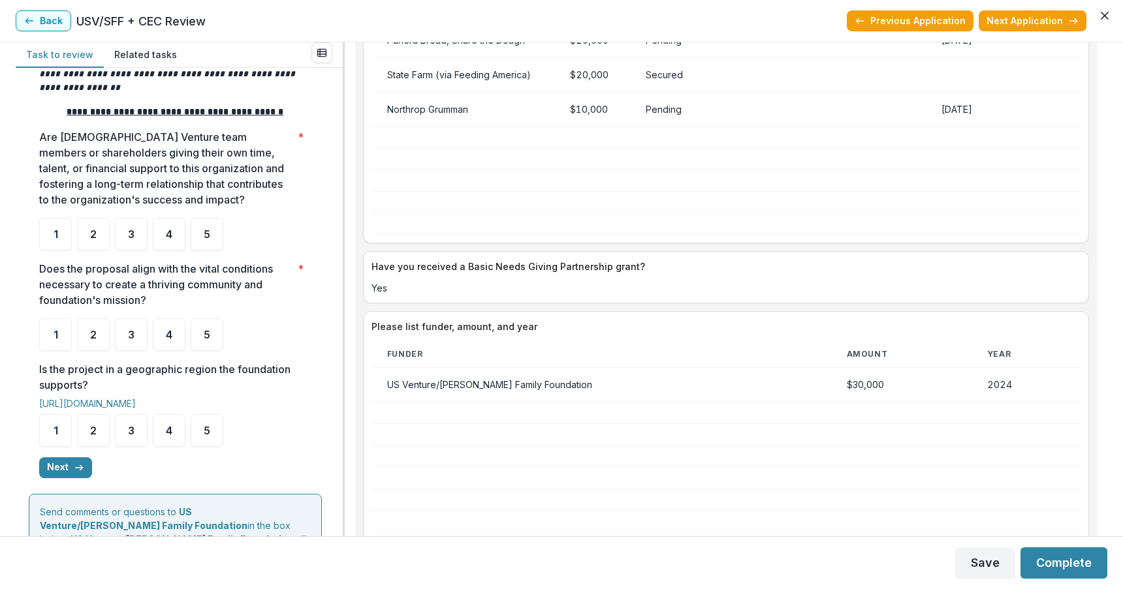
click at [1105, 416] on div "**********" at bounding box center [726, 289] width 762 height 494
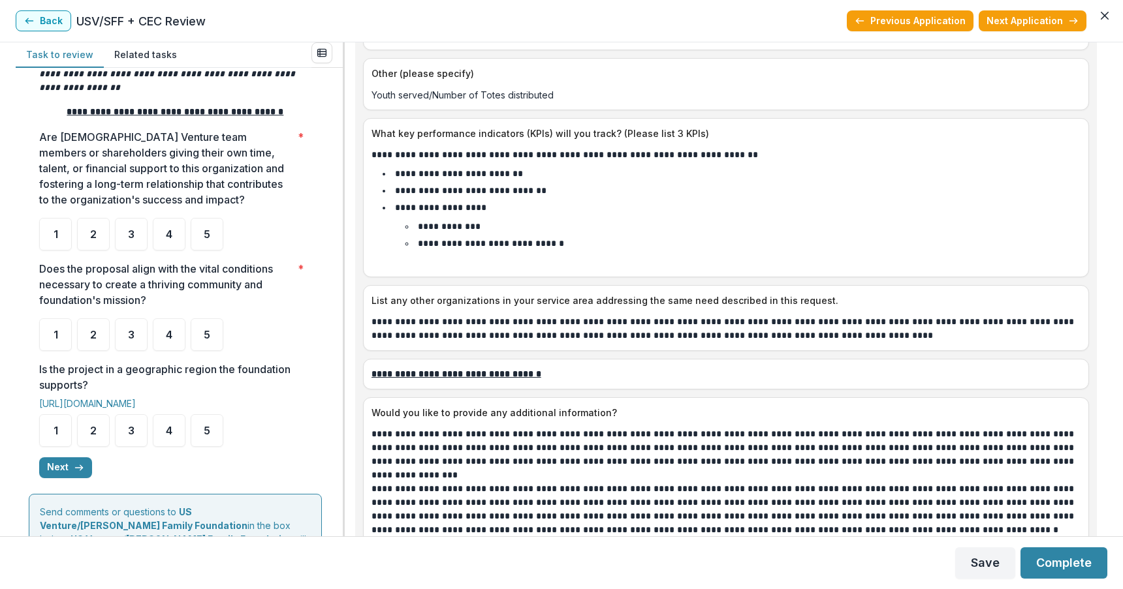
scroll to position [3552, 0]
click at [172, 229] on span "4" at bounding box center [169, 234] width 7 height 10
click at [168, 330] on span "4" at bounding box center [169, 335] width 7 height 10
click at [170, 426] on span "4" at bounding box center [169, 431] width 7 height 10
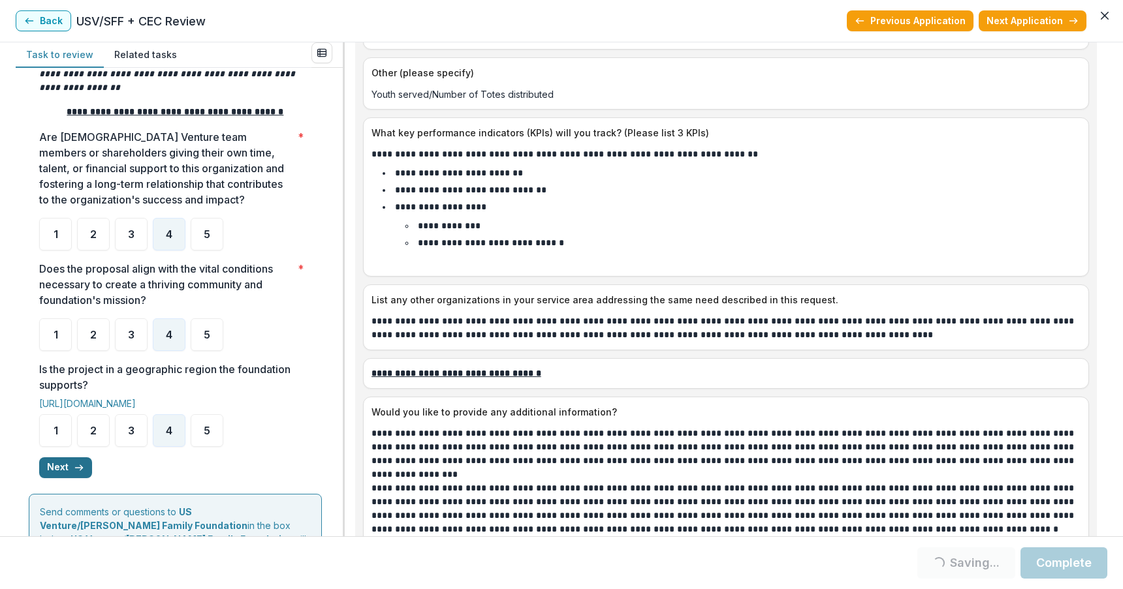
click at [62, 458] on button "Next" at bounding box center [65, 468] width 53 height 21
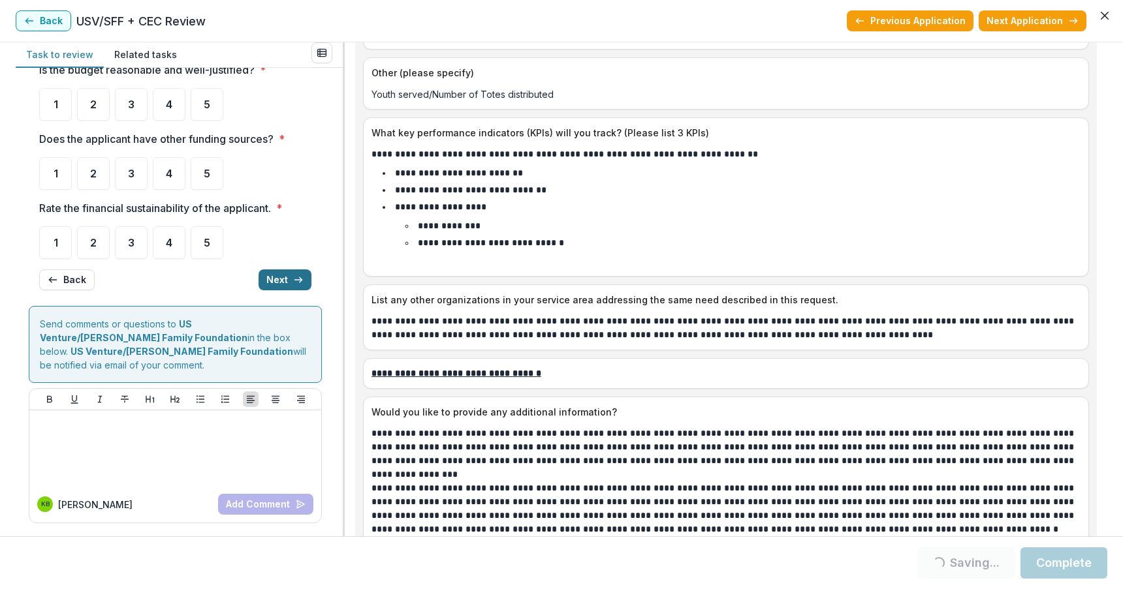
scroll to position [0, 0]
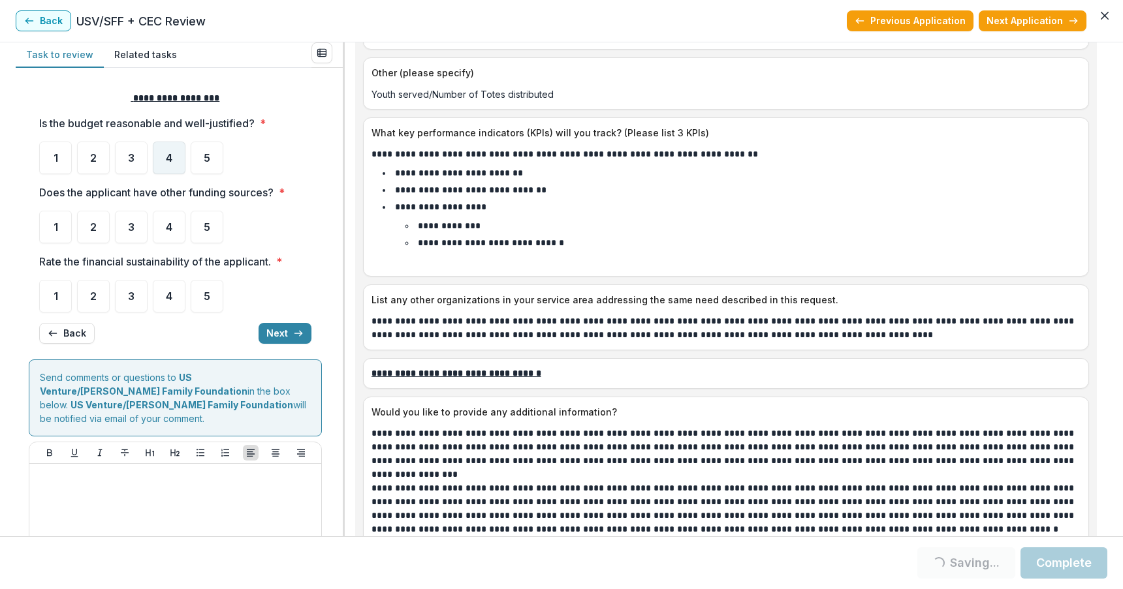
click at [169, 155] on span "4" at bounding box center [169, 158] width 7 height 10
click at [168, 224] on span "4" at bounding box center [169, 227] width 7 height 10
click at [136, 292] on div "3" at bounding box center [131, 296] width 33 height 33
click at [170, 297] on span "4" at bounding box center [169, 296] width 7 height 10
click at [169, 296] on span "4" at bounding box center [169, 296] width 7 height 10
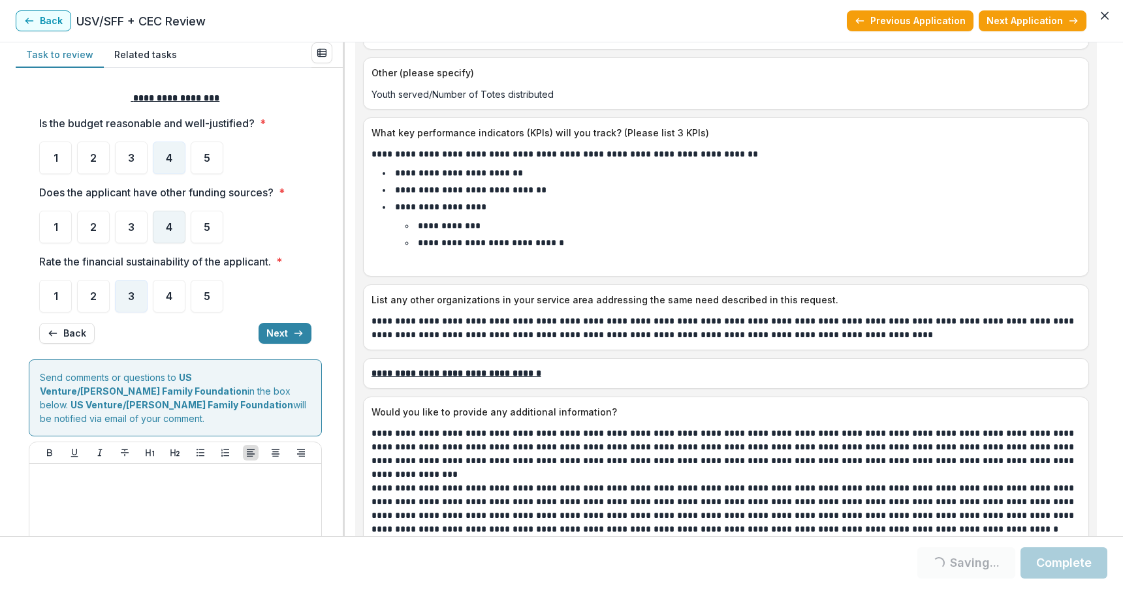
click at [167, 226] on span "4" at bounding box center [169, 227] width 7 height 10
click at [169, 298] on span "4" at bounding box center [169, 296] width 7 height 10
click at [264, 329] on button "Next" at bounding box center [284, 333] width 53 height 21
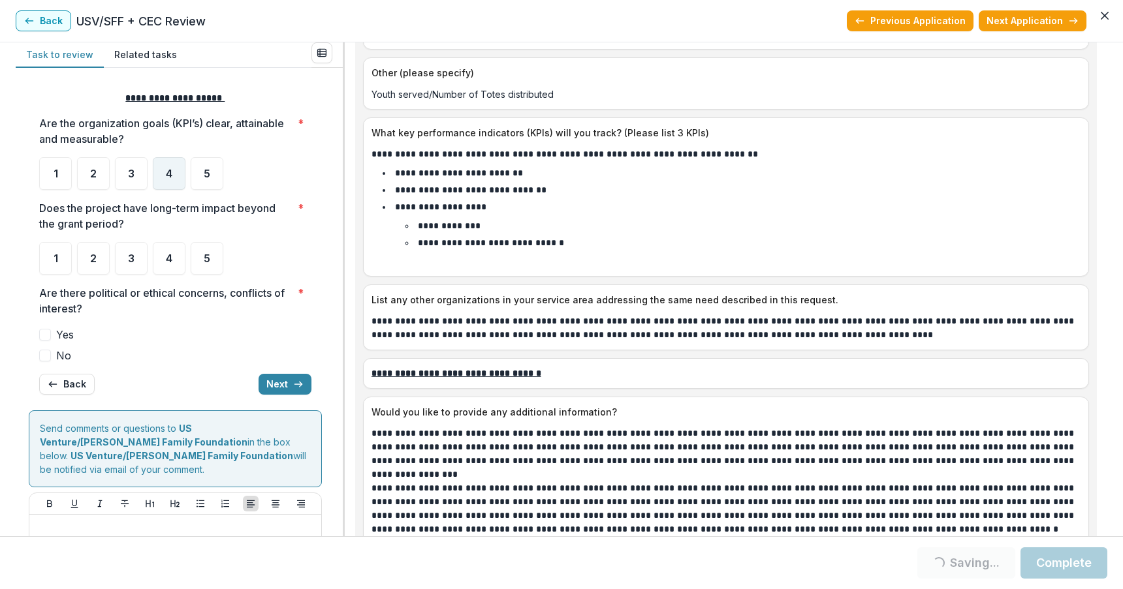
click at [168, 172] on span "4" at bounding box center [169, 173] width 7 height 10
click at [166, 258] on span "4" at bounding box center [169, 258] width 7 height 10
click at [176, 258] on div "4" at bounding box center [169, 258] width 33 height 33
click at [44, 354] on span at bounding box center [45, 356] width 12 height 12
click at [281, 384] on button "Next" at bounding box center [284, 384] width 53 height 21
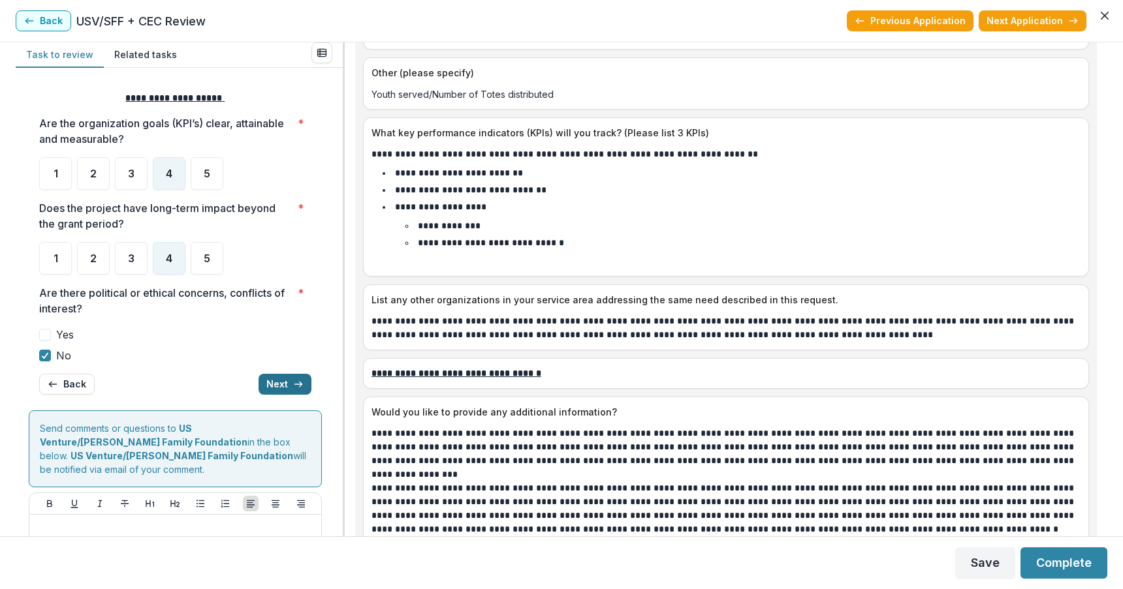
scroll to position [638, 0]
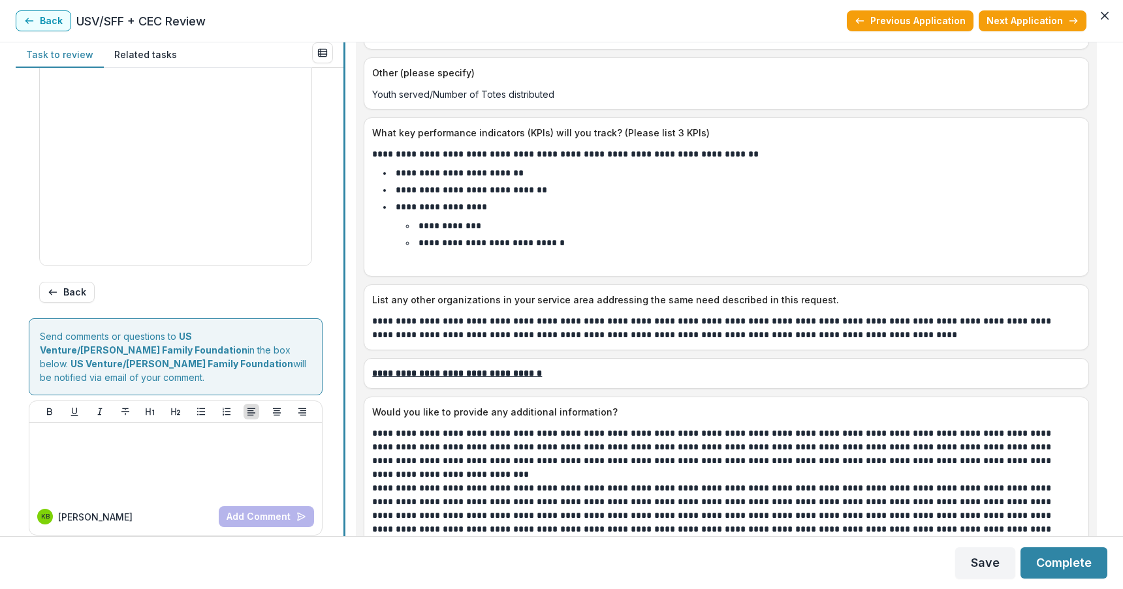
click at [344, 196] on div at bounding box center [344, 289] width 2 height 494
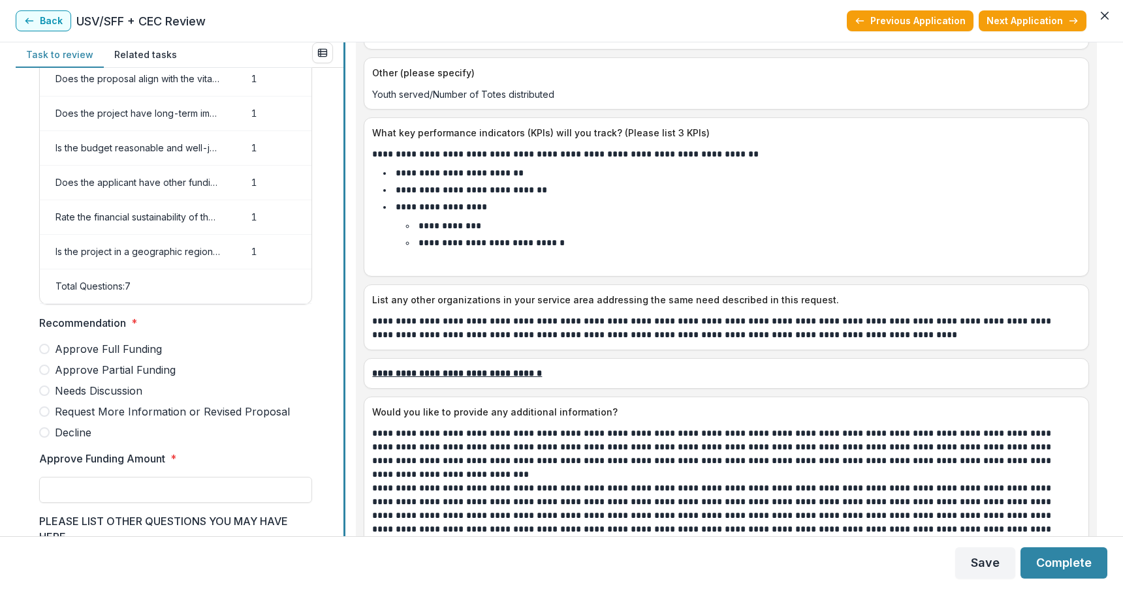
scroll to position [126, 0]
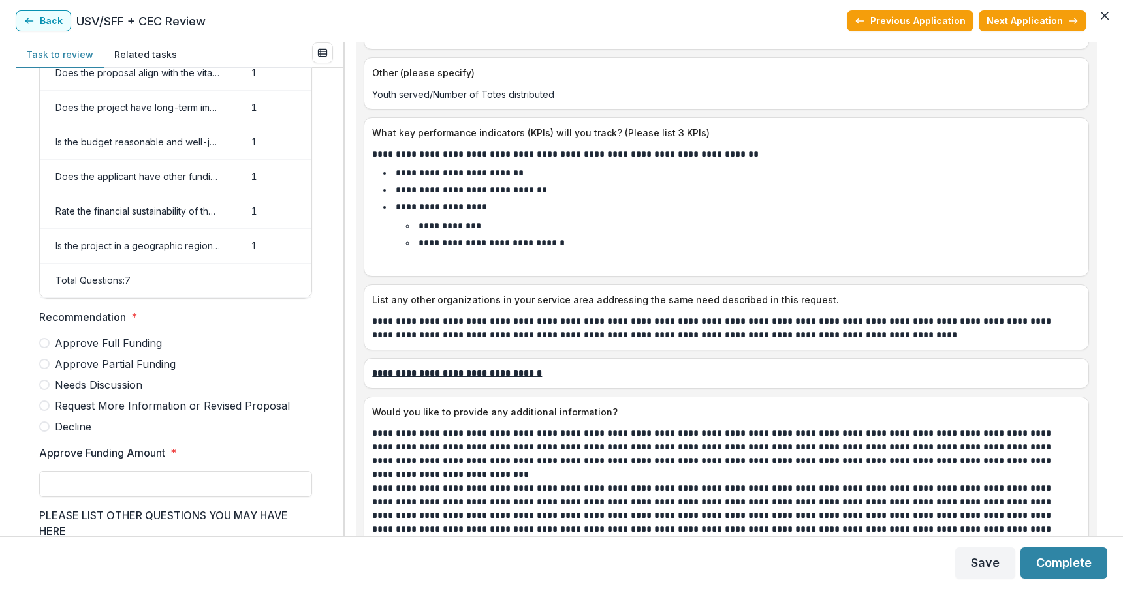
click at [45, 369] on span at bounding box center [44, 364] width 10 height 10
click at [102, 496] on input "Approve Funding Amount *" at bounding box center [175, 484] width 273 height 26
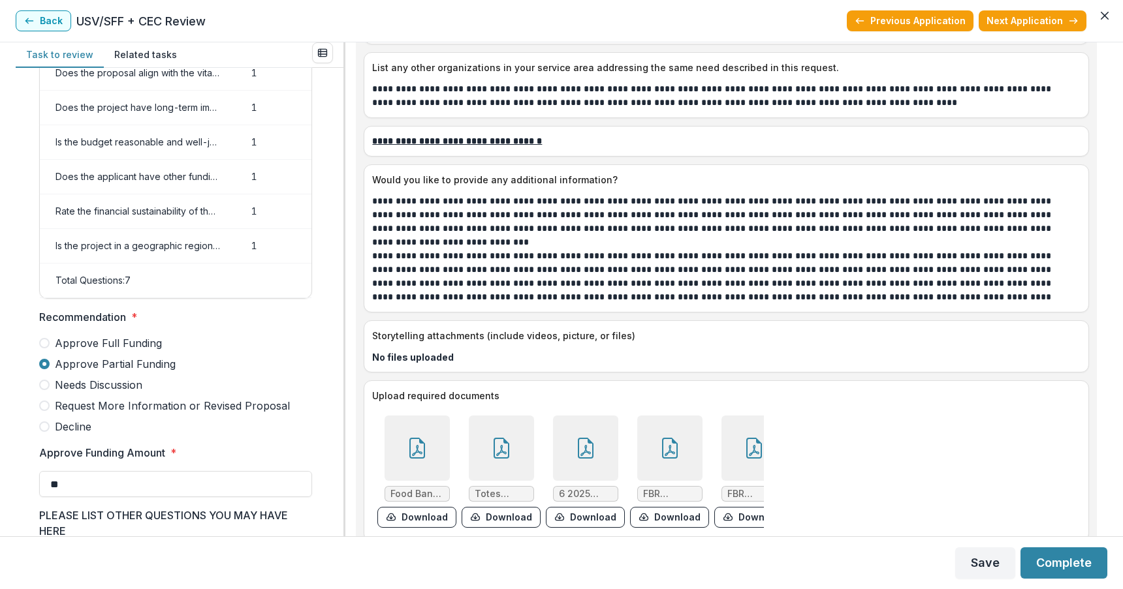
scroll to position [3808, 0]
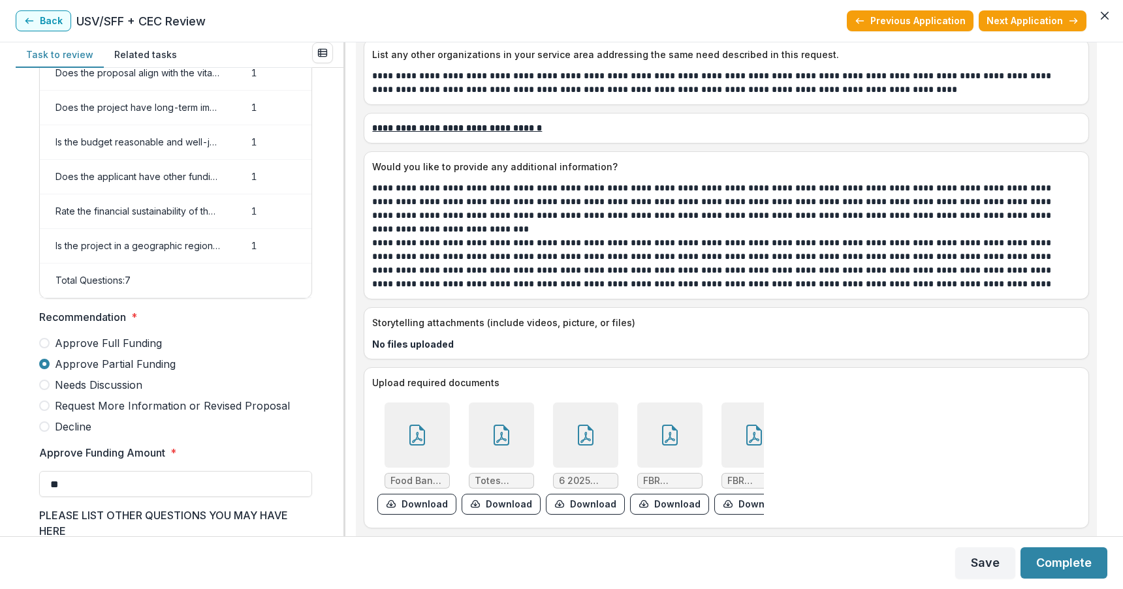
click at [503, 425] on icon at bounding box center [501, 435] width 16 height 21
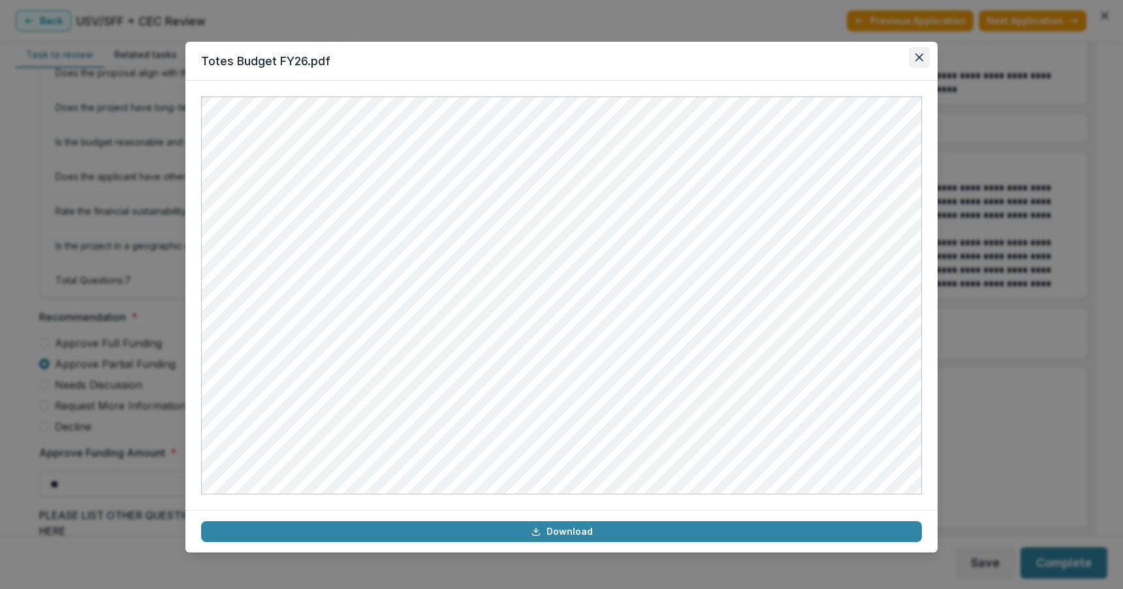
click at [916, 55] on icon "Close" at bounding box center [919, 58] width 8 height 8
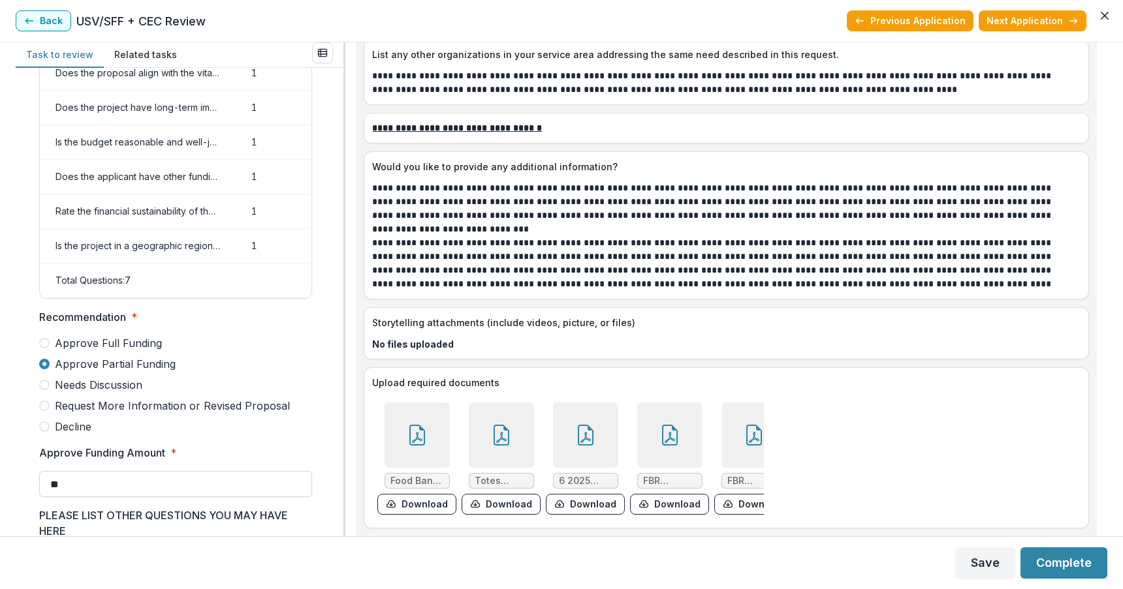
click at [104, 497] on input "**" at bounding box center [175, 484] width 273 height 26
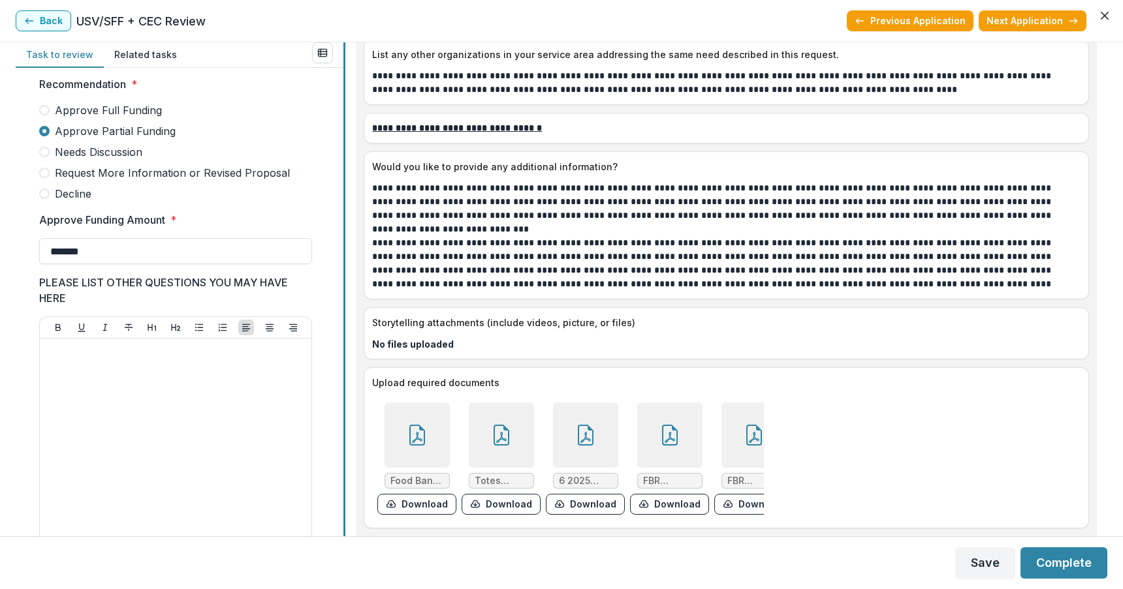
scroll to position [389, 0]
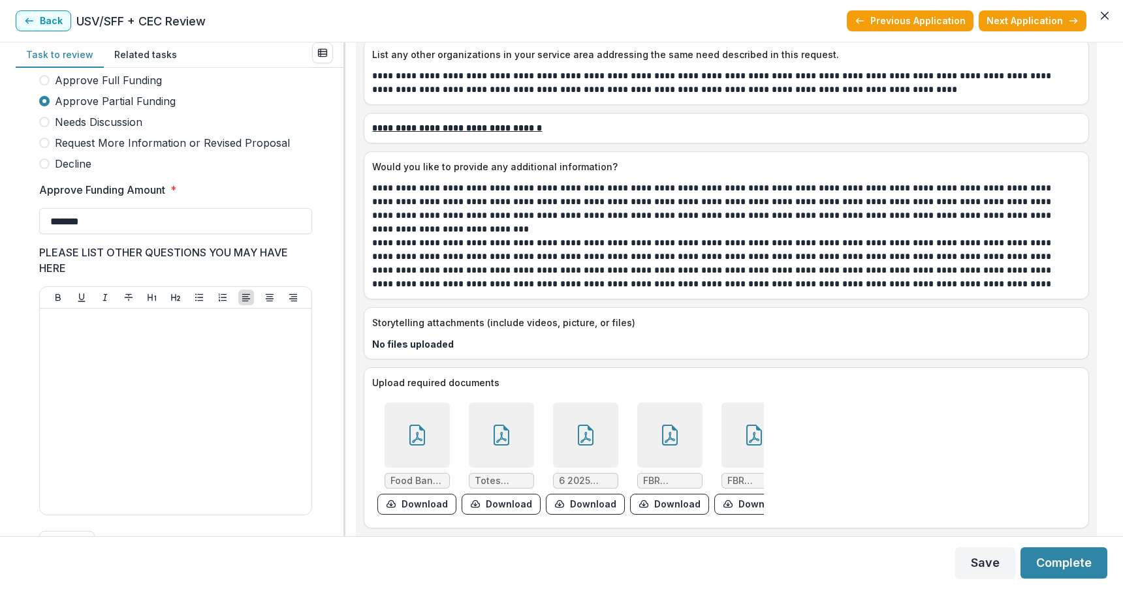
type input "*******"
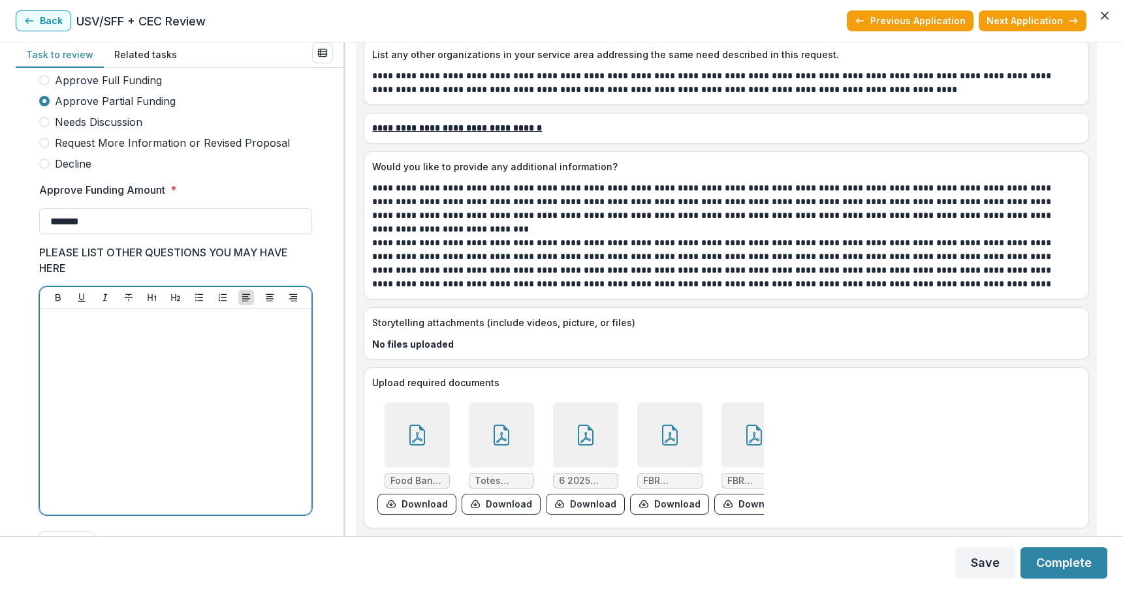
click at [192, 373] on div at bounding box center [175, 412] width 261 height 196
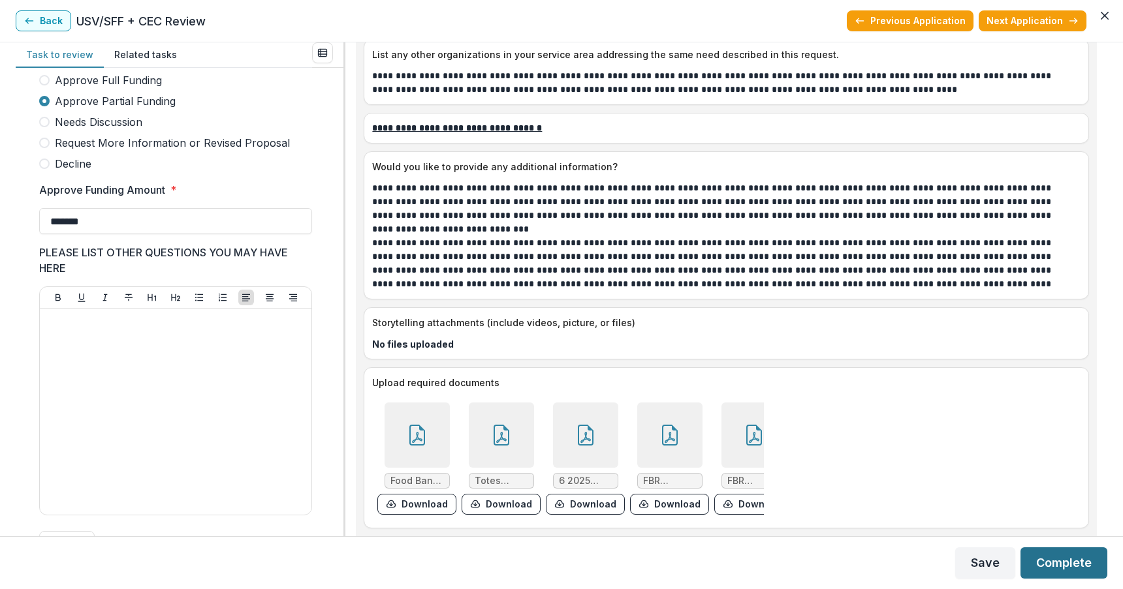
click at [1053, 557] on button "Complete" at bounding box center [1063, 563] width 87 height 31
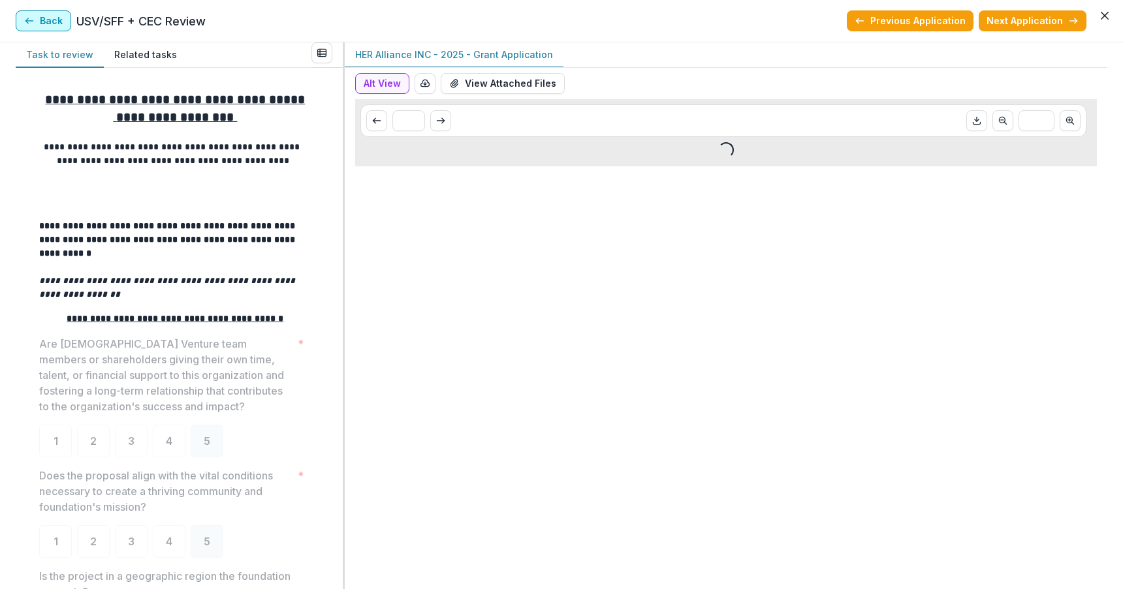
click at [45, 22] on button "Back" at bounding box center [43, 20] width 55 height 21
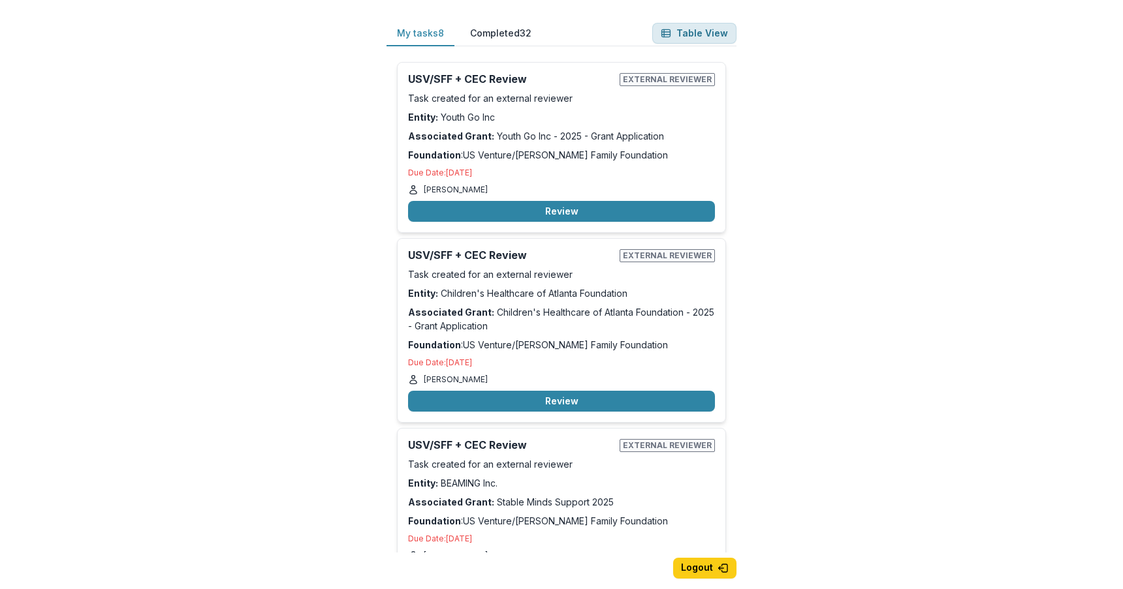
click at [706, 33] on button "Table View" at bounding box center [694, 33] width 84 height 21
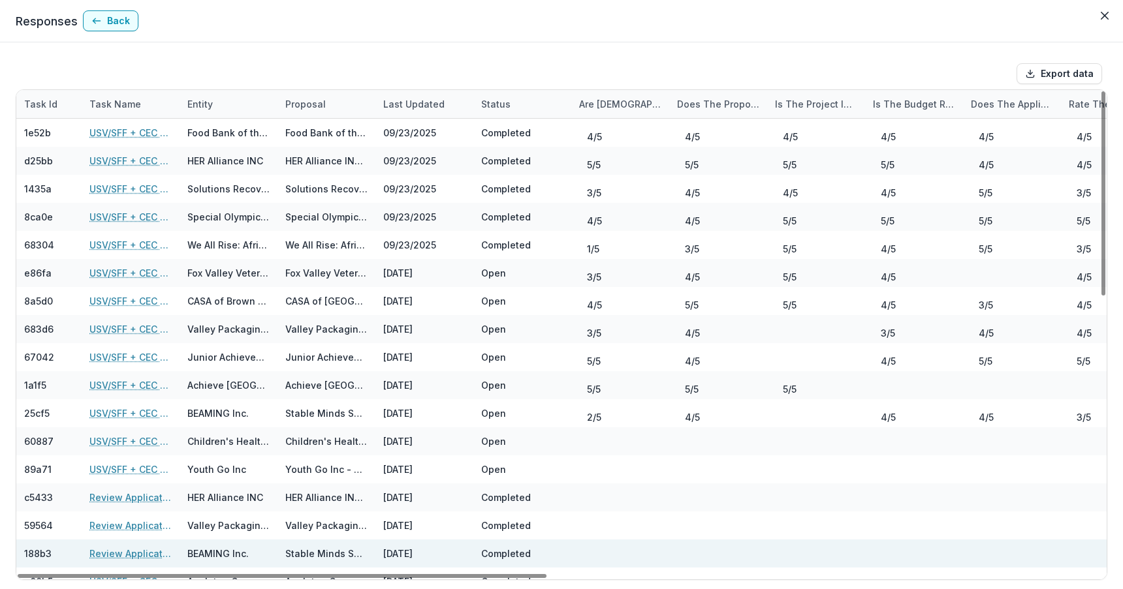
drag, startPoint x: 418, startPoint y: 574, endPoint x: 402, endPoint y: 554, distance: 26.0
click at [402, 574] on div at bounding box center [282, 576] width 529 height 4
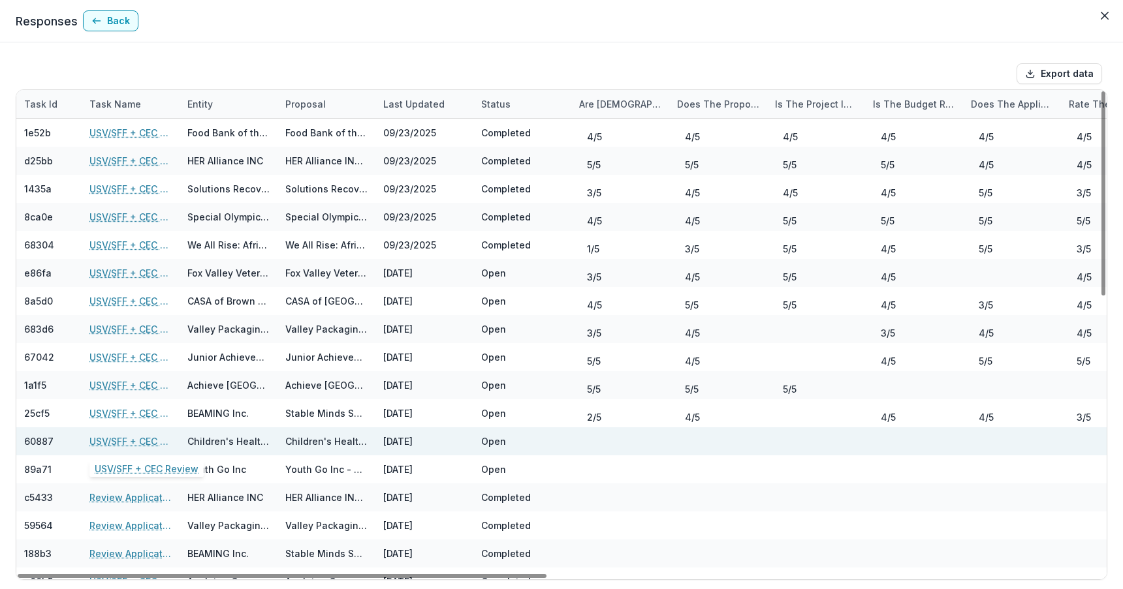
click at [121, 436] on link "USV/SFF + CEC Review" at bounding box center [130, 442] width 82 height 14
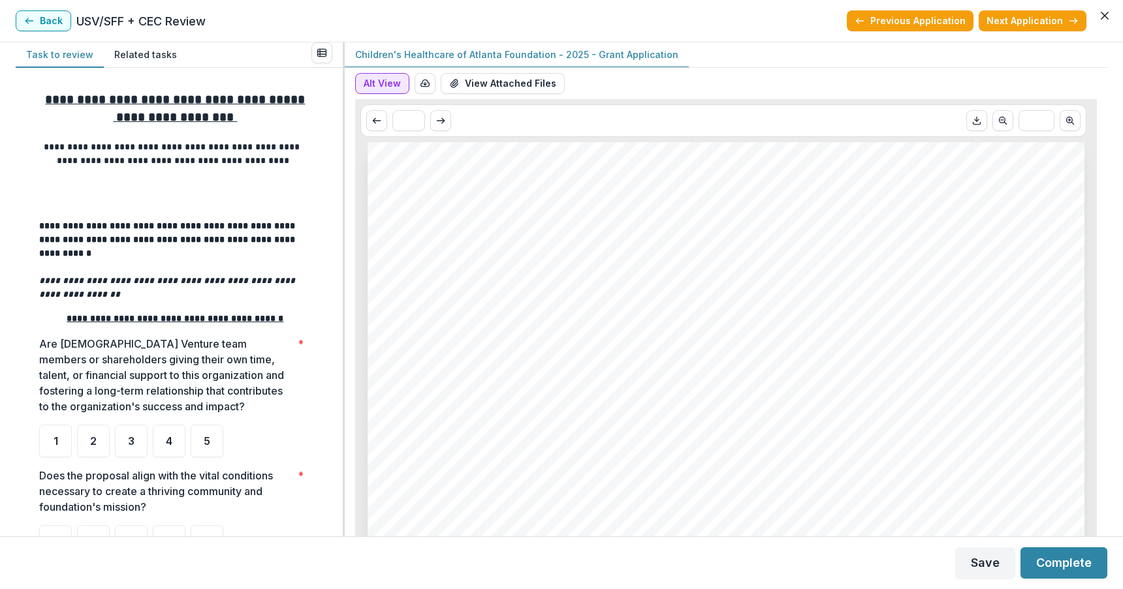
click at [383, 87] on button "Alt View" at bounding box center [382, 83] width 54 height 21
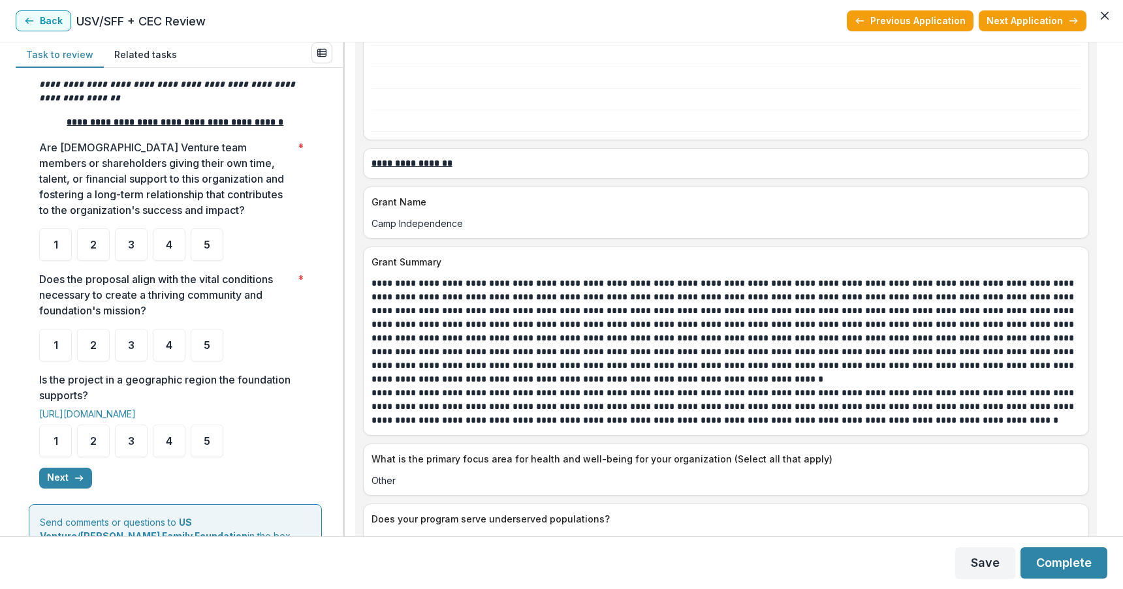
scroll to position [1147, 0]
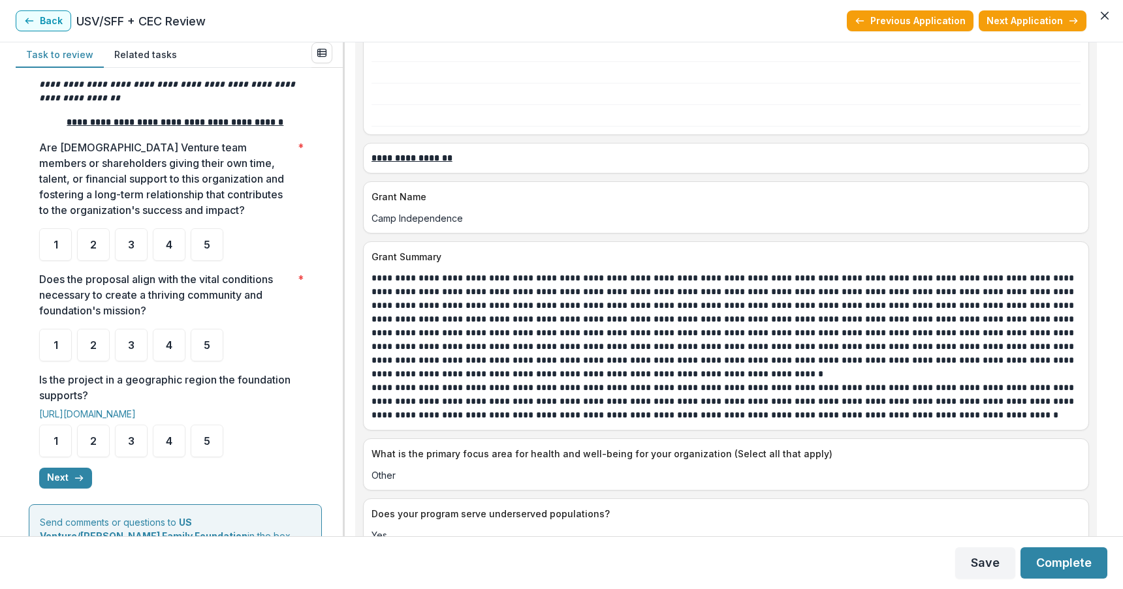
click at [1105, 231] on div "**********" at bounding box center [726, 289] width 762 height 494
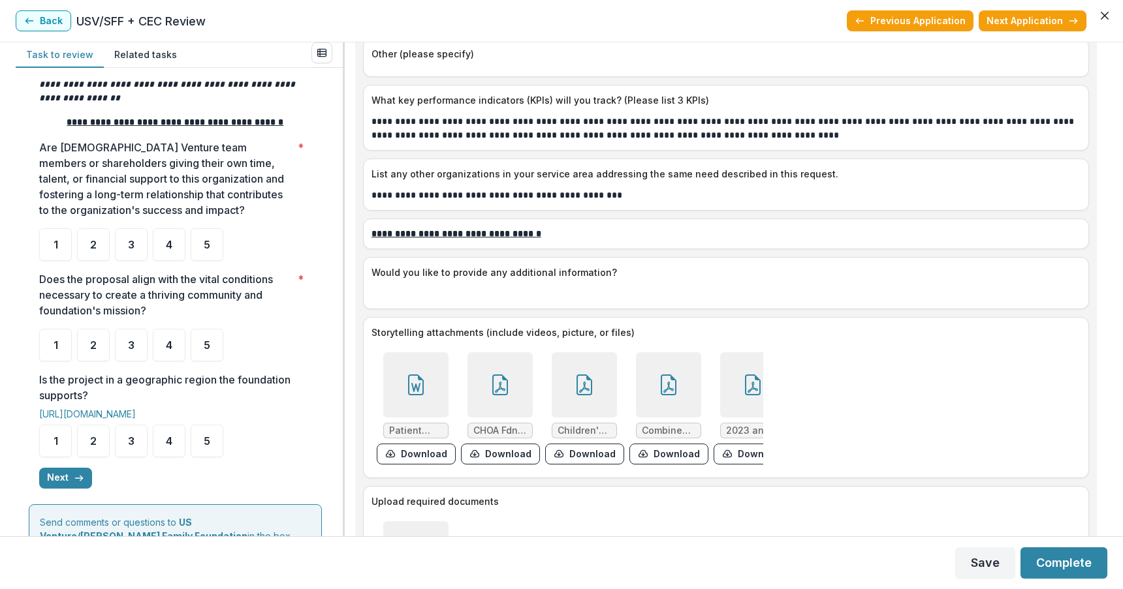
scroll to position [3442, 0]
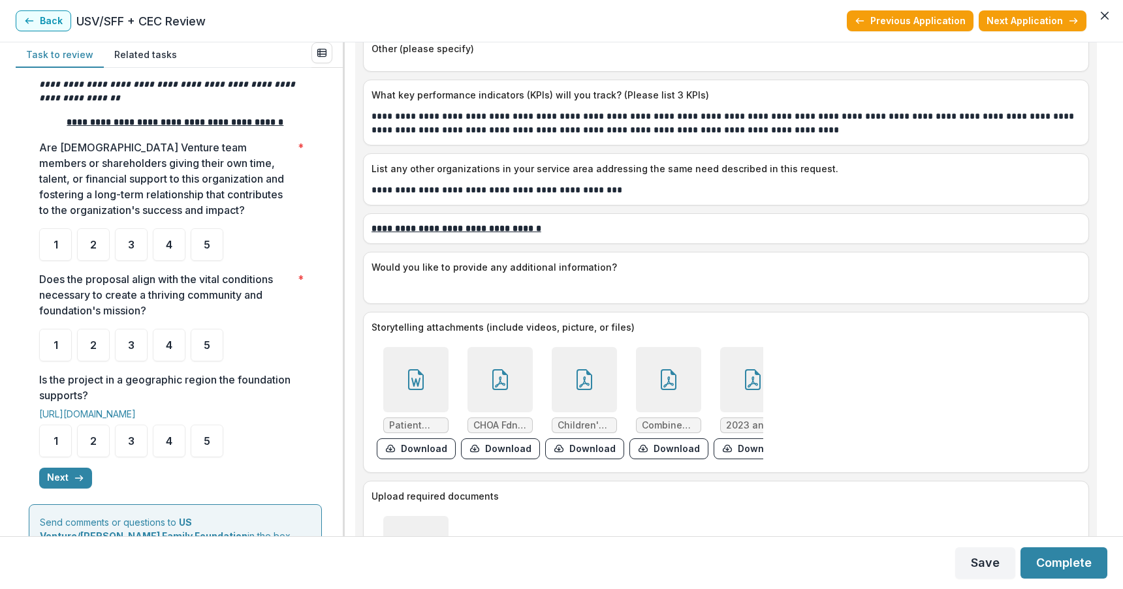
click at [413, 375] on icon at bounding box center [415, 379] width 21 height 21
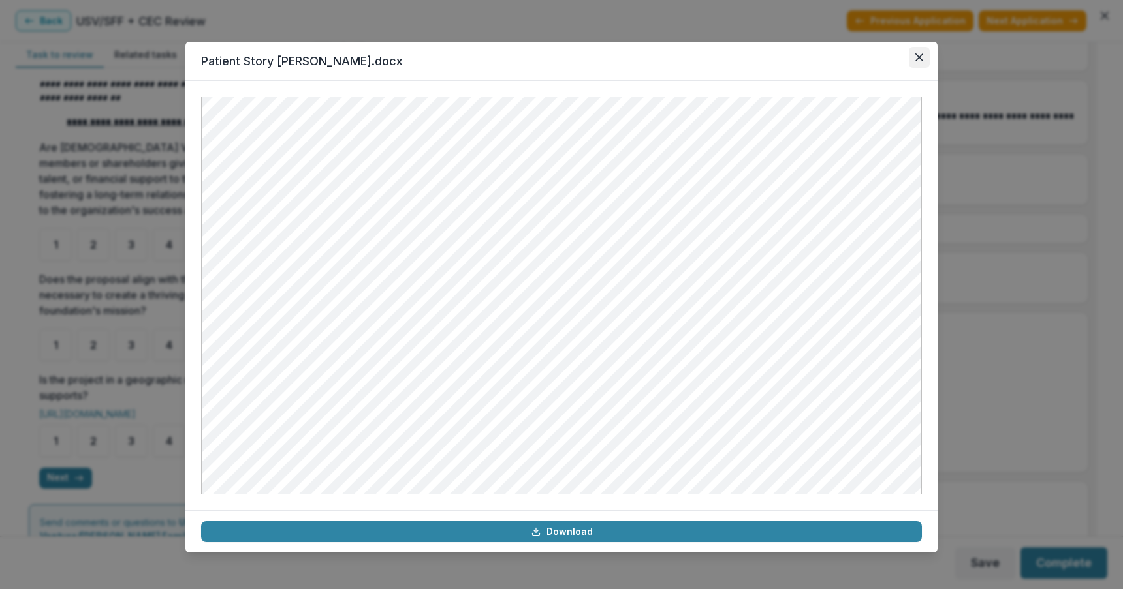
click at [920, 55] on icon "Close" at bounding box center [919, 58] width 8 height 8
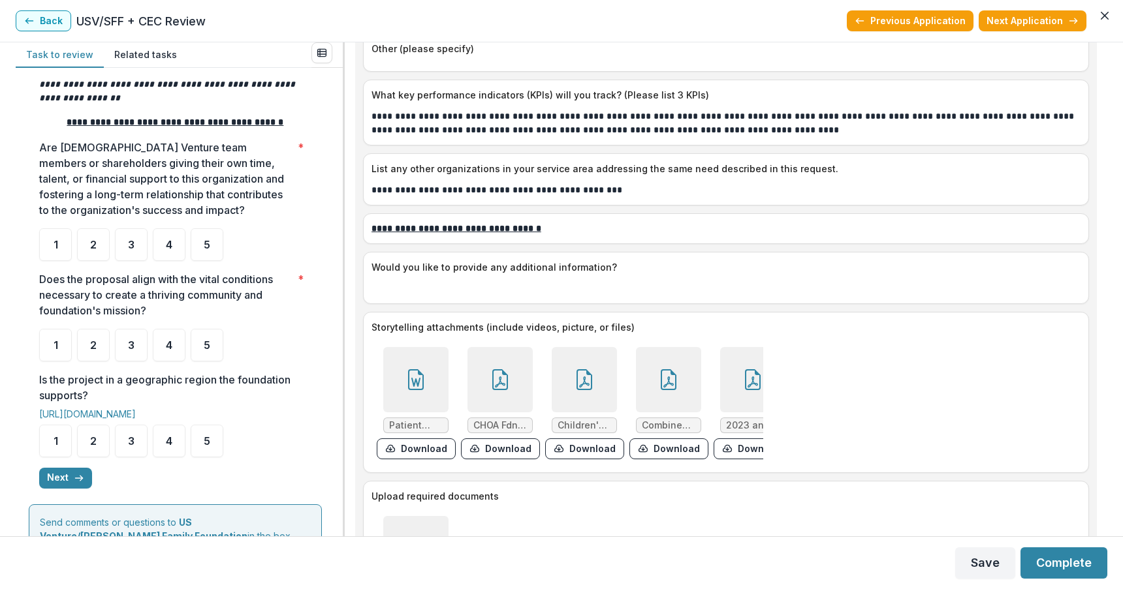
click at [503, 375] on icon at bounding box center [500, 379] width 16 height 21
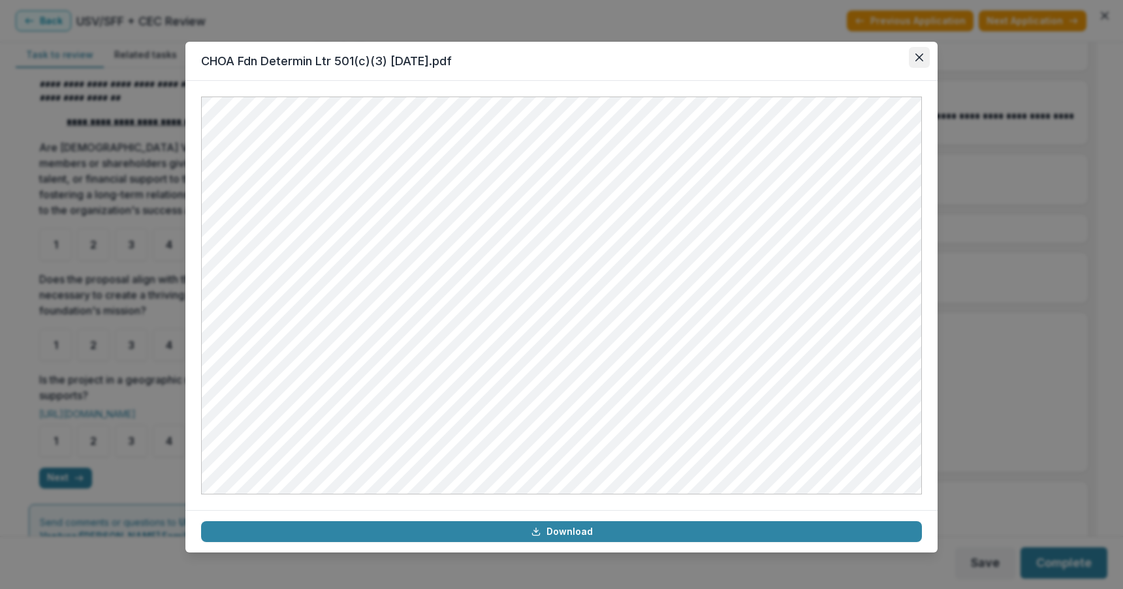
click at [914, 59] on button "Close" at bounding box center [919, 57] width 21 height 21
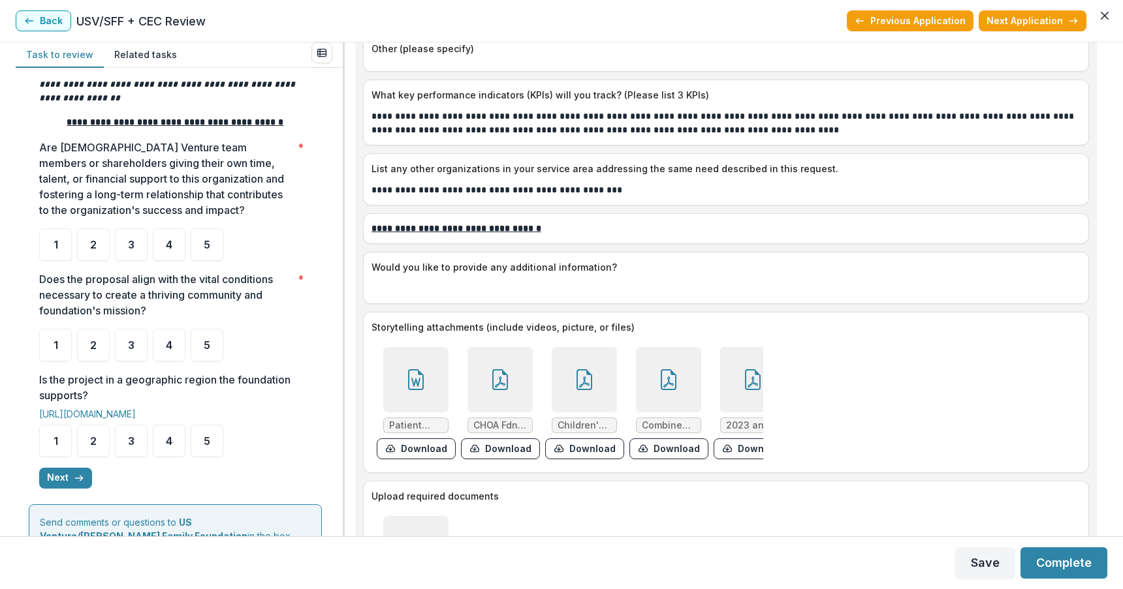
click at [582, 371] on icon at bounding box center [584, 379] width 16 height 21
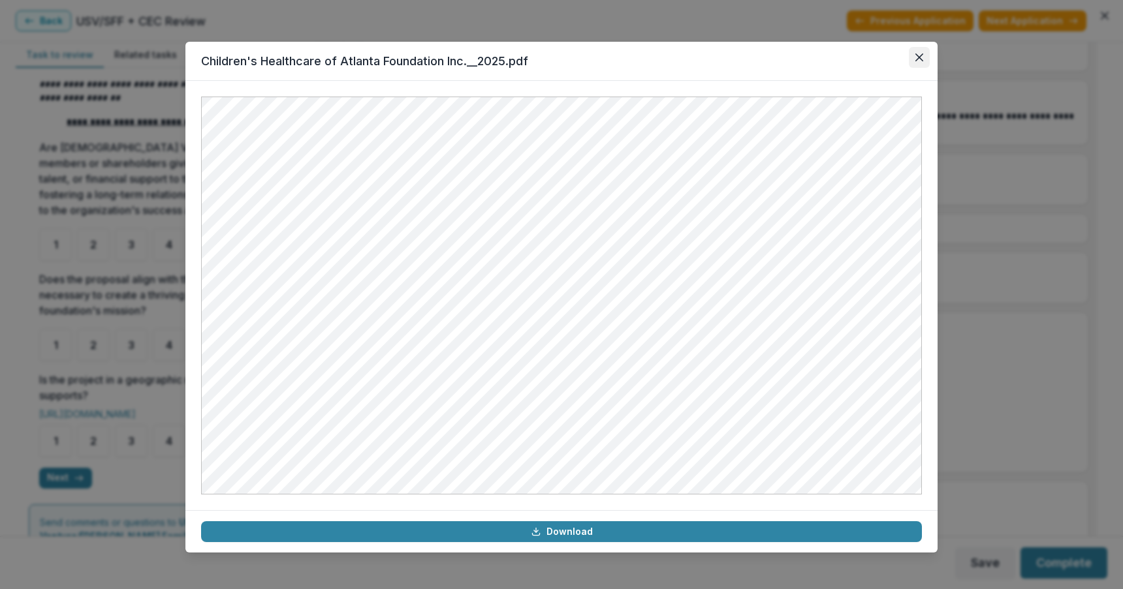
click at [922, 60] on icon "Close" at bounding box center [919, 58] width 8 height 8
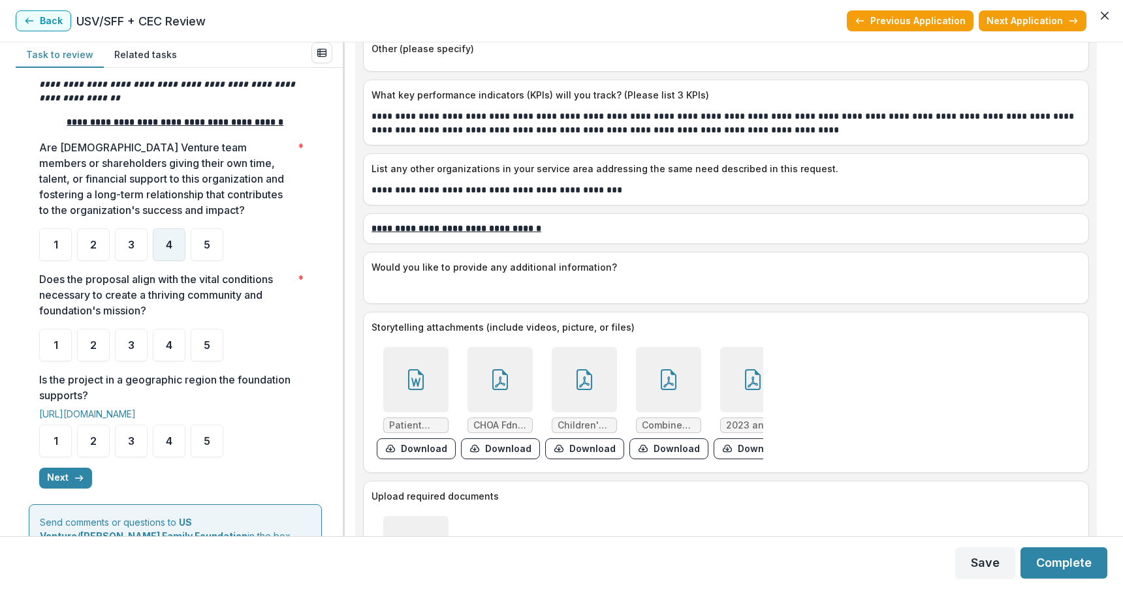
click at [166, 240] on span "4" at bounding box center [169, 245] width 7 height 10
click at [166, 340] on span "4" at bounding box center [169, 345] width 7 height 10
click at [168, 329] on div "4" at bounding box center [169, 345] width 33 height 33
click at [164, 427] on div "4" at bounding box center [169, 441] width 33 height 33
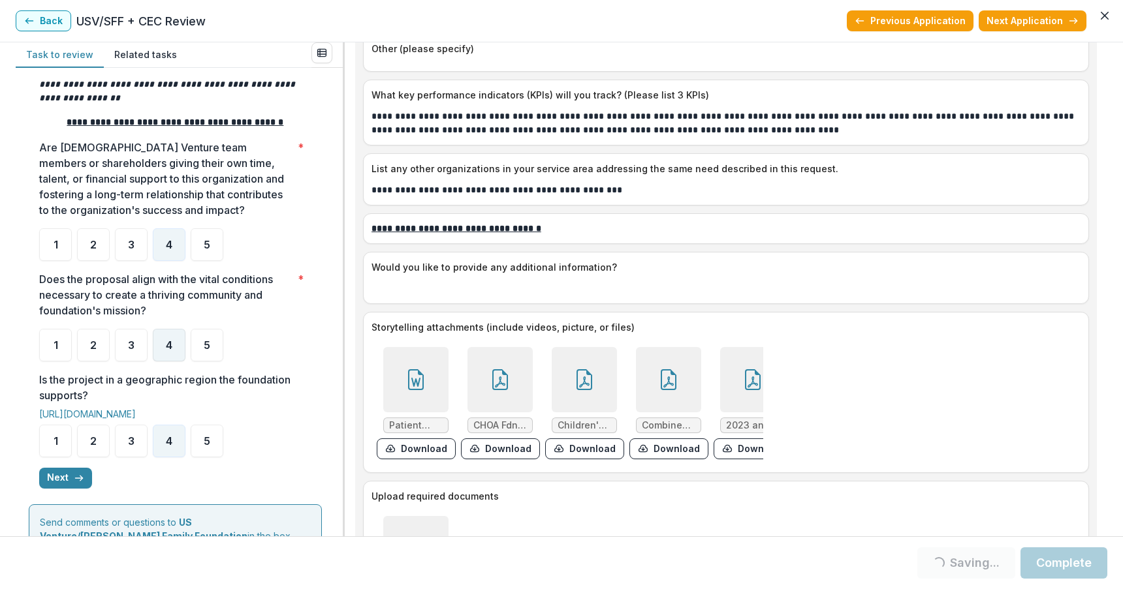
click at [166, 340] on span "4" at bounding box center [169, 345] width 7 height 10
click at [169, 340] on span "4" at bounding box center [169, 345] width 7 height 10
click at [55, 468] on button "Next" at bounding box center [65, 478] width 53 height 21
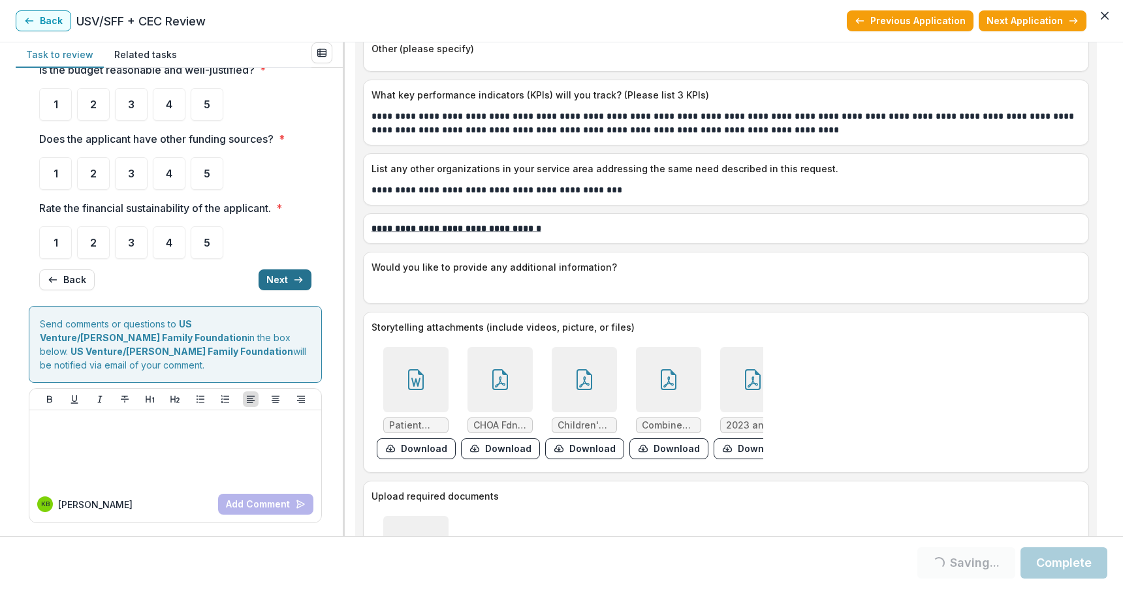
scroll to position [0, 0]
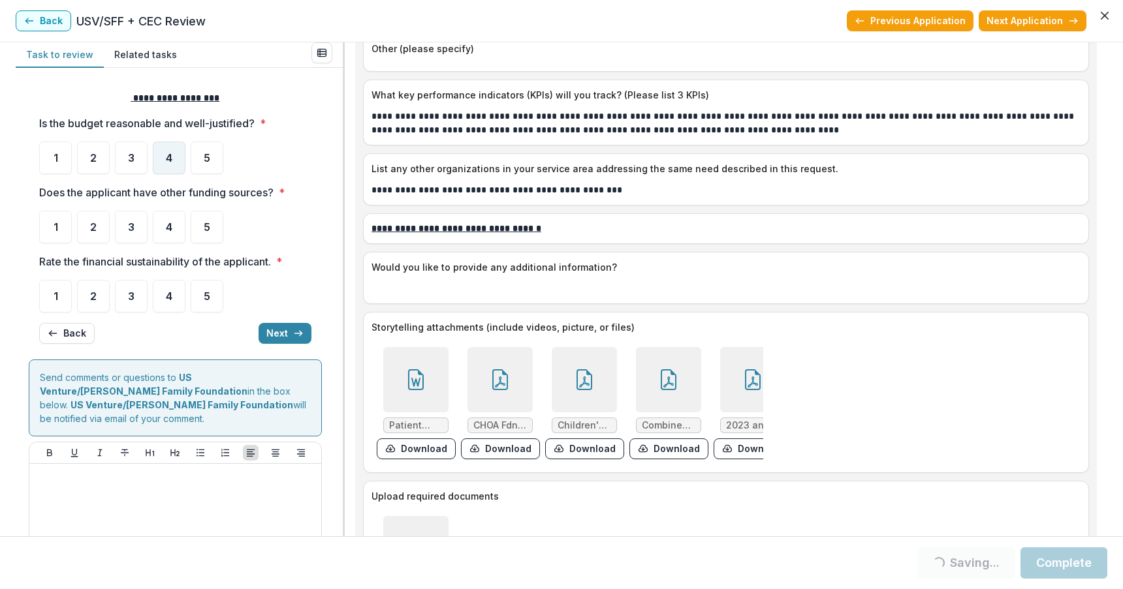
click at [166, 153] on span "4" at bounding box center [169, 158] width 7 height 10
click at [166, 229] on span "4" at bounding box center [169, 227] width 7 height 10
click at [129, 230] on span "3" at bounding box center [131, 227] width 7 height 10
click at [167, 155] on span "4" at bounding box center [169, 158] width 7 height 10
click at [125, 292] on div "3" at bounding box center [131, 296] width 33 height 33
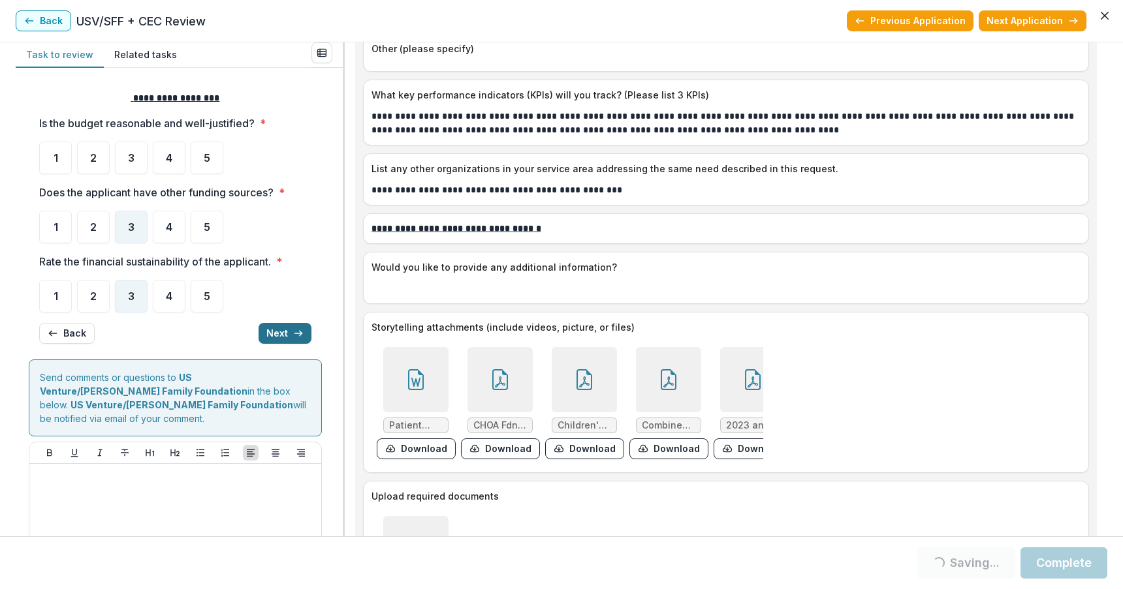
click at [277, 334] on button "Next" at bounding box center [284, 333] width 53 height 21
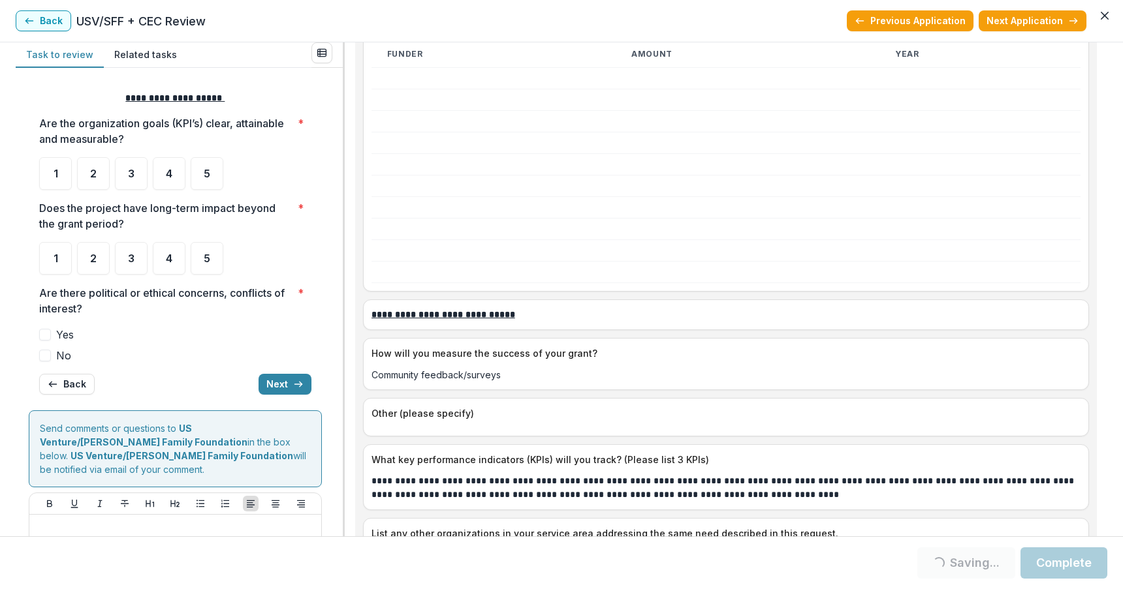
scroll to position [3067, 0]
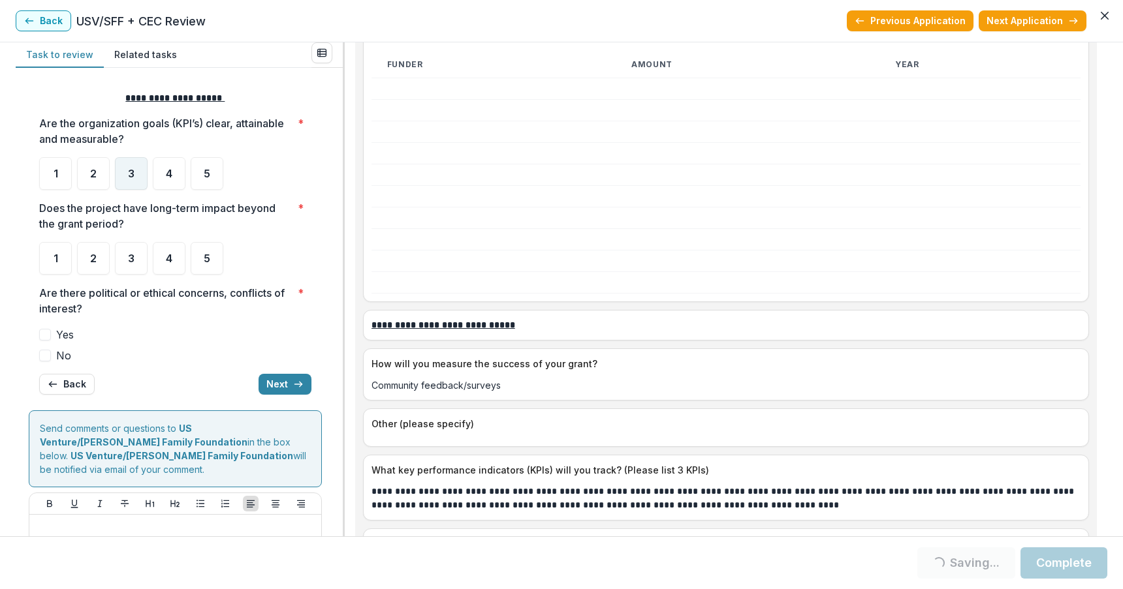
click at [131, 169] on span "3" at bounding box center [131, 173] width 7 height 10
click at [123, 172] on div "3" at bounding box center [131, 173] width 33 height 33
click at [167, 260] on span "4" at bounding box center [169, 258] width 7 height 10
click at [48, 355] on span at bounding box center [45, 356] width 12 height 12
click at [272, 382] on button "Next" at bounding box center [284, 384] width 53 height 21
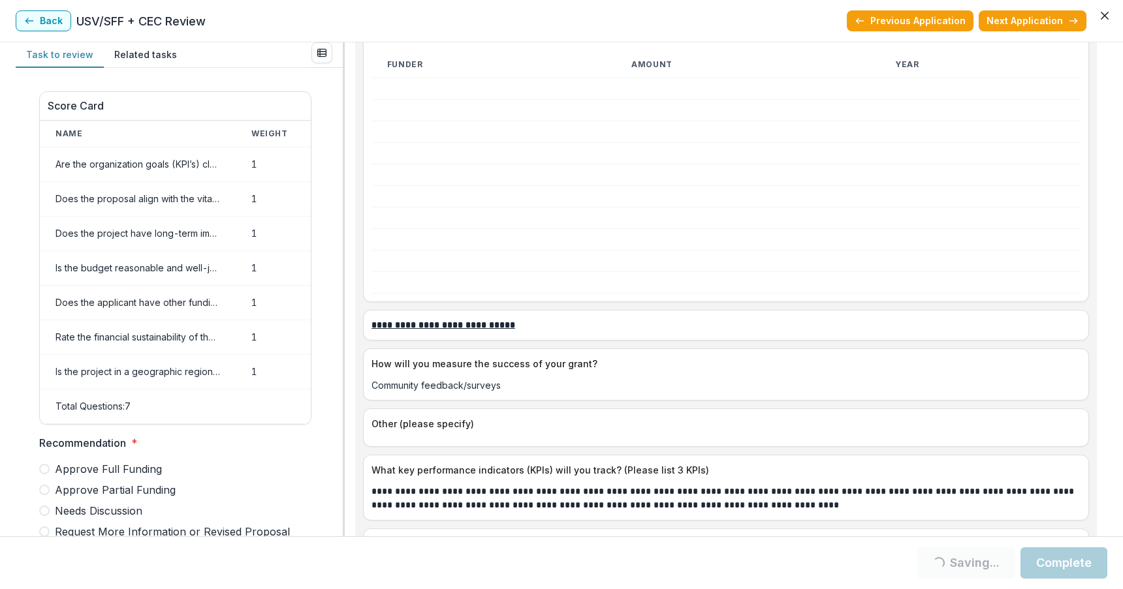
scroll to position [638, 0]
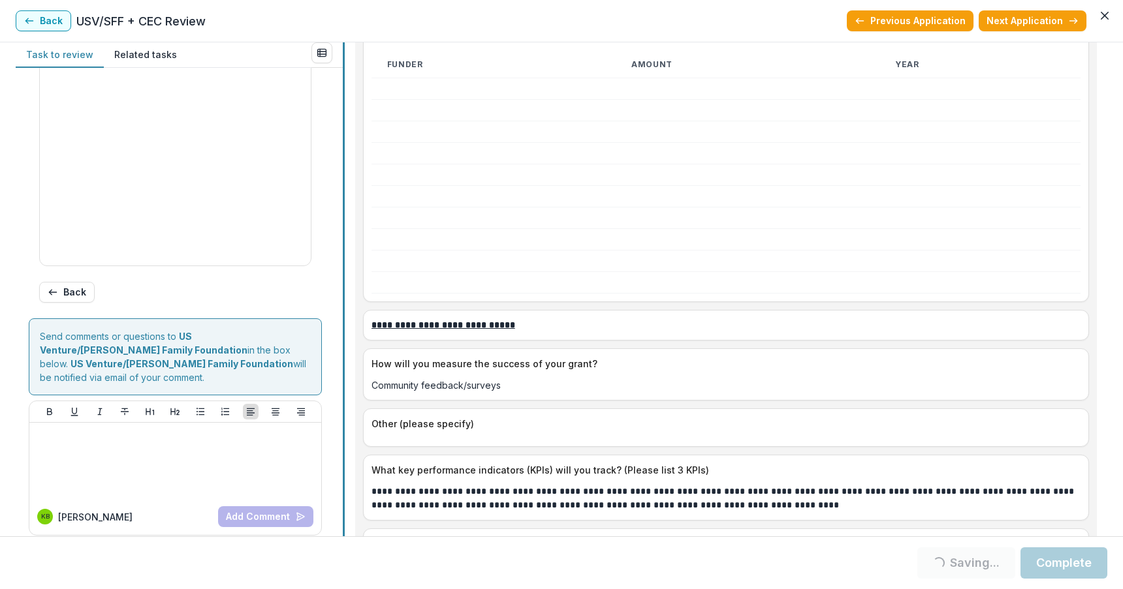
click at [328, 282] on div "Task to review Related tasks Score Card Name Weight Score Are the organization …" at bounding box center [561, 289] width 1091 height 494
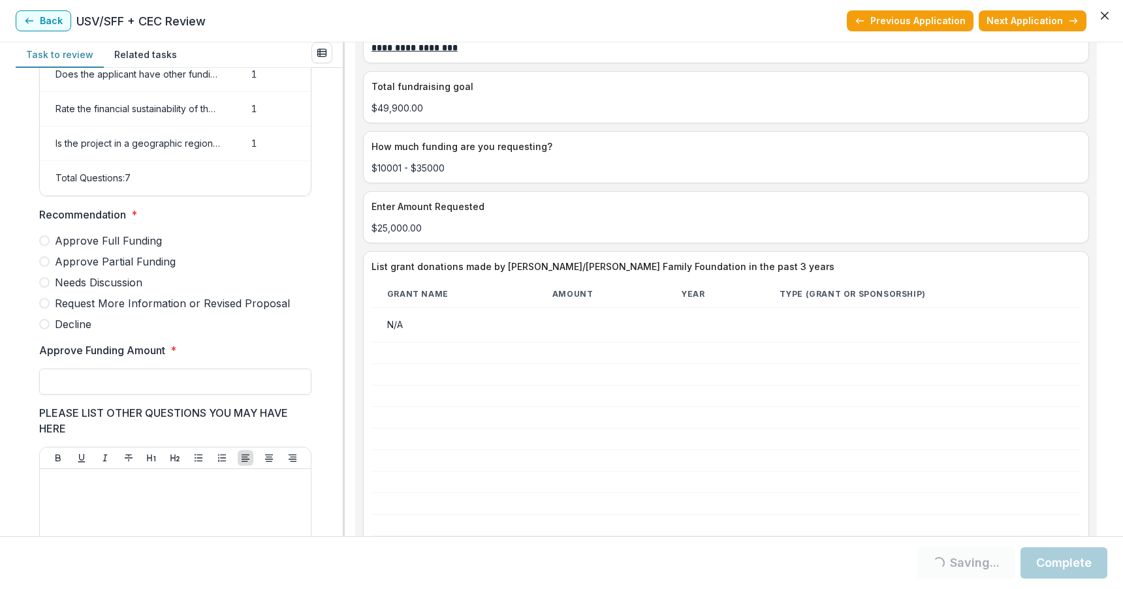
scroll to position [2466, 0]
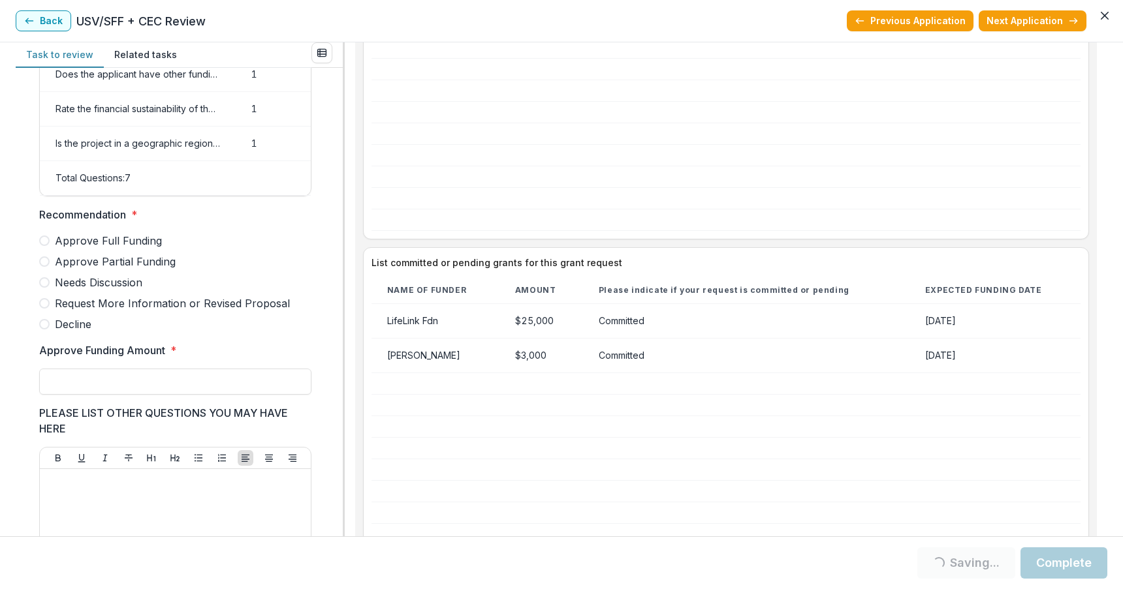
click at [44, 267] on span at bounding box center [44, 261] width 10 height 10
click at [68, 386] on input "Approve Funding Amount *" at bounding box center [175, 382] width 272 height 26
type input "*******"
type input "******"
click at [87, 489] on p at bounding box center [175, 481] width 260 height 14
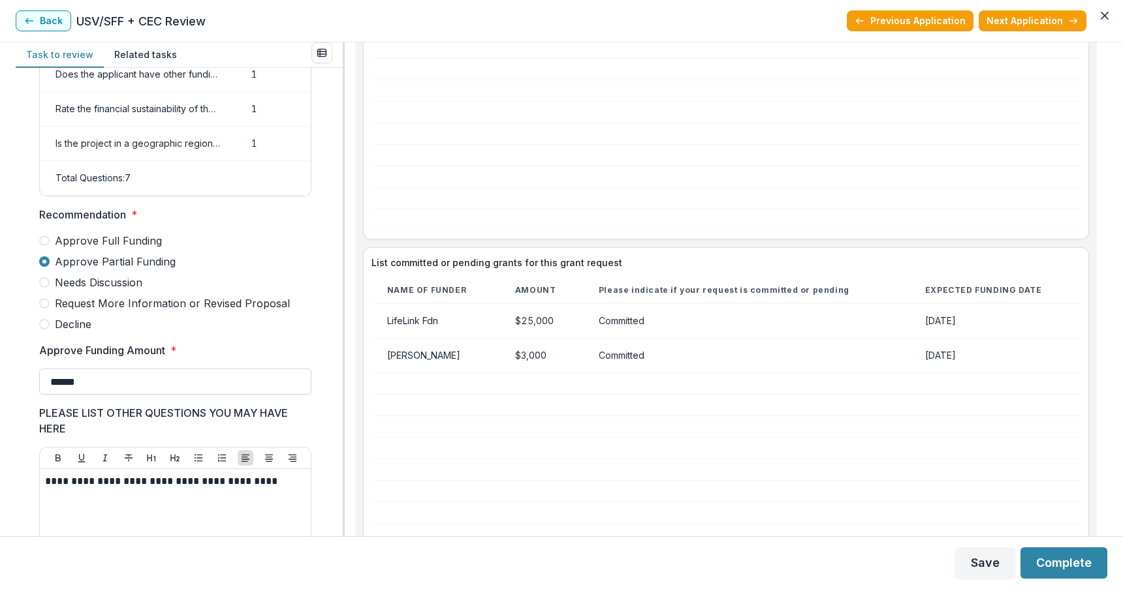
click at [92, 391] on input "******" at bounding box center [175, 382] width 272 height 26
type input "*******"
click at [46, 488] on p "**********" at bounding box center [173, 481] width 256 height 14
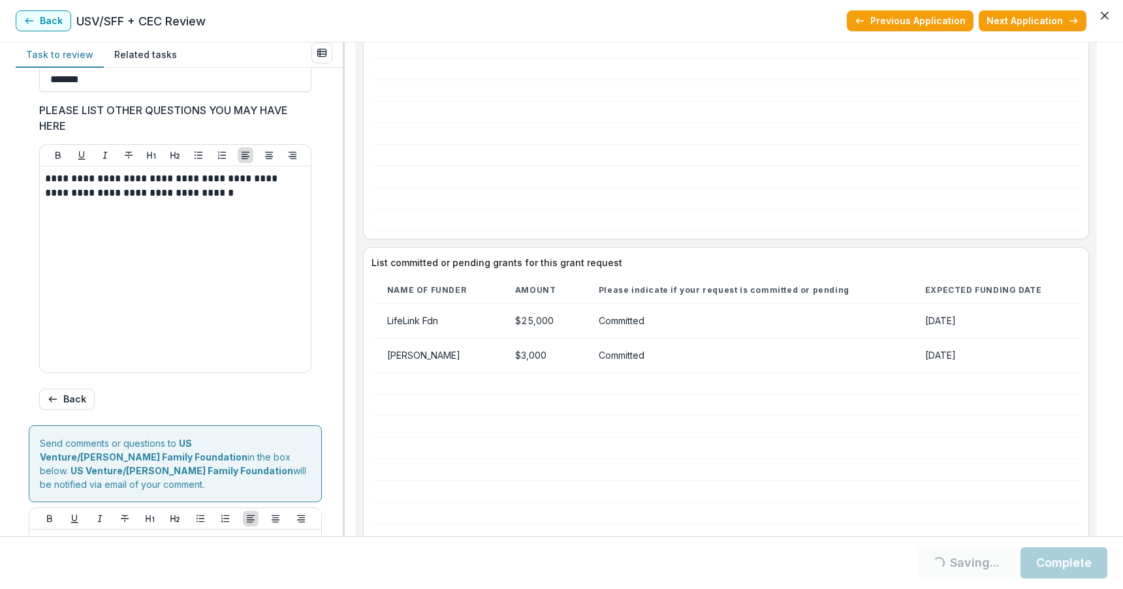
scroll to position [561, 0]
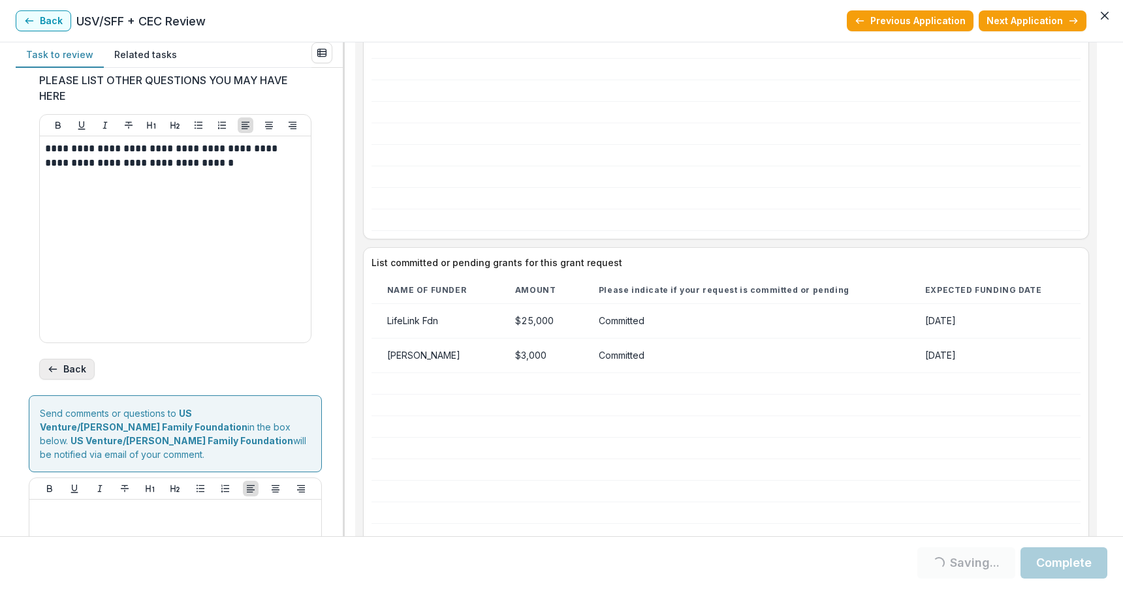
click at [64, 375] on button "Back" at bounding box center [66, 369] width 55 height 21
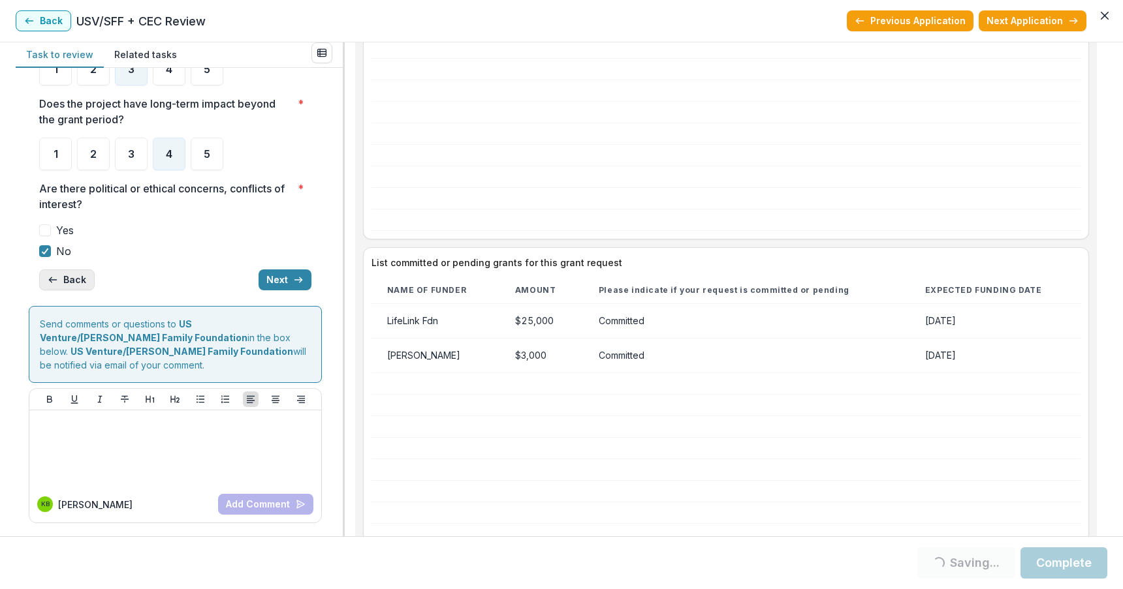
scroll to position [5, 0]
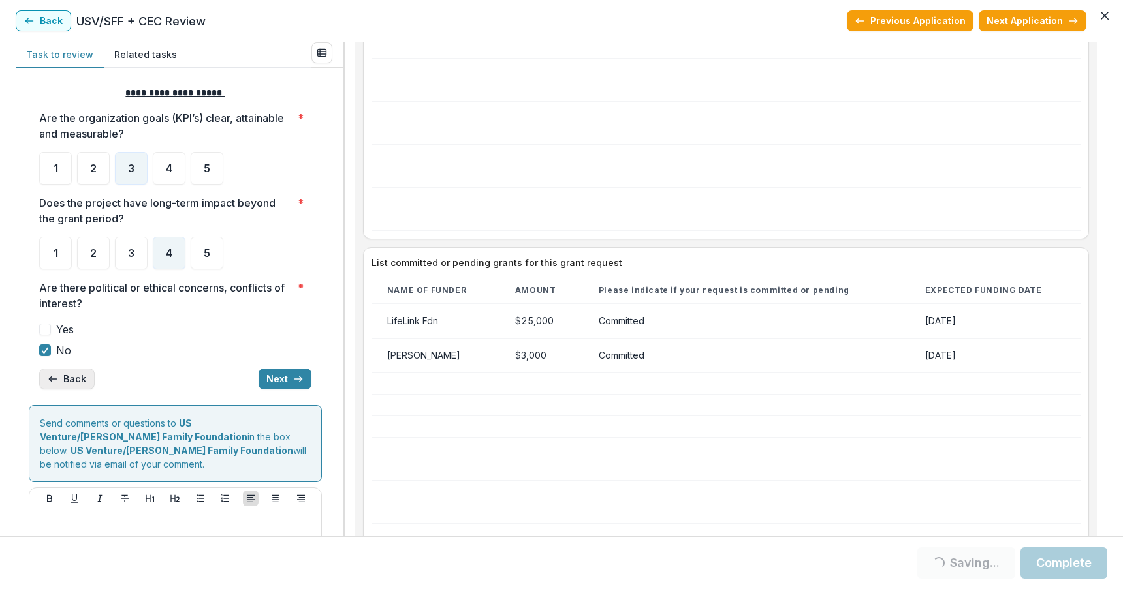
click at [69, 379] on button "Back" at bounding box center [66, 379] width 55 height 21
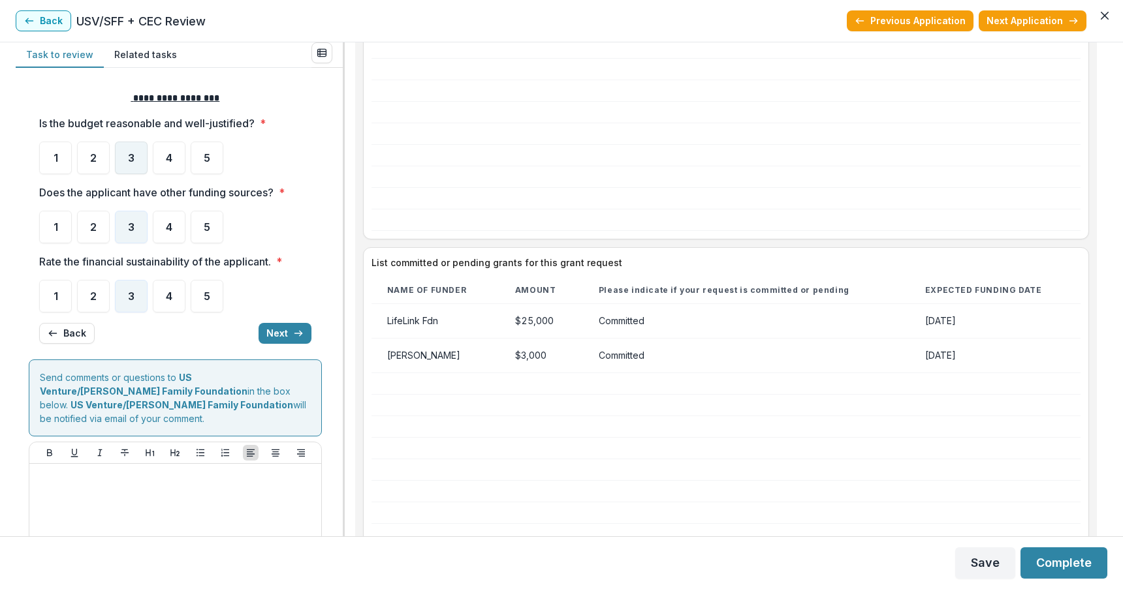
click at [133, 157] on span "3" at bounding box center [131, 158] width 7 height 10
click at [1054, 561] on button "Complete" at bounding box center [1063, 563] width 87 height 31
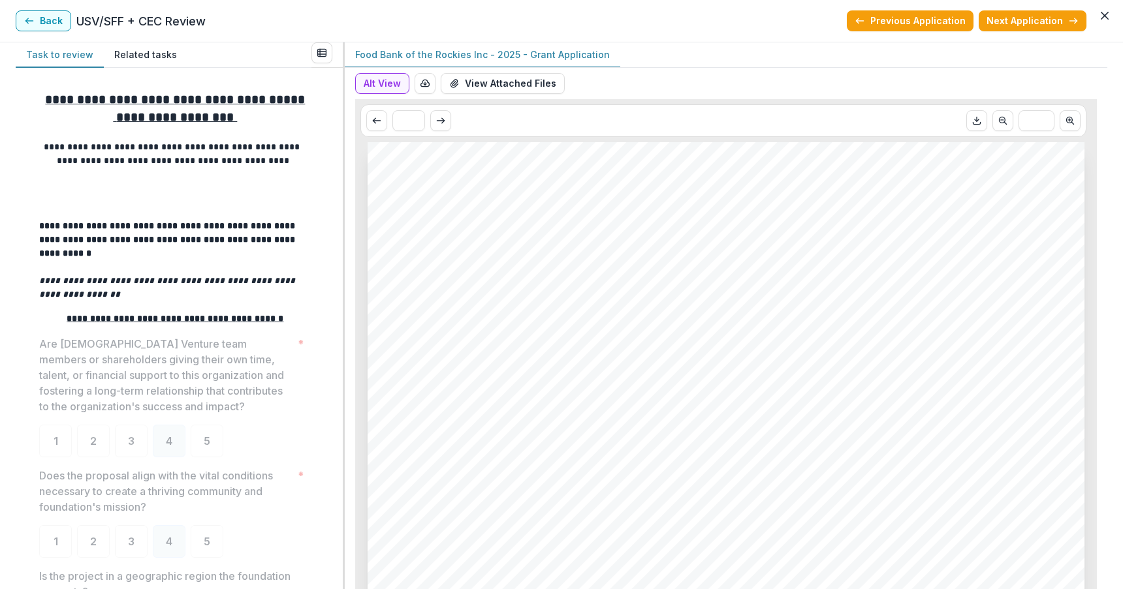
click at [42, 21] on button "Back" at bounding box center [43, 20] width 55 height 21
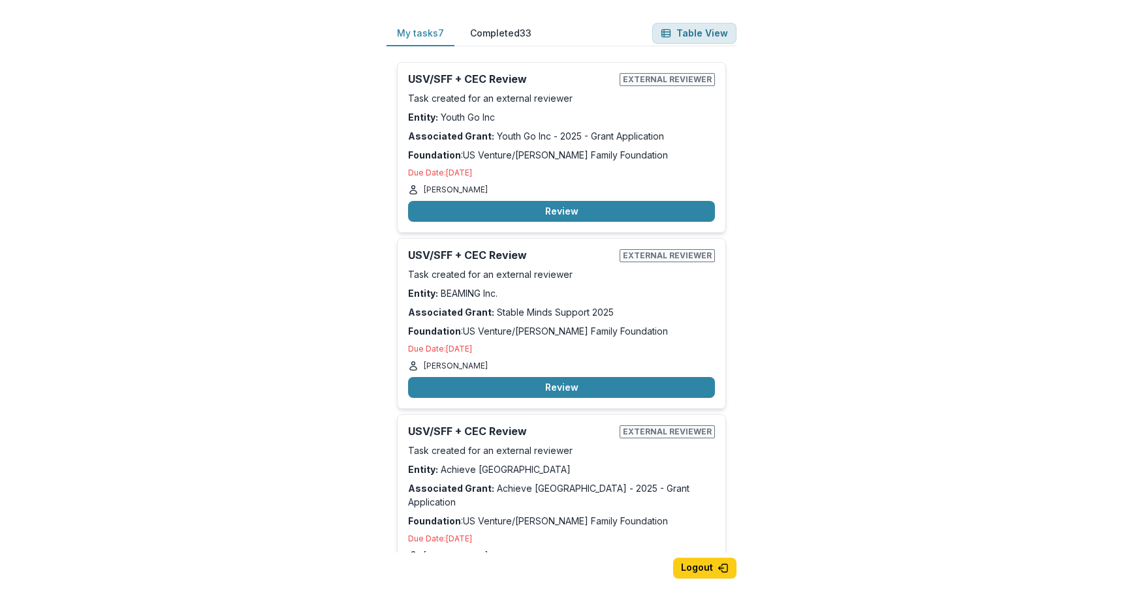
click at [700, 27] on button "Table View" at bounding box center [694, 33] width 84 height 21
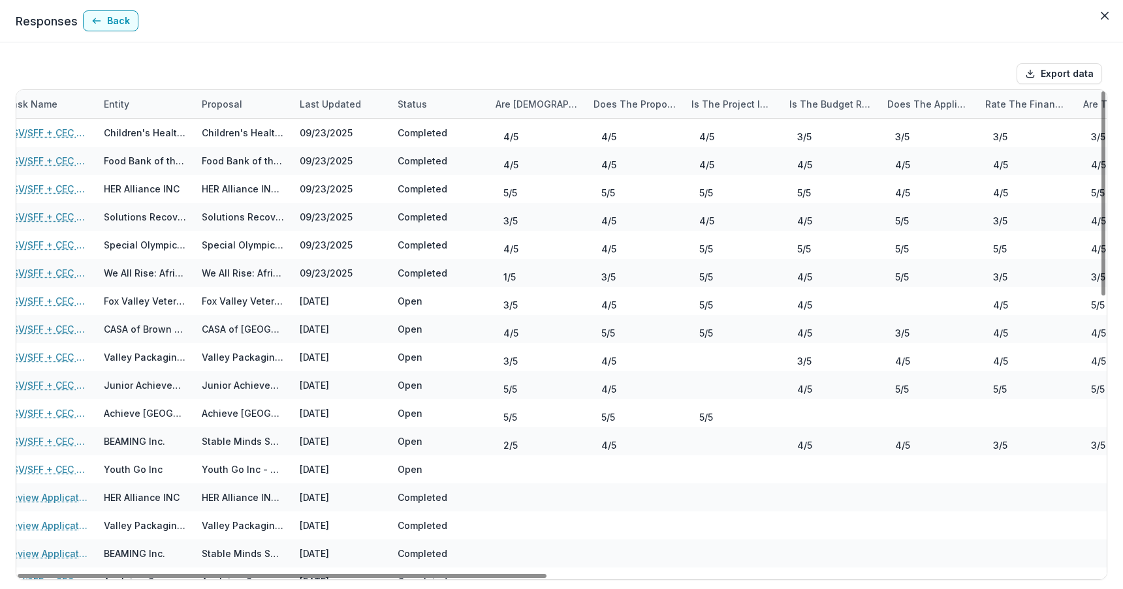
scroll to position [0, 5]
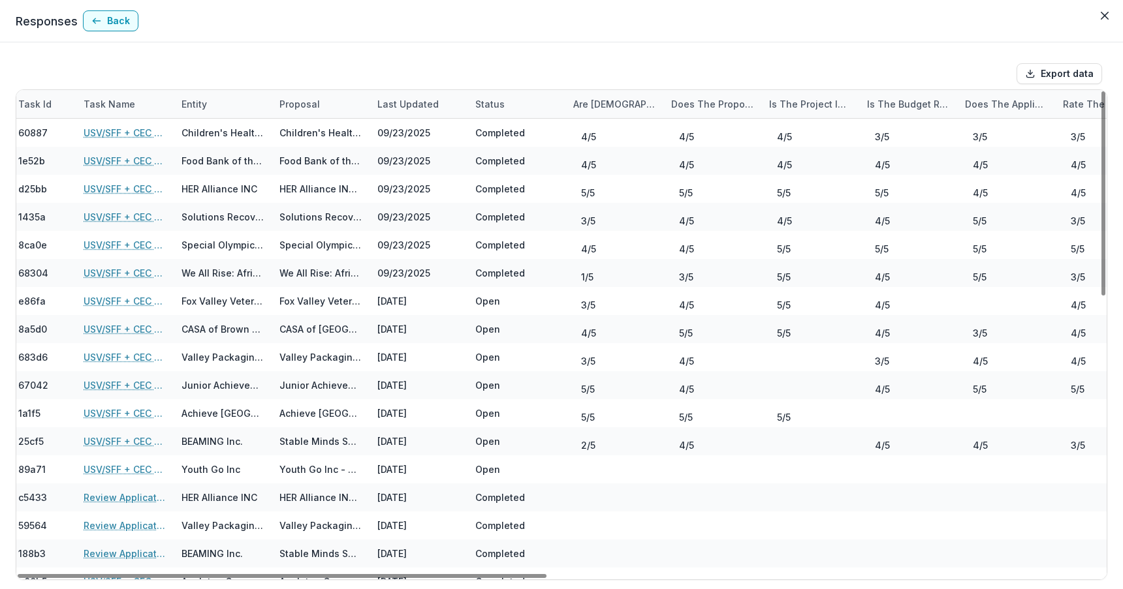
drag, startPoint x: 281, startPoint y: 573, endPoint x: 283, endPoint y: 587, distance: 14.0
click at [283, 578] on div at bounding box center [282, 576] width 529 height 4
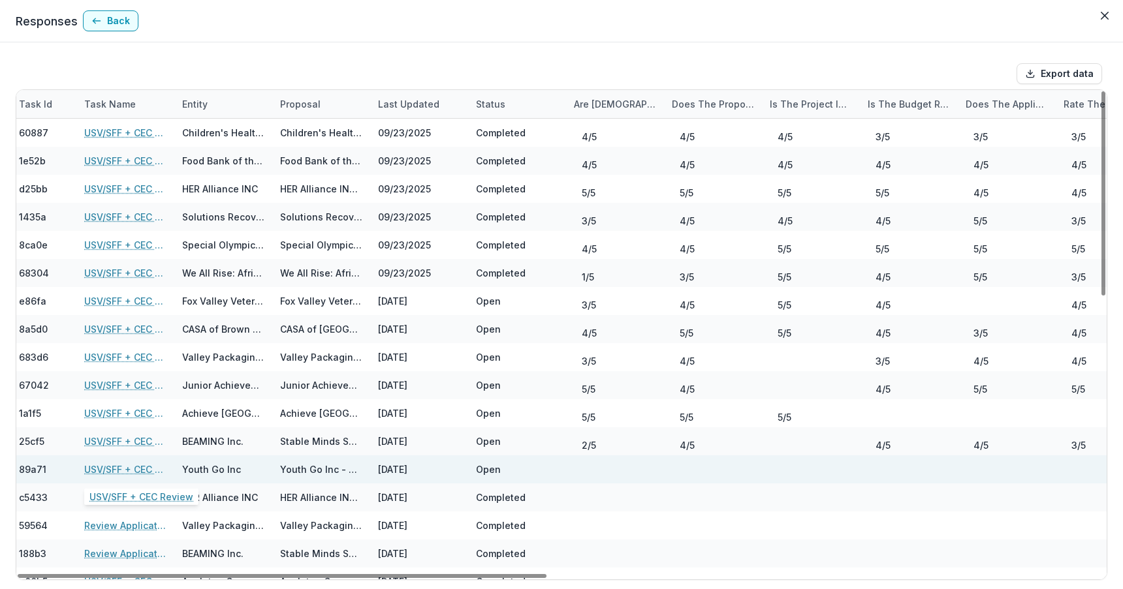
click at [109, 469] on link "USV/SFF + CEC Review" at bounding box center [125, 470] width 82 height 14
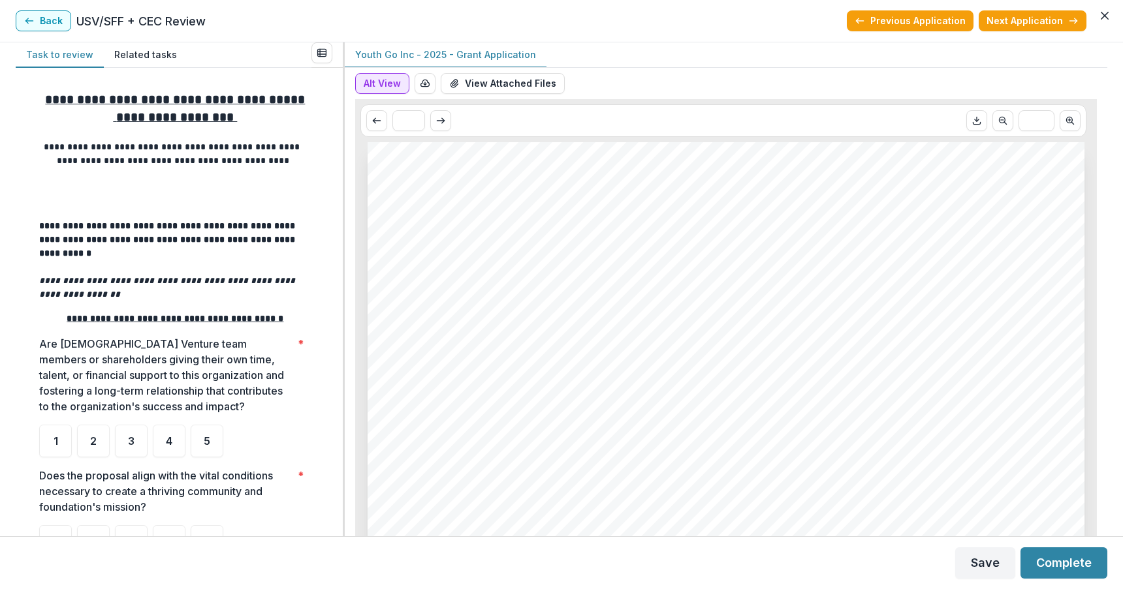
click at [373, 84] on button "Alt View" at bounding box center [382, 83] width 54 height 21
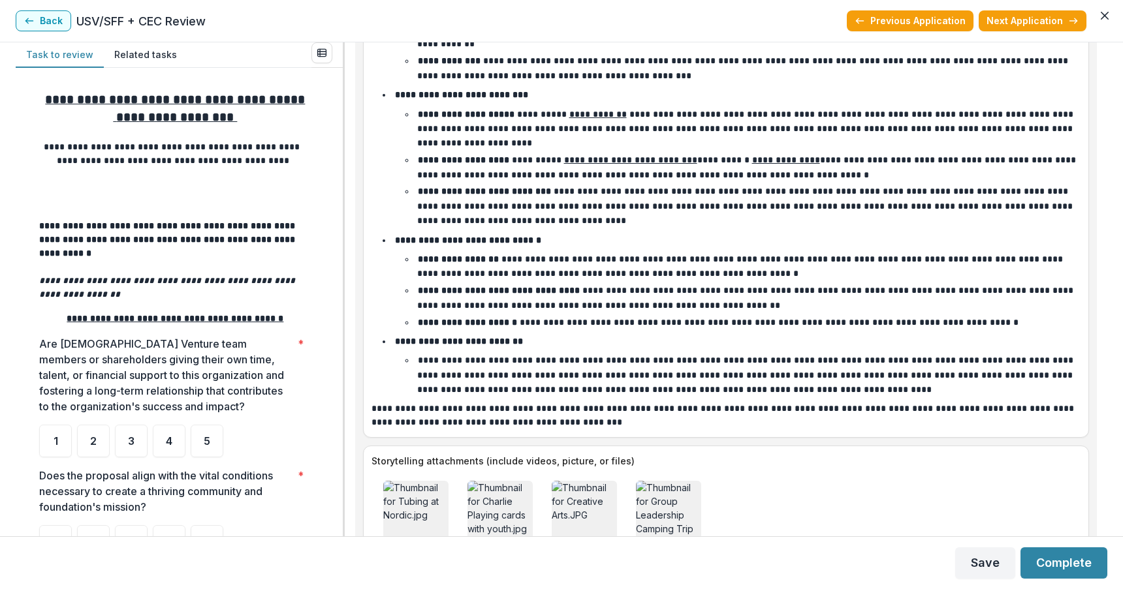
scroll to position [4854, 0]
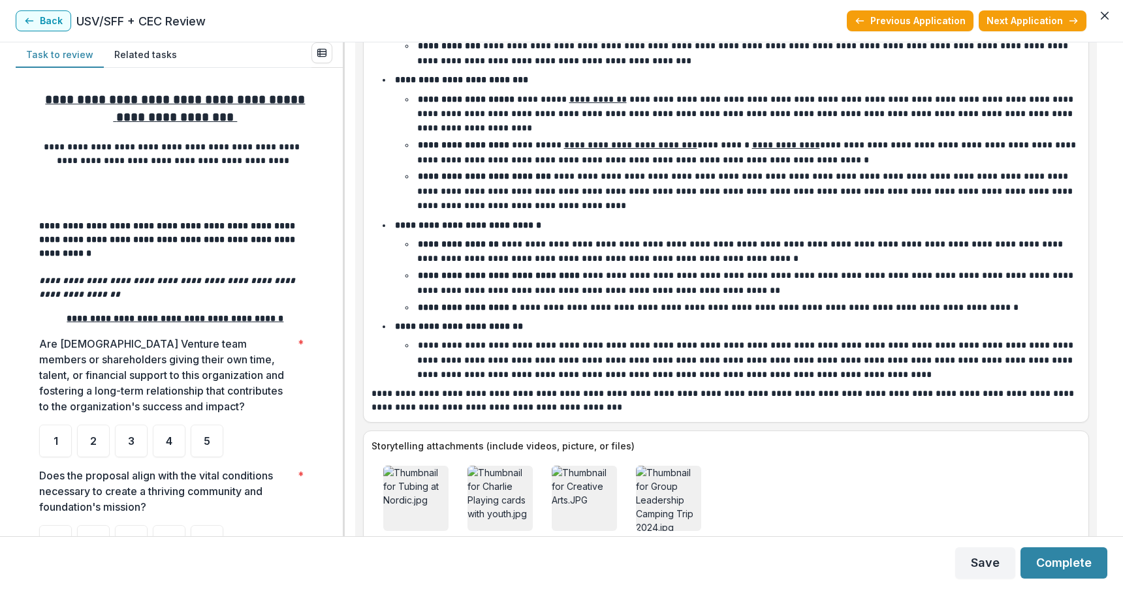
drag, startPoint x: 1102, startPoint y: 499, endPoint x: 1102, endPoint y: 521, distance: 22.9
click at [1102, 521] on div "**********" at bounding box center [726, 289] width 762 height 494
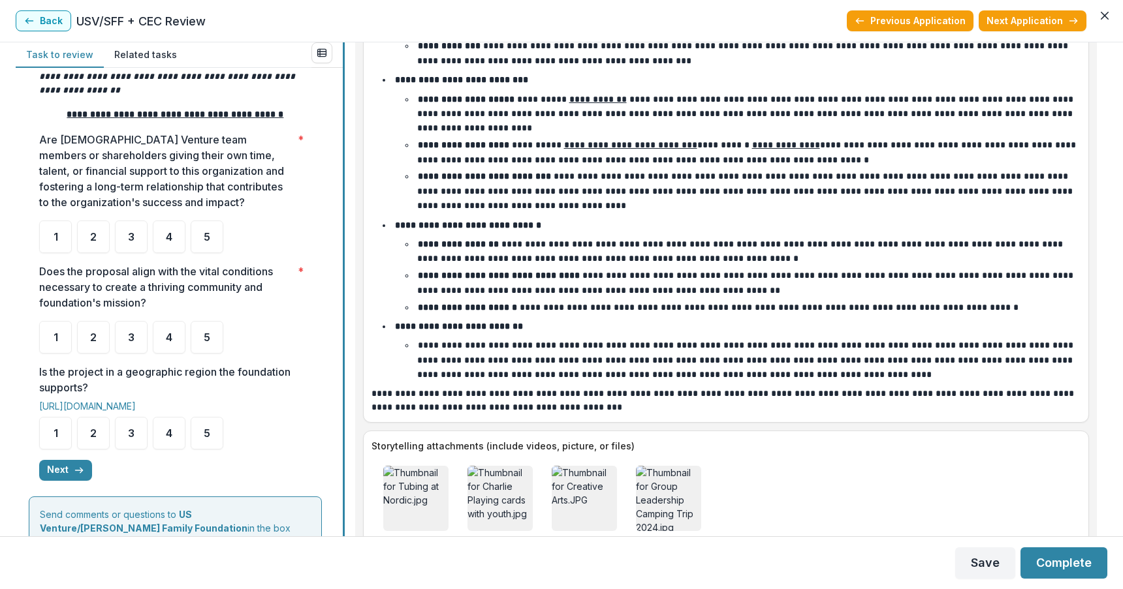
scroll to position [209, 0]
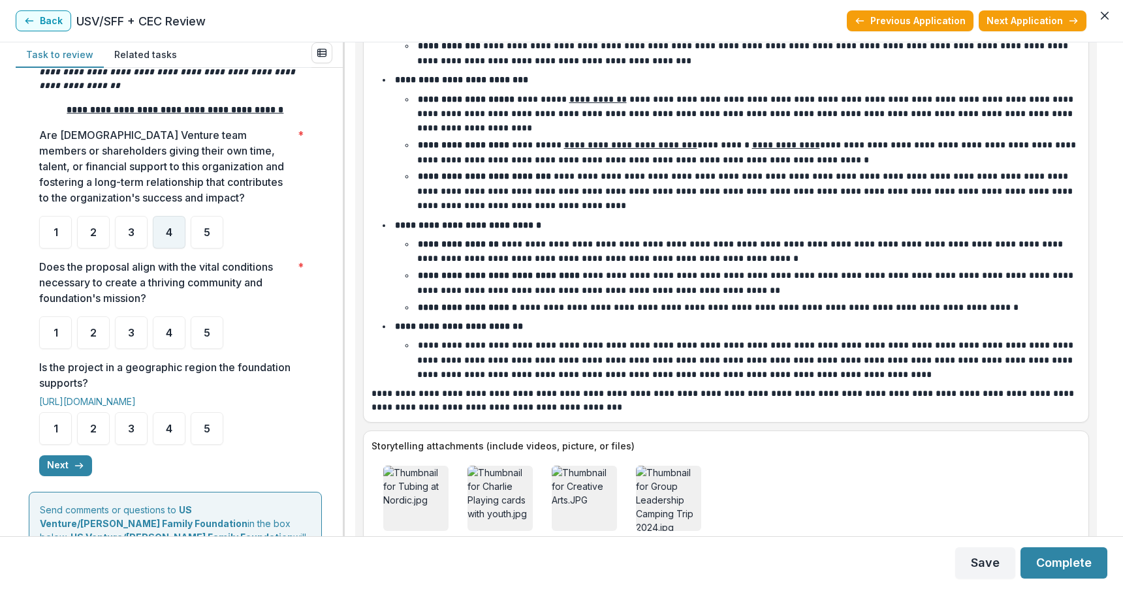
click at [167, 227] on span "4" at bounding box center [169, 232] width 7 height 10
click at [166, 328] on span "4" at bounding box center [169, 333] width 7 height 10
click at [168, 424] on span "4" at bounding box center [169, 429] width 7 height 10
click at [63, 456] on button "Next" at bounding box center [65, 466] width 53 height 21
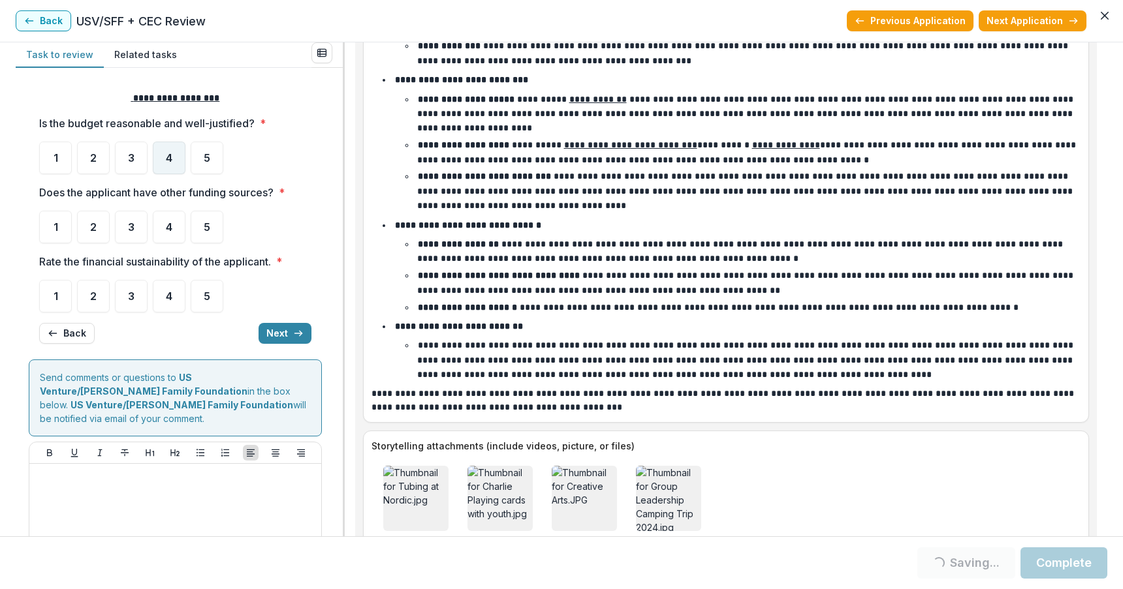
click at [169, 148] on div "4" at bounding box center [169, 158] width 33 height 33
click at [166, 223] on span "4" at bounding box center [169, 227] width 7 height 10
click at [132, 288] on div "3" at bounding box center [131, 296] width 33 height 33
click at [172, 157] on span "4" at bounding box center [169, 158] width 7 height 10
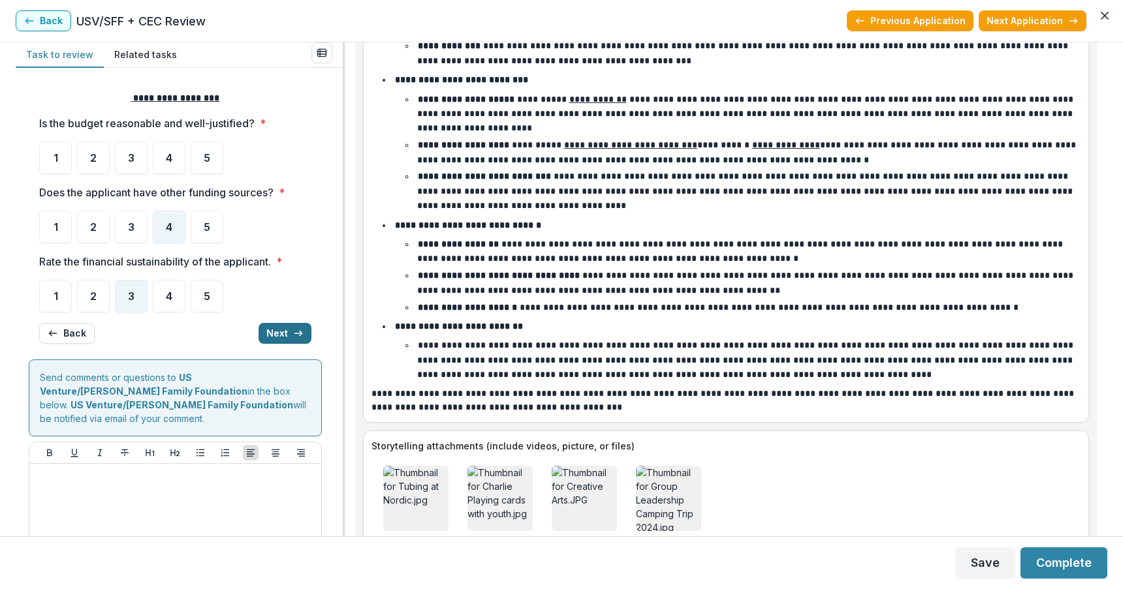
click at [275, 330] on button "Next" at bounding box center [284, 333] width 53 height 21
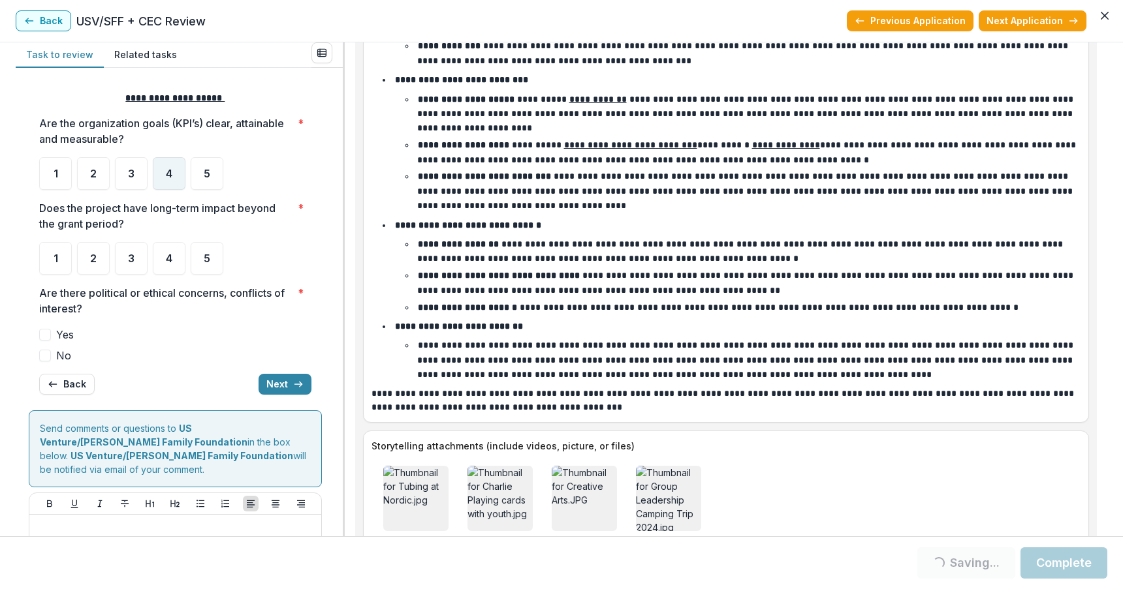
click at [166, 170] on span "4" at bounding box center [169, 173] width 7 height 10
click at [169, 180] on div "4" at bounding box center [169, 173] width 33 height 33
click at [167, 258] on span "4" at bounding box center [169, 258] width 7 height 10
click at [46, 357] on span at bounding box center [45, 356] width 12 height 12
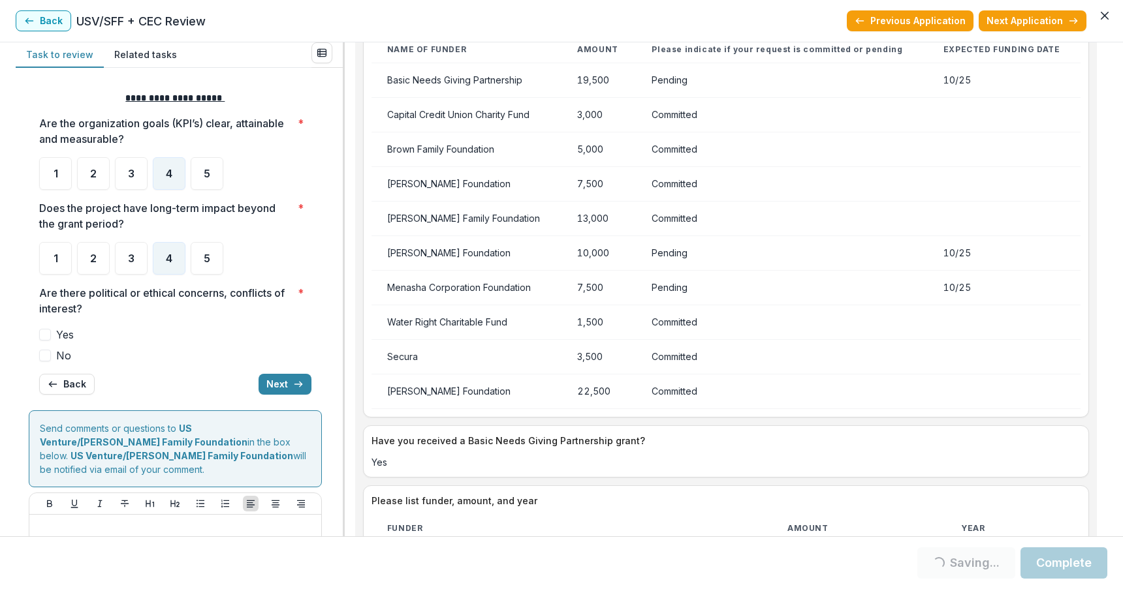
scroll to position [3060, 0]
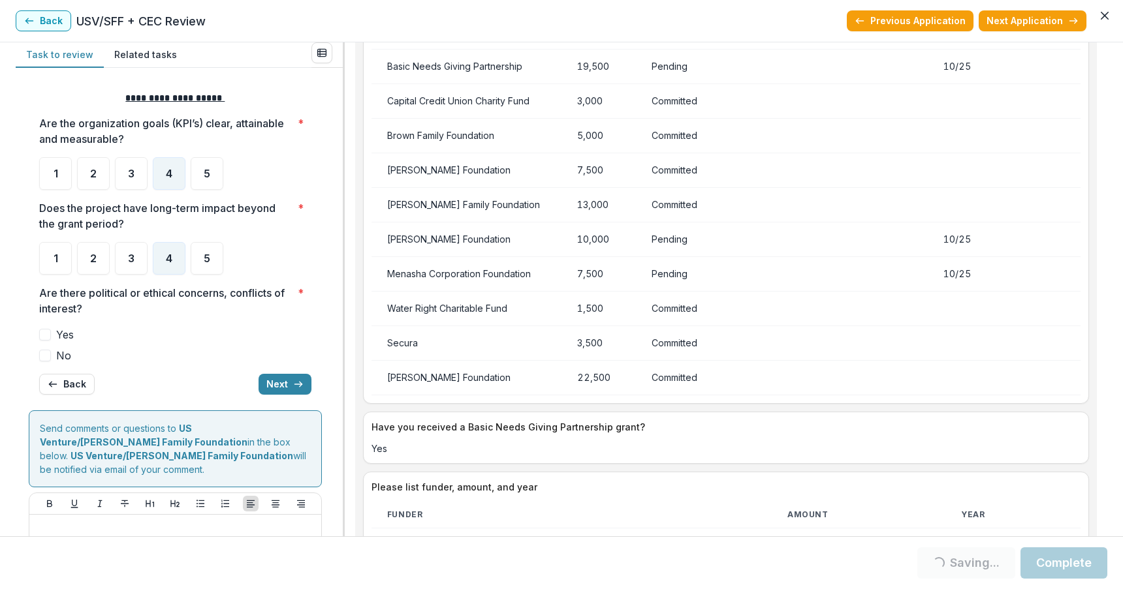
click at [43, 357] on span at bounding box center [45, 356] width 12 height 12
click at [272, 385] on button "Next" at bounding box center [284, 384] width 53 height 21
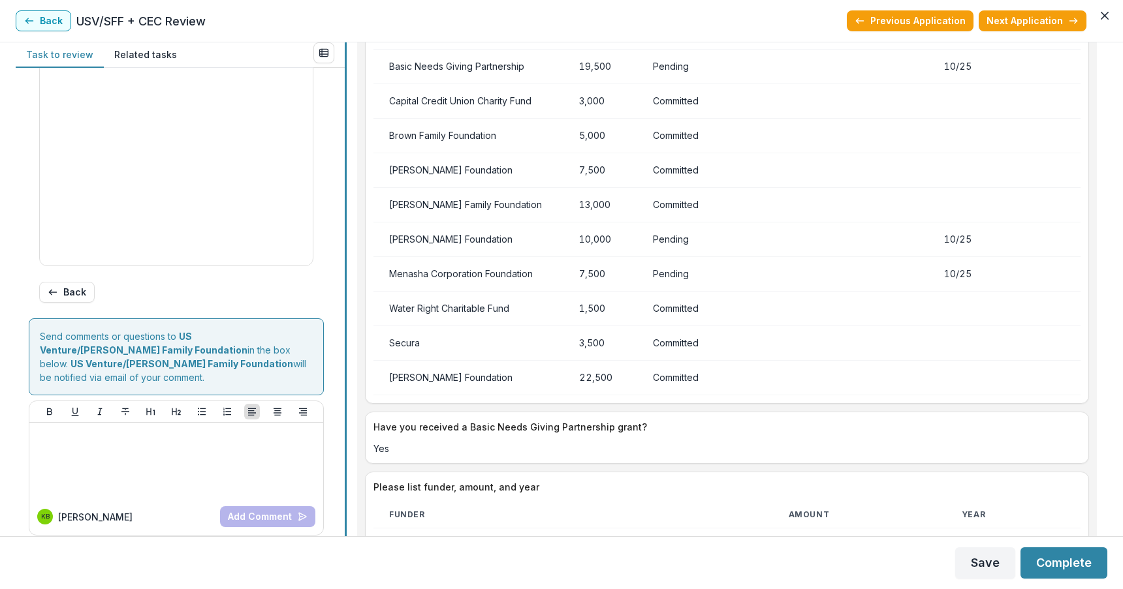
scroll to position [3074, 0]
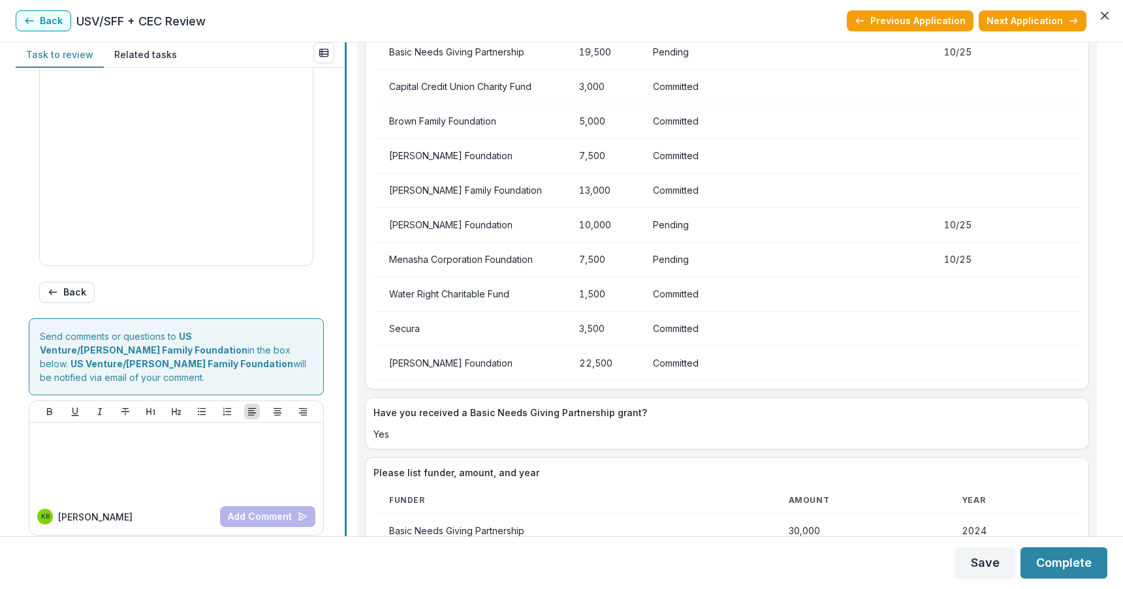
click at [346, 176] on div at bounding box center [346, 289] width 2 height 494
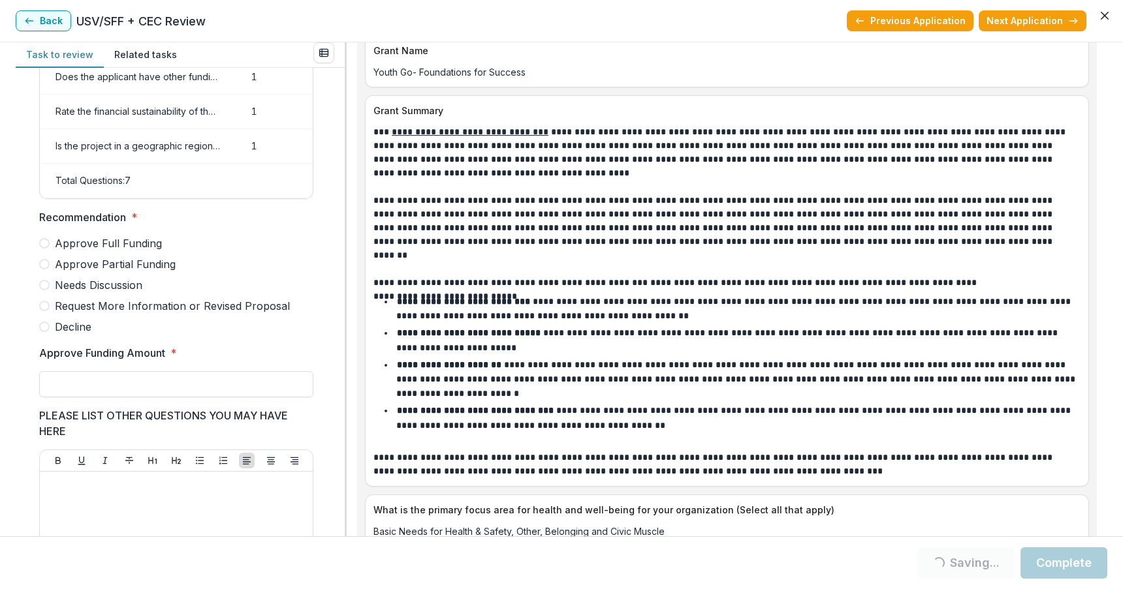
scroll to position [1469, 0]
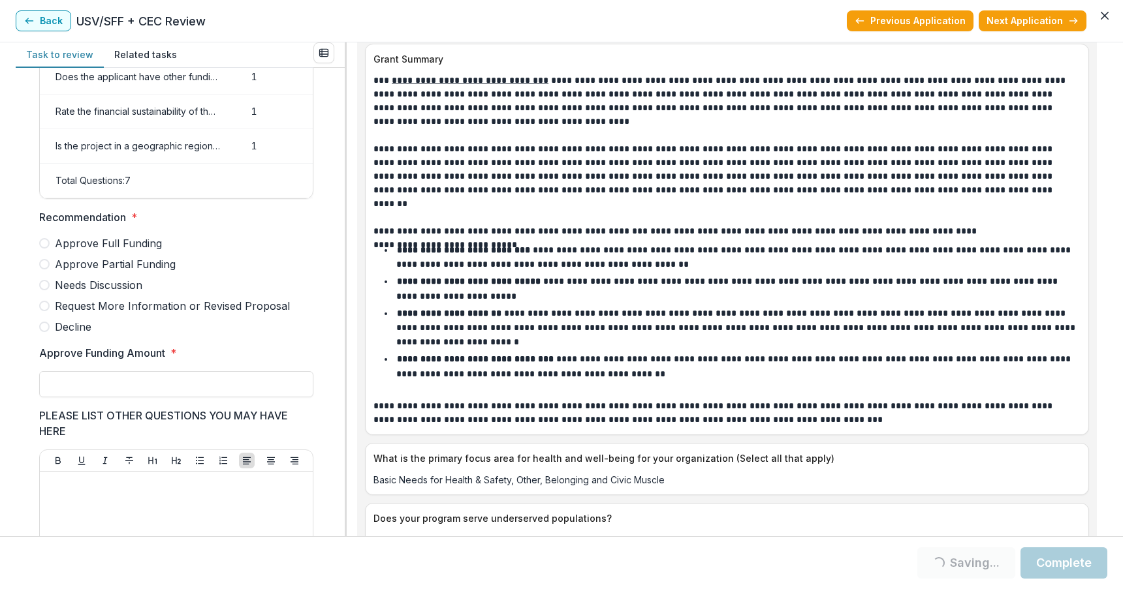
click at [43, 249] on span at bounding box center [44, 243] width 10 height 10
click at [59, 386] on input "Approve Funding Amount *" at bounding box center [176, 384] width 274 height 26
click at [61, 491] on p at bounding box center [176, 484] width 262 height 14
drag, startPoint x: 94, startPoint y: 411, endPoint x: 94, endPoint y: 396, distance: 15.0
click at [94, 396] on div "Score Card Name Weight Score Are the organization goals (KPI’s) clear, attainab…" at bounding box center [176, 290] width 274 height 871
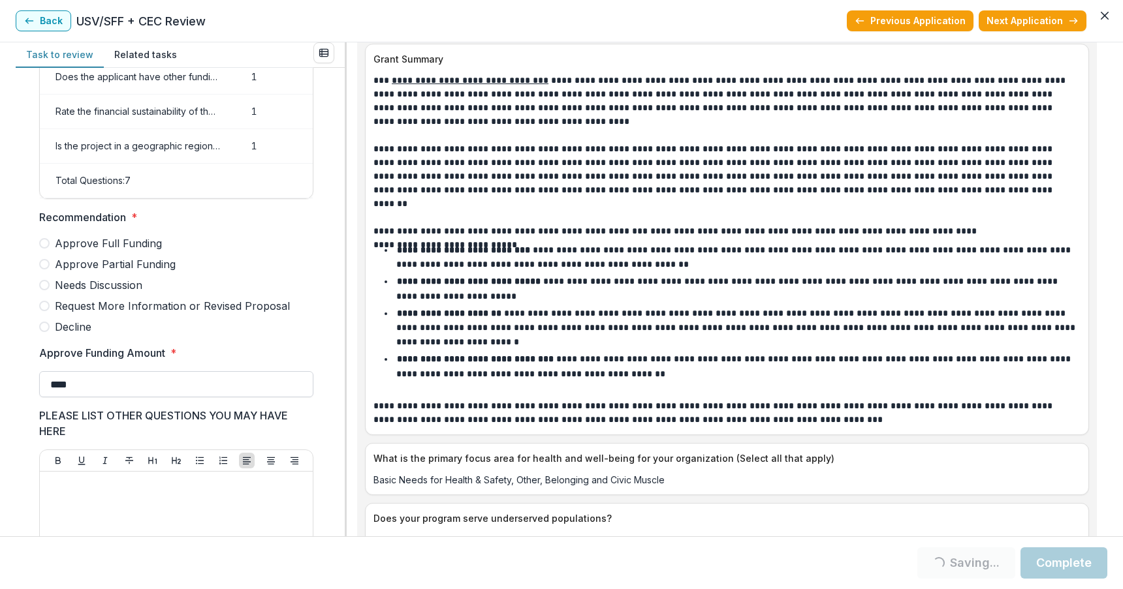
click at [94, 396] on input "****" at bounding box center [176, 384] width 274 height 26
type input "*******"
click at [41, 249] on span at bounding box center [44, 243] width 10 height 10
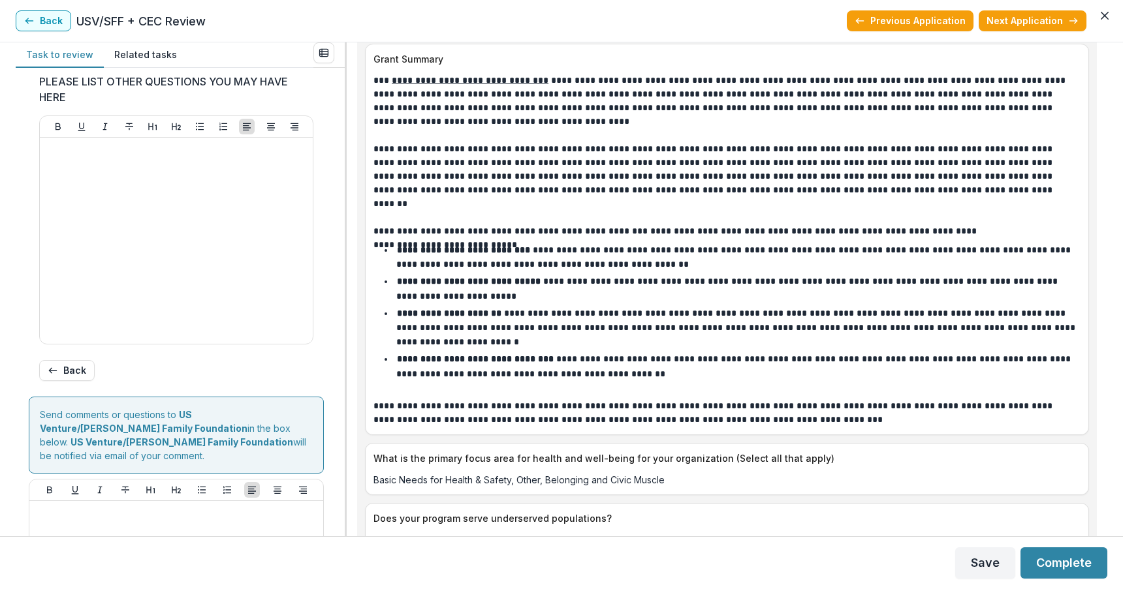
scroll to position [561, 0]
click at [72, 380] on button "Back" at bounding box center [66, 369] width 55 height 21
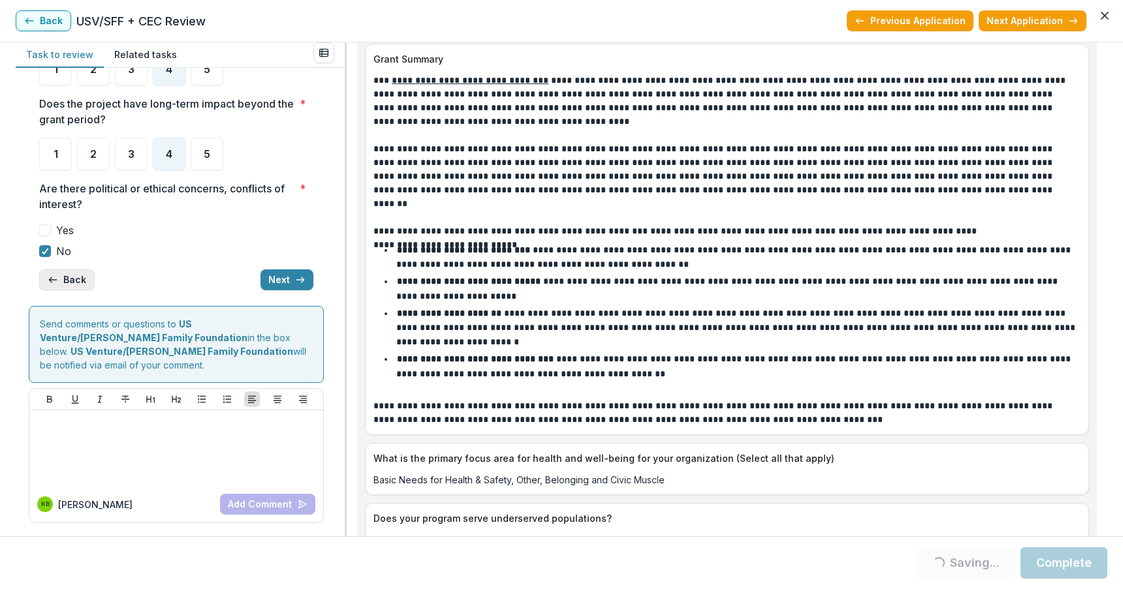
scroll to position [5, 0]
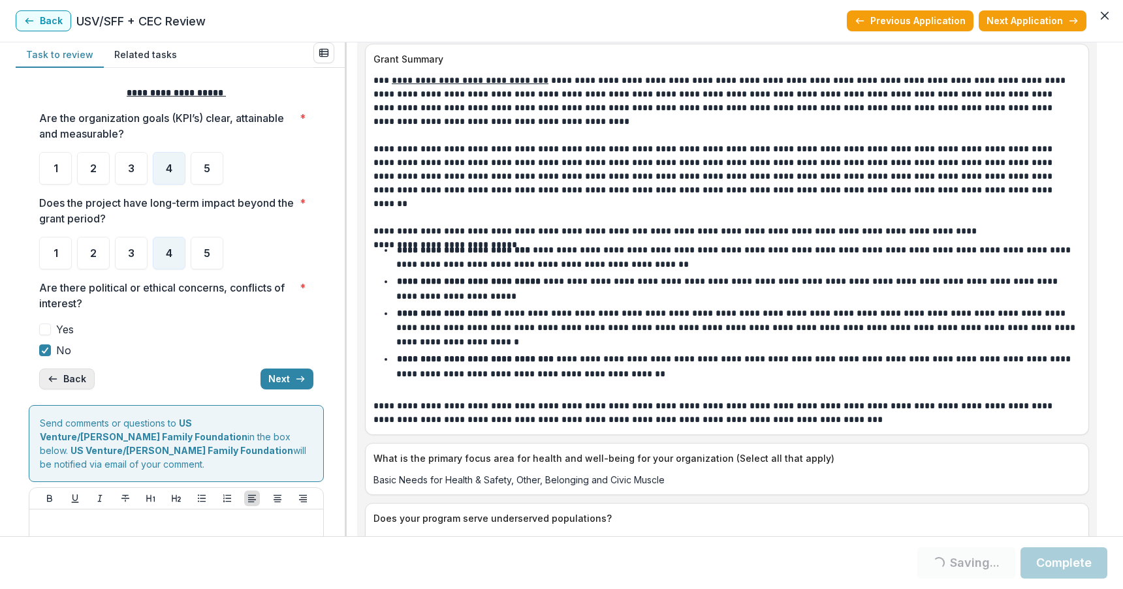
click at [66, 380] on button "Back" at bounding box center [66, 379] width 55 height 21
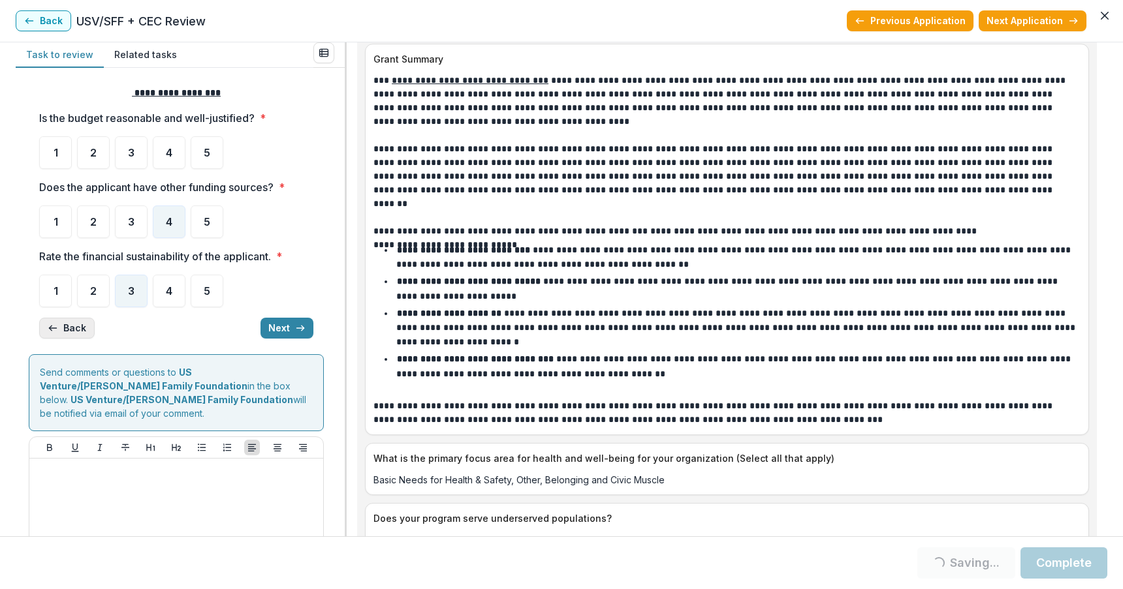
scroll to position [0, 0]
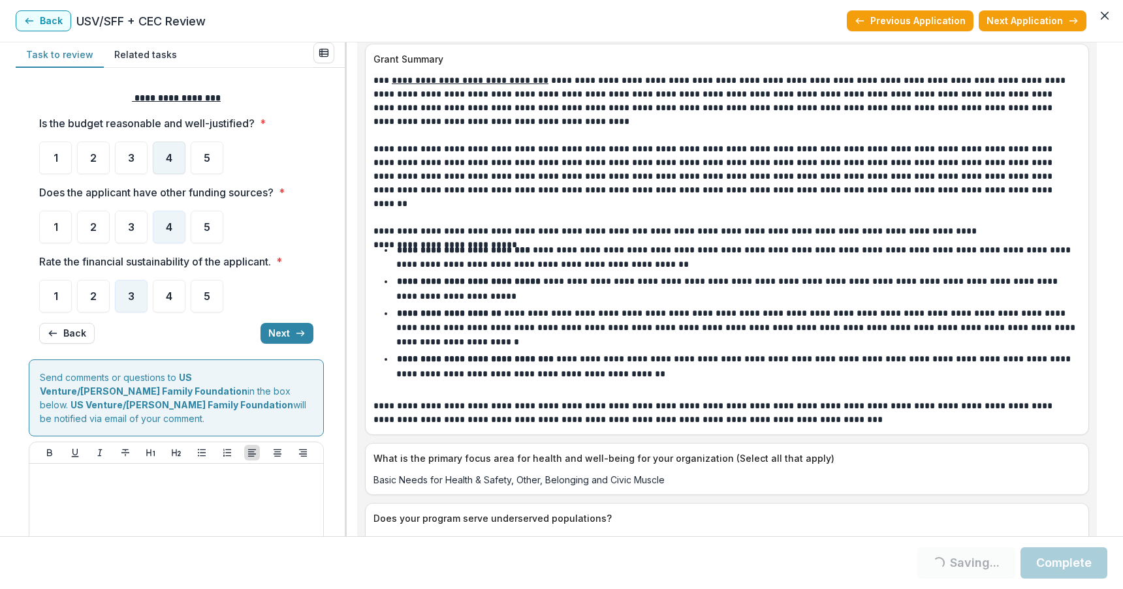
click at [167, 153] on span "4" at bounding box center [169, 158] width 7 height 10
click at [169, 149] on div "4" at bounding box center [169, 158] width 33 height 33
click at [1061, 560] on button "Complete" at bounding box center [1063, 563] width 87 height 31
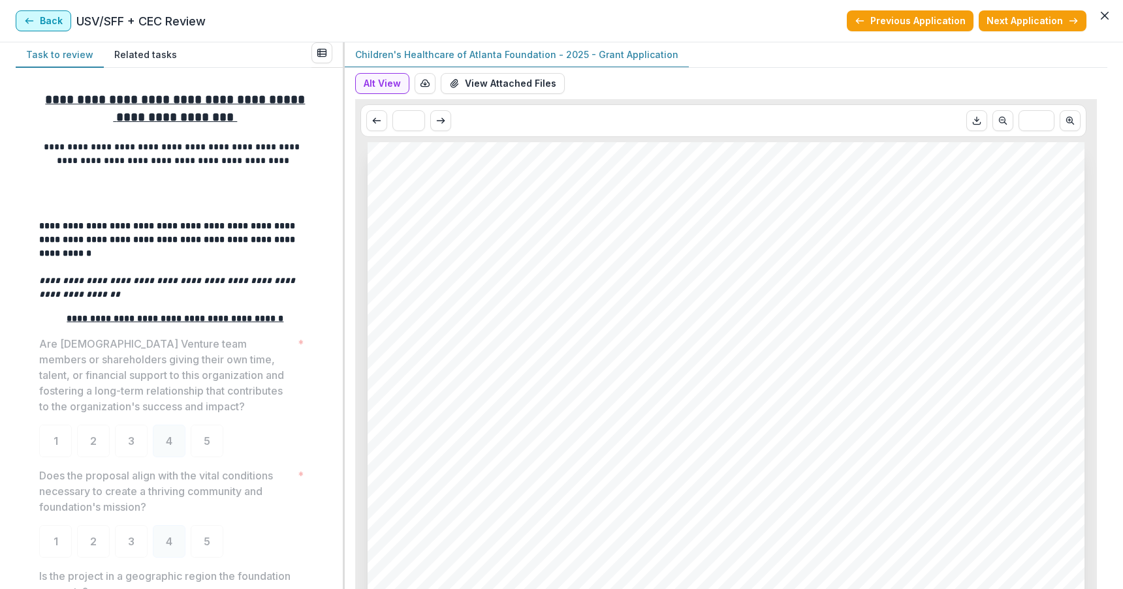
click at [46, 19] on button "Back" at bounding box center [43, 20] width 55 height 21
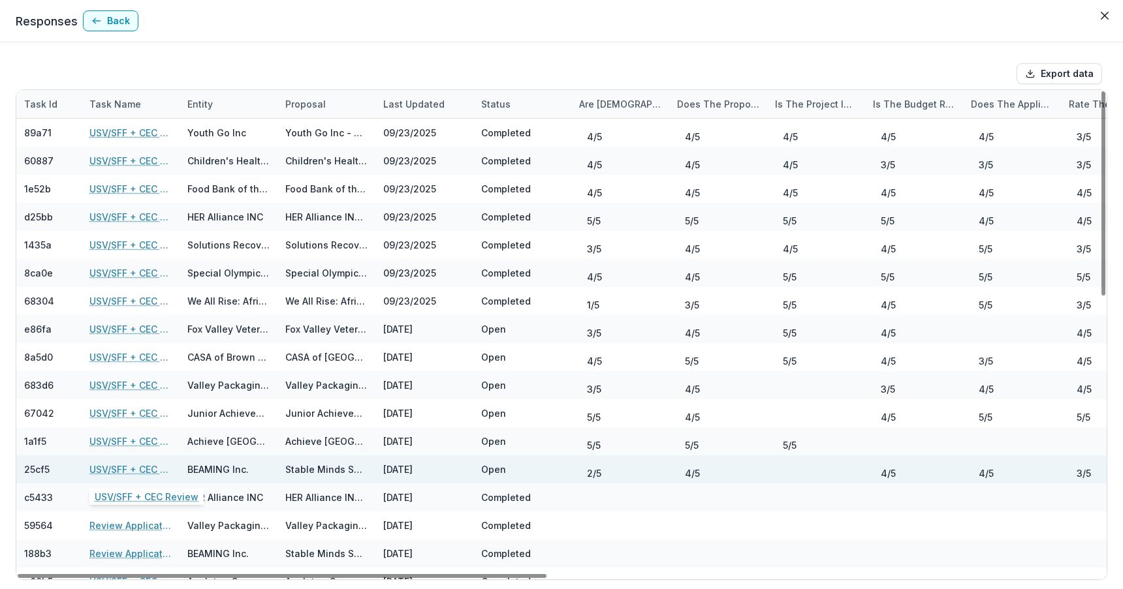
click at [116, 467] on link "USV/SFF + CEC Review" at bounding box center [130, 470] width 82 height 14
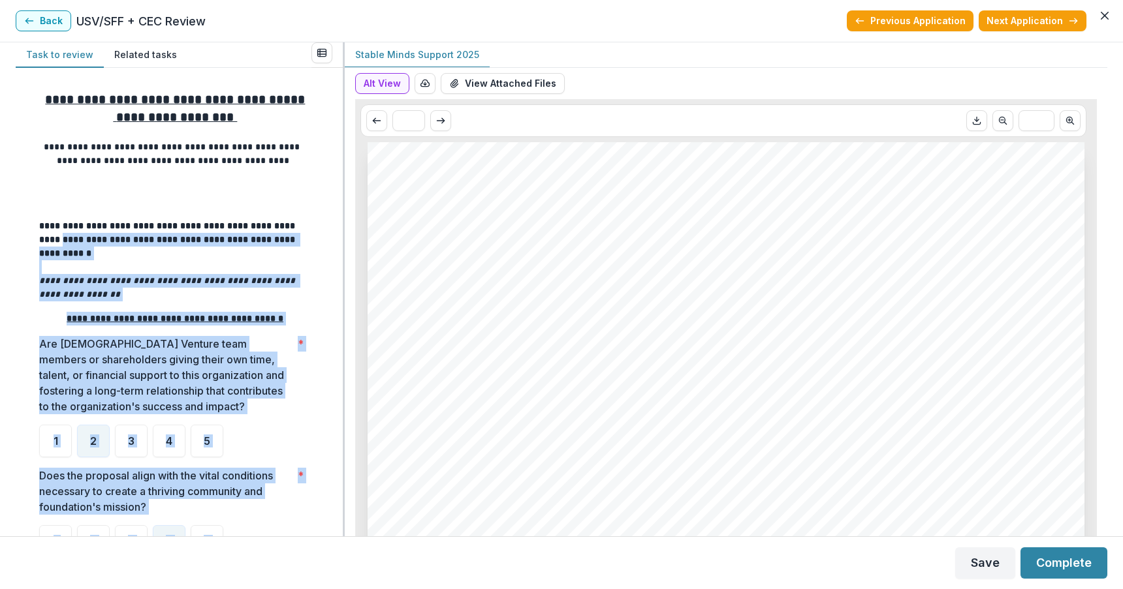
drag, startPoint x: 338, startPoint y: 232, endPoint x: 343, endPoint y: 238, distance: 7.4
click at [343, 238] on div "**********" at bounding box center [561, 289] width 1091 height 494
click at [332, 232] on div "**********" at bounding box center [179, 302] width 327 height 469
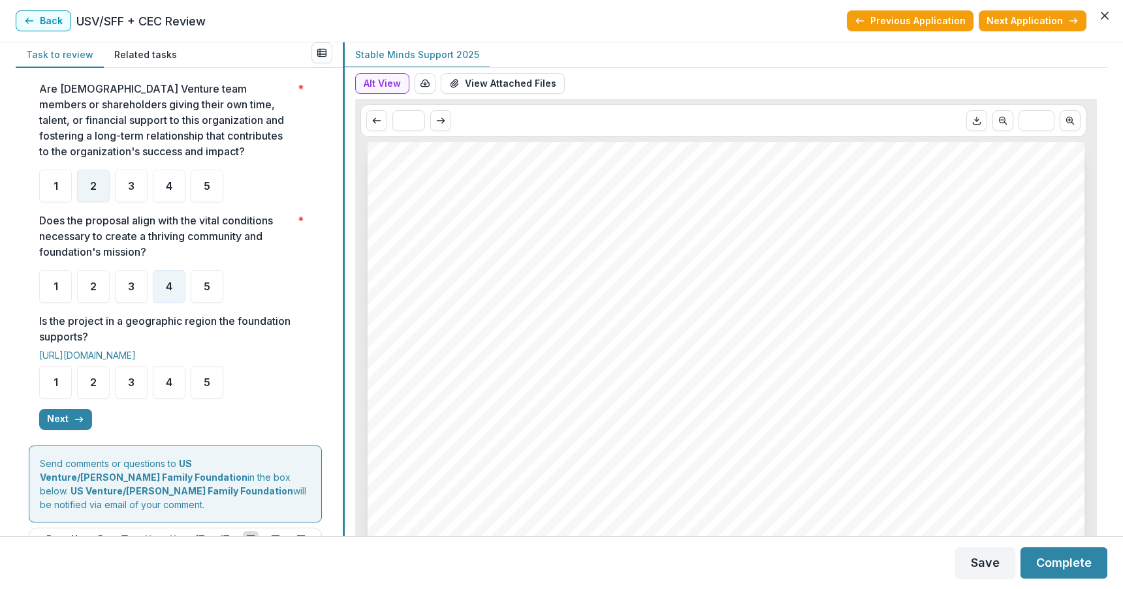
scroll to position [263, 0]
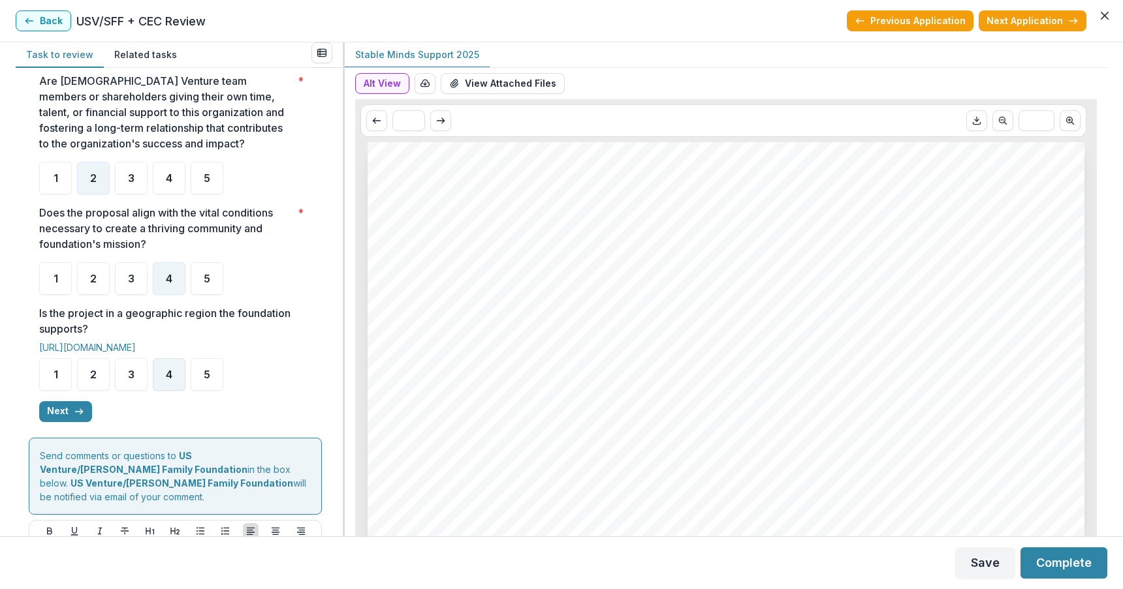
click at [166, 369] on span "4" at bounding box center [169, 374] width 7 height 10
click at [1070, 564] on button "Complete" at bounding box center [1063, 563] width 87 height 31
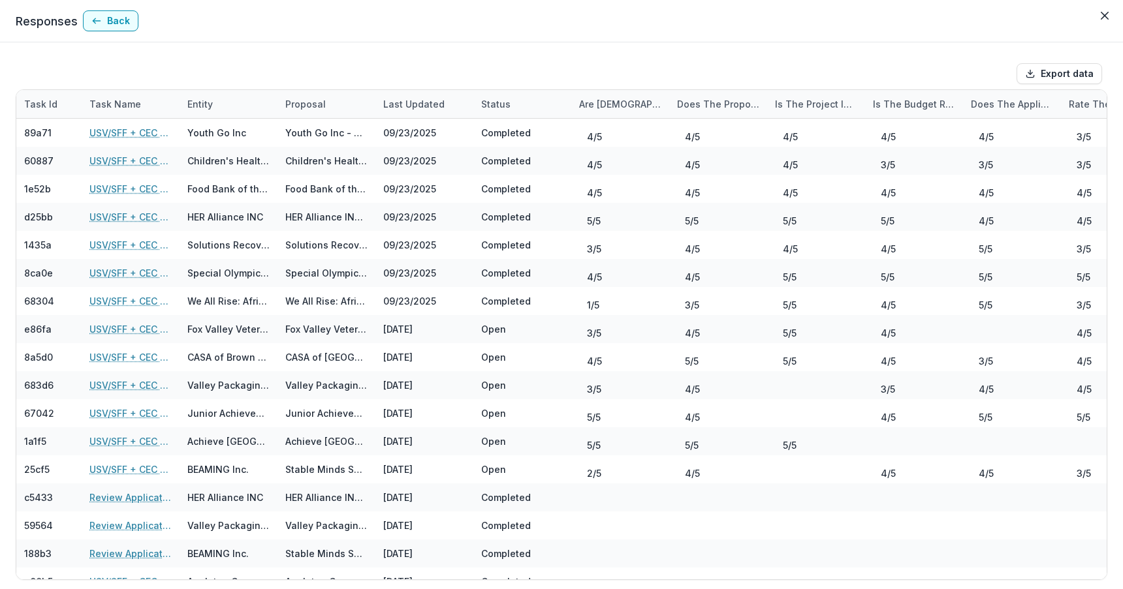
click at [54, 25] on button "Back" at bounding box center [69, 35] width 53 height 20
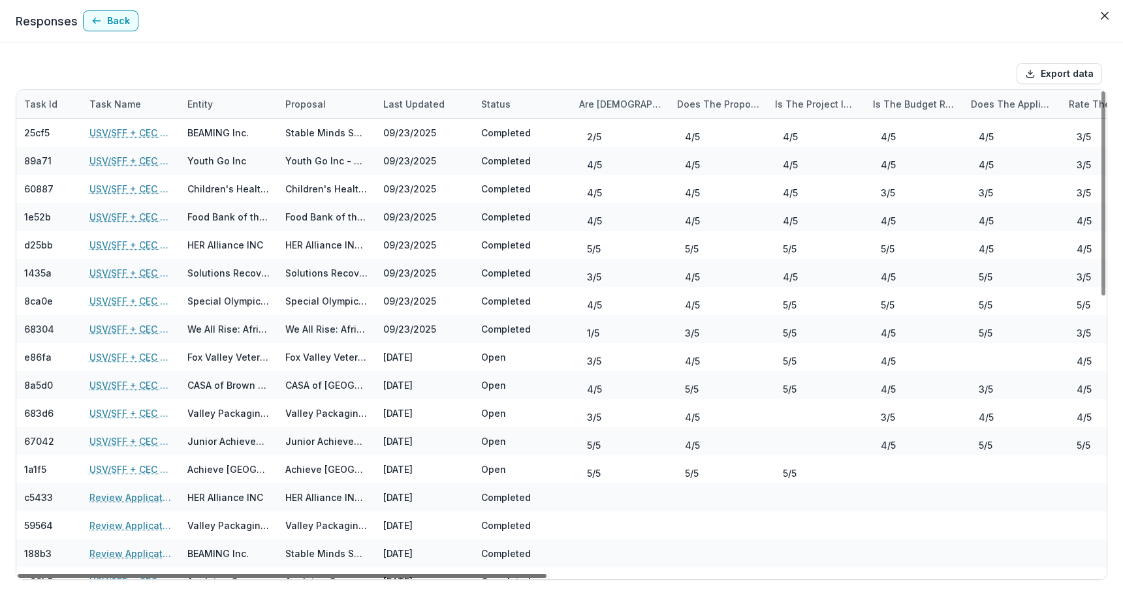
drag, startPoint x: 519, startPoint y: 575, endPoint x: 440, endPoint y: 580, distance: 79.1
click at [440, 578] on div at bounding box center [282, 576] width 529 height 4
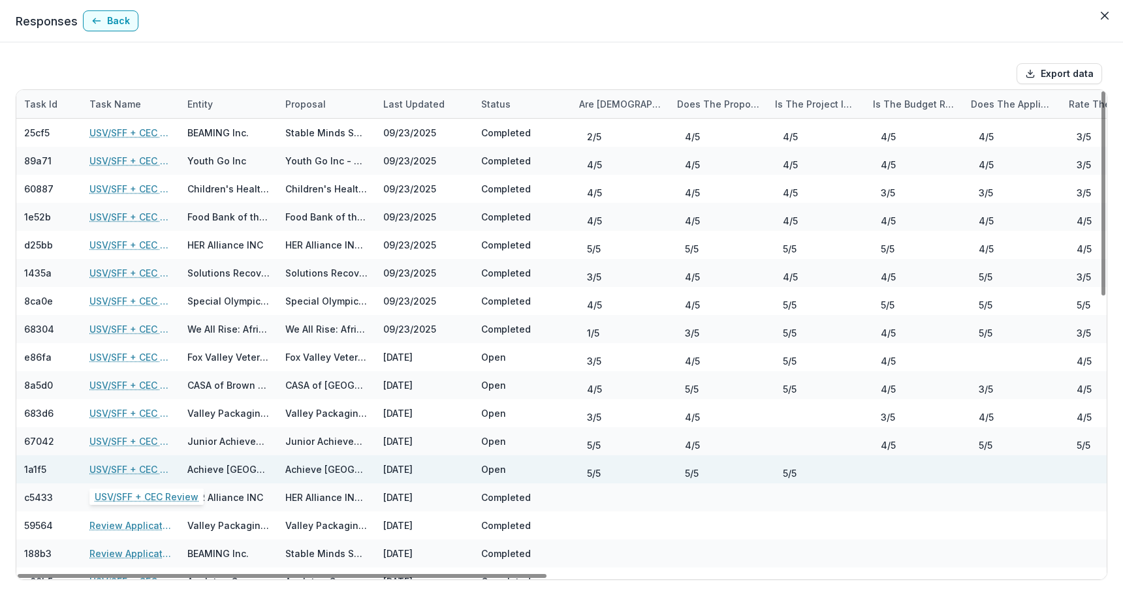
click at [131, 469] on link "USV/SFF + CEC Review" at bounding box center [130, 470] width 82 height 14
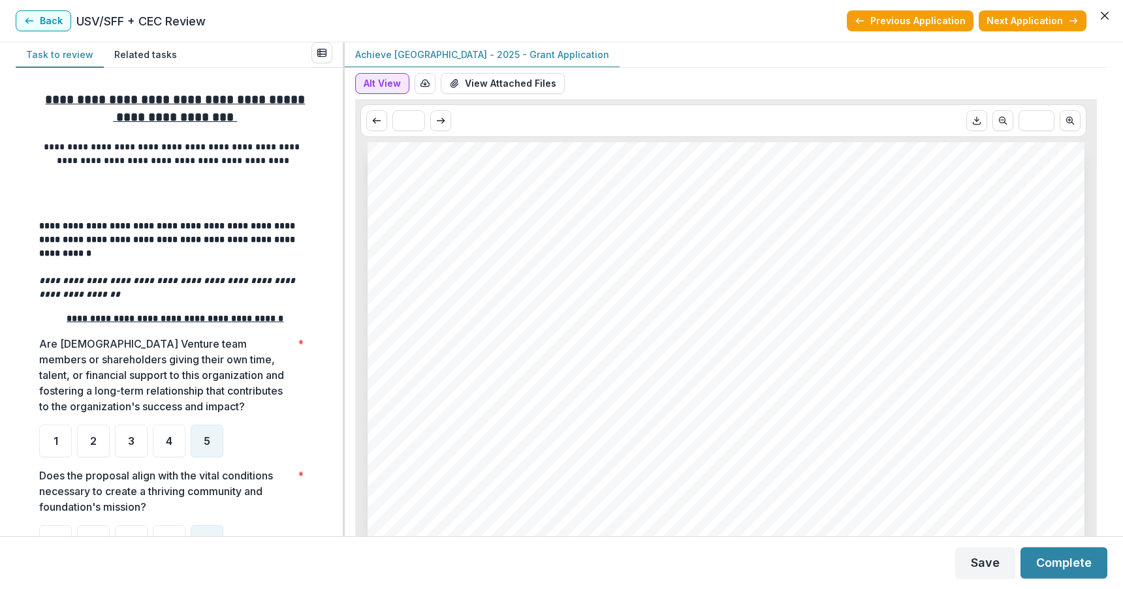
click at [392, 80] on button "Alt View" at bounding box center [382, 83] width 54 height 21
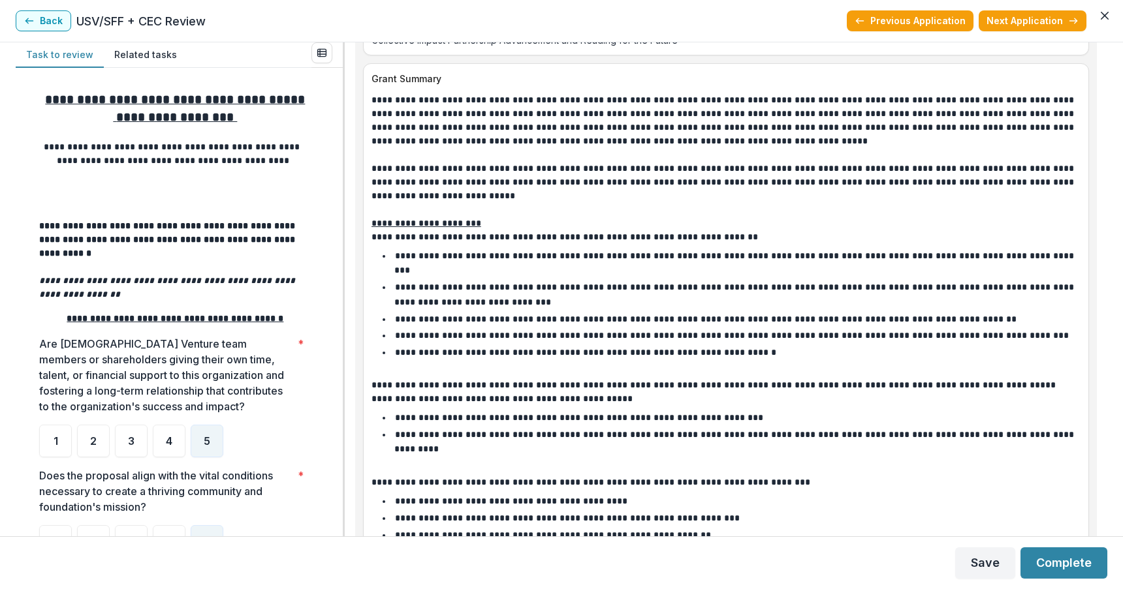
scroll to position [1354, 0]
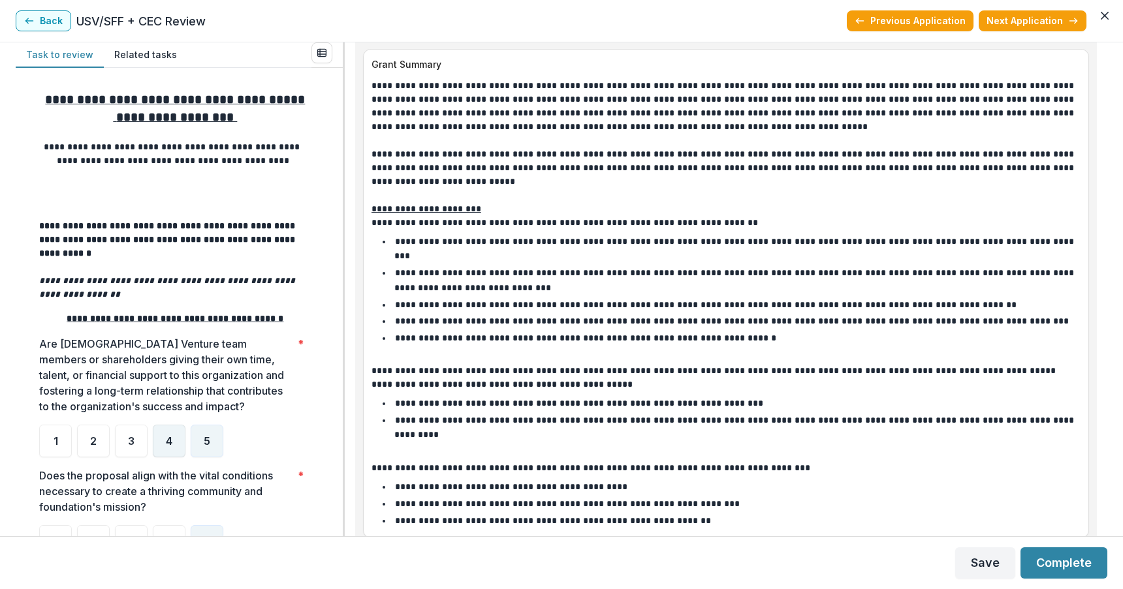
click at [166, 436] on span "4" at bounding box center [169, 441] width 7 height 10
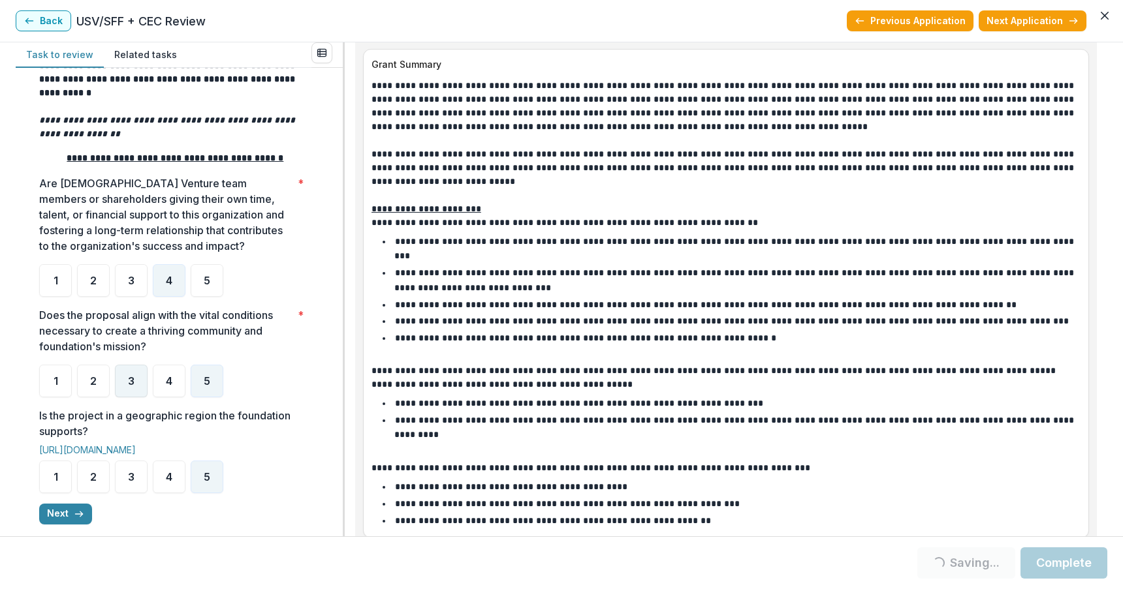
scroll to position [162, 0]
click at [168, 375] on span "4" at bounding box center [169, 380] width 7 height 10
click at [168, 471] on span "4" at bounding box center [169, 476] width 7 height 10
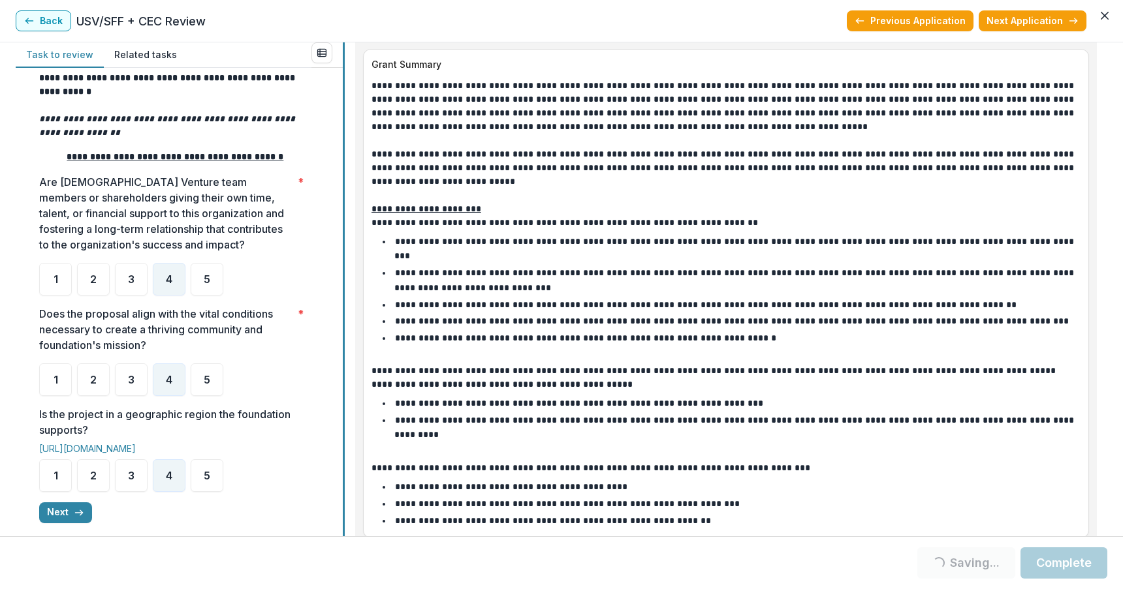
click at [340, 392] on div "**********" at bounding box center [561, 289] width 1091 height 494
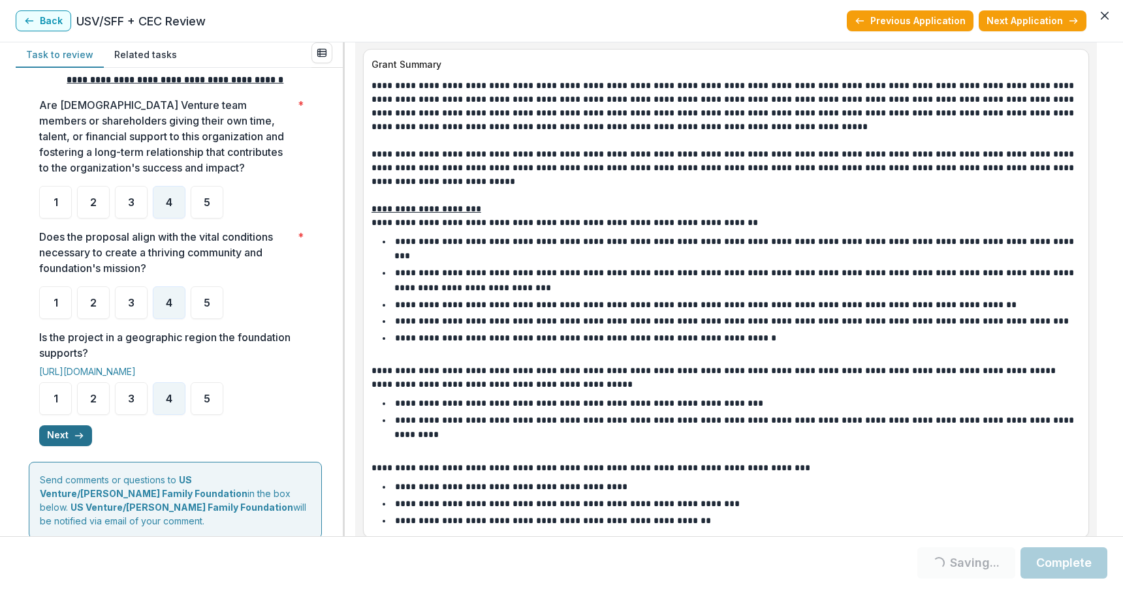
click at [65, 426] on button "Next" at bounding box center [65, 436] width 53 height 21
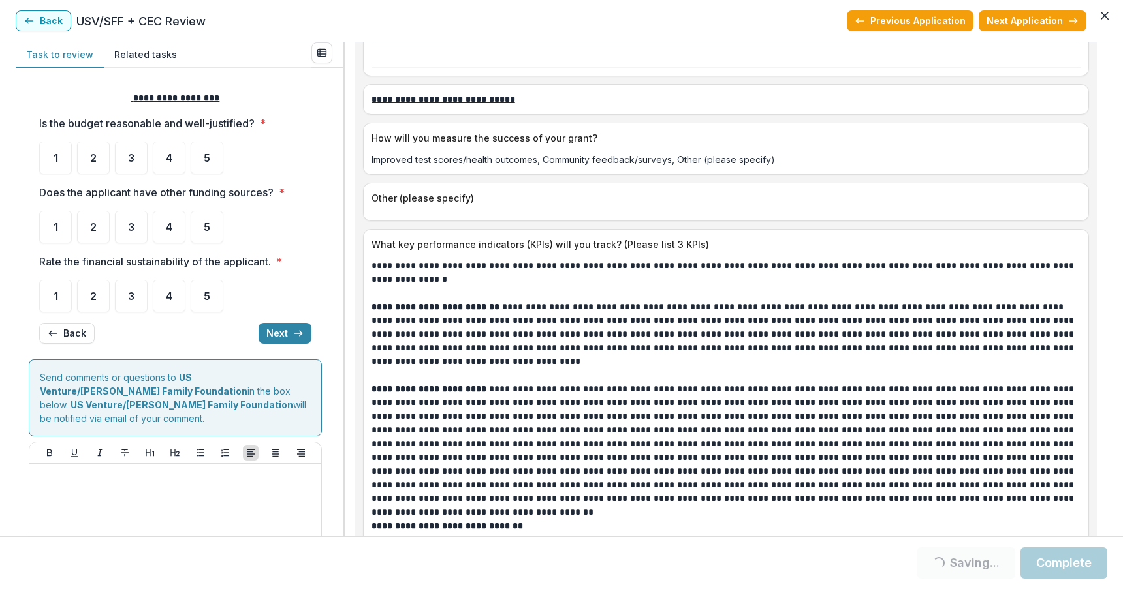
scroll to position [3901, 0]
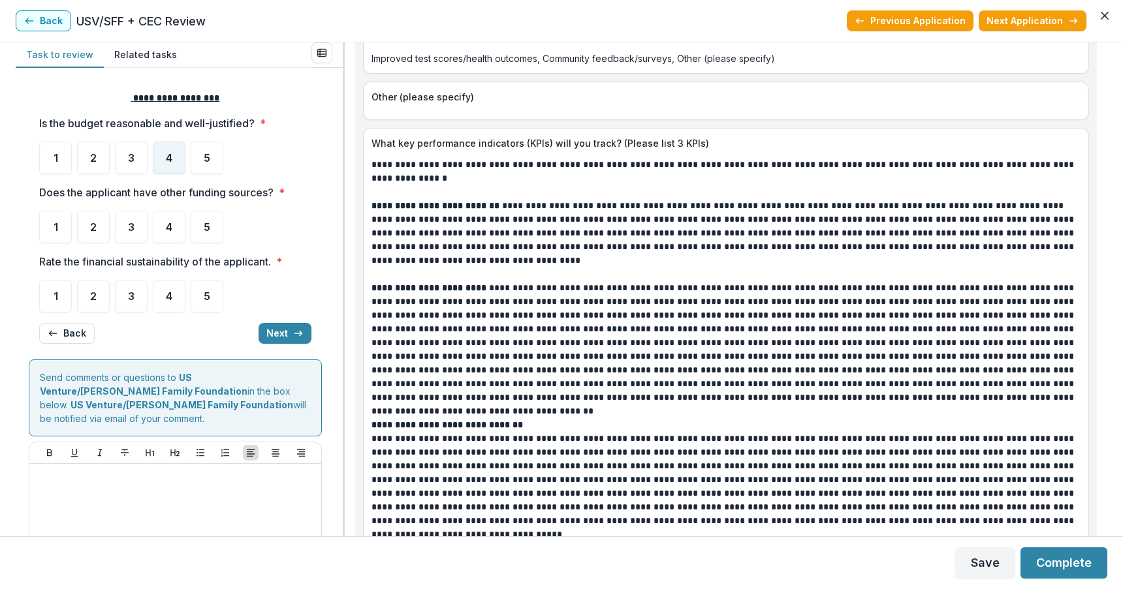
click at [172, 155] on span "4" at bounding box center [169, 158] width 7 height 10
click at [204, 225] on span "5" at bounding box center [207, 227] width 7 height 10
click at [171, 162] on span "4" at bounding box center [169, 158] width 7 height 10
click at [170, 153] on span "4" at bounding box center [169, 158] width 7 height 10
click at [164, 149] on div "4" at bounding box center [169, 158] width 33 height 33
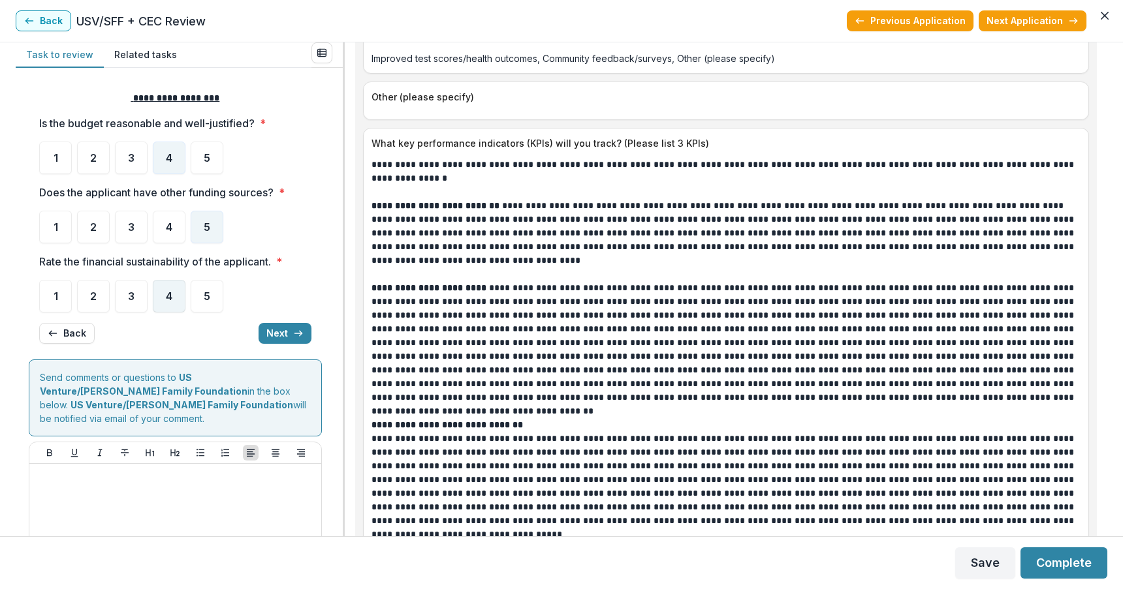
click at [170, 300] on span "4" at bounding box center [169, 296] width 7 height 10
click at [125, 294] on div "3" at bounding box center [131, 296] width 33 height 33
click at [132, 292] on span "3" at bounding box center [131, 296] width 7 height 10
click at [273, 330] on button "Next" at bounding box center [284, 333] width 53 height 21
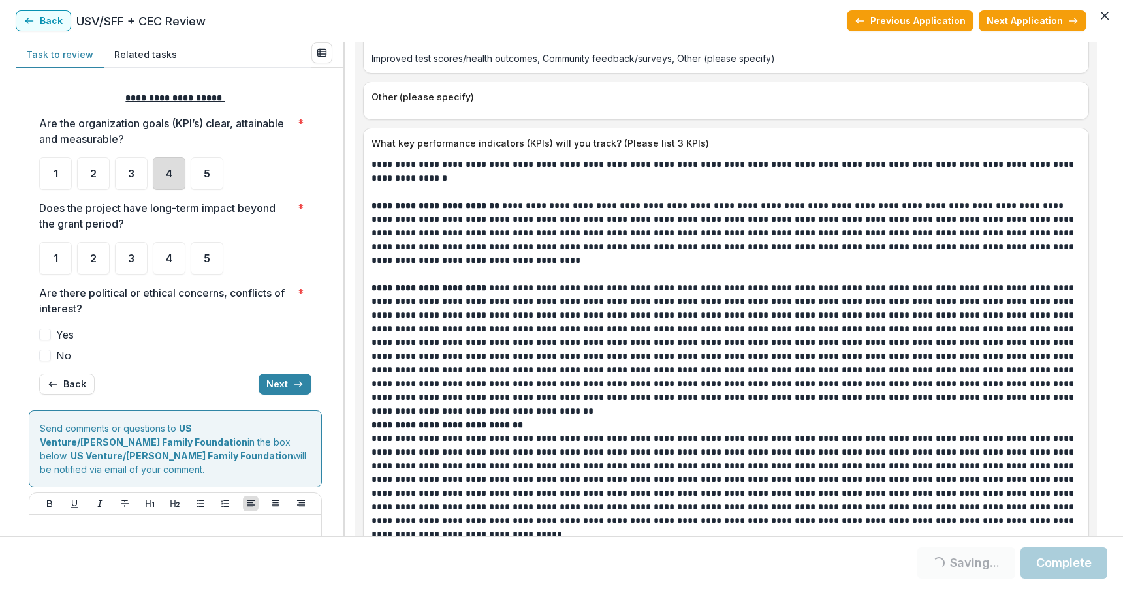
click at [174, 172] on div "4" at bounding box center [169, 173] width 33 height 33
click at [208, 256] on span "5" at bounding box center [207, 258] width 7 height 10
click at [204, 255] on span "5" at bounding box center [207, 258] width 7 height 10
click at [47, 357] on span at bounding box center [45, 356] width 12 height 12
click at [272, 384] on button "Next" at bounding box center [284, 384] width 53 height 21
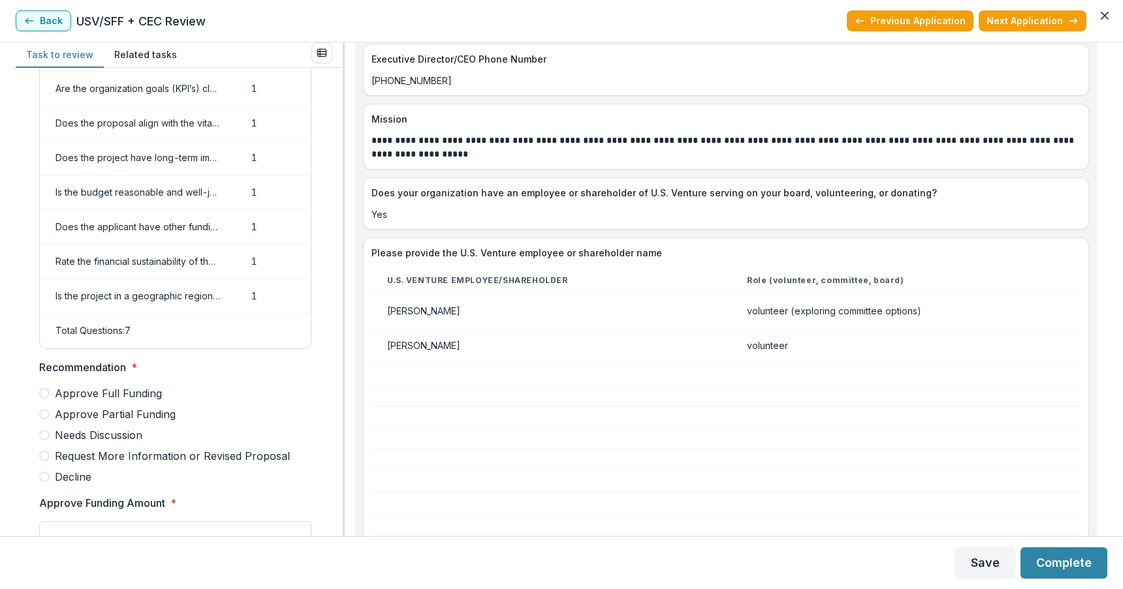
scroll to position [630, 0]
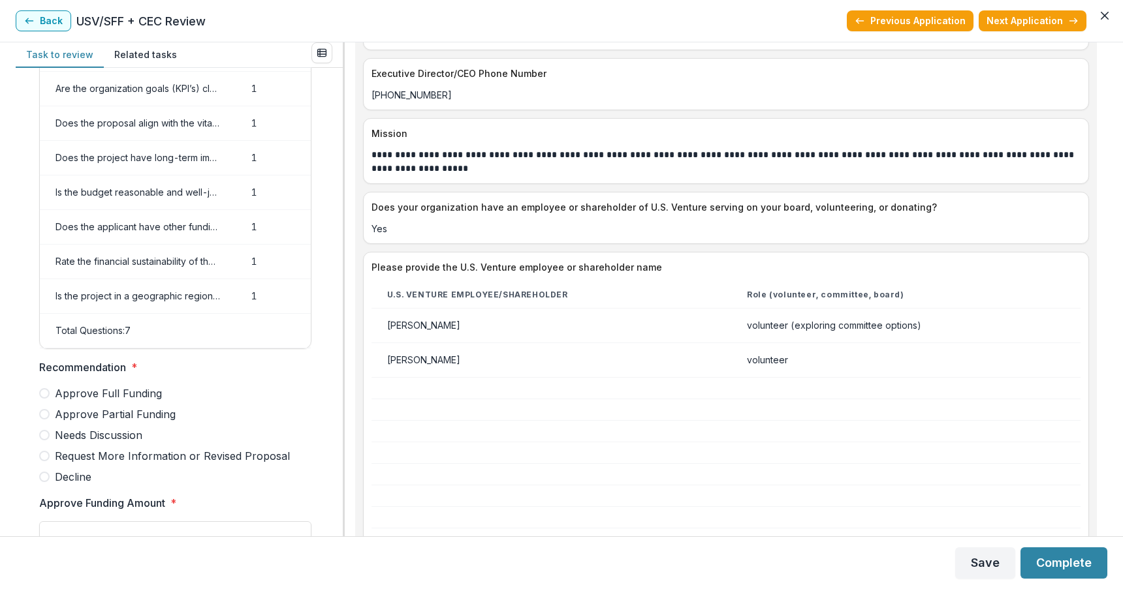
click at [45, 420] on span at bounding box center [44, 414] width 10 height 10
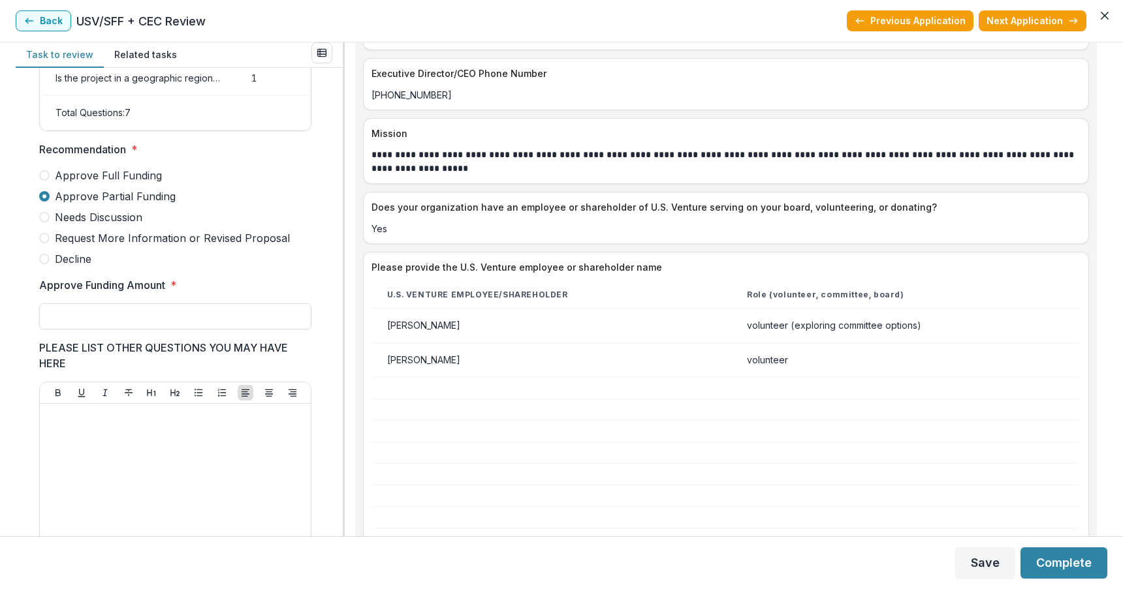
scroll to position [302, 0]
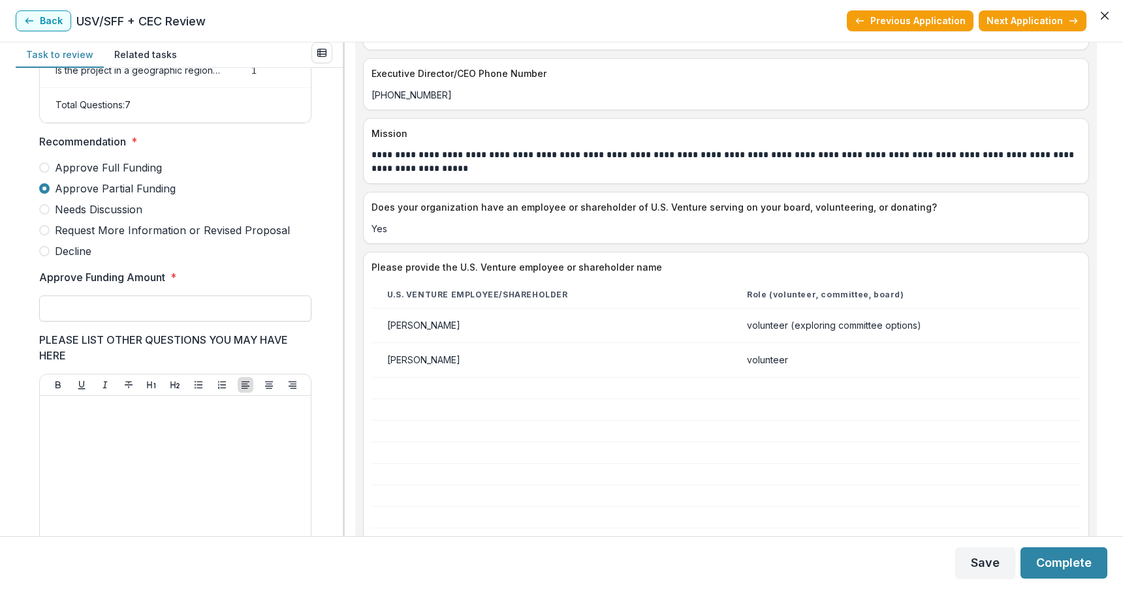
click at [249, 321] on input "Approve Funding Amount *" at bounding box center [175, 309] width 272 height 26
type input "*******"
click at [1044, 565] on button "Complete" at bounding box center [1063, 563] width 87 height 31
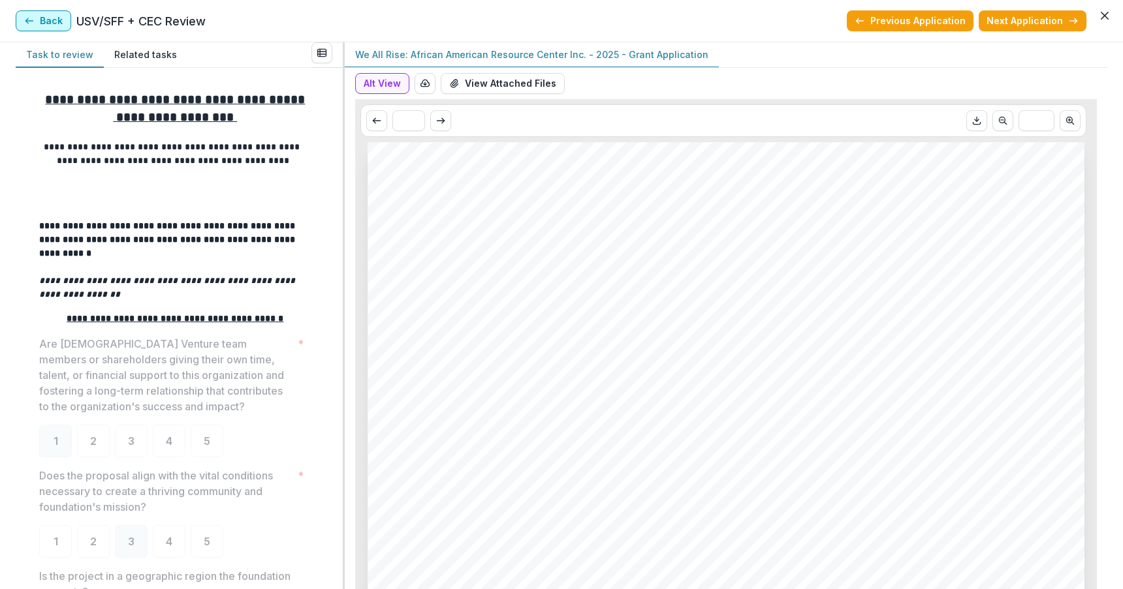
click at [39, 20] on button "Back" at bounding box center [43, 20] width 55 height 21
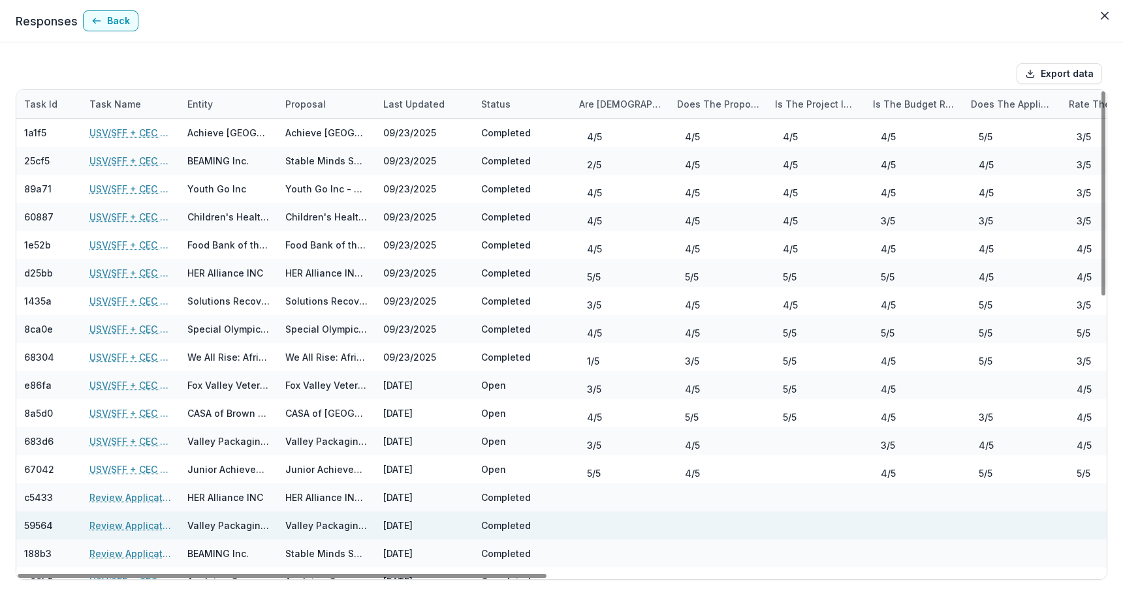
drag, startPoint x: 481, startPoint y: 574, endPoint x: 433, endPoint y: 527, distance: 66.5
click at [433, 574] on div at bounding box center [282, 576] width 529 height 4
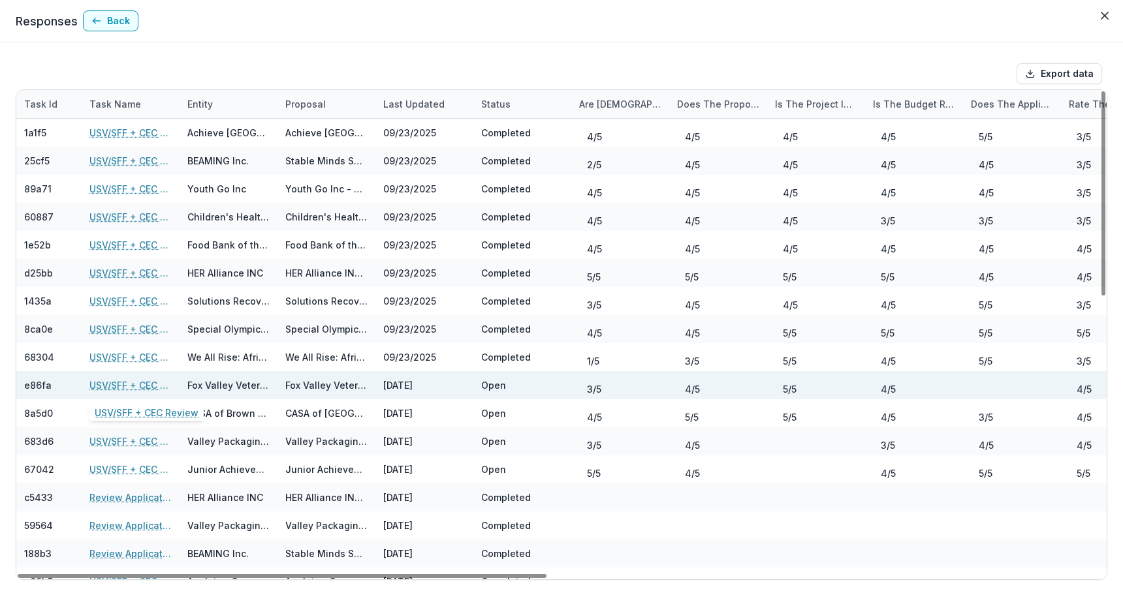
click at [100, 383] on link "USV/SFF + CEC Review" at bounding box center [130, 386] width 82 height 14
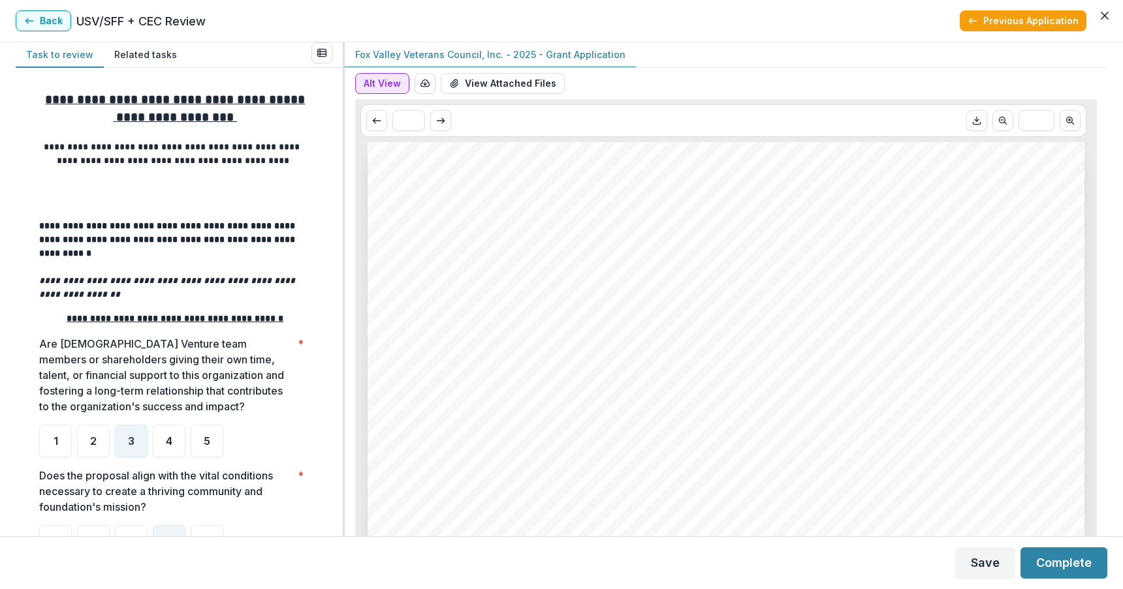
click at [376, 80] on button "Alt View" at bounding box center [382, 83] width 54 height 21
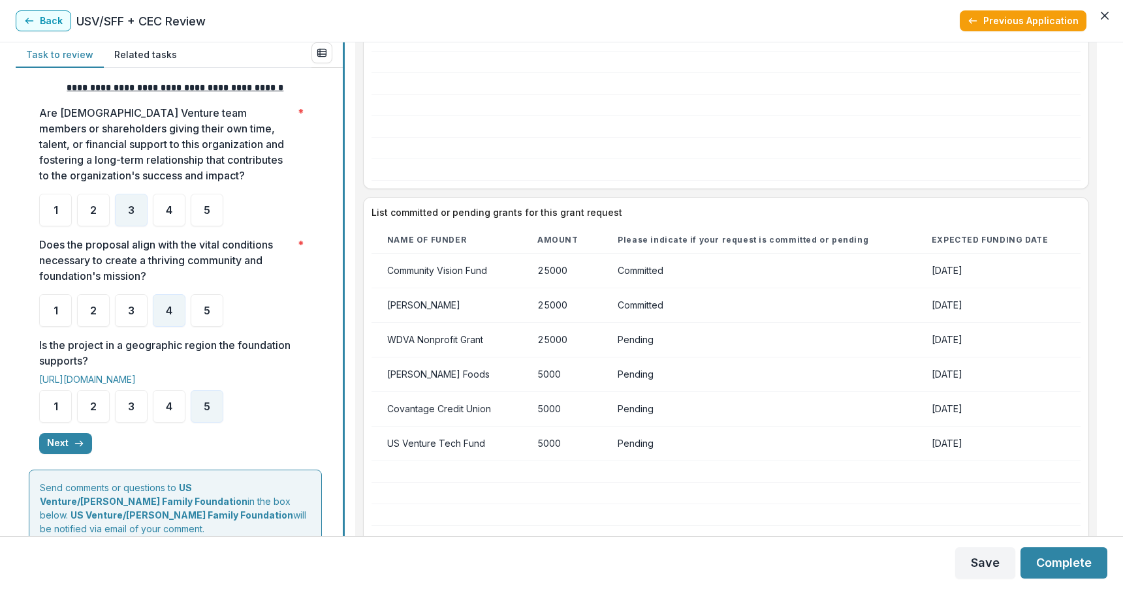
scroll to position [232, 0]
click at [54, 432] on button "Next" at bounding box center [65, 442] width 53 height 21
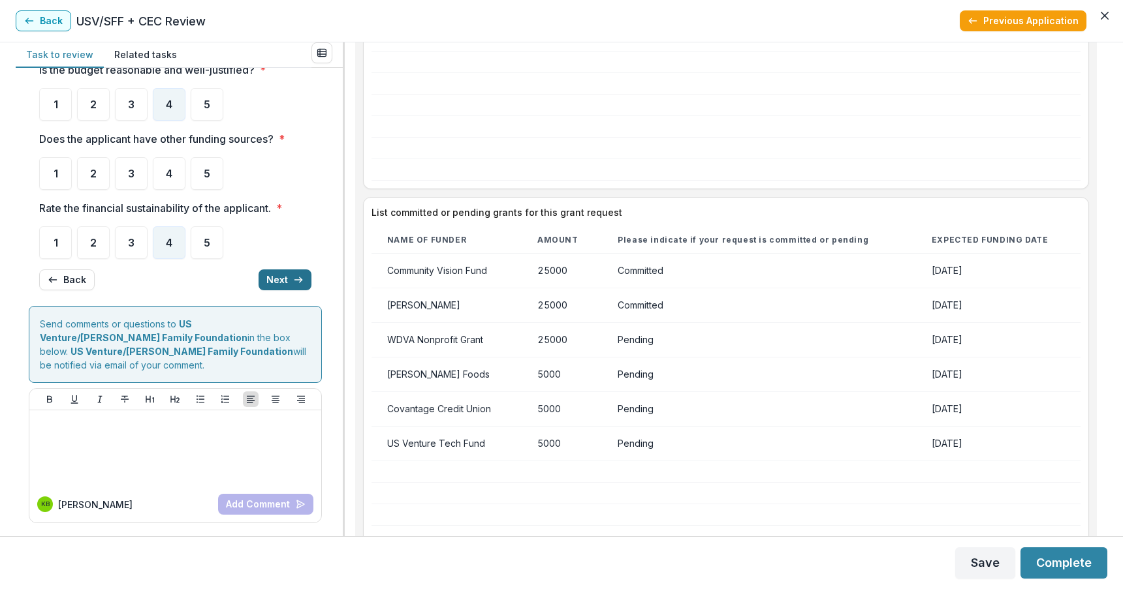
scroll to position [0, 0]
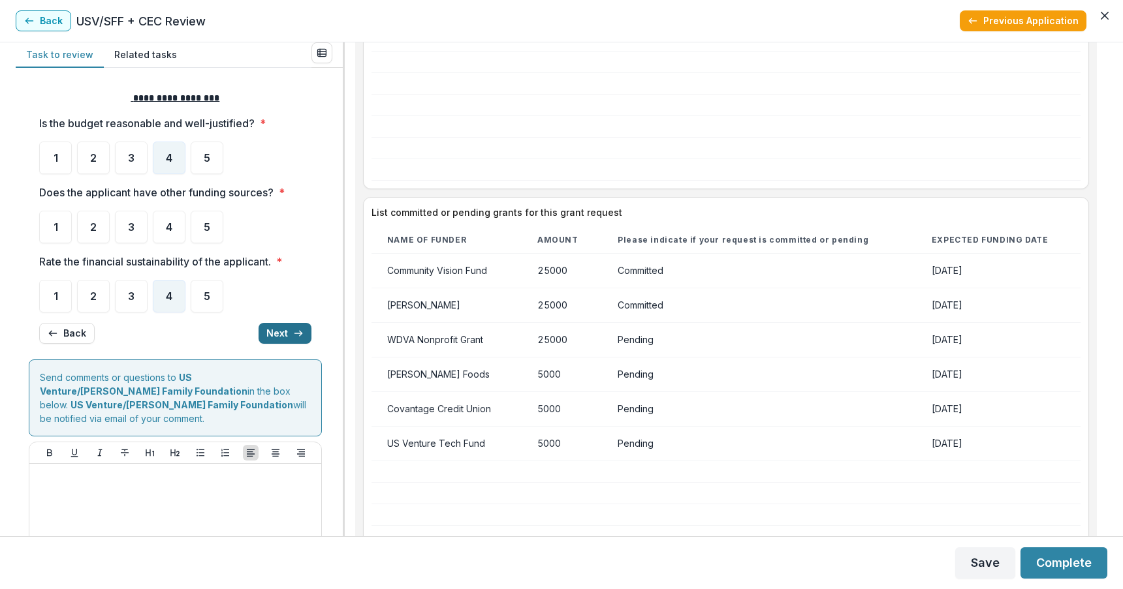
click at [279, 336] on button "Next" at bounding box center [284, 333] width 53 height 21
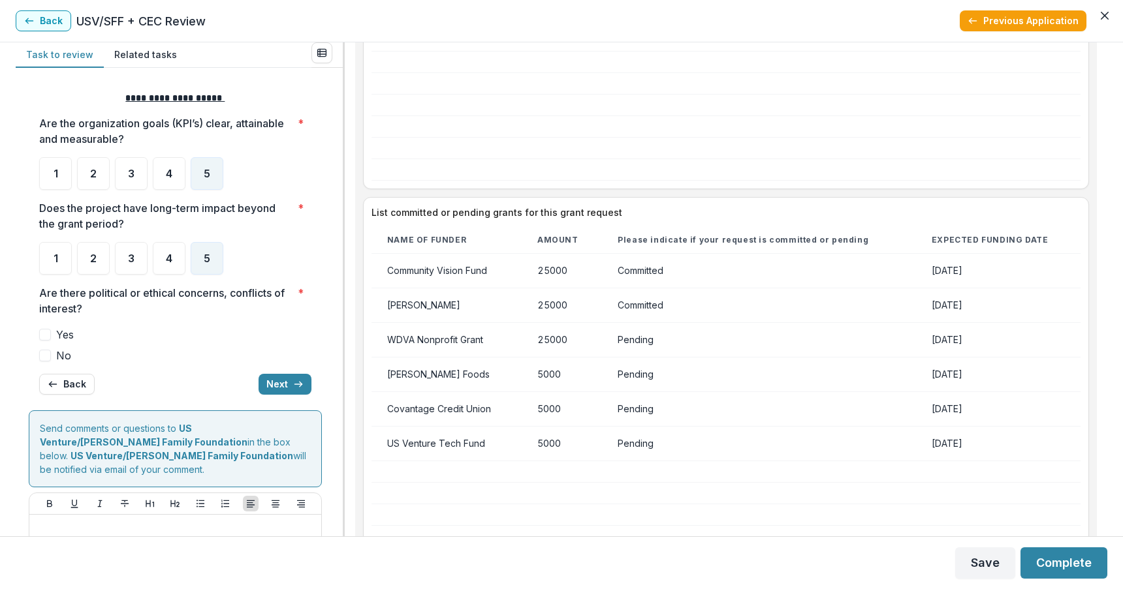
click at [52, 354] on label "No" at bounding box center [175, 356] width 272 height 16
click at [278, 380] on button "Next" at bounding box center [284, 384] width 53 height 21
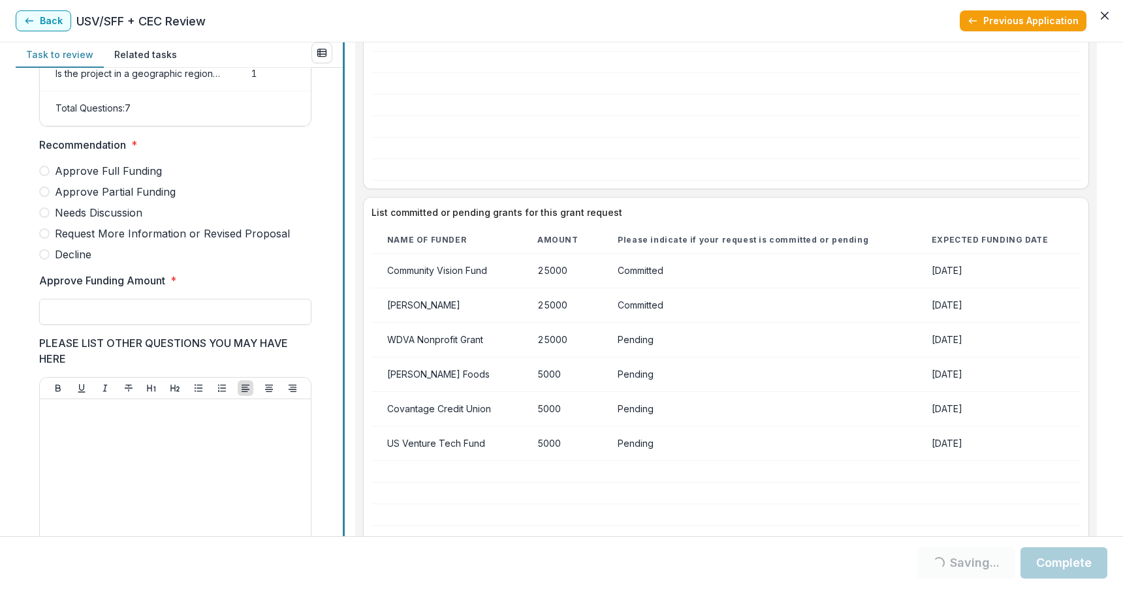
scroll to position [292, 0]
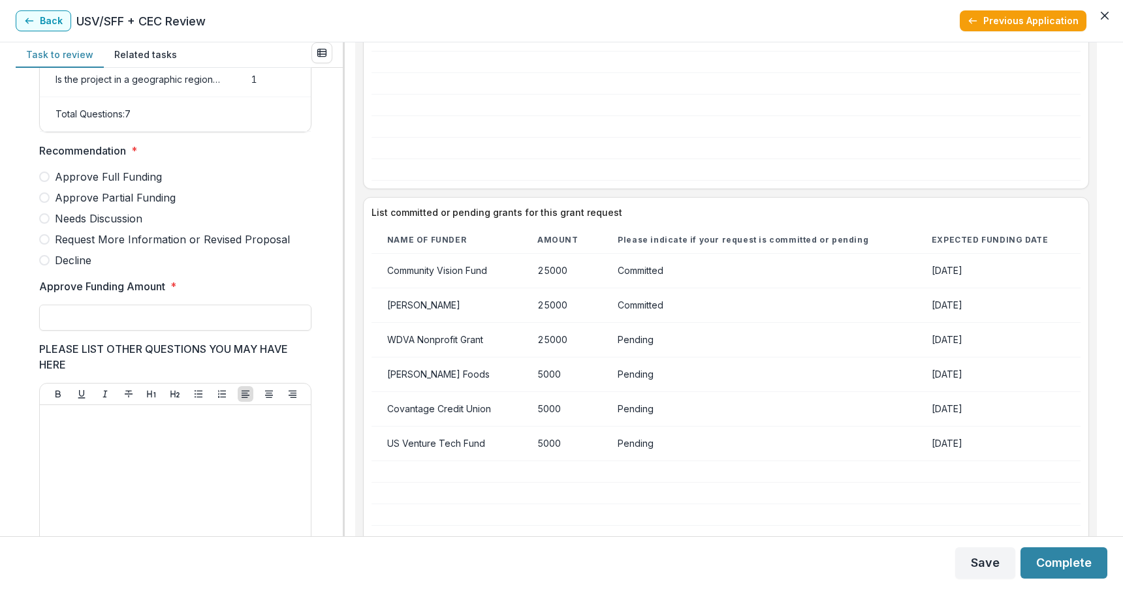
click at [48, 182] on span at bounding box center [44, 177] width 10 height 10
click at [62, 321] on input "Approve Funding Amount *" at bounding box center [175, 318] width 272 height 26
type input "*******"
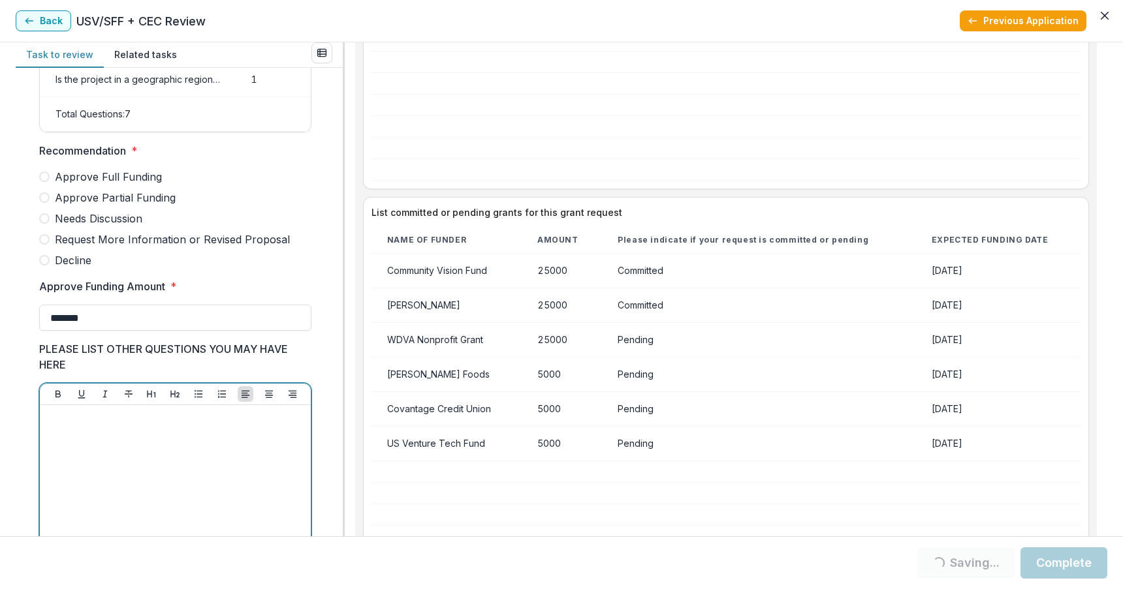
click at [179, 450] on div at bounding box center [175, 509] width 260 height 196
click at [44, 182] on span at bounding box center [44, 177] width 10 height 10
click at [42, 182] on span at bounding box center [44, 177] width 10 height 10
click at [84, 185] on span "Approve Full Funding" at bounding box center [108, 177] width 107 height 16
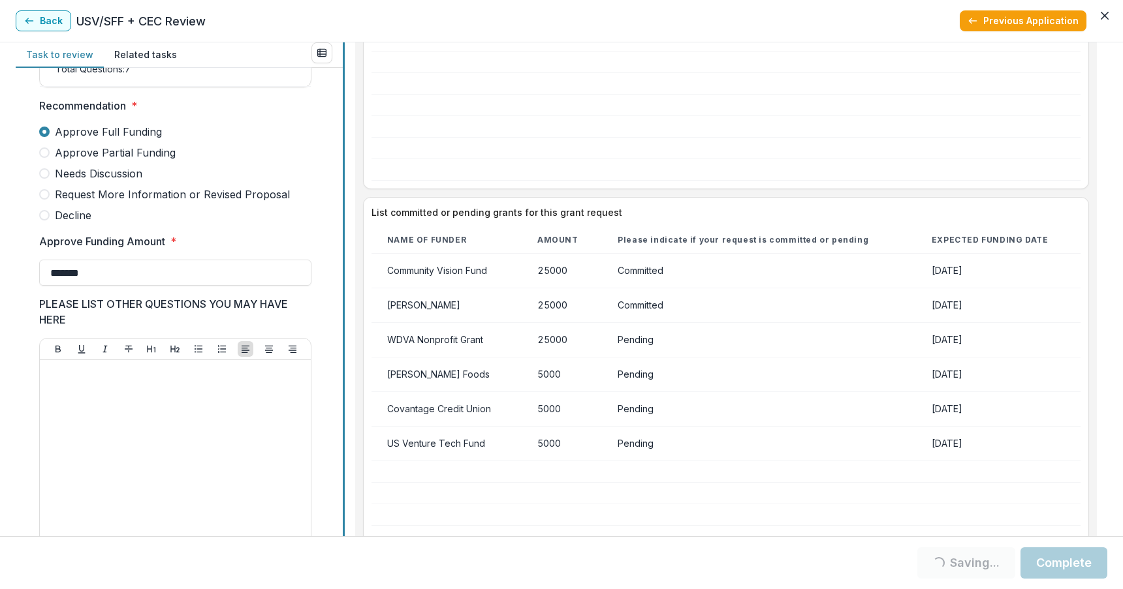
scroll to position [491, 0]
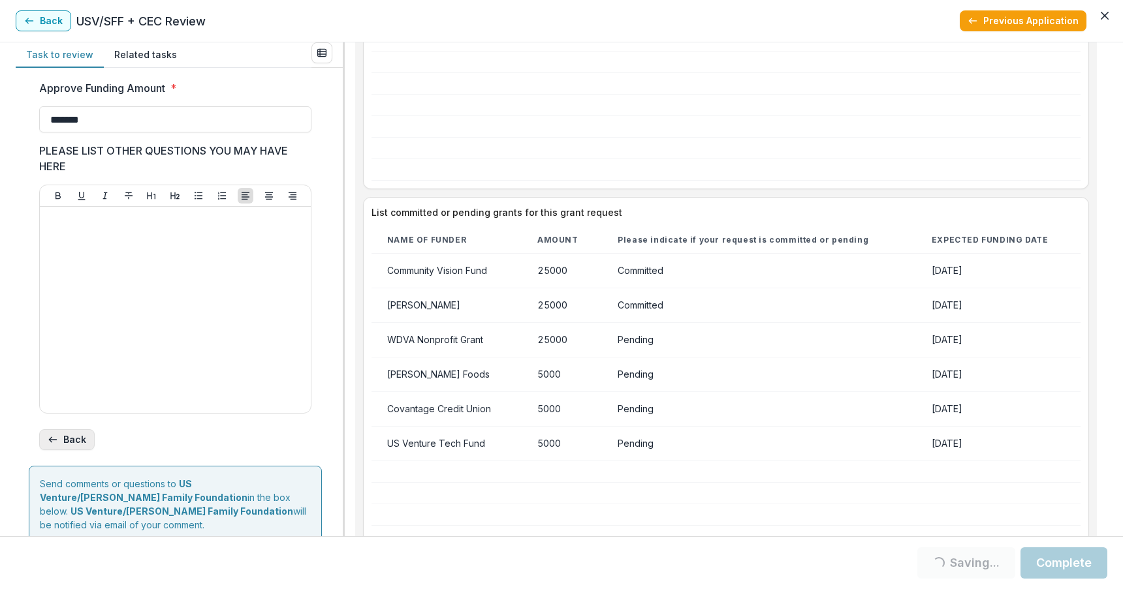
click at [81, 450] on button "Back" at bounding box center [66, 439] width 55 height 21
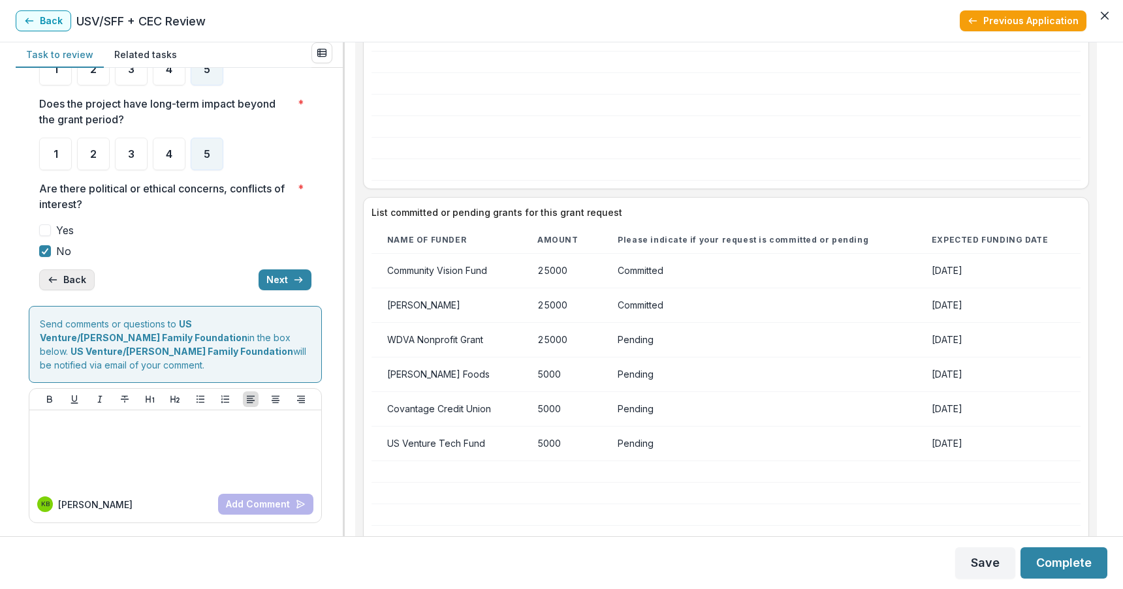
scroll to position [0, 0]
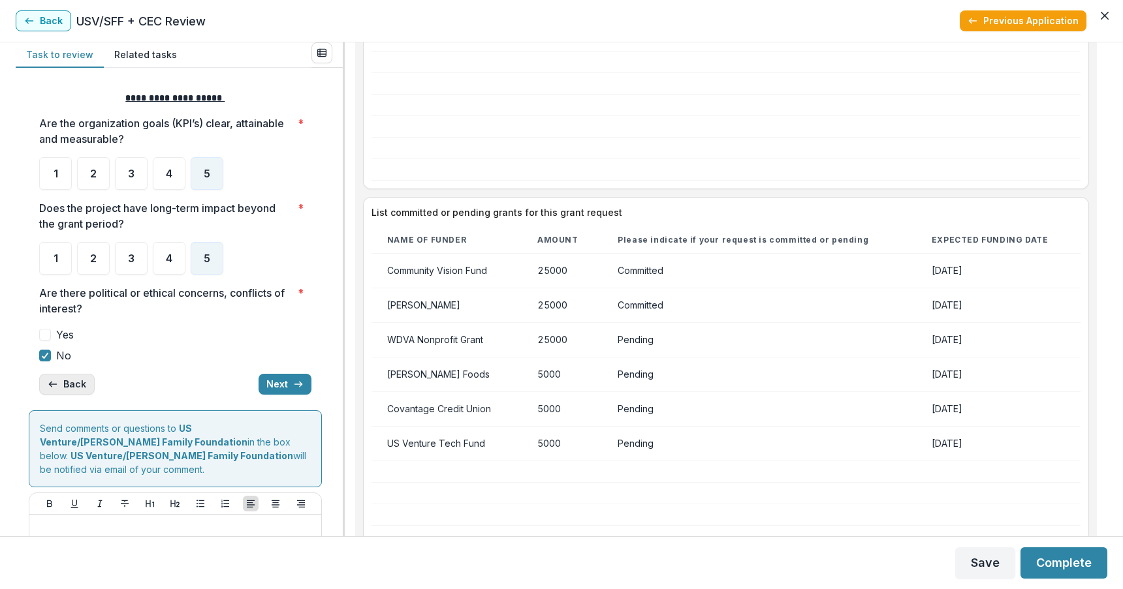
click at [66, 389] on button "Back" at bounding box center [66, 384] width 55 height 21
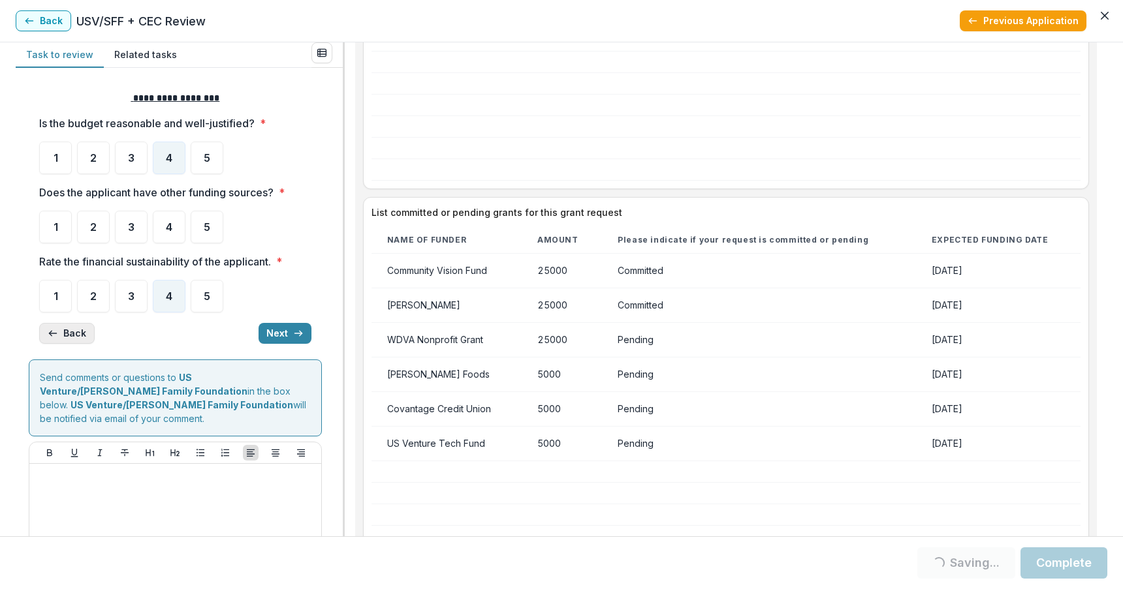
click at [57, 330] on icon "button" at bounding box center [53, 333] width 10 height 10
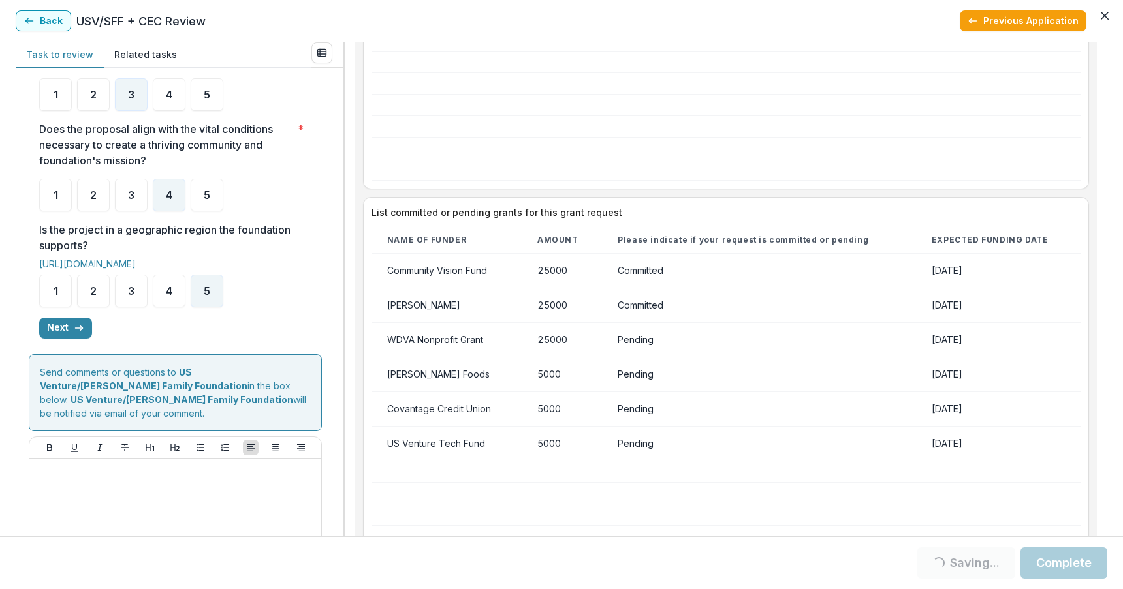
scroll to position [348, 0]
click at [62, 317] on button "Next" at bounding box center [65, 327] width 53 height 21
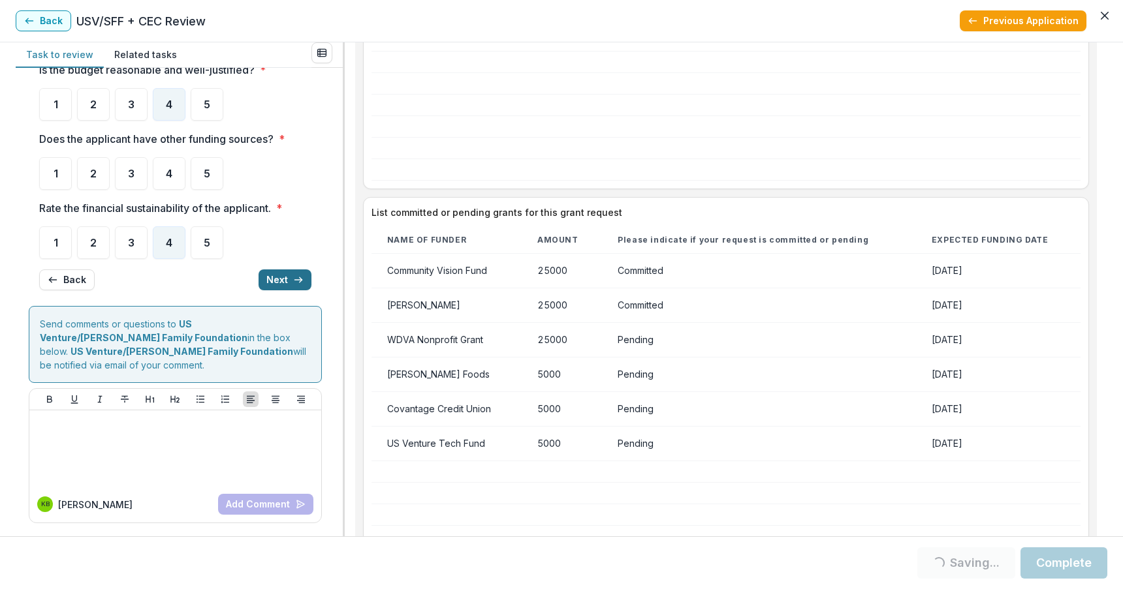
scroll to position [20, 0]
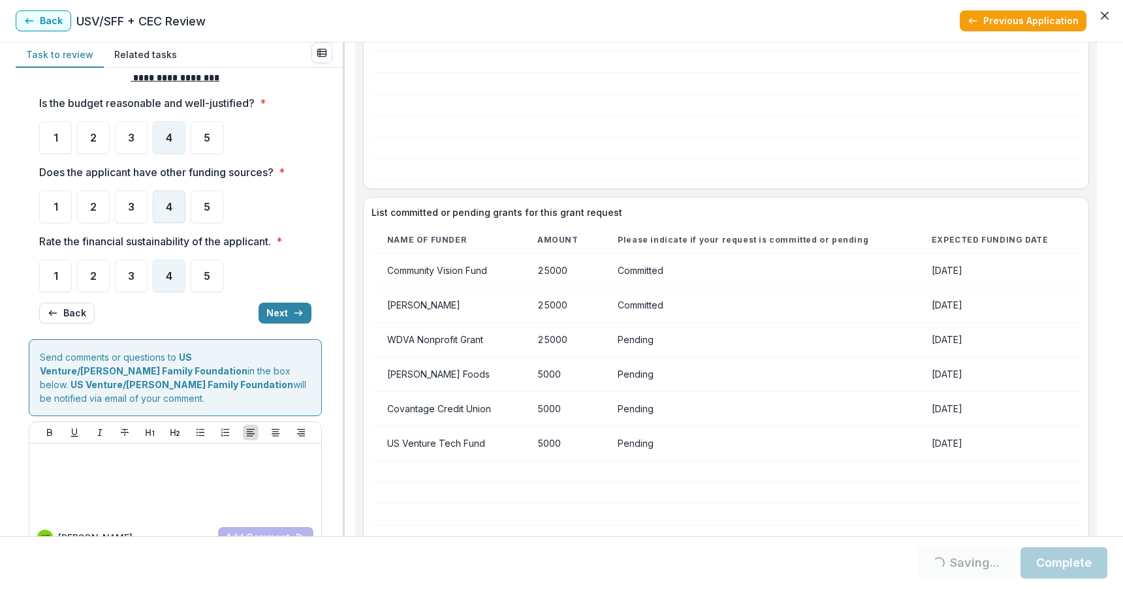
click at [175, 203] on div "4" at bounding box center [169, 207] width 33 height 33
click at [1054, 557] on button "Complete" at bounding box center [1063, 563] width 87 height 31
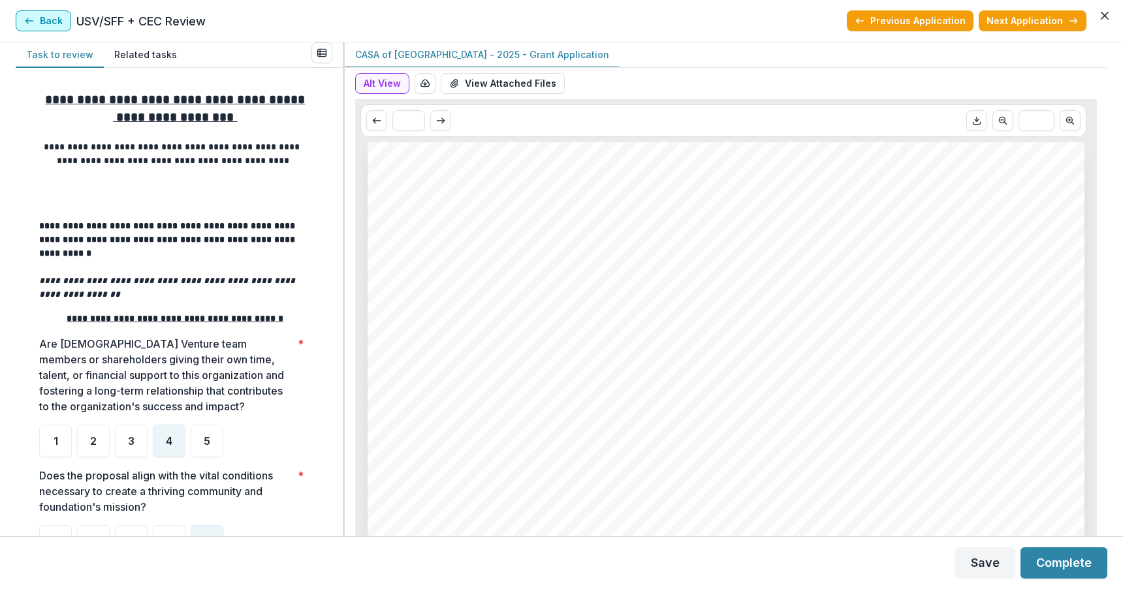
click at [40, 20] on button "Back" at bounding box center [43, 20] width 55 height 21
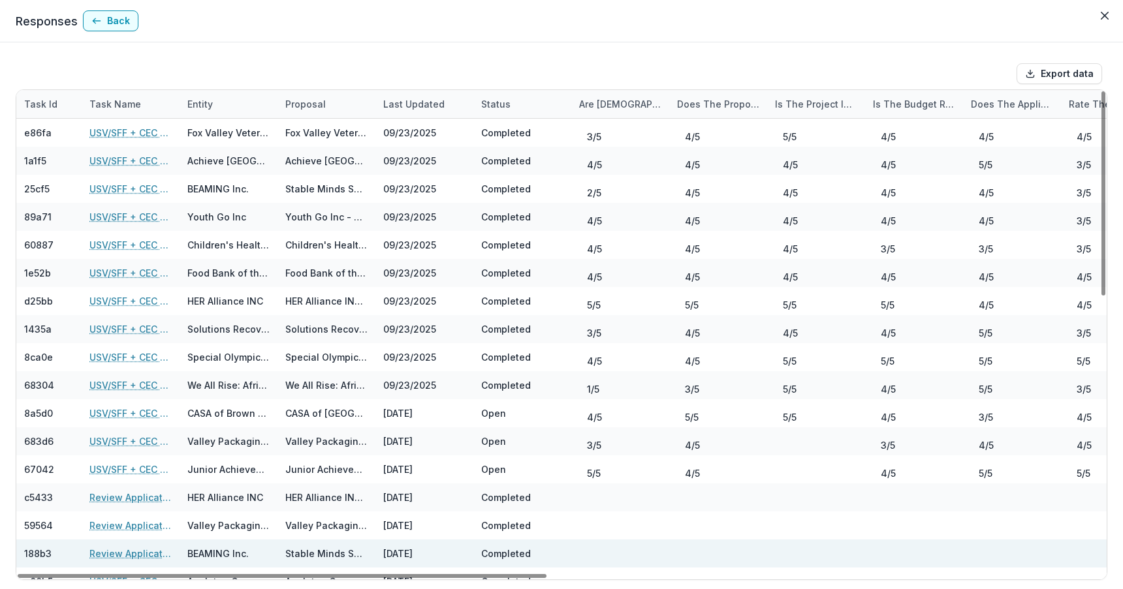
drag, startPoint x: 290, startPoint y: 574, endPoint x: 256, endPoint y: 547, distance: 42.7
click at [256, 574] on div at bounding box center [282, 576] width 529 height 4
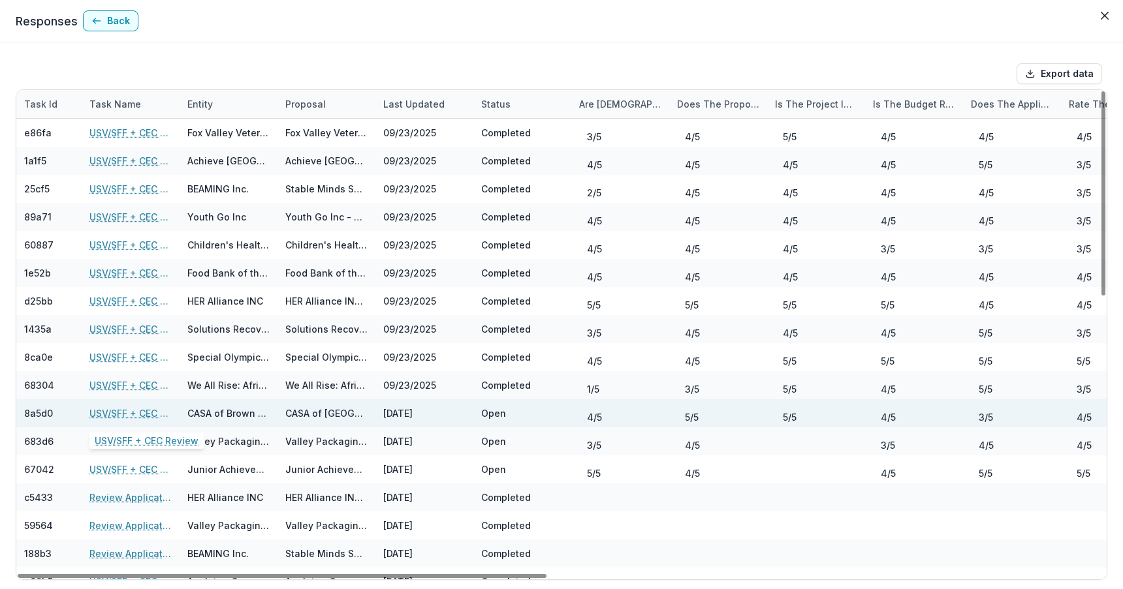
click at [130, 416] on link "USV/SFF + CEC Review" at bounding box center [130, 414] width 82 height 14
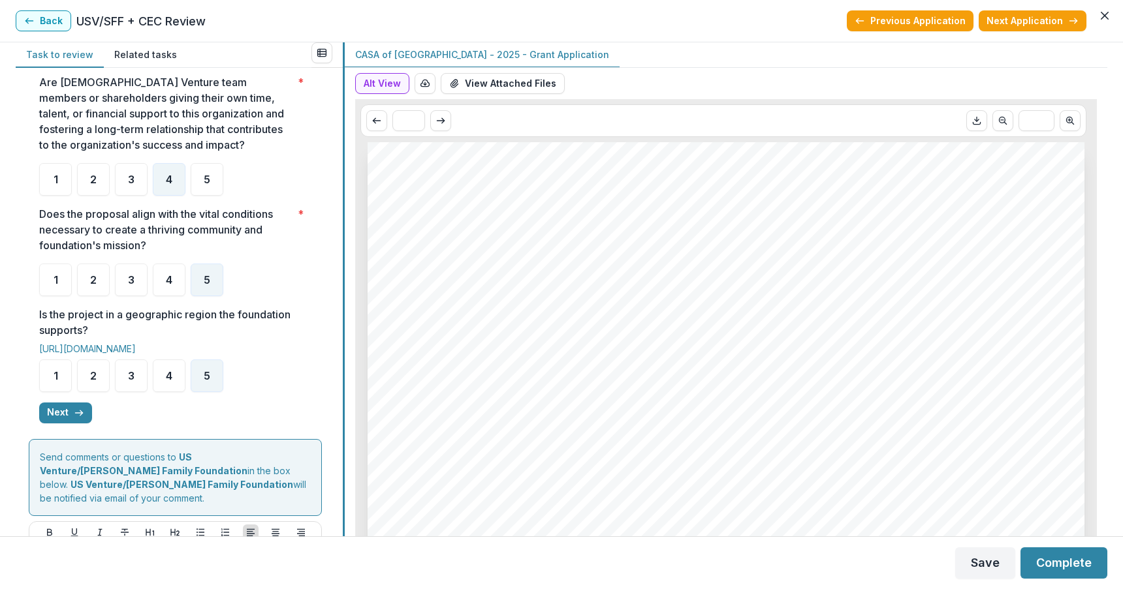
scroll to position [262, 0]
click at [59, 402] on button "Next" at bounding box center [65, 412] width 53 height 21
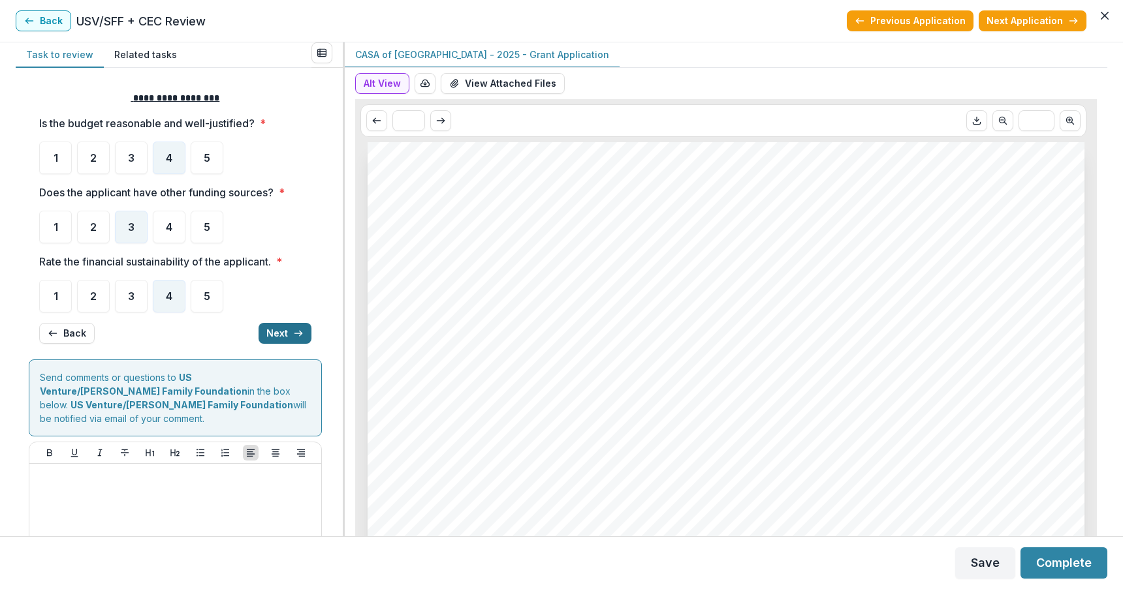
click at [278, 328] on button "Next" at bounding box center [284, 333] width 53 height 21
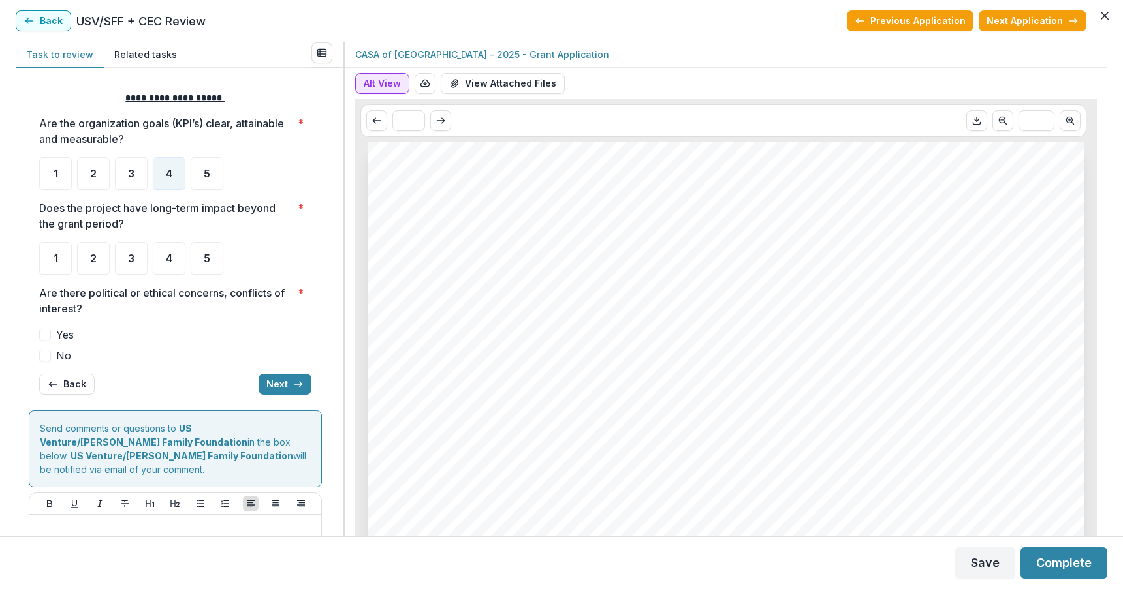
click at [382, 83] on button "Alt View" at bounding box center [382, 83] width 54 height 21
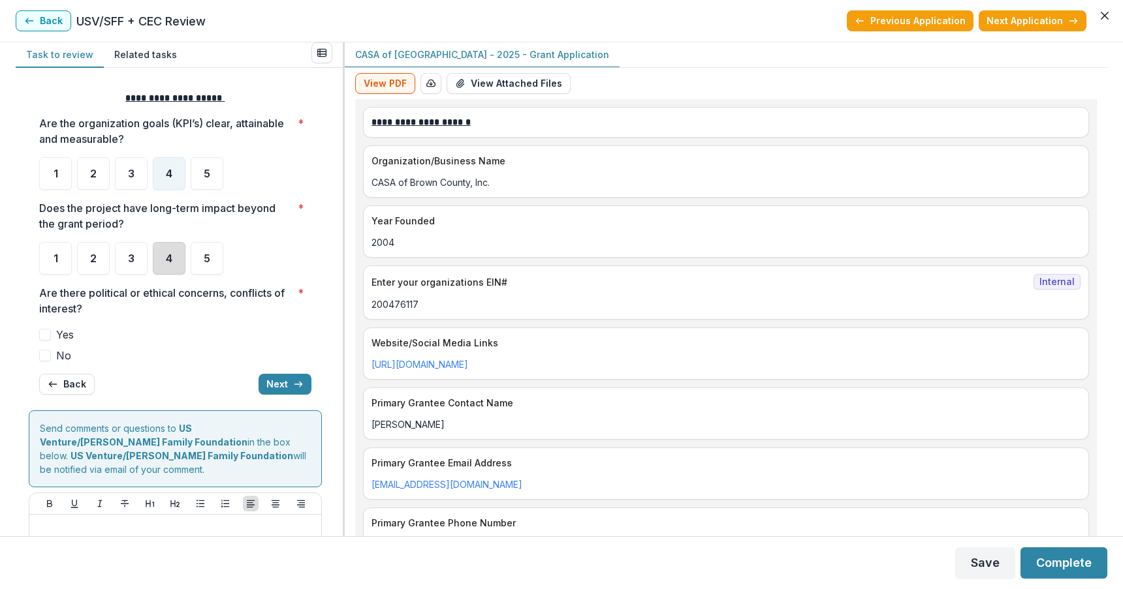
click at [168, 251] on div "4" at bounding box center [169, 258] width 33 height 33
click at [44, 358] on span at bounding box center [45, 356] width 12 height 12
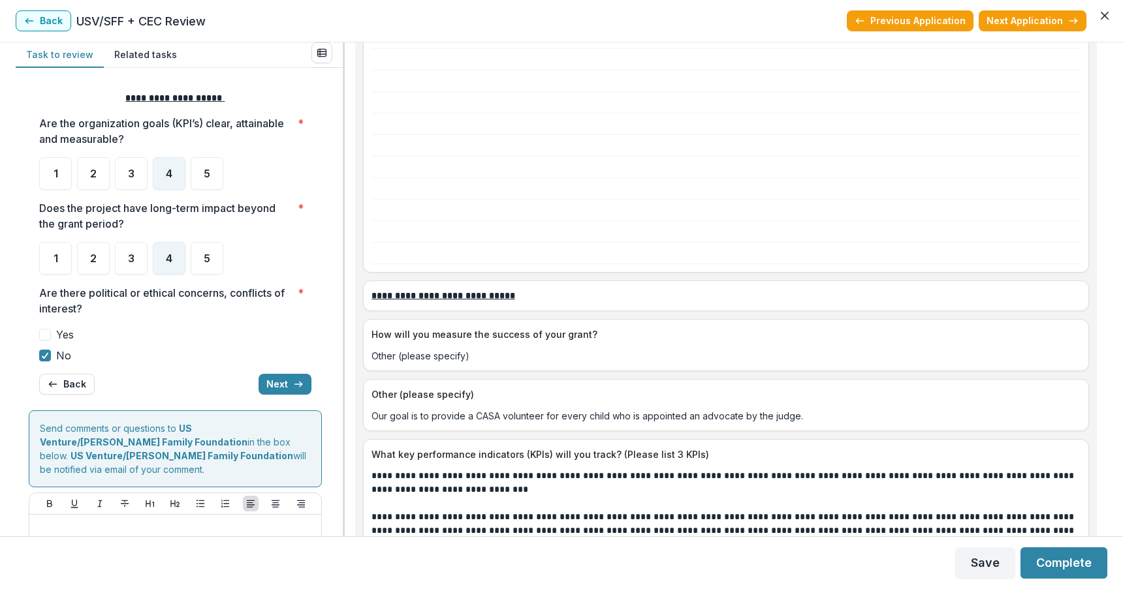
scroll to position [3275, 0]
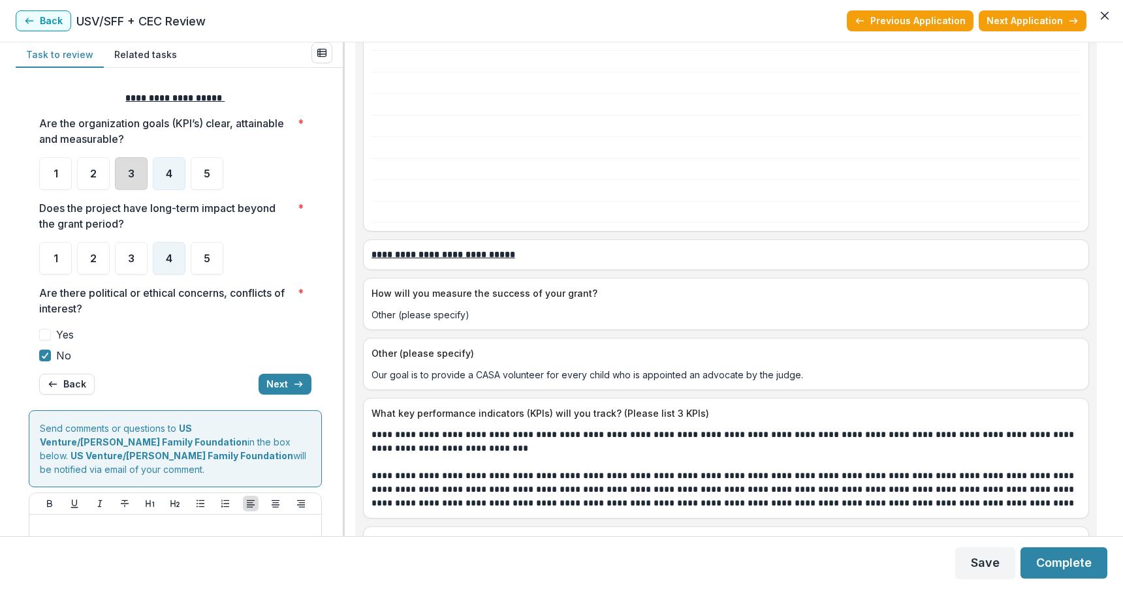
click at [123, 170] on div "3" at bounding box center [131, 173] width 33 height 33
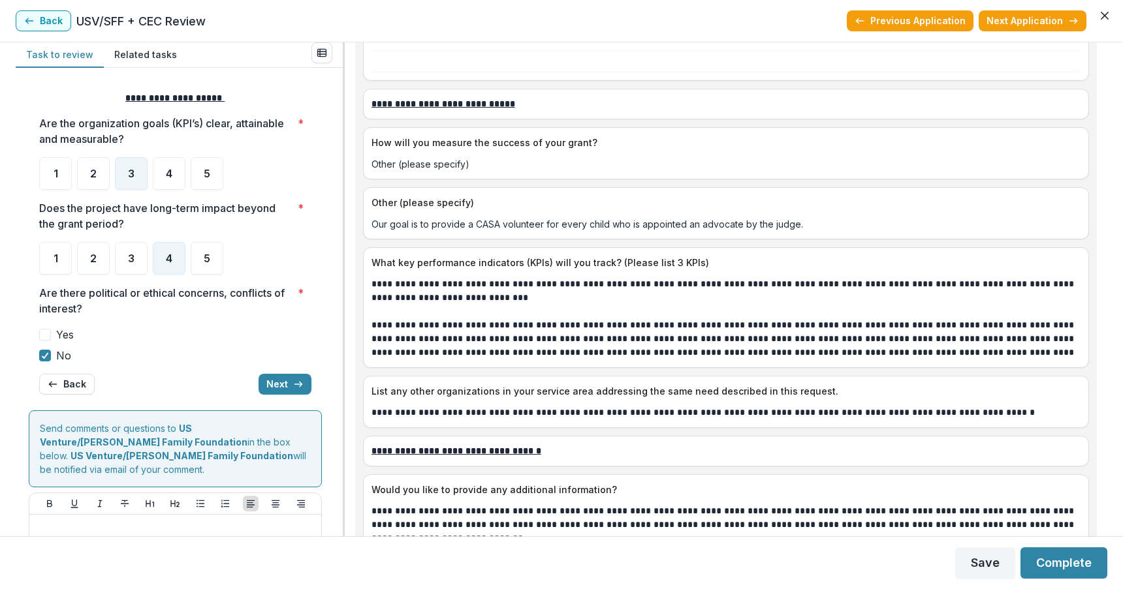
scroll to position [3432, 0]
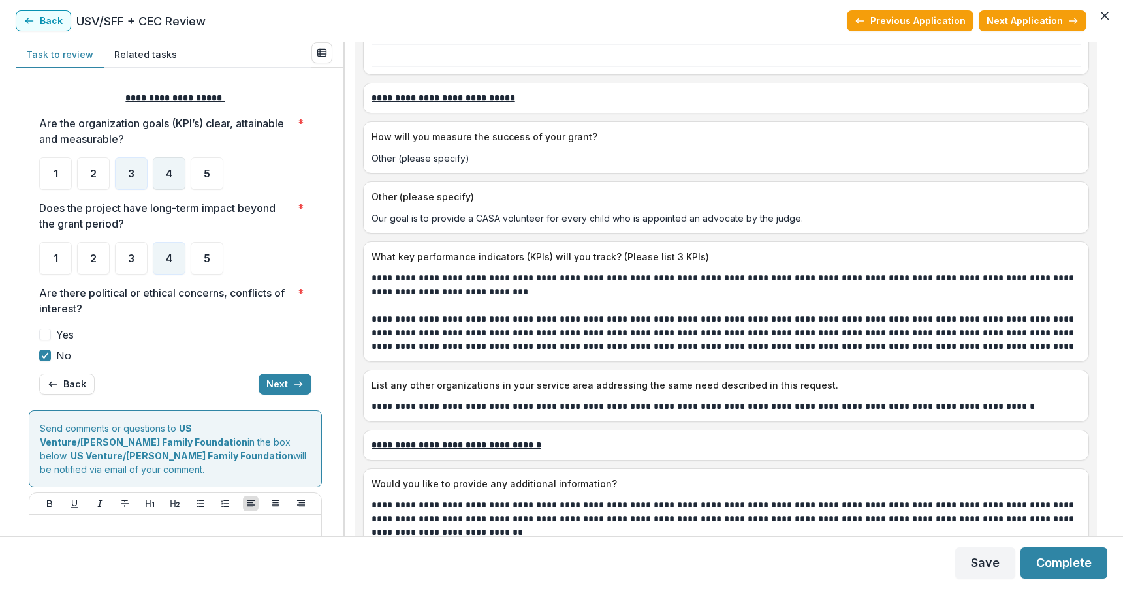
click at [170, 170] on span "4" at bounding box center [169, 173] width 7 height 10
click at [272, 383] on button "Next" at bounding box center [284, 384] width 53 height 21
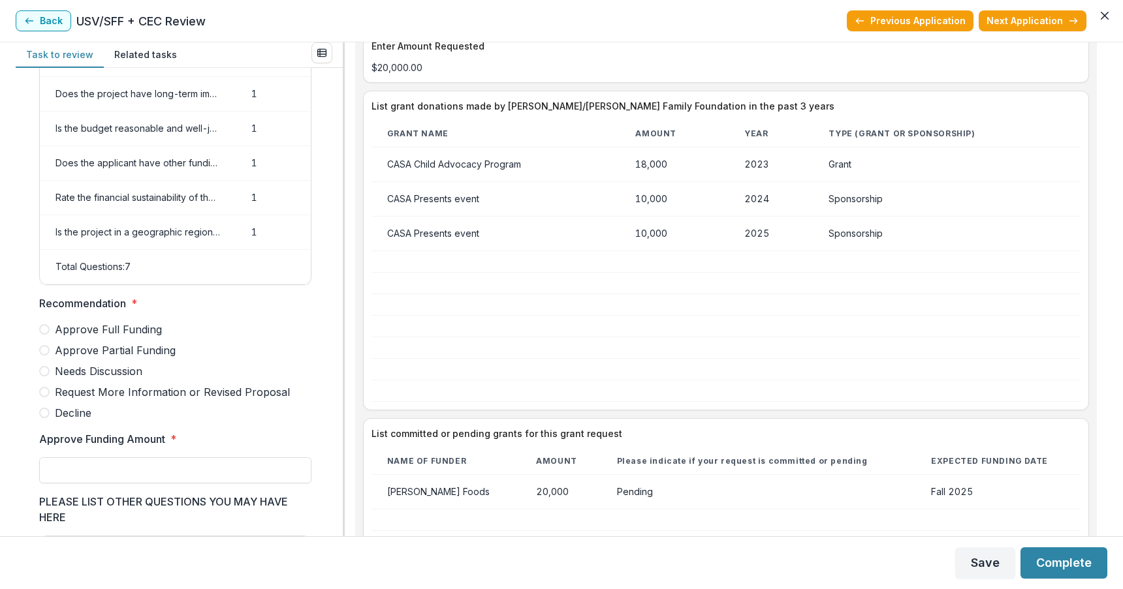
scroll to position [2440, 0]
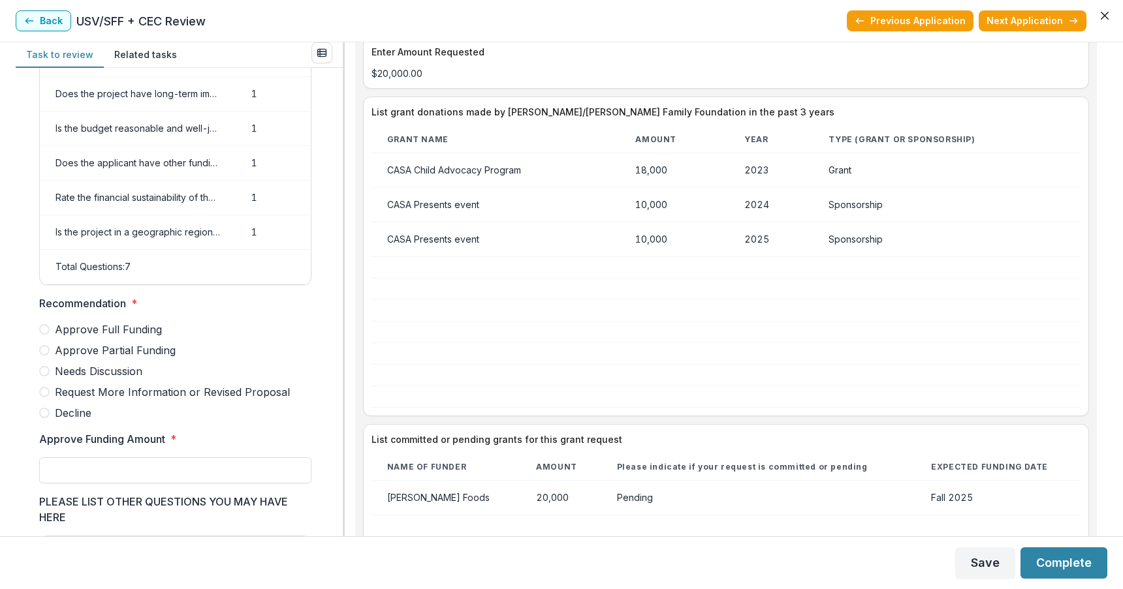
drag, startPoint x: 1107, startPoint y: 346, endPoint x: 1107, endPoint y: 330, distance: 16.3
click at [1107, 330] on div "Task to review Related tasks Score Card Name Weight Score Are the organization …" at bounding box center [561, 289] width 1123 height 494
click at [42, 356] on span at bounding box center [44, 350] width 10 height 10
click at [58, 484] on input "Approve Funding Amount *" at bounding box center [175, 471] width 272 height 26
type input "*******"
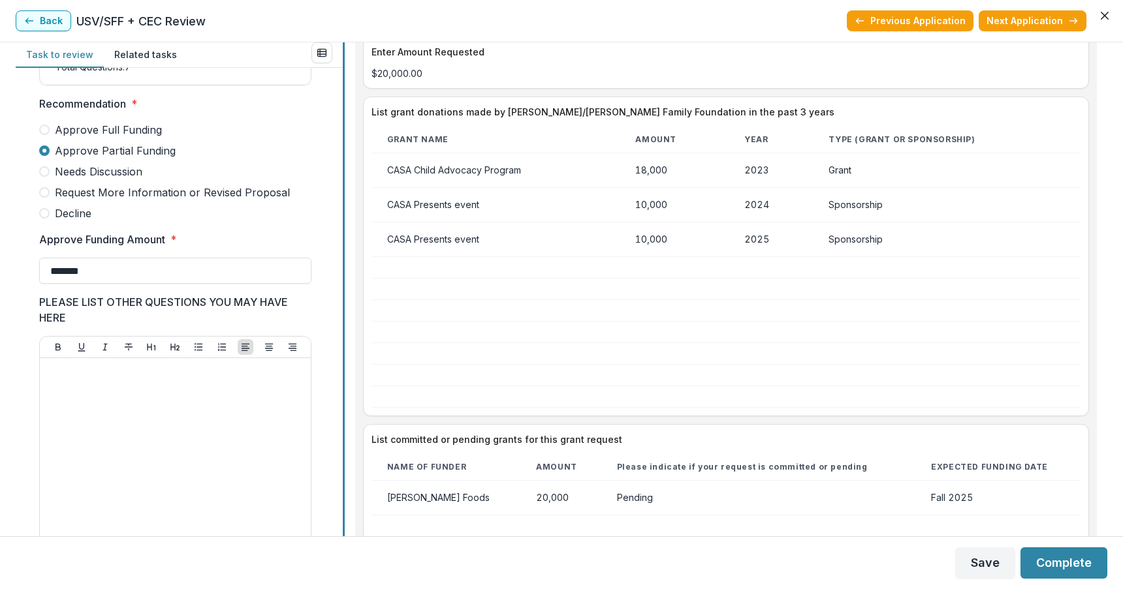
scroll to position [344, 0]
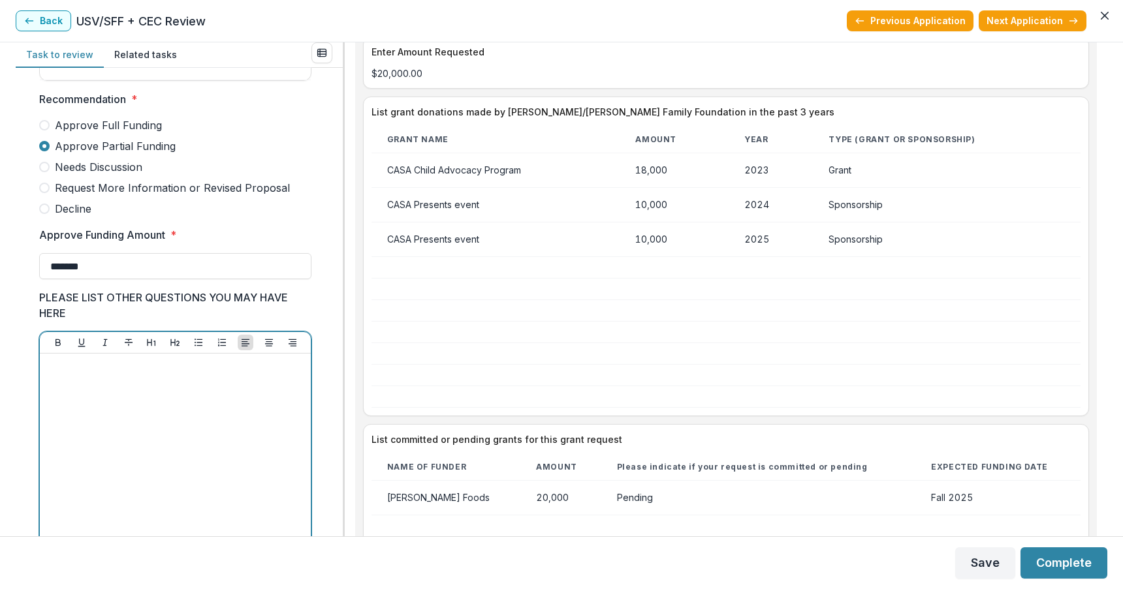
click at [146, 373] on p at bounding box center [175, 366] width 260 height 14
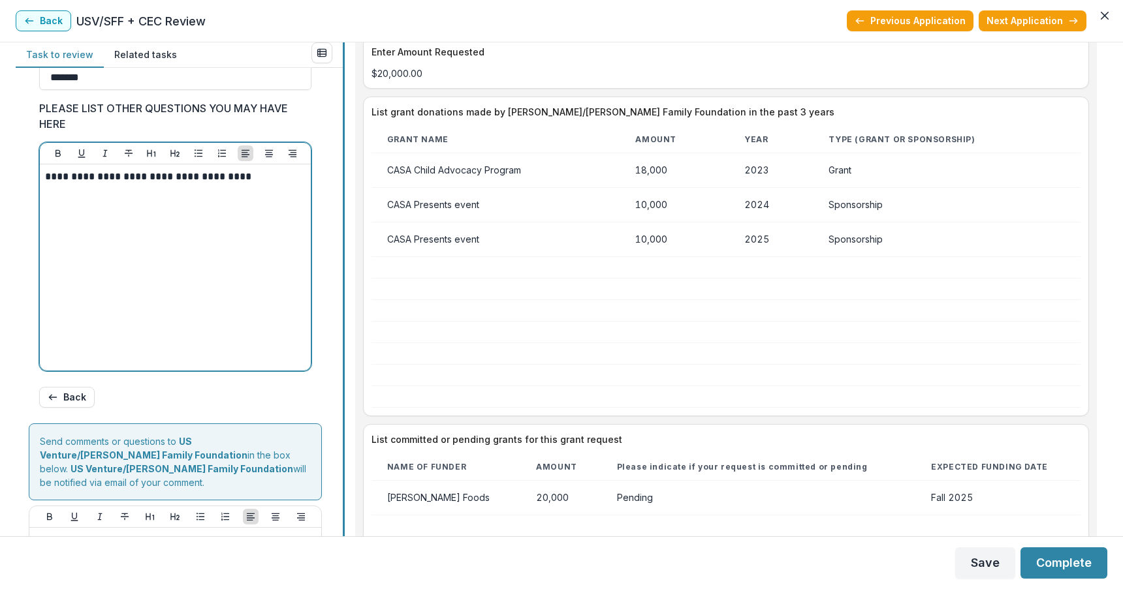
scroll to position [552, 0]
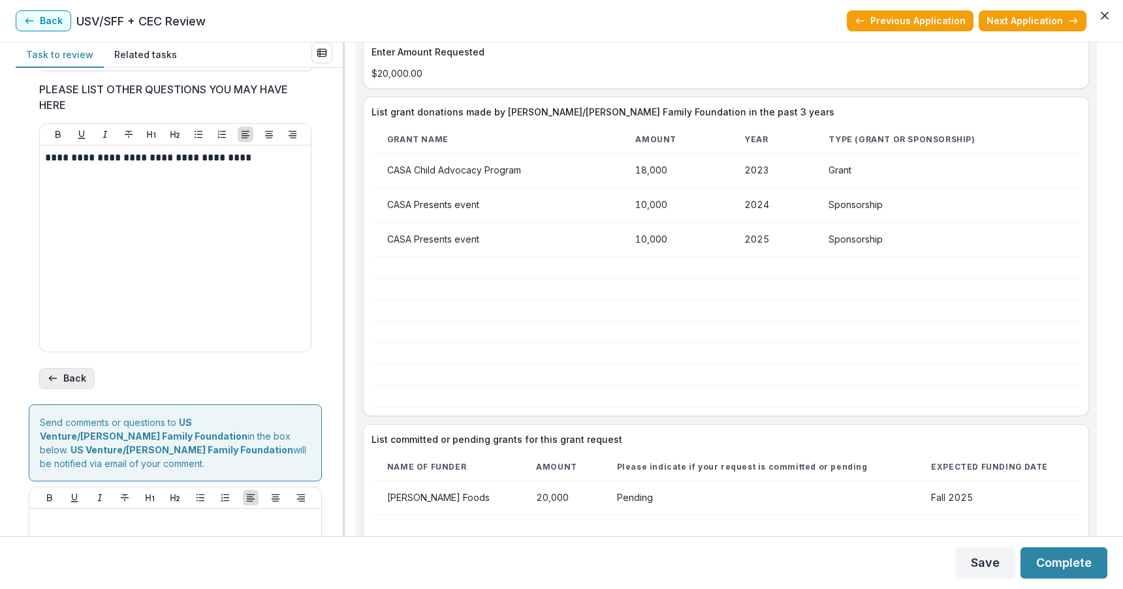
click at [58, 383] on button "Back" at bounding box center [66, 378] width 55 height 21
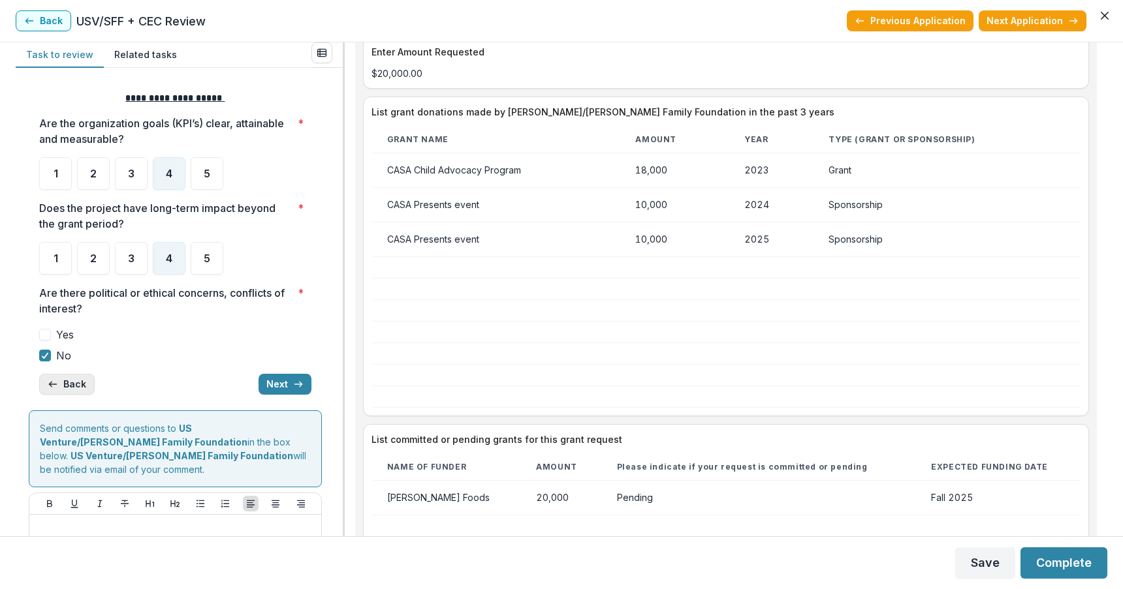
click at [58, 383] on button "Back" at bounding box center [66, 384] width 55 height 21
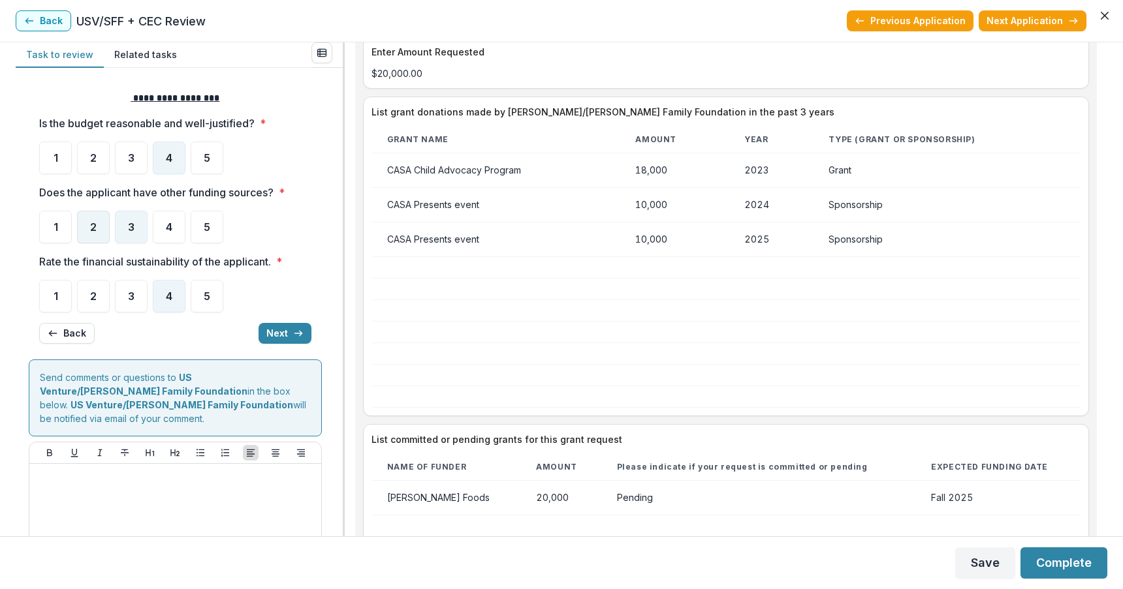
click at [94, 222] on span "2" at bounding box center [93, 227] width 7 height 10
click at [1083, 563] on button "Complete" at bounding box center [1063, 563] width 87 height 31
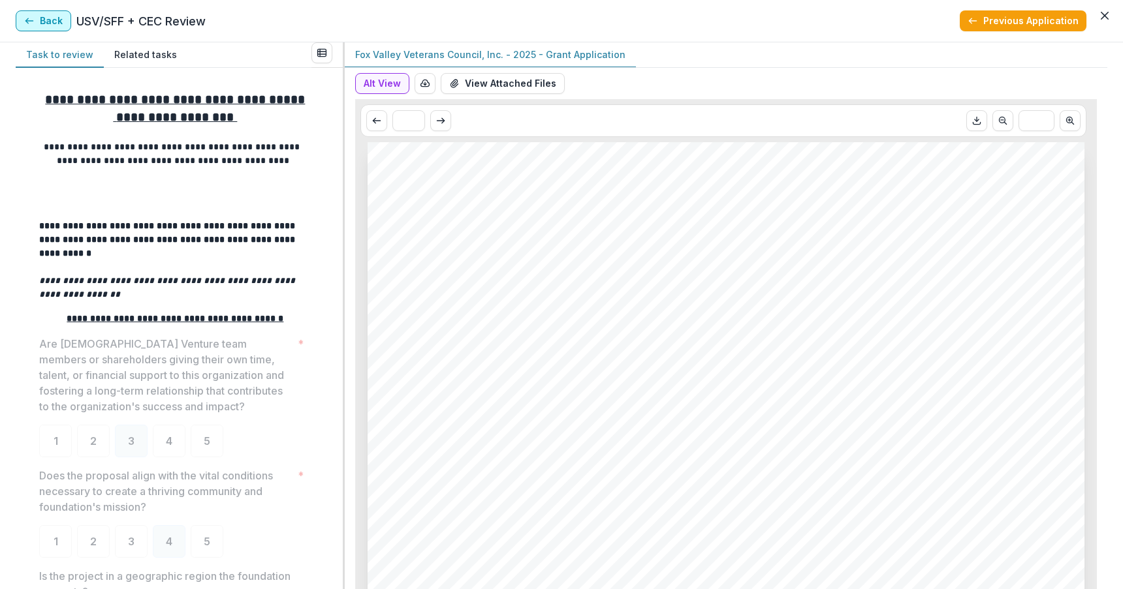
click at [45, 20] on button "Back" at bounding box center [43, 20] width 55 height 21
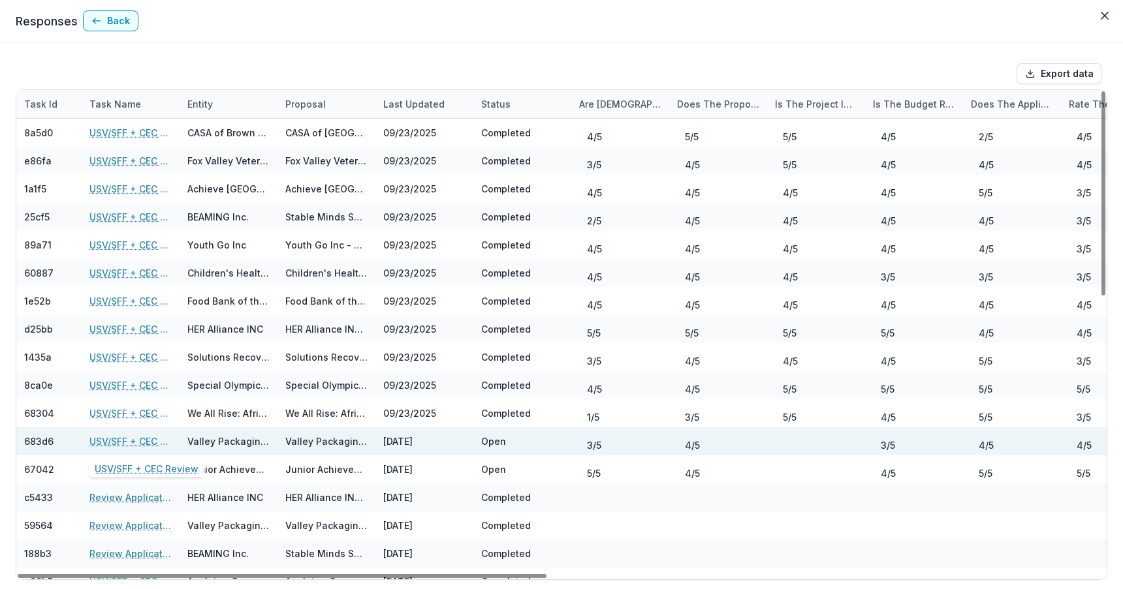
click at [134, 439] on link "USV/SFF + CEC Review" at bounding box center [130, 442] width 82 height 14
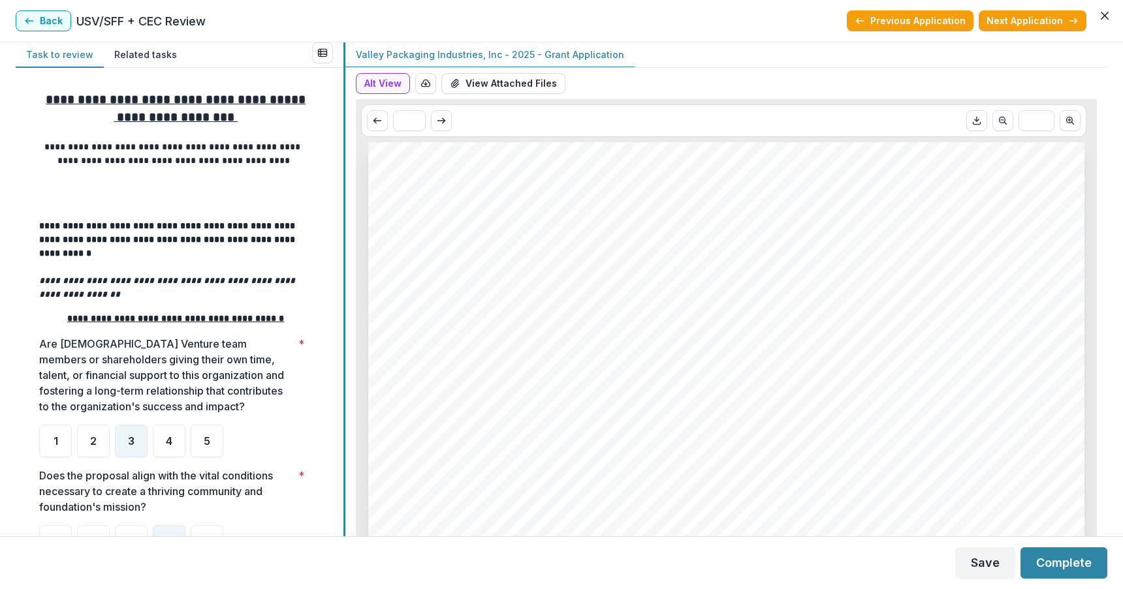
click at [345, 322] on div at bounding box center [344, 289] width 2 height 494
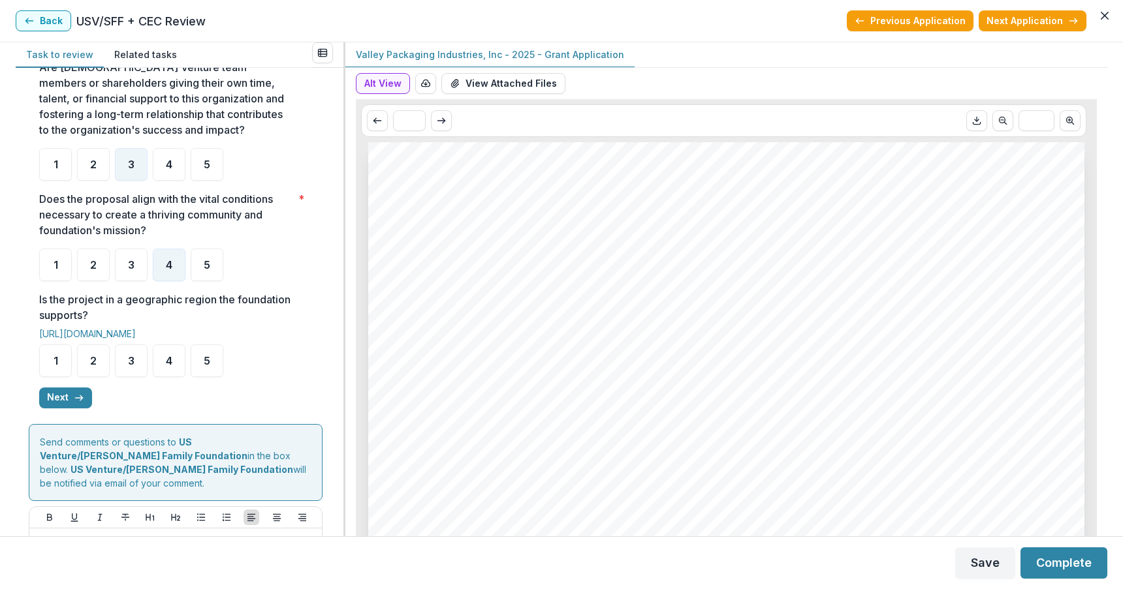
scroll to position [284, 0]
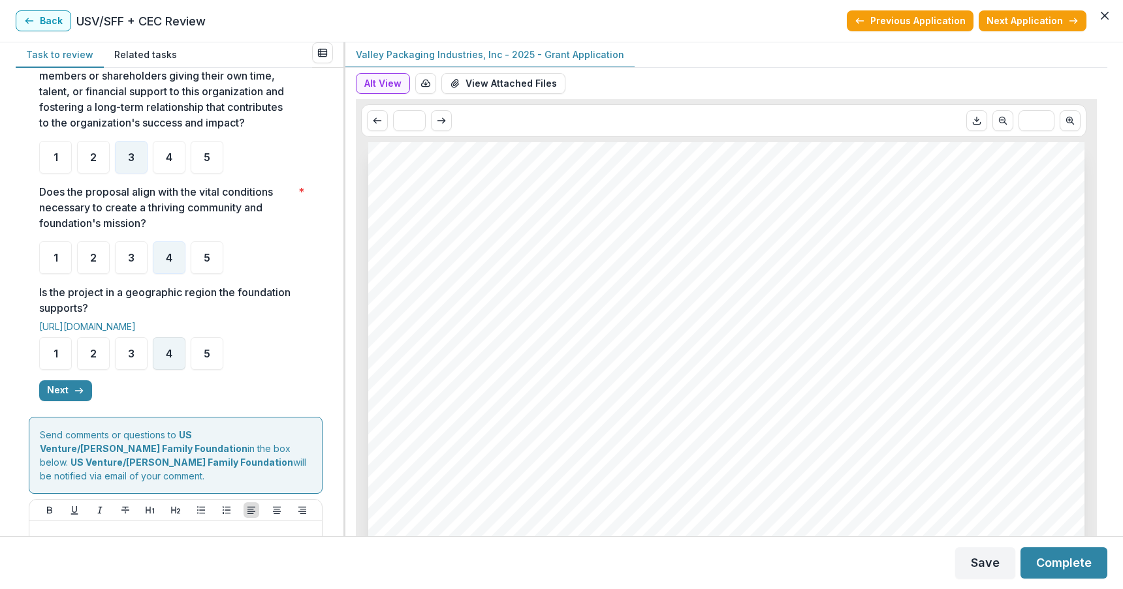
click at [168, 349] on span "4" at bounding box center [169, 354] width 7 height 10
click at [67, 381] on button "Next" at bounding box center [65, 391] width 53 height 21
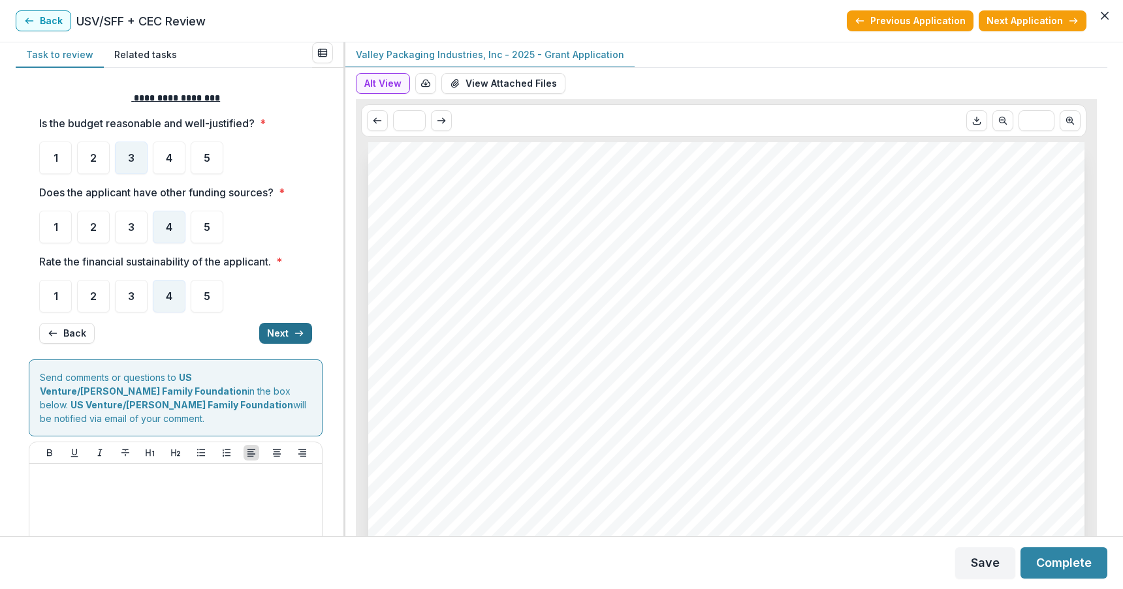
click at [273, 327] on button "Next" at bounding box center [285, 333] width 53 height 21
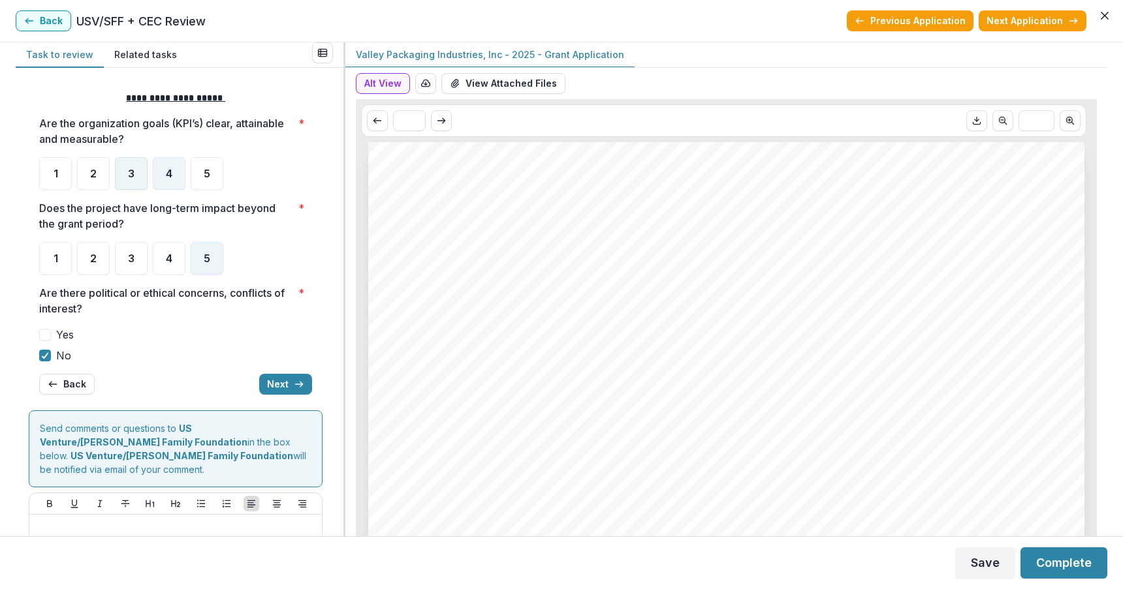
click at [126, 170] on div "3" at bounding box center [131, 173] width 33 height 33
click at [91, 170] on span "2" at bounding box center [93, 173] width 7 height 10
click at [168, 258] on span "4" at bounding box center [169, 258] width 7 height 10
click at [281, 384] on button "Next" at bounding box center [285, 384] width 53 height 21
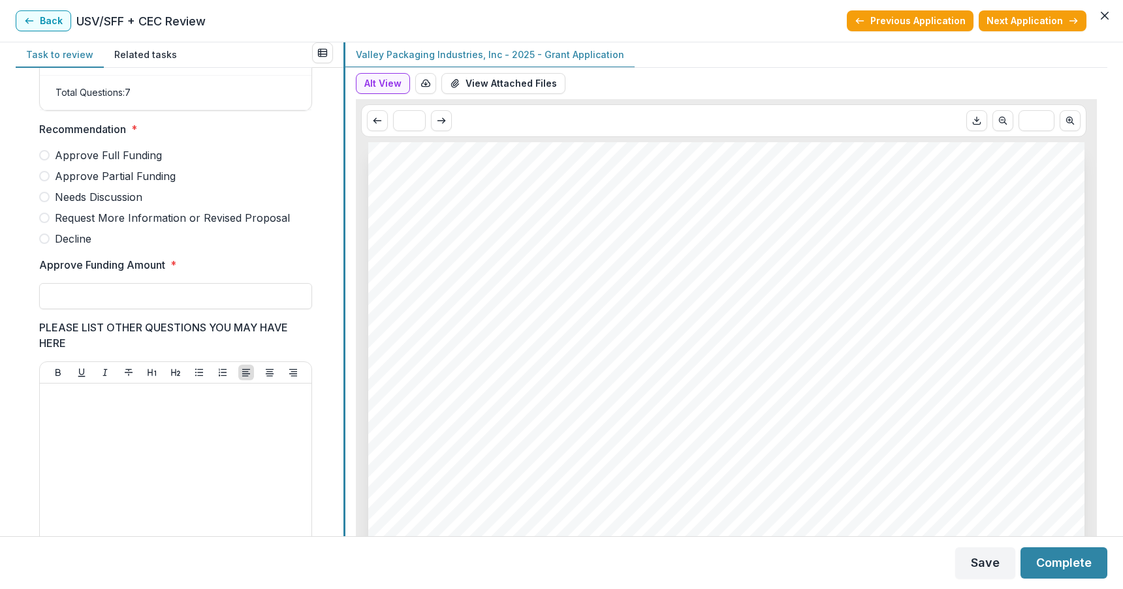
scroll to position [251, 0]
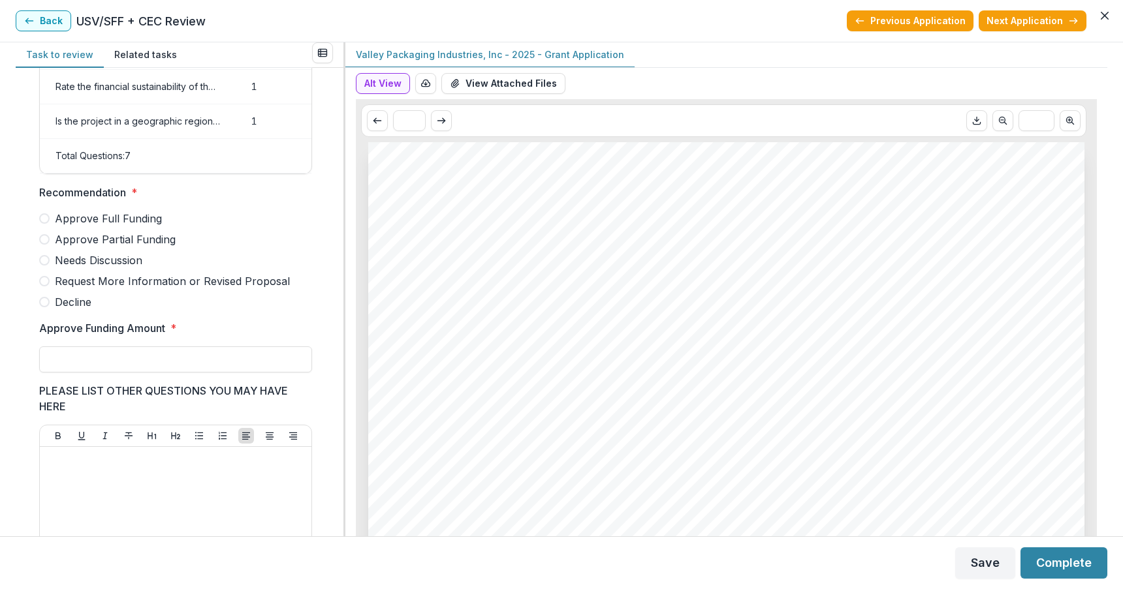
click at [46, 245] on span at bounding box center [44, 239] width 10 height 10
click at [380, 81] on button "Alt View" at bounding box center [383, 83] width 54 height 21
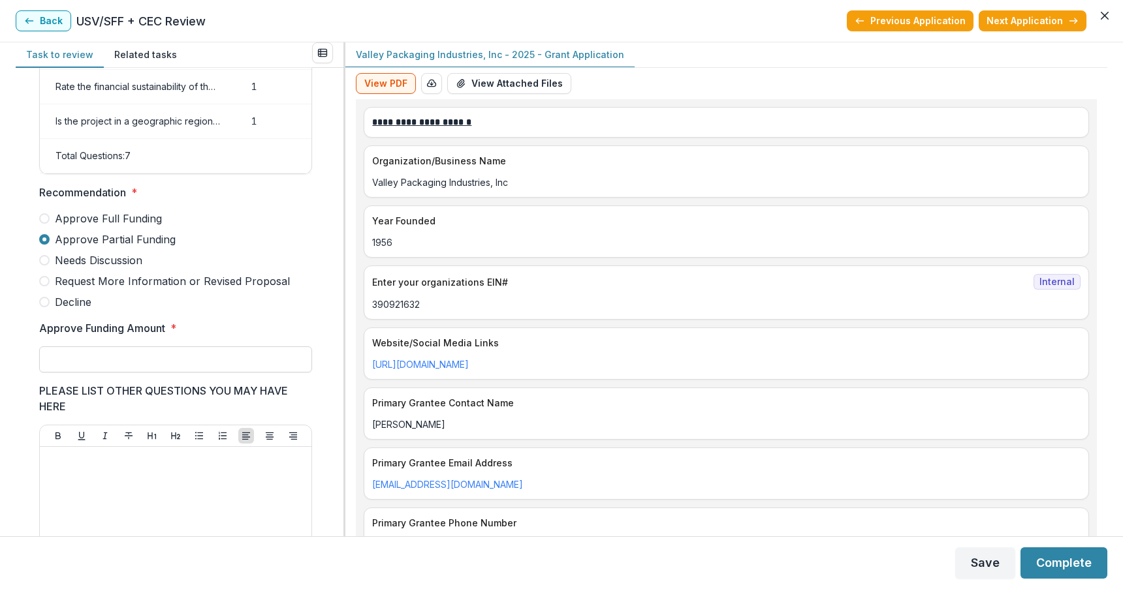
click at [163, 373] on input "Approve Funding Amount *" at bounding box center [175, 360] width 273 height 26
type input "*******"
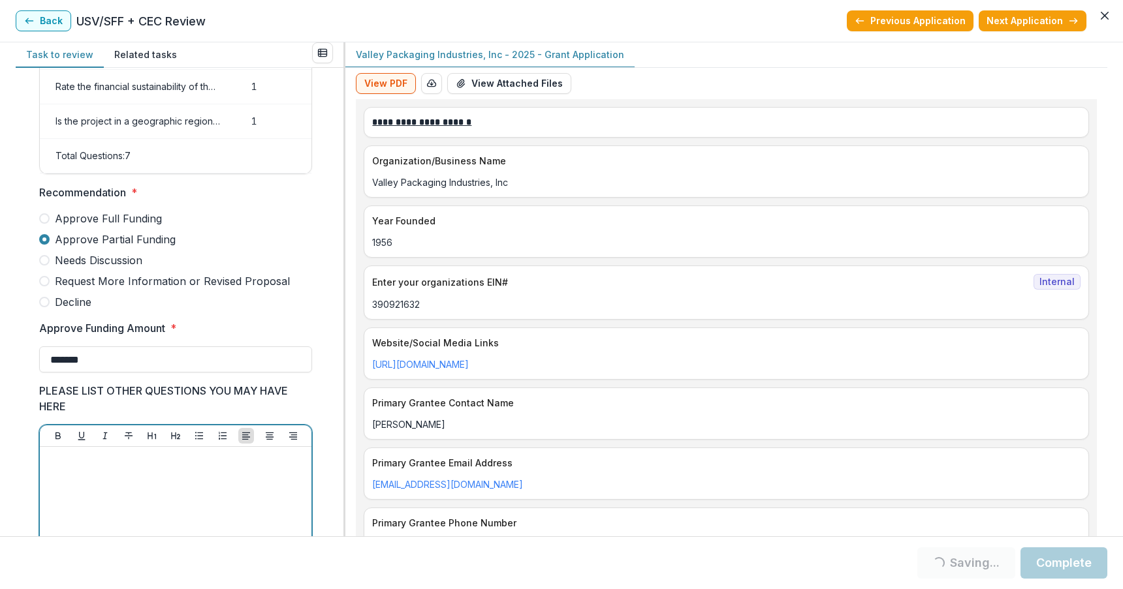
click at [163, 467] on p at bounding box center [175, 459] width 261 height 14
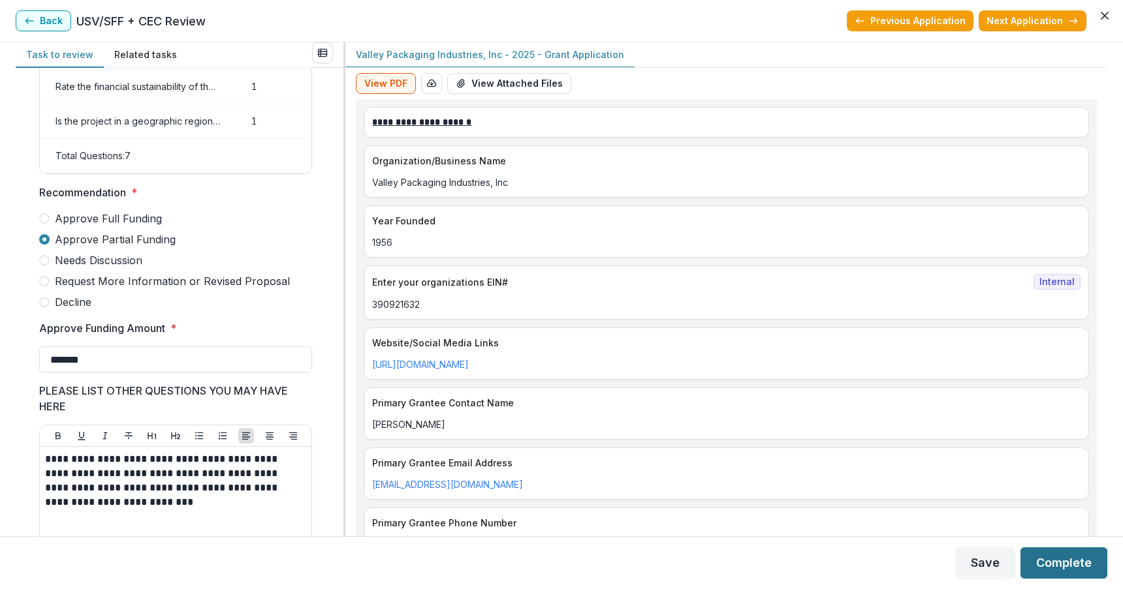
click at [1042, 559] on button "Complete" at bounding box center [1063, 563] width 87 height 31
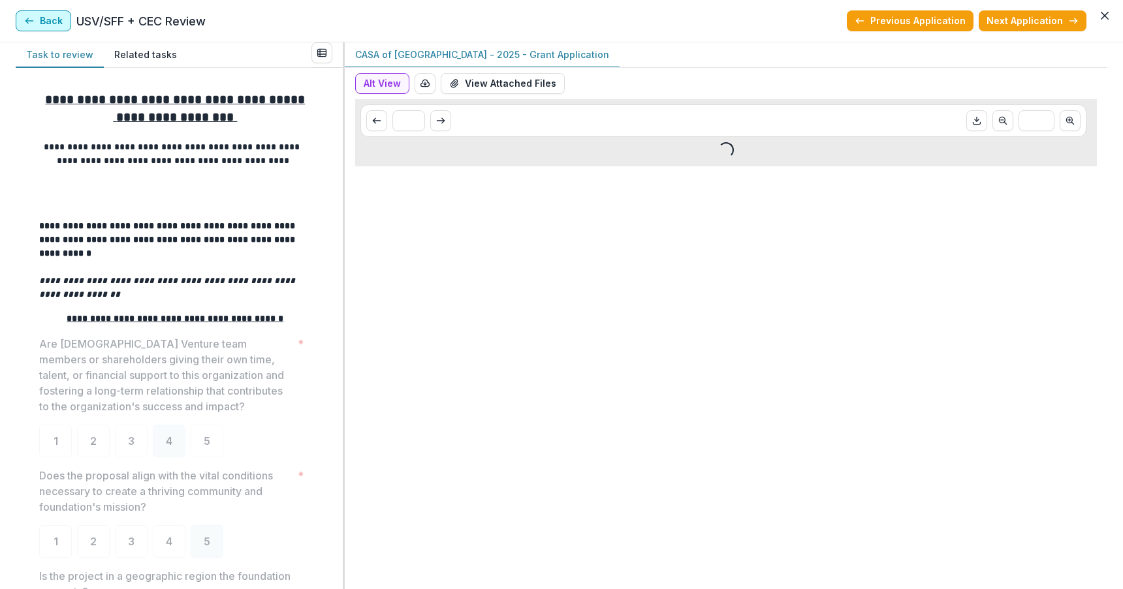
click at [37, 16] on button "Back" at bounding box center [43, 20] width 55 height 21
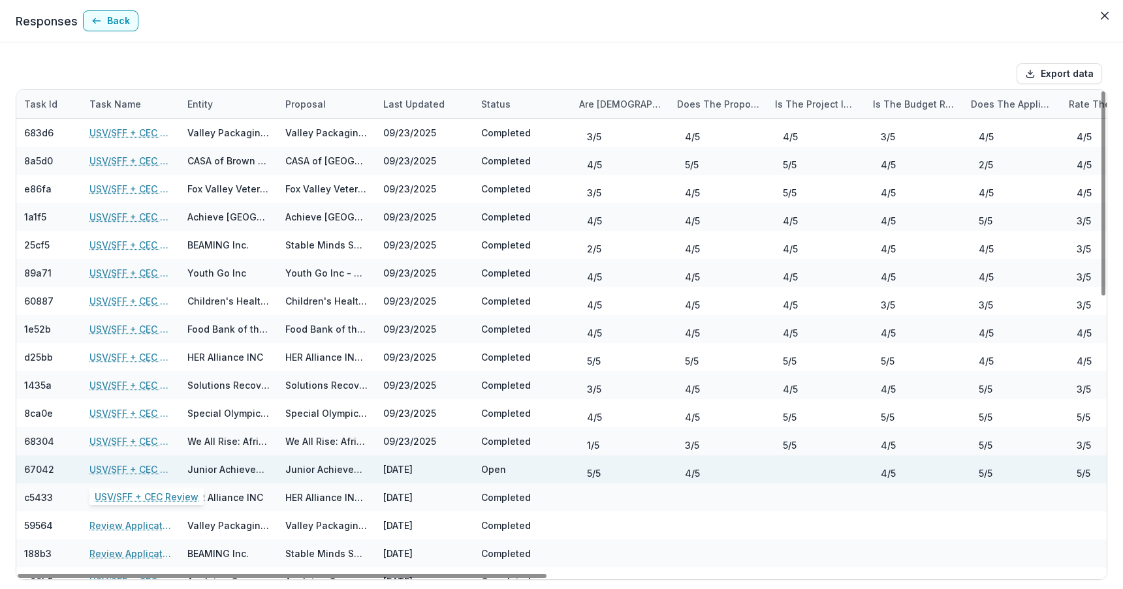
click at [127, 463] on link "USV/SFF + CEC Review" at bounding box center [130, 470] width 82 height 14
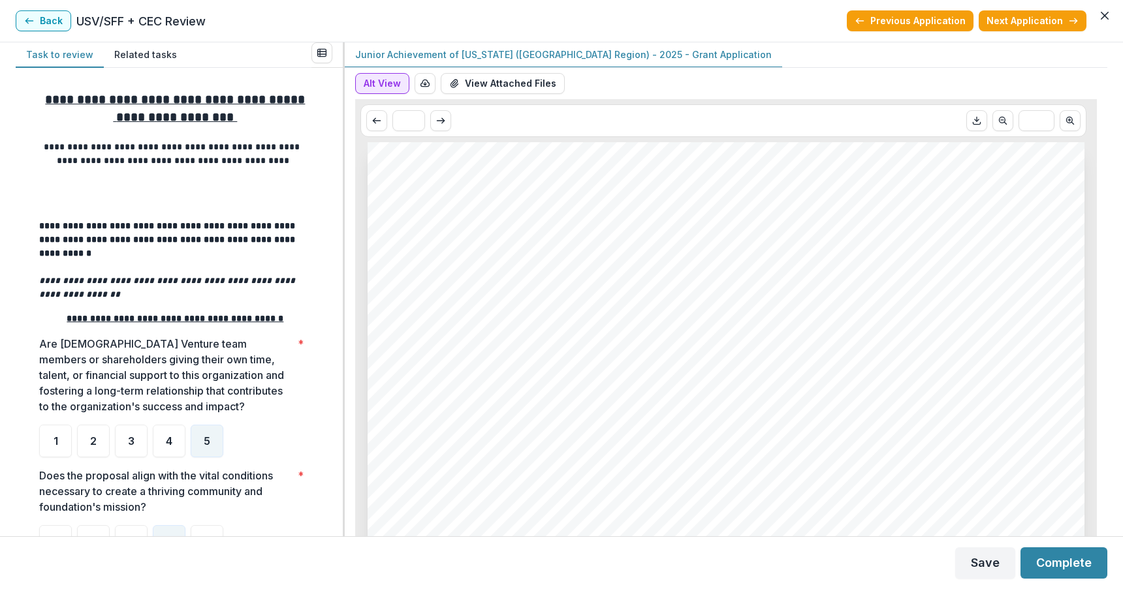
click at [380, 78] on button "Alt View" at bounding box center [382, 83] width 54 height 21
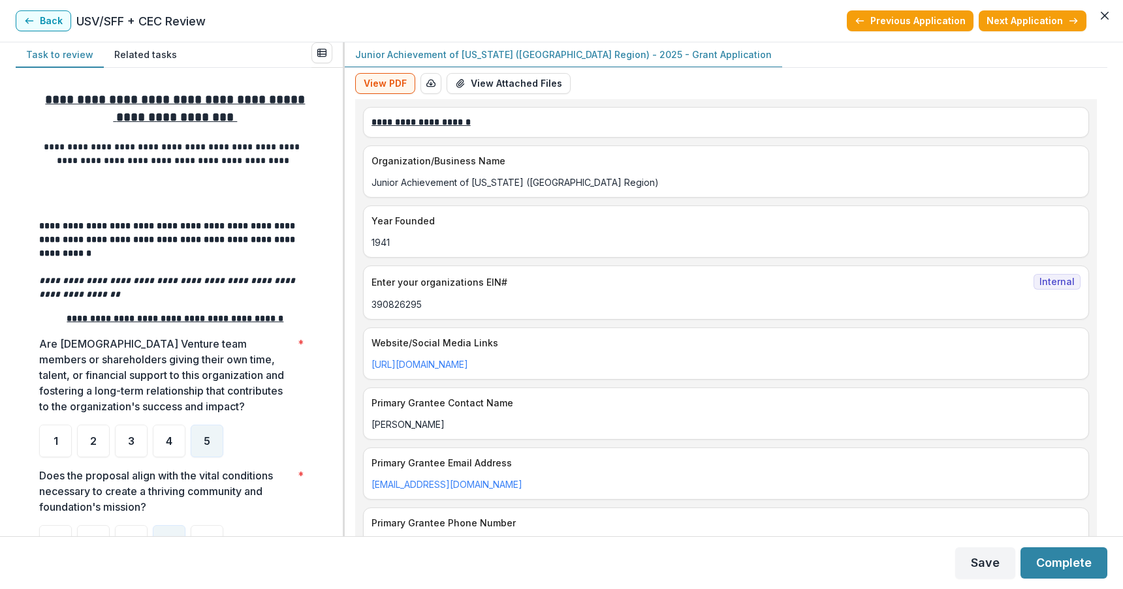
drag, startPoint x: 1107, startPoint y: 74, endPoint x: 1106, endPoint y: 83, distance: 9.2
click at [1106, 83] on div "**********" at bounding box center [561, 289] width 1123 height 494
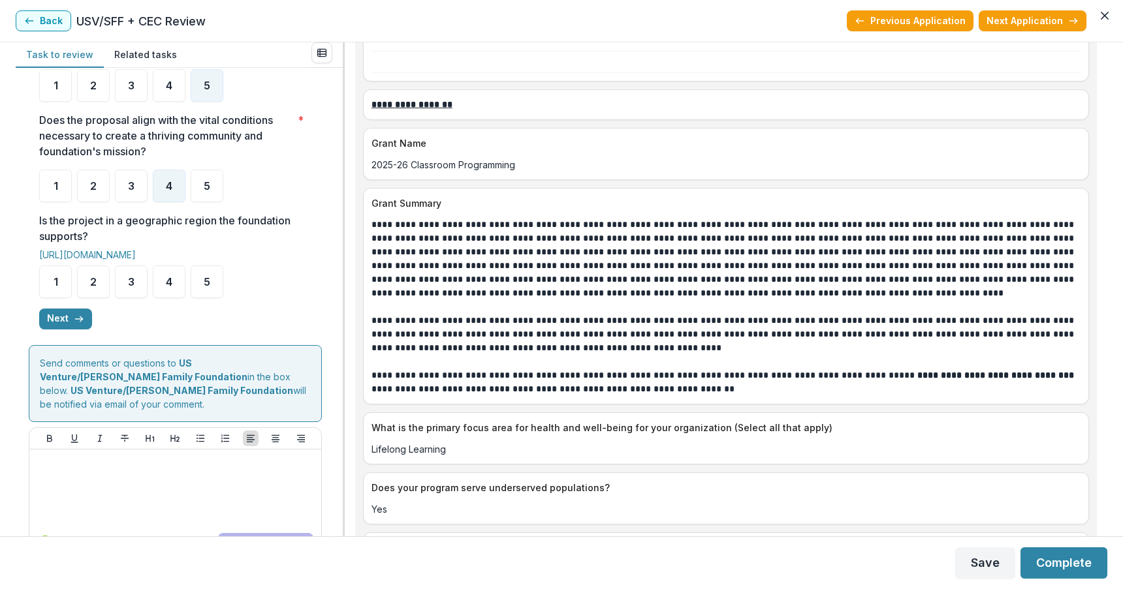
scroll to position [364, 0]
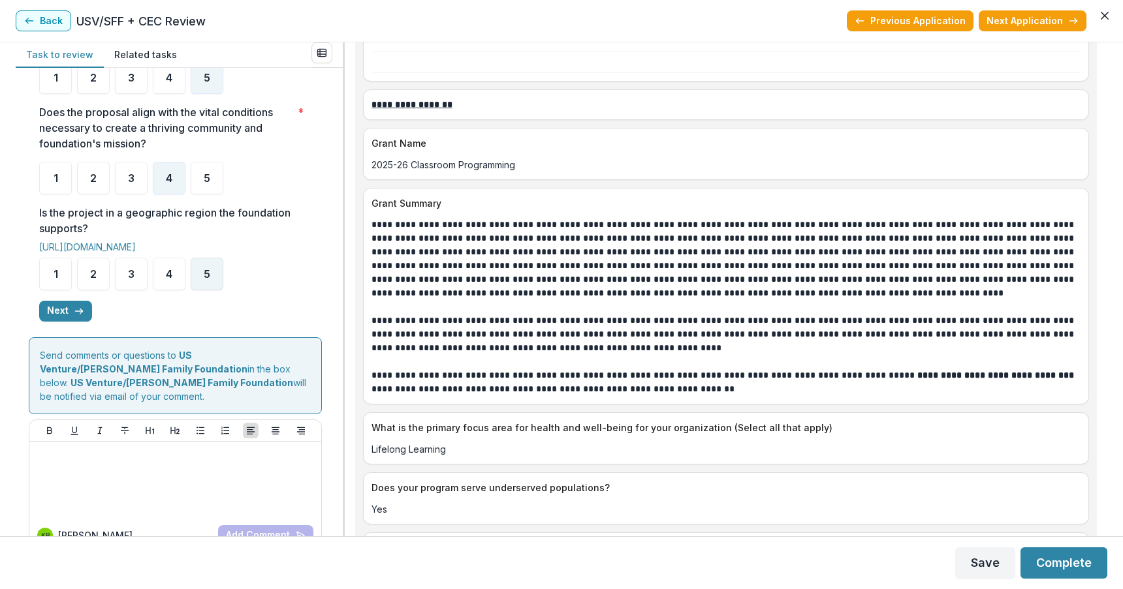
click at [206, 269] on span "5" at bounding box center [207, 274] width 7 height 10
click at [74, 306] on icon "button" at bounding box center [79, 311] width 10 height 10
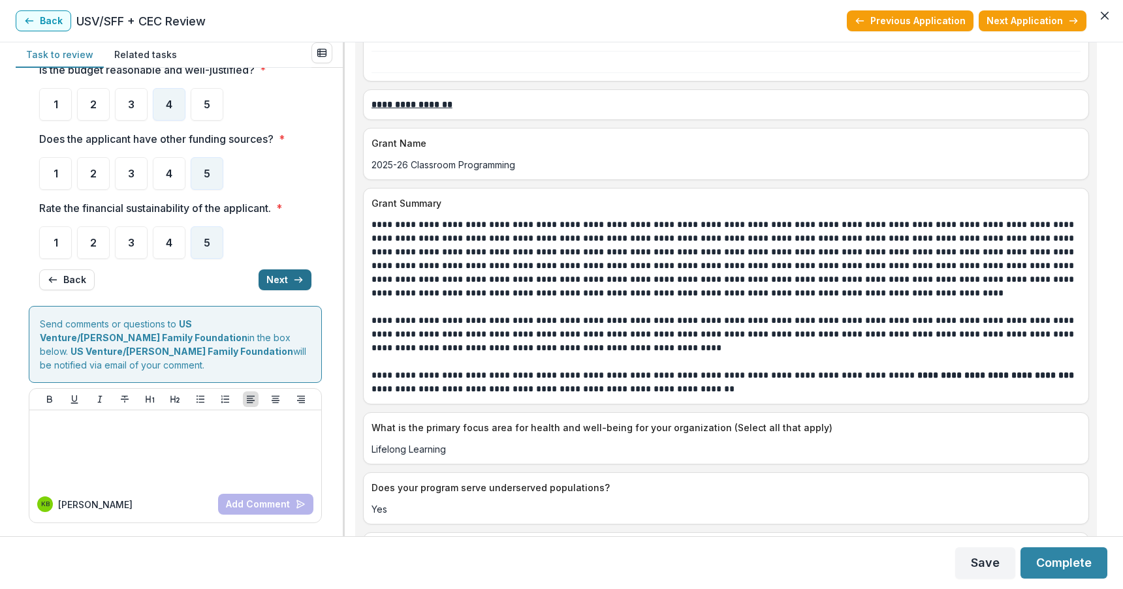
scroll to position [36, 0]
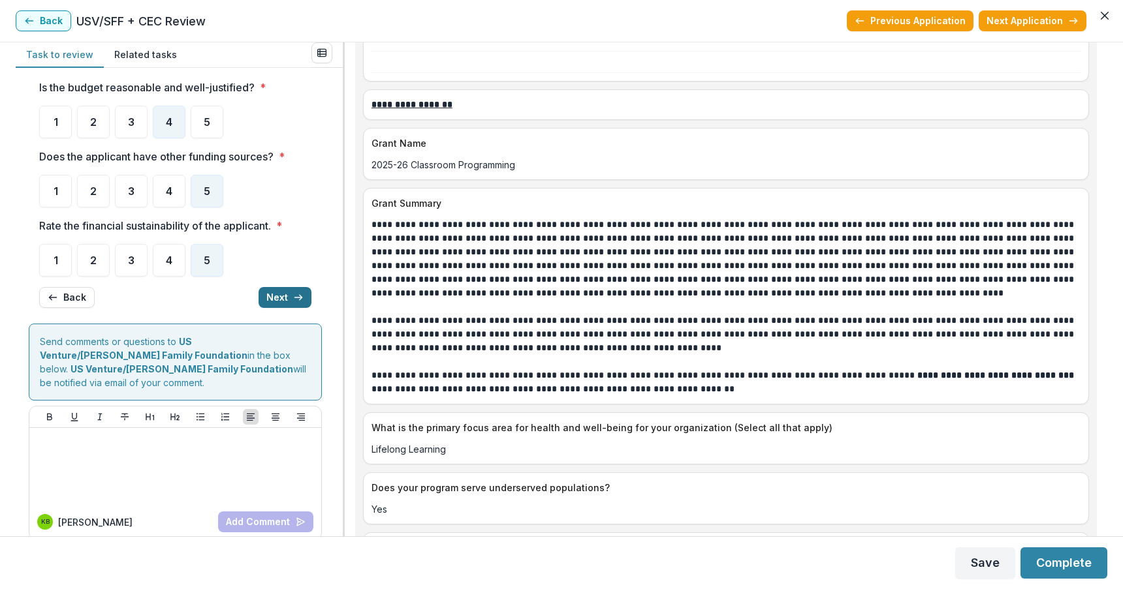
click at [272, 296] on button "Next" at bounding box center [284, 297] width 53 height 21
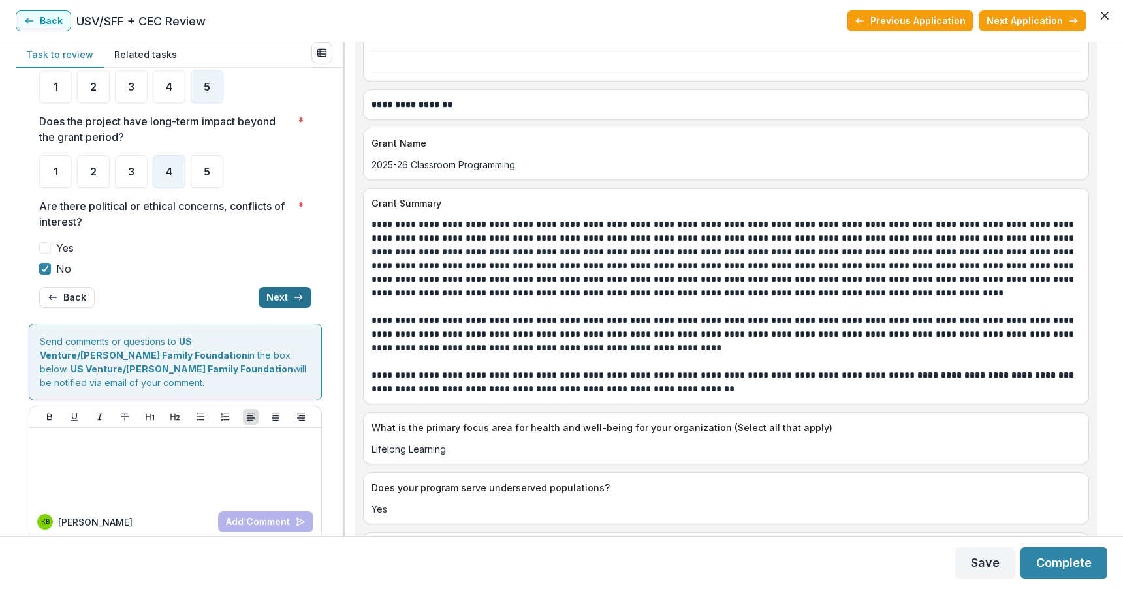
click at [272, 296] on button "Next" at bounding box center [284, 297] width 53 height 21
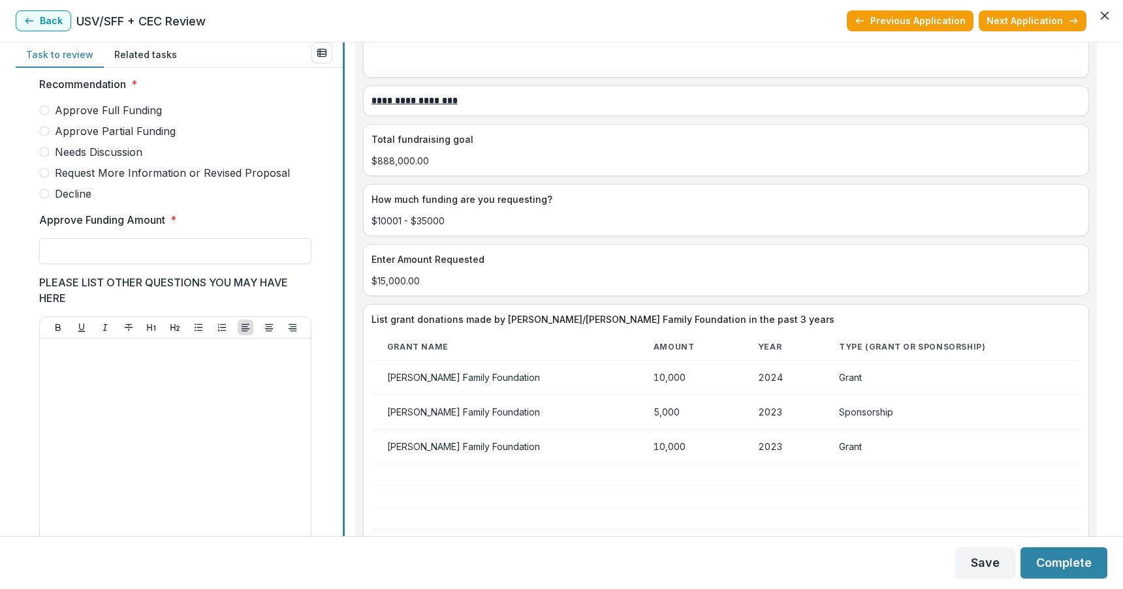
scroll to position [356, 0]
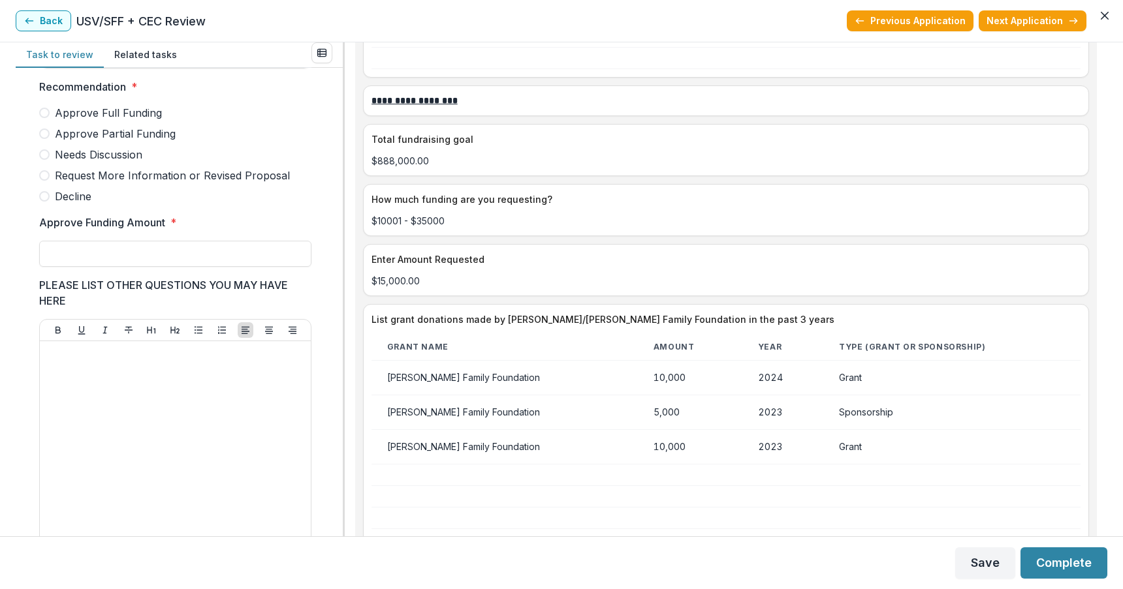
click at [44, 118] on span at bounding box center [44, 113] width 10 height 10
click at [50, 266] on input "Approve Funding Amount *" at bounding box center [175, 254] width 272 height 26
type input "*******"
click at [1075, 561] on button "Complete" at bounding box center [1063, 563] width 87 height 31
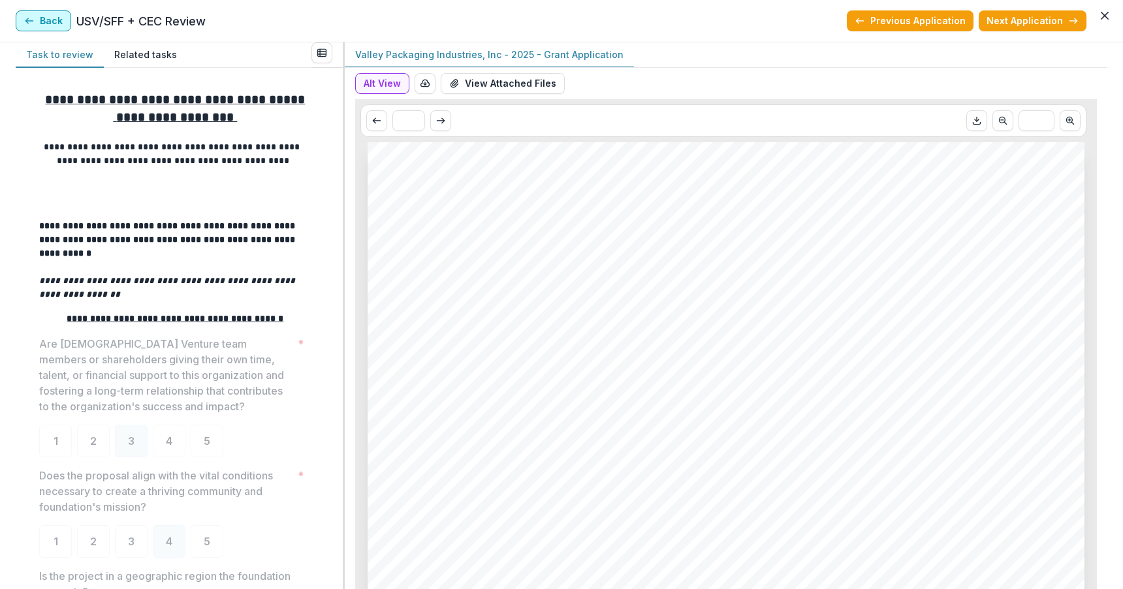
click at [40, 20] on button "Back" at bounding box center [43, 20] width 55 height 21
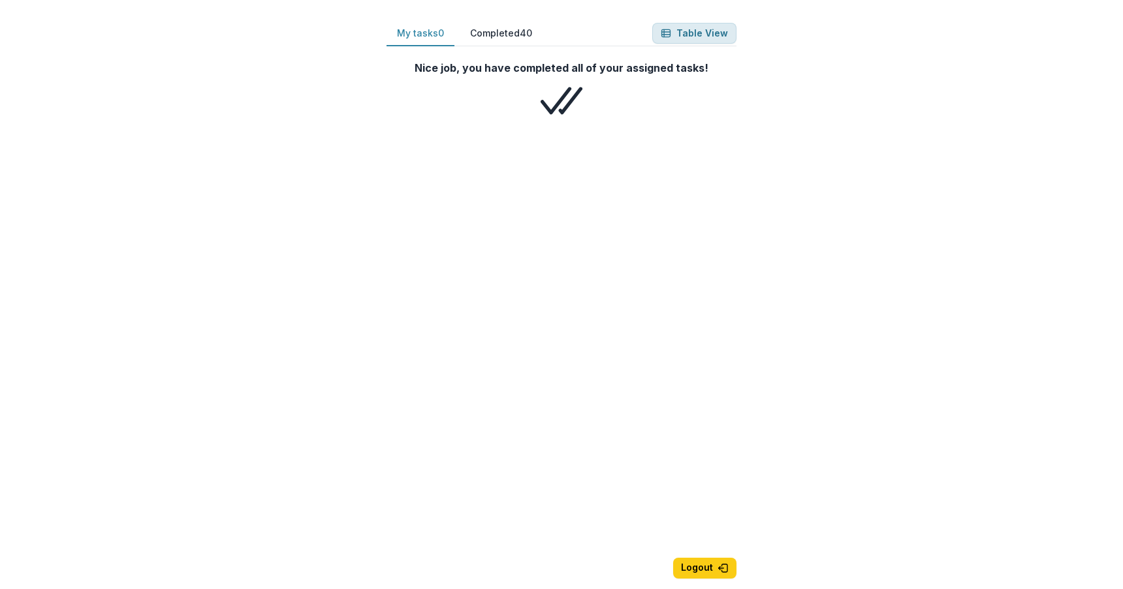
click at [690, 35] on button "Table View" at bounding box center [694, 33] width 84 height 21
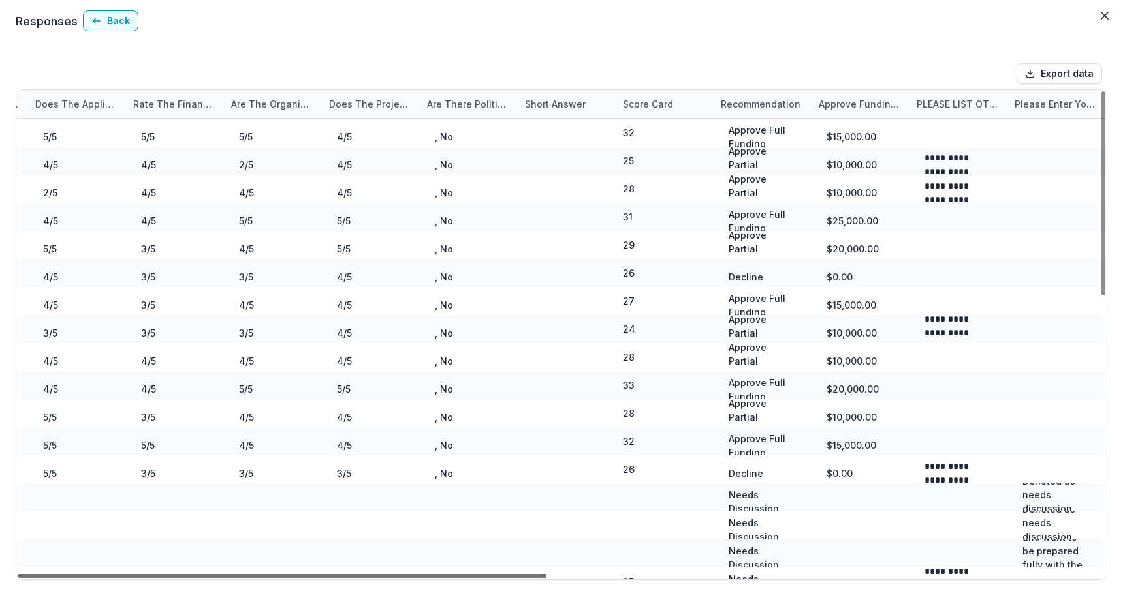
scroll to position [0, 933]
drag, startPoint x: 458, startPoint y: 575, endPoint x: 910, endPoint y: 565, distance: 452.4
click at [546, 574] on div at bounding box center [282, 576] width 529 height 4
